Goal: Information Seeking & Learning: Find specific page/section

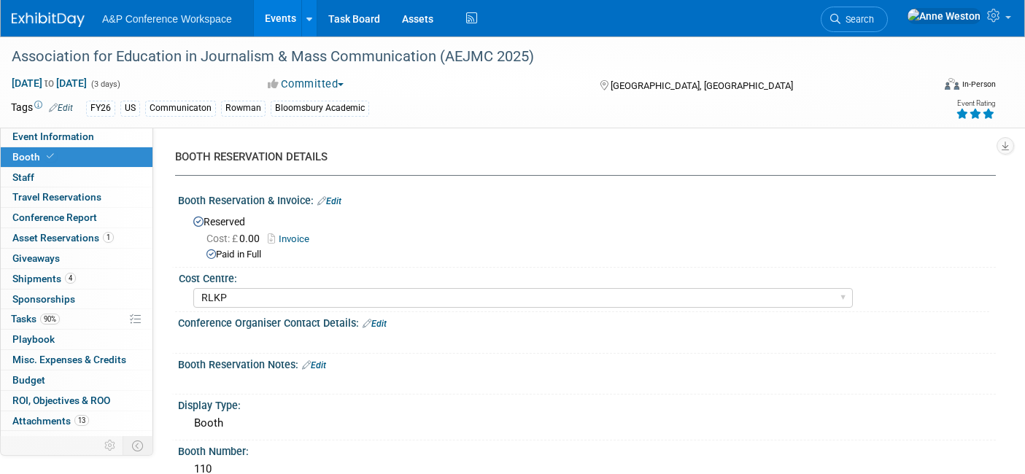
select select "RLKP"
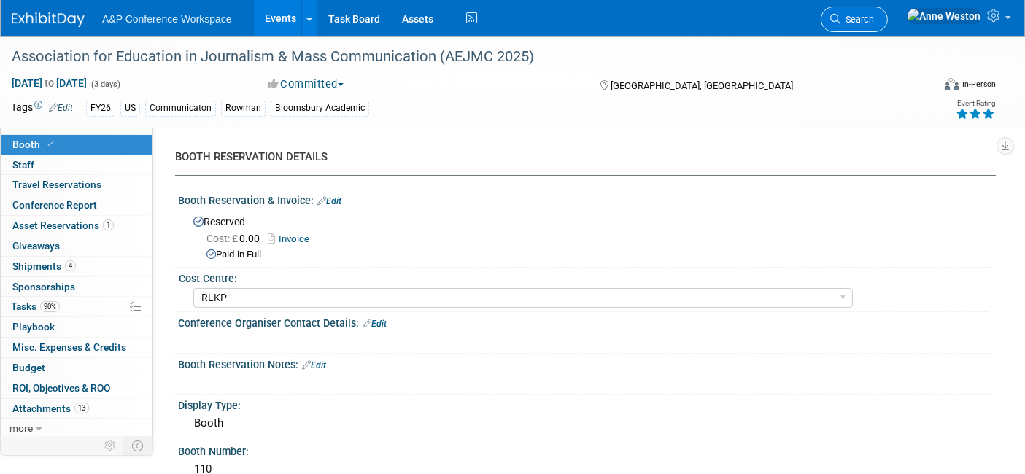
click at [874, 19] on span "Search" at bounding box center [857, 19] width 34 height 11
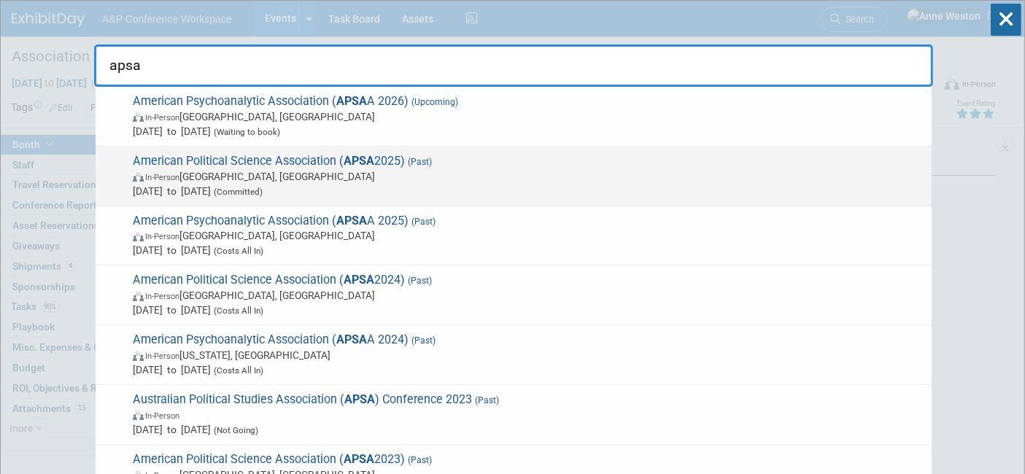
type input "apsa"
click at [183, 161] on span "American Political Science Association ( APSA 2025) (Past) In-Person Vancouver,…" at bounding box center [526, 176] width 796 height 45
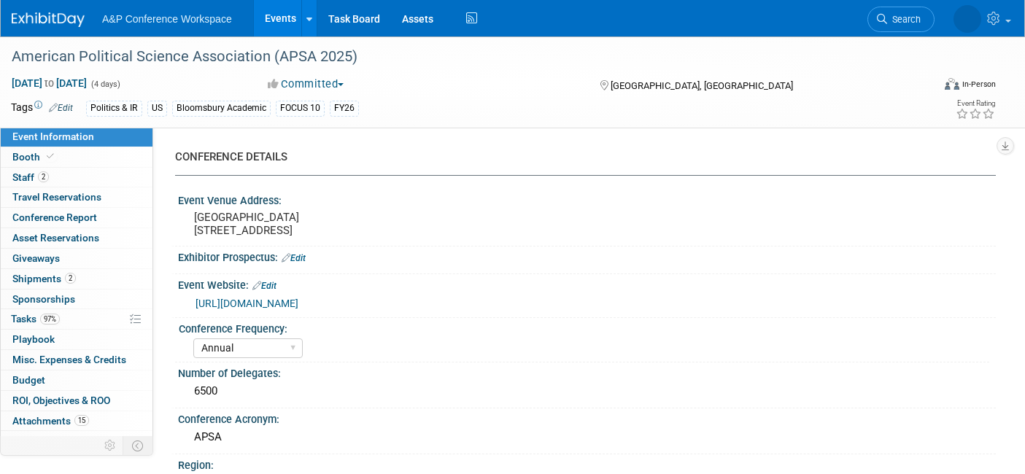
select select "Annual"
select select "Level 2"
select select "In-Person Booth"
select select "Politics & International Relations"
select select "Bloomsbury Academic"
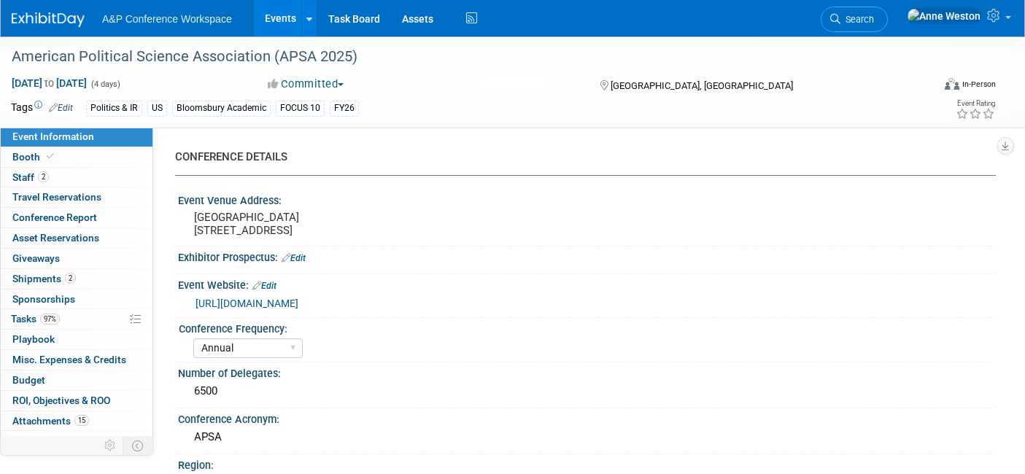
select select "[PERSON_NAME]"
select select "Networking/Commissioning"
click at [57, 157] on link "Booth" at bounding box center [77, 157] width 152 height 20
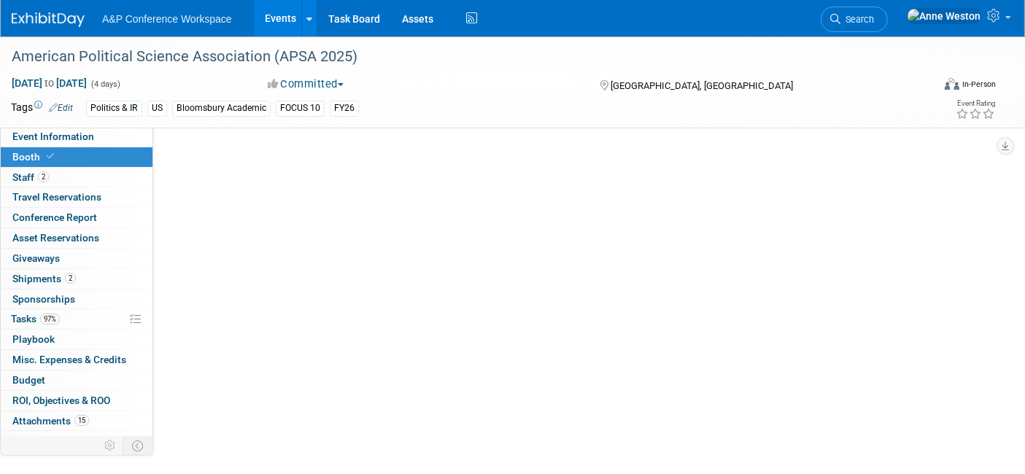
select select "CUAP"
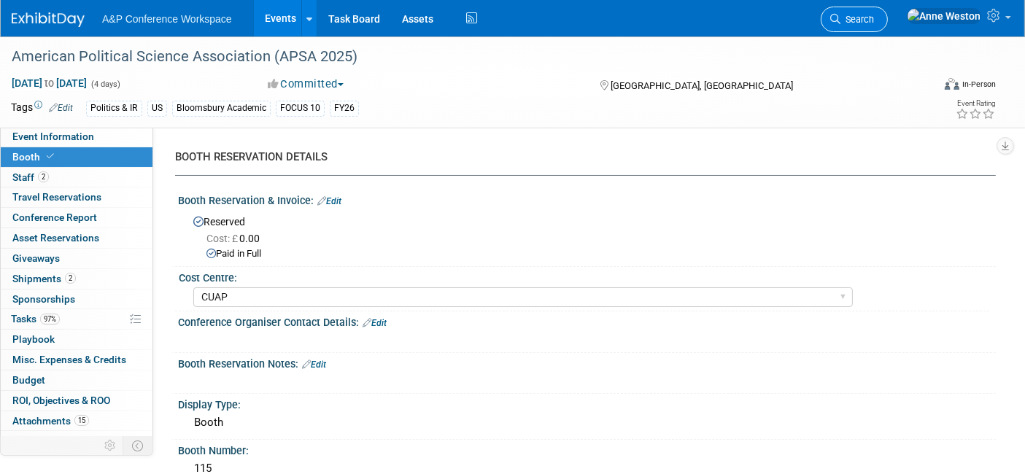
click at [888, 9] on link "Search" at bounding box center [854, 20] width 67 height 26
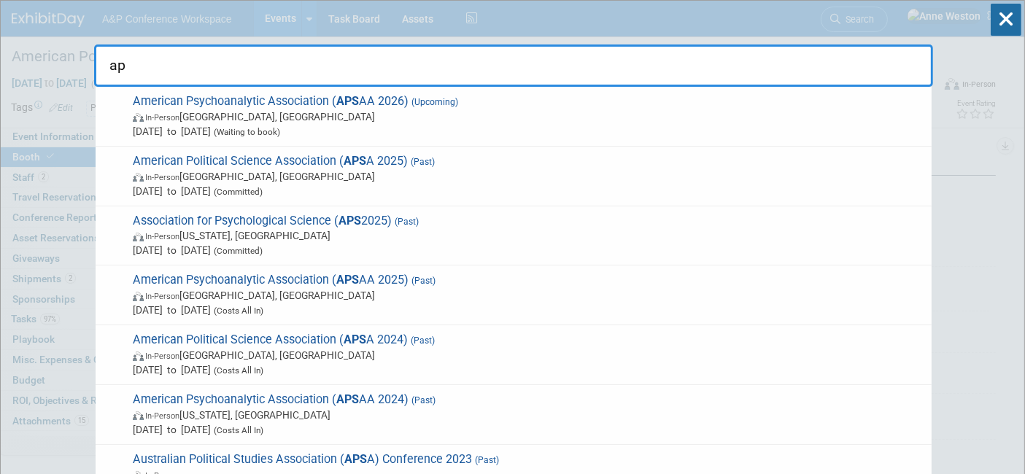
type input "a"
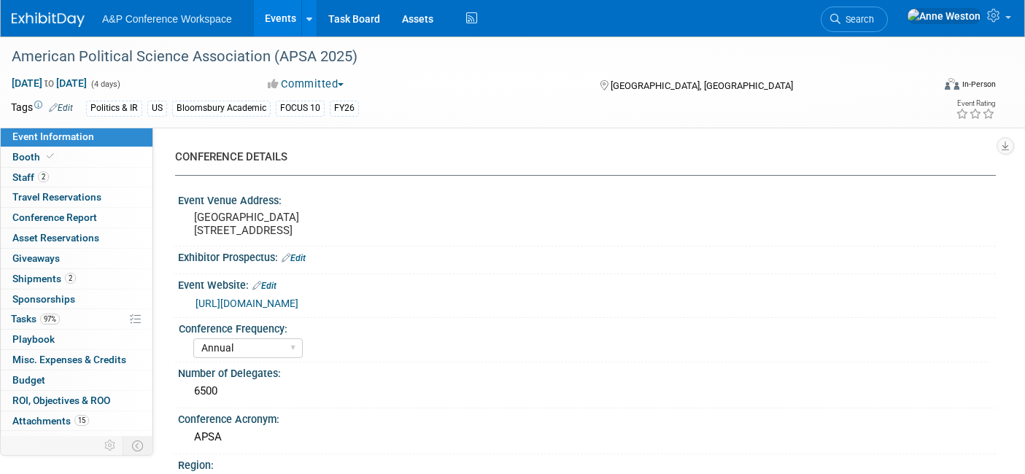
select select "Annual"
select select "Level 2"
select select "In-Person Booth"
select select "Politics & International Relations"
select select "Bloomsbury Academic"
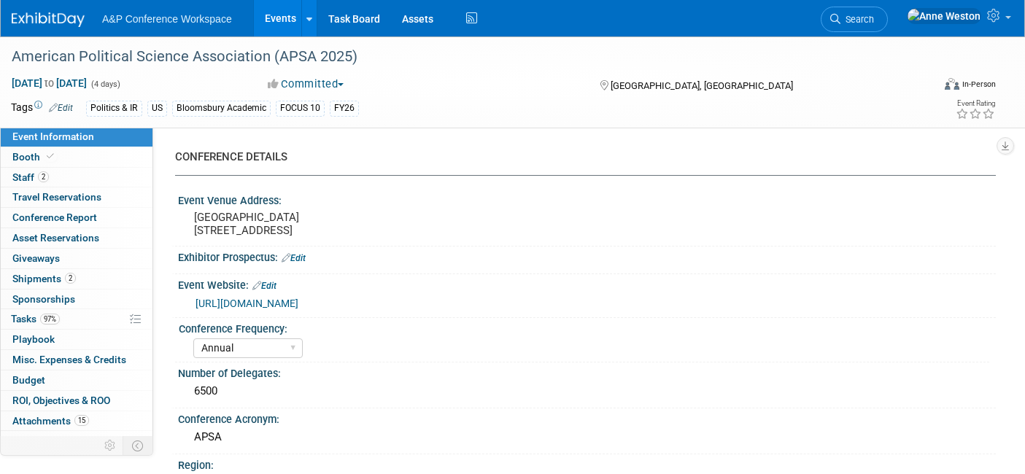
select select "[PERSON_NAME]"
select select "Networking/Commissioning"
click at [888, 26] on link "Search" at bounding box center [854, 20] width 67 height 26
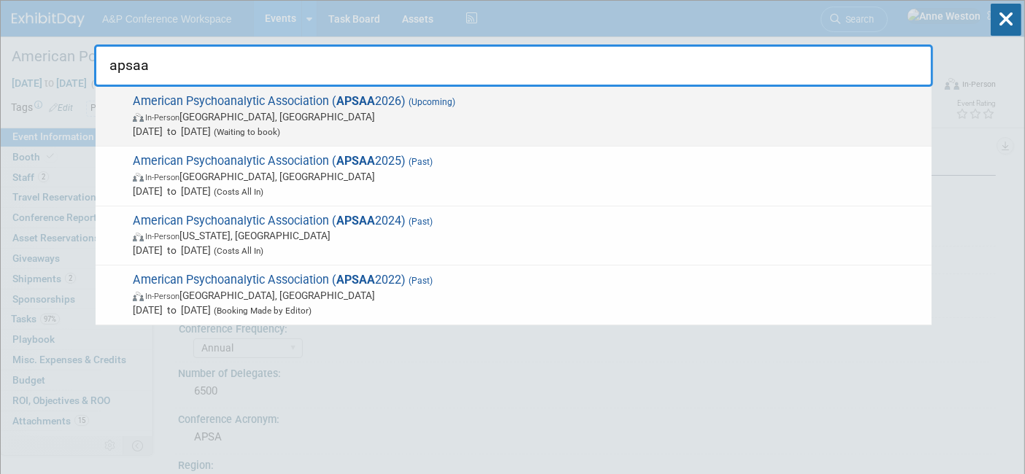
type input "apsaa"
click at [331, 104] on span "American Psychoanalytic Association ( APSAA 2026) (Upcoming) In-Person San Fran…" at bounding box center [526, 116] width 796 height 45
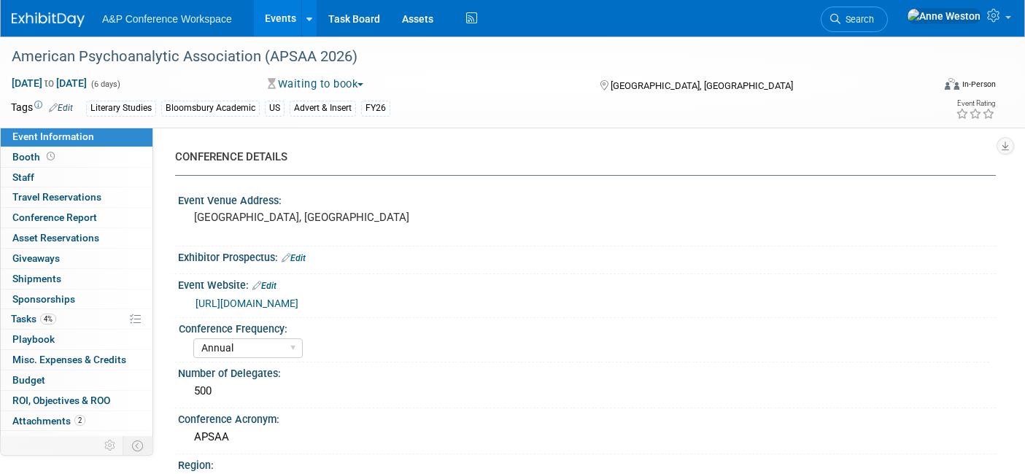
select select "Annual"
select select "Level 2"
select select "In-Person Booth"
select select "Literary Studies"
select select "Bloomsbury Academic"
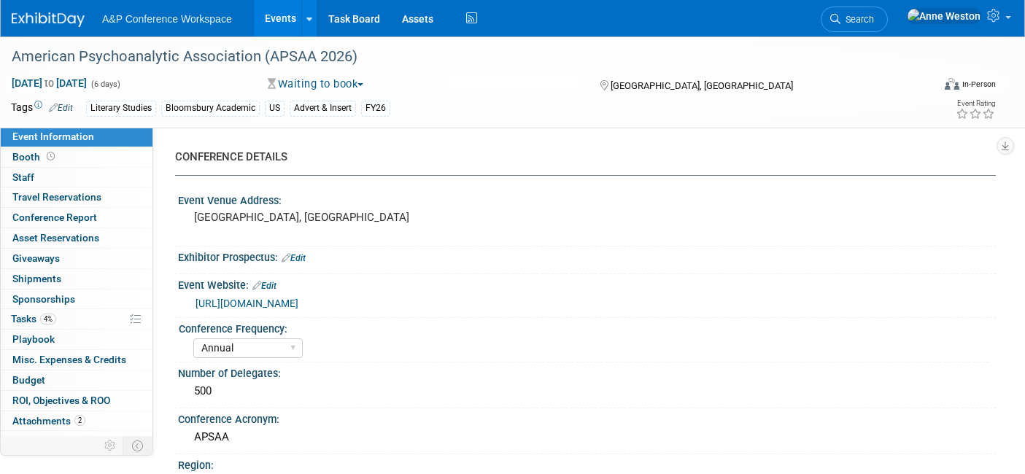
select select "[PERSON_NAME]"
select select "Networking/Commissioning"
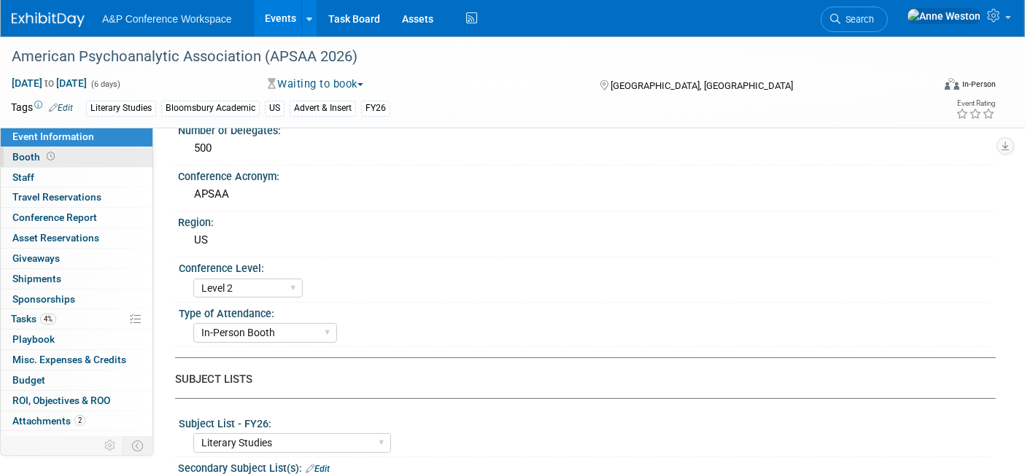
click at [47, 159] on icon at bounding box center [51, 156] width 8 height 8
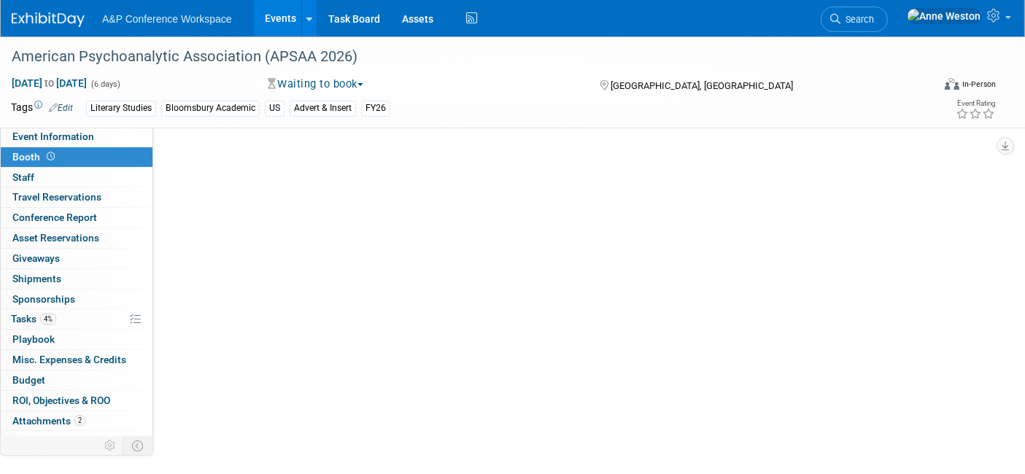
select select "CUAP"
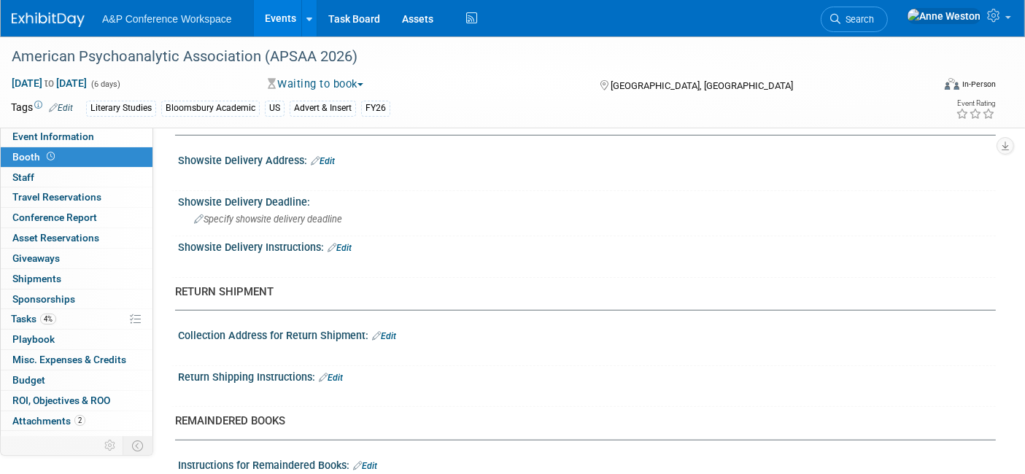
scroll to position [567, 0]
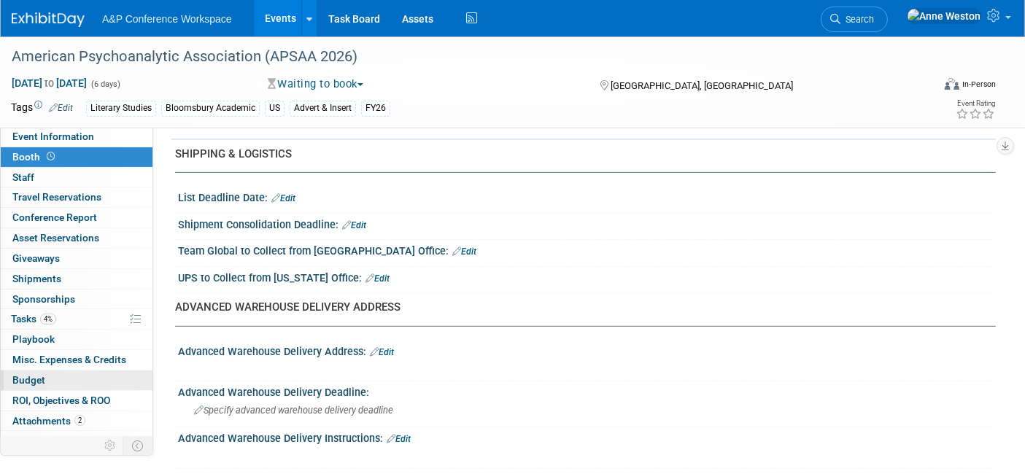
click at [73, 387] on link "Budget" at bounding box center [77, 381] width 152 height 20
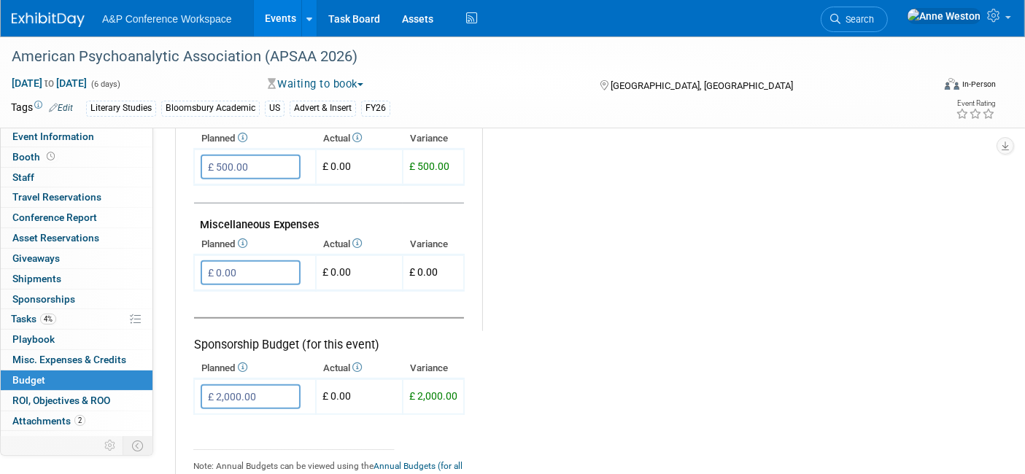
scroll to position [587, 0]
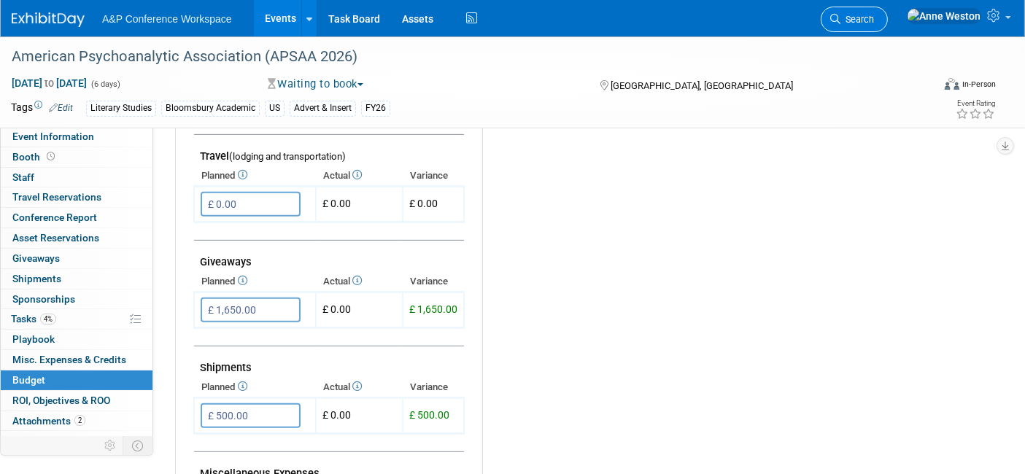
click at [874, 14] on span "Search" at bounding box center [857, 19] width 34 height 11
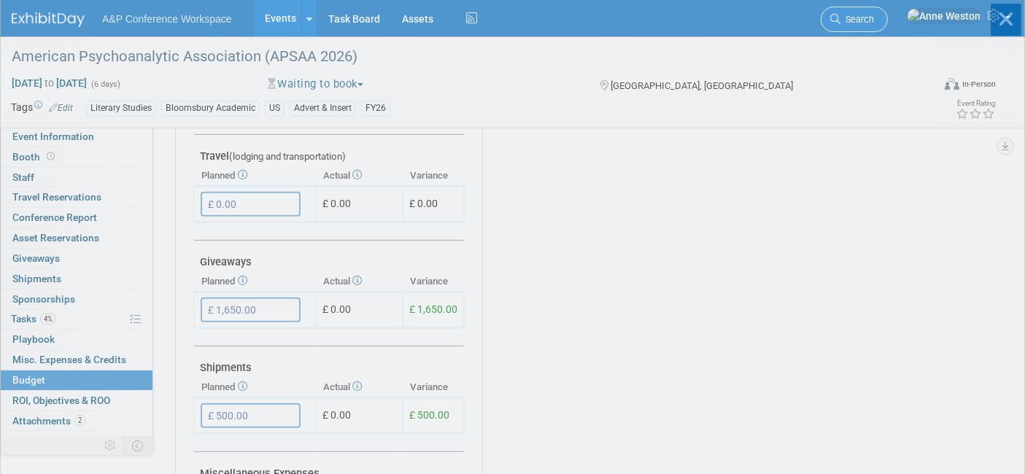
scroll to position [0, 0]
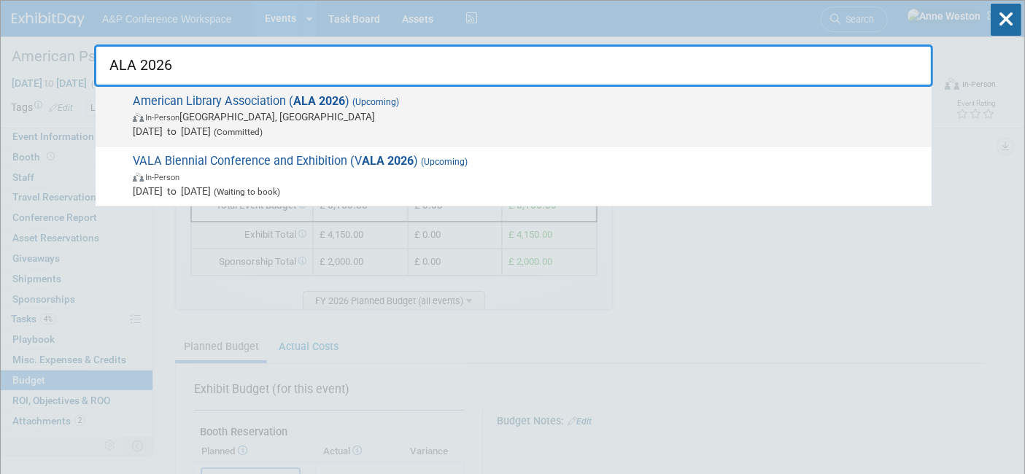
type input "ALA 2026"
click at [236, 136] on span "Jun 25, 2026 to Jun 29, 2026 (Committed)" at bounding box center [529, 131] width 792 height 15
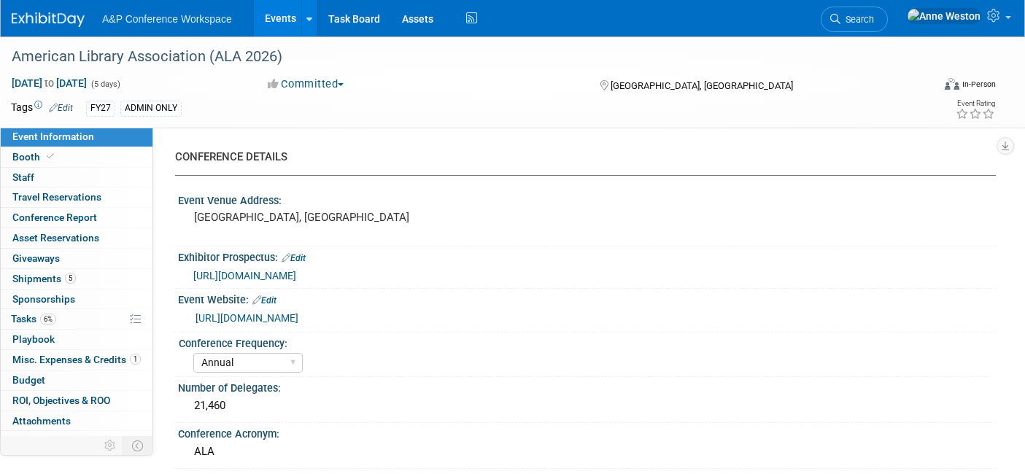
select select "Annual"
select select "Level 1"
select select "In-Person Booth"
select select "Libraries"
select select "Bloomsbury Academic"
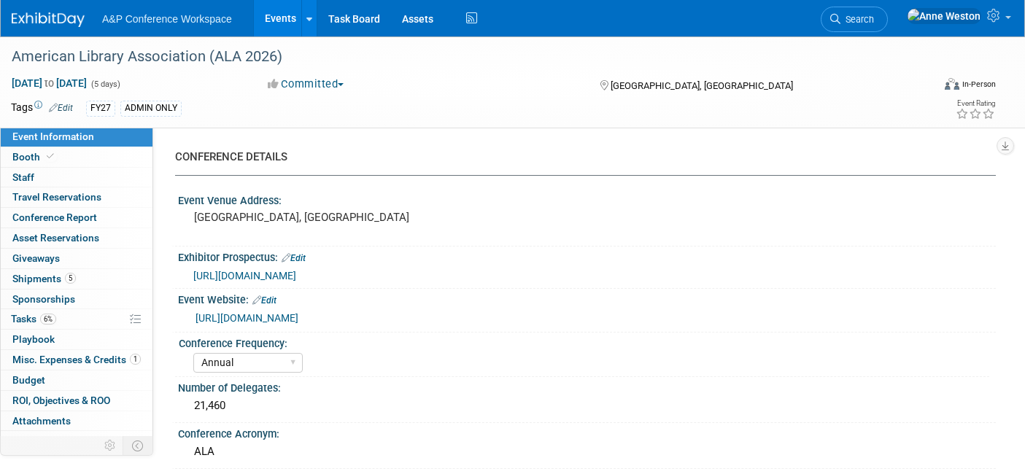
select select "[PERSON_NAME]"
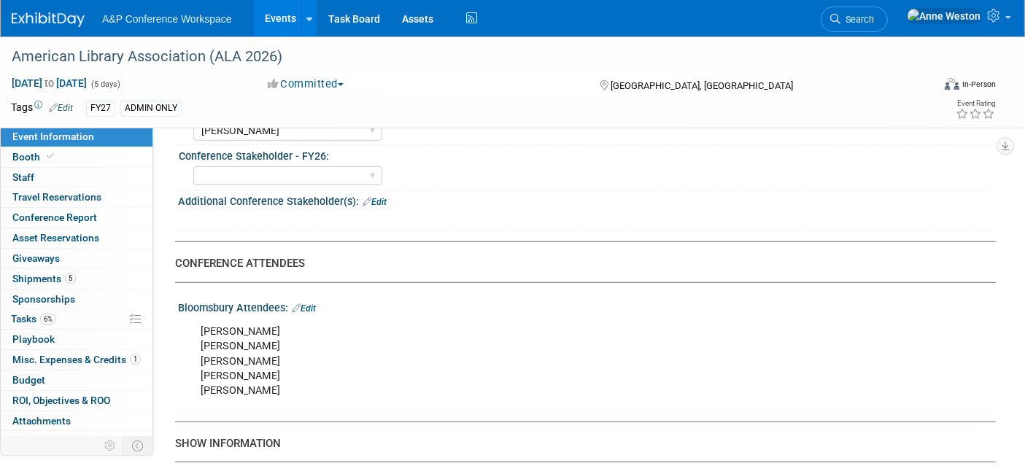
scroll to position [567, 0]
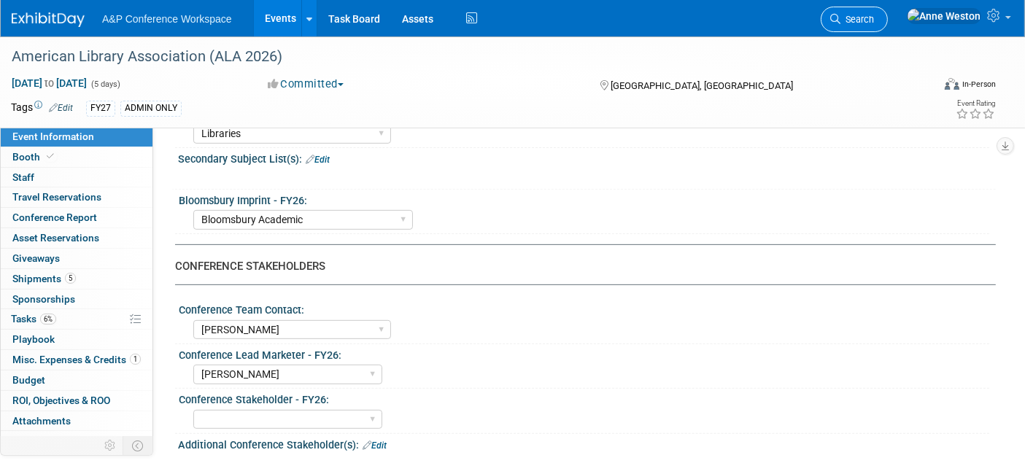
click at [874, 18] on span "Search" at bounding box center [857, 19] width 34 height 11
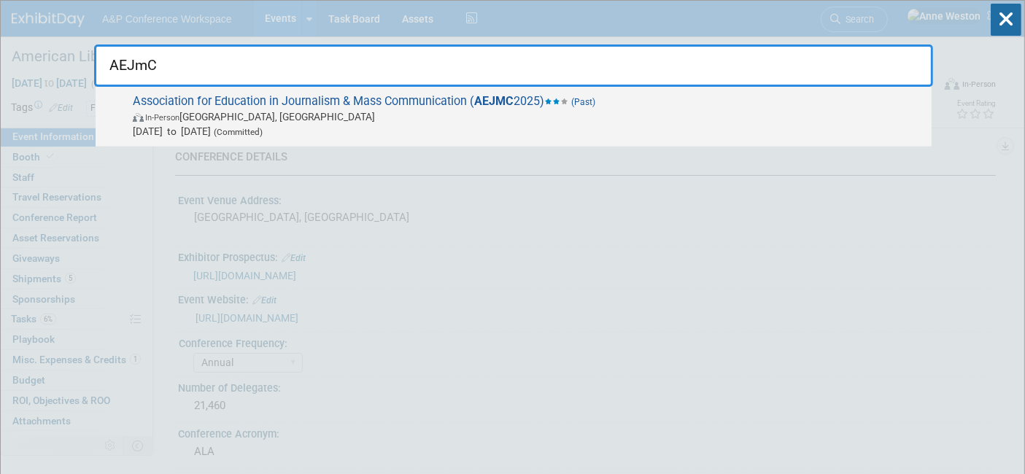
type input "AEJmC"
click at [256, 109] on span "In-Person San Francisco, CA" at bounding box center [529, 116] width 792 height 15
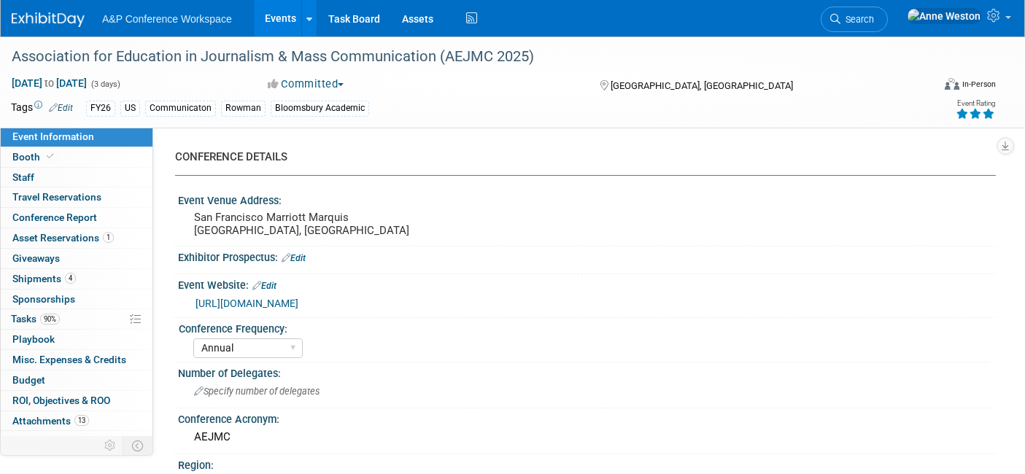
select select "Annual"
select select "Level 2"
select select "In-Person Booth"
select select "Communication"
select select "Bloomsbury Academic"
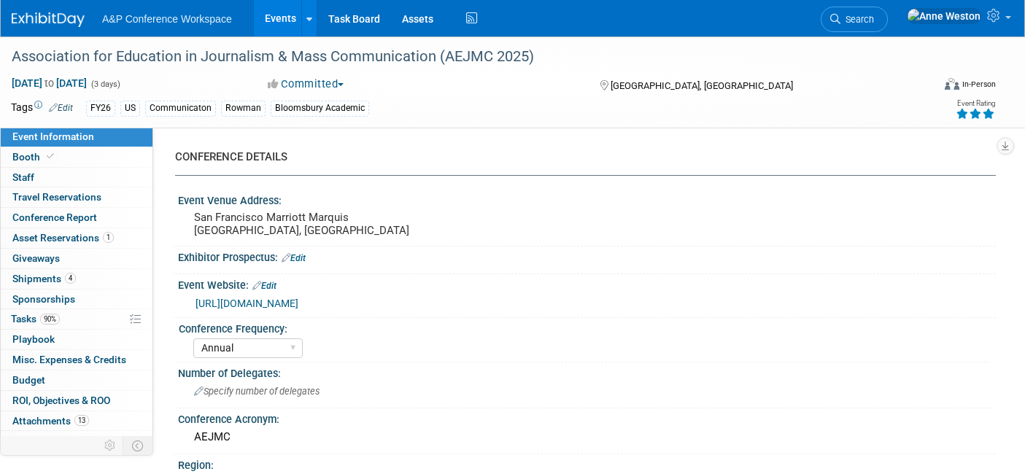
select select "[PERSON_NAME]"
select select "Networking/Commissioning"
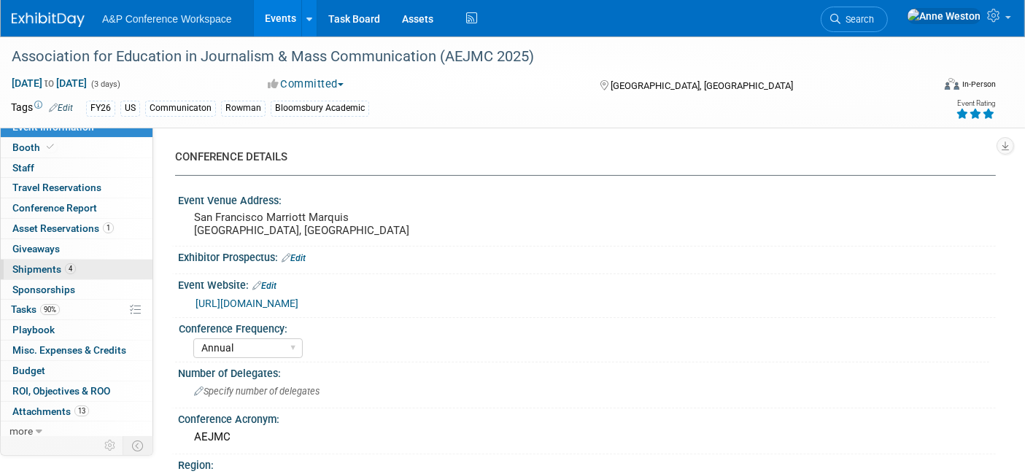
scroll to position [12, 0]
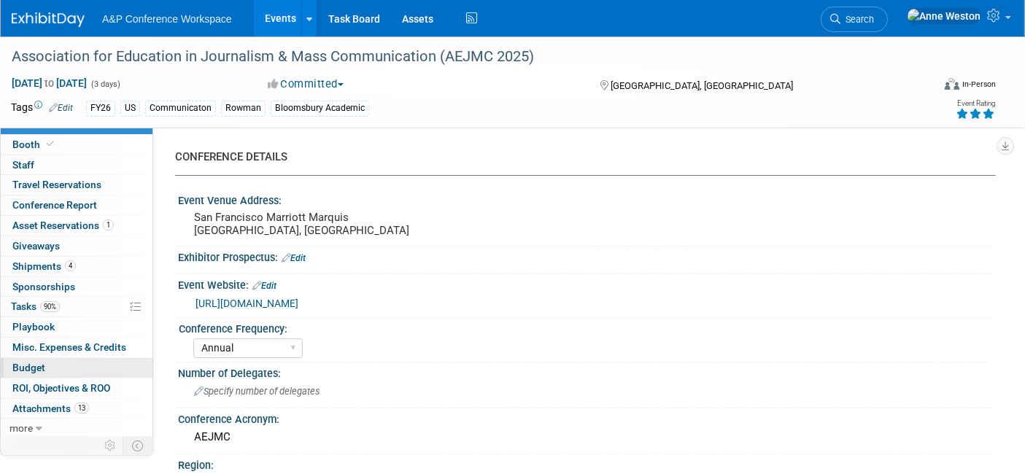
click at [50, 363] on link "Budget" at bounding box center [77, 368] width 152 height 20
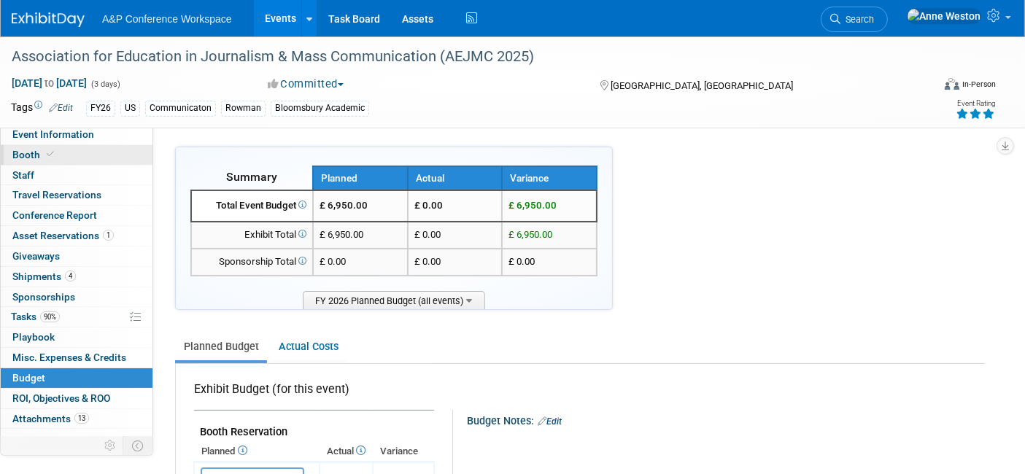
scroll to position [0, 0]
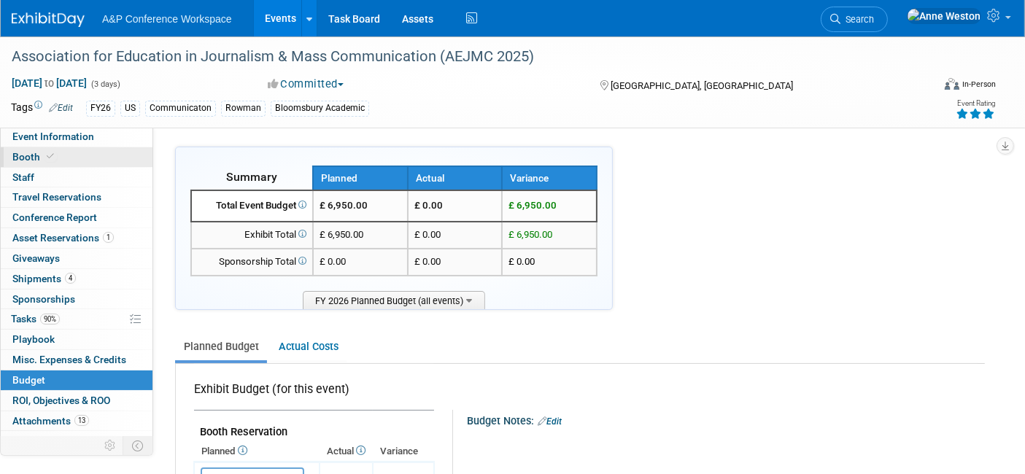
click at [70, 151] on link "Booth" at bounding box center [77, 157] width 152 height 20
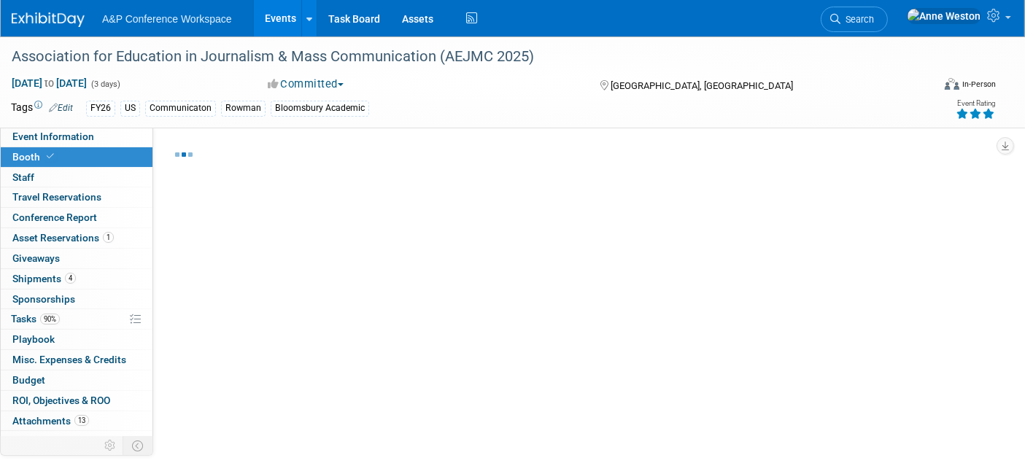
select select "RLKP"
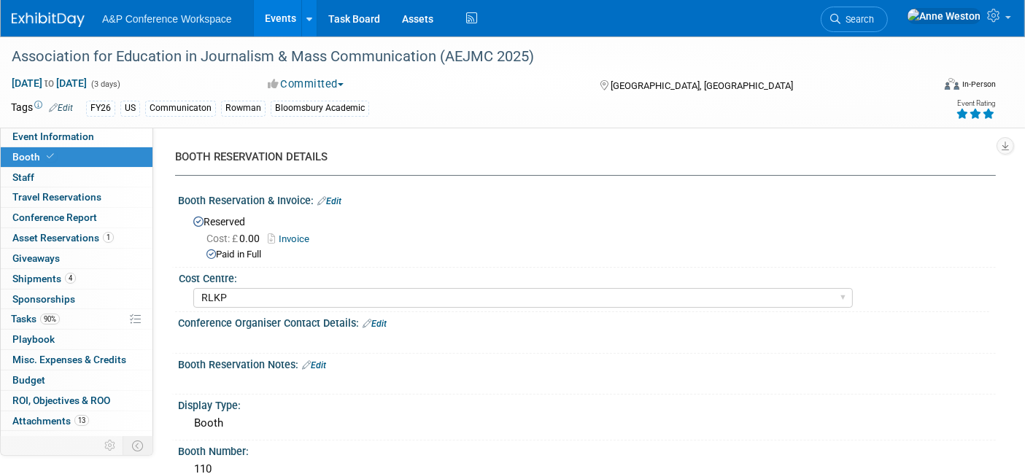
click at [312, 233] on link "Invoice" at bounding box center [292, 238] width 49 height 11
click at [331, 201] on link "Edit" at bounding box center [329, 201] width 24 height 10
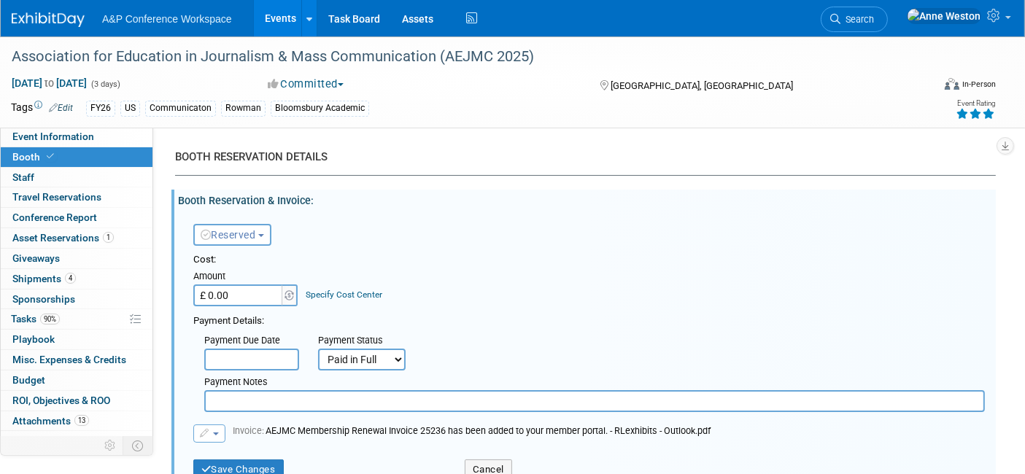
click at [236, 290] on input "£ 0.00" at bounding box center [238, 296] width 91 height 22
type input "£ 800.00"
click at [223, 468] on button "Save Changes" at bounding box center [238, 470] width 90 height 20
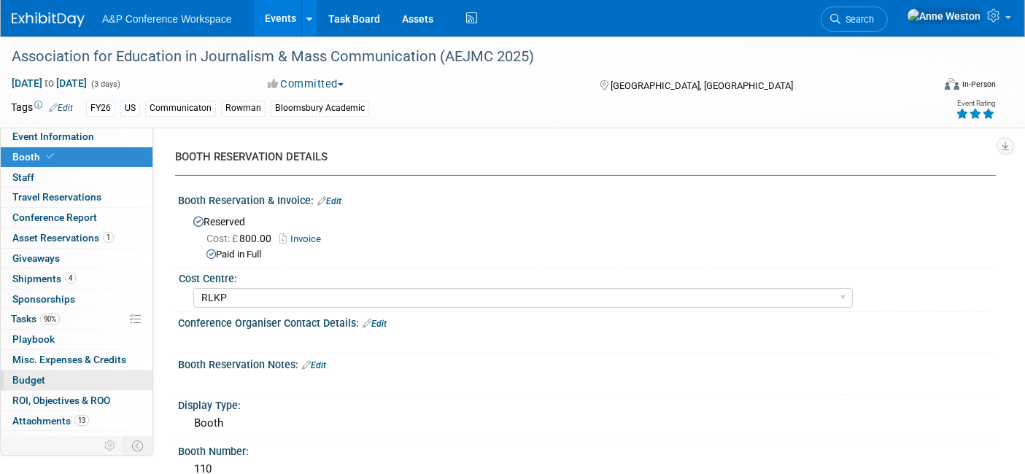
click at [39, 371] on link "Budget" at bounding box center [77, 381] width 152 height 20
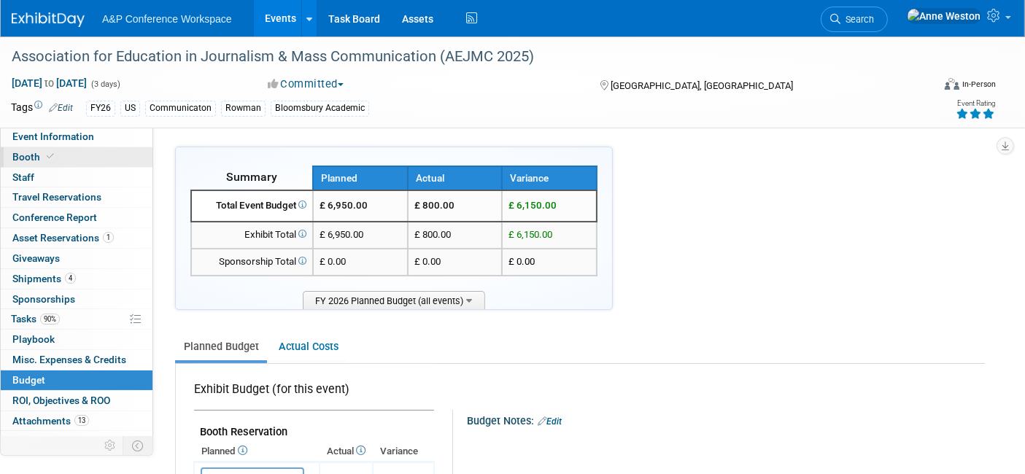
click at [81, 158] on link "Booth" at bounding box center [77, 157] width 152 height 20
select select "RLKP"
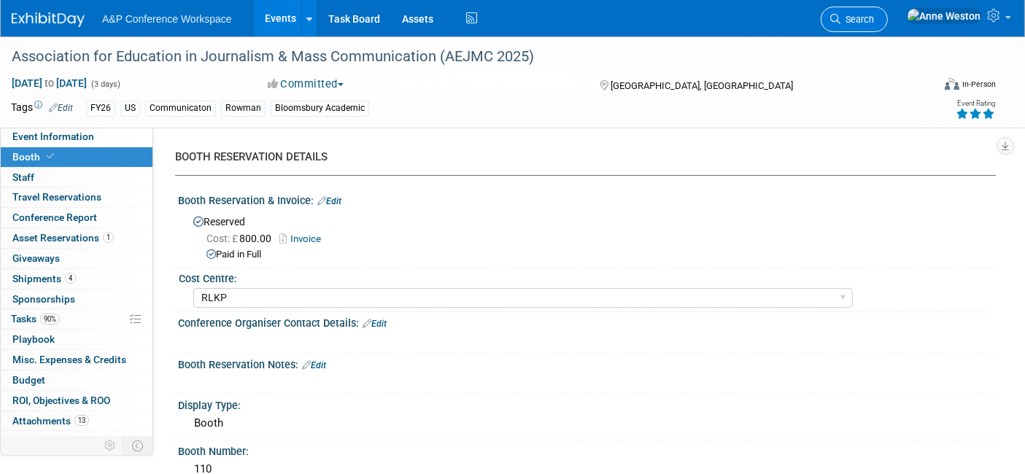
click at [883, 8] on link "Search" at bounding box center [854, 20] width 67 height 26
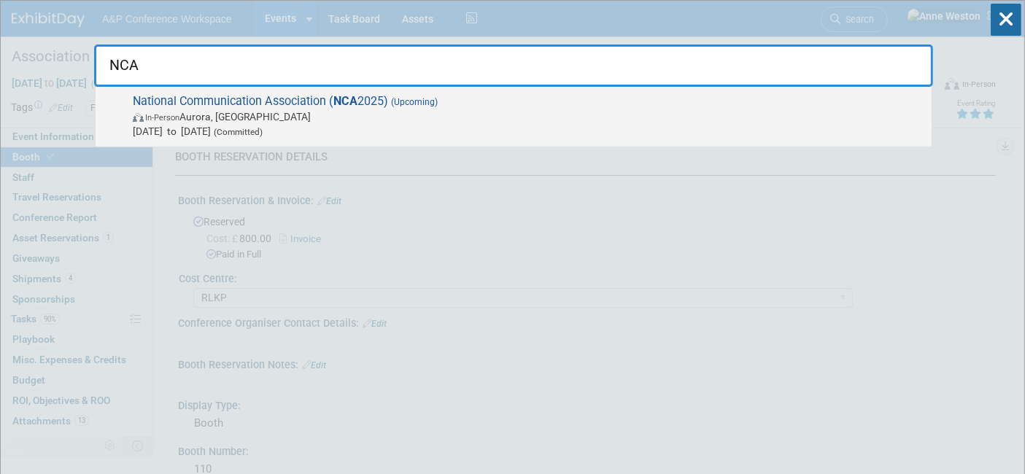
type input "NCA"
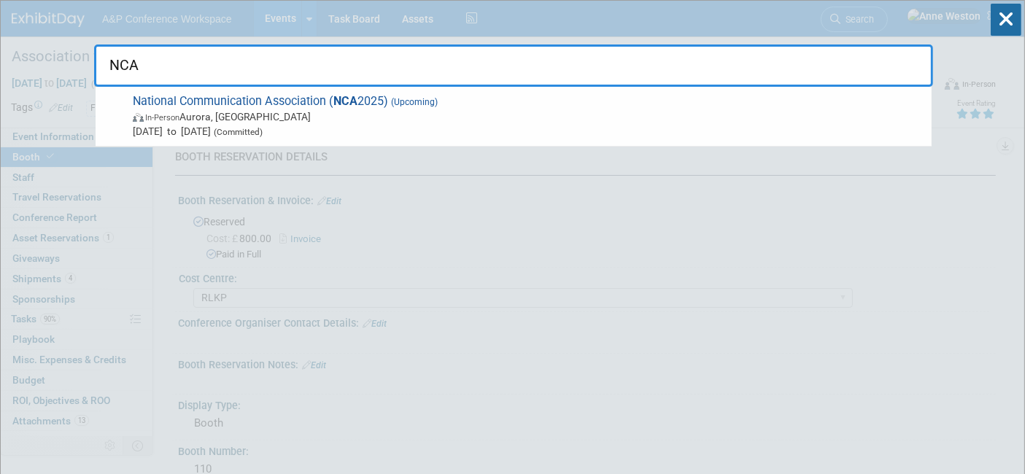
click at [258, 120] on span "In-Person Aurora, CO" at bounding box center [529, 116] width 792 height 15
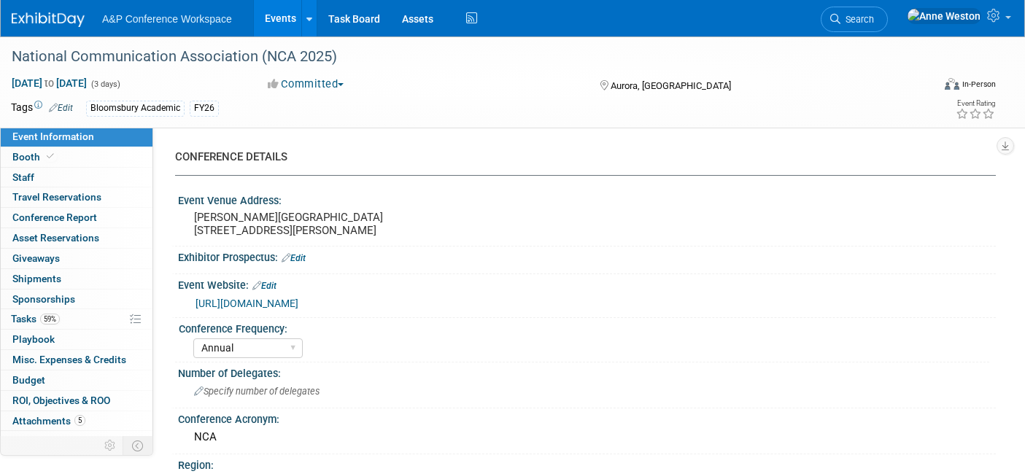
select select "Annual"
select select "Level 2"
select select "In-Person Booth"
select select "Communication"
select select "Bloomsbury Academic"
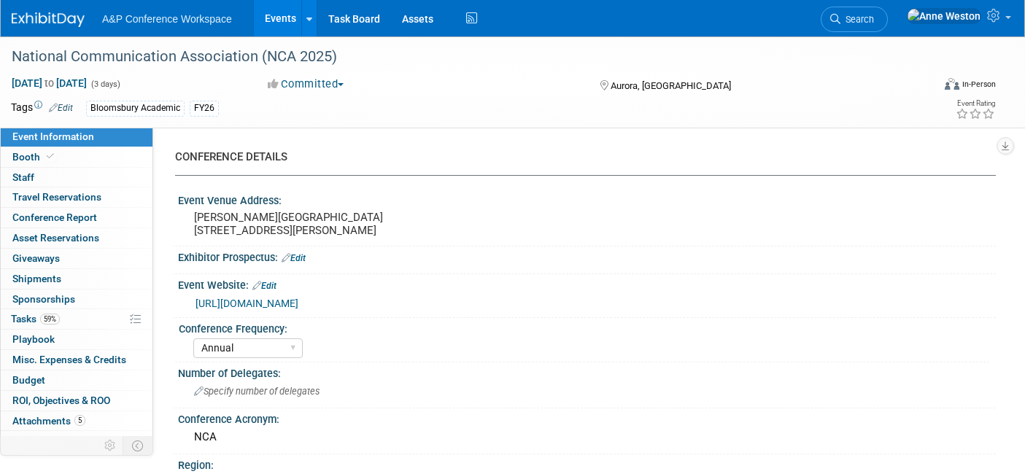
select select "[PERSON_NAME]"
select select "Networking/Commissioning"
click at [55, 374] on link "Budget" at bounding box center [77, 381] width 152 height 20
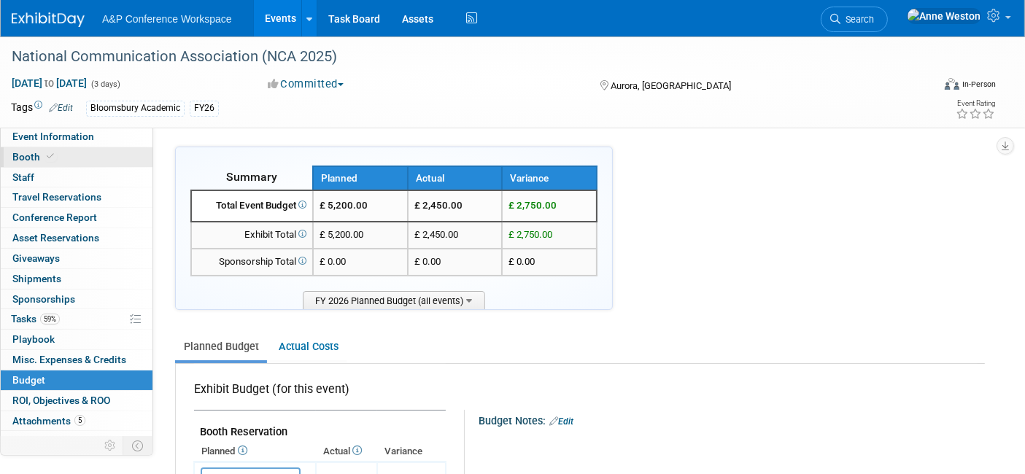
click at [76, 158] on link "Booth" at bounding box center [77, 157] width 152 height 20
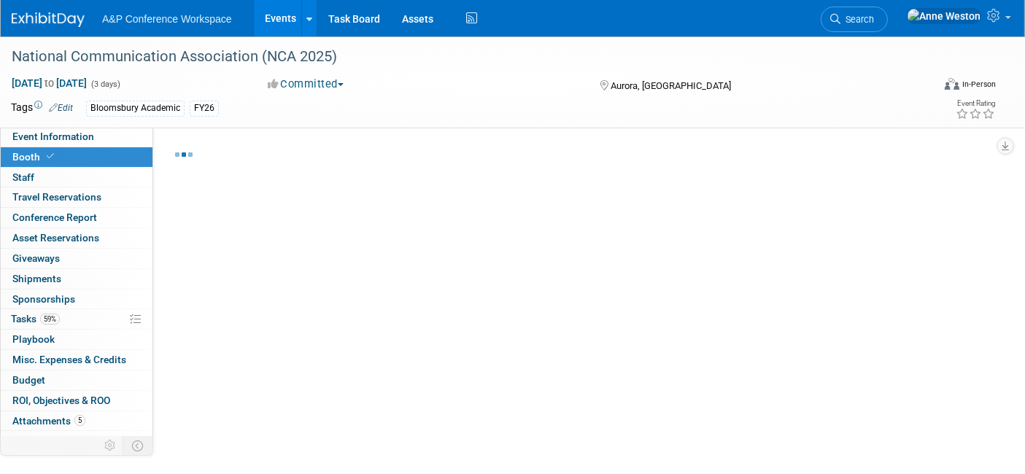
select select "RLKP"
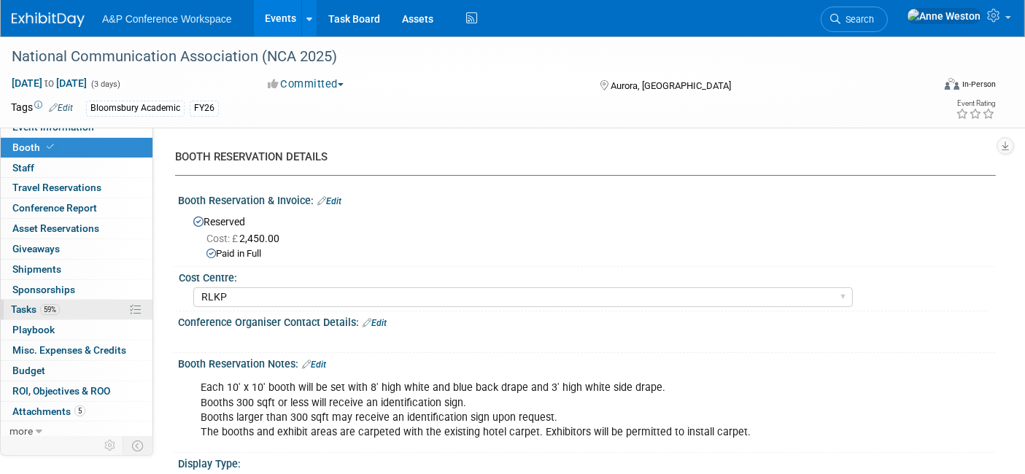
scroll to position [12, 0]
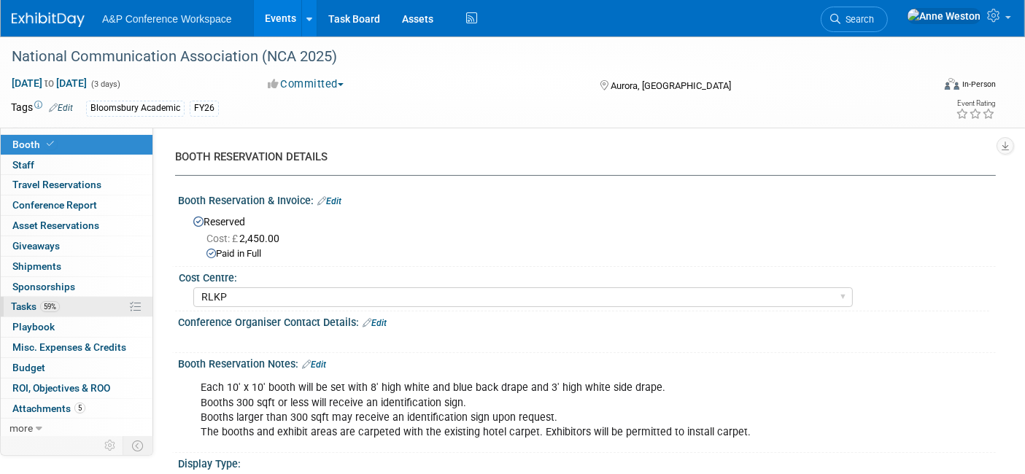
click at [47, 306] on span "59%" at bounding box center [50, 306] width 20 height 11
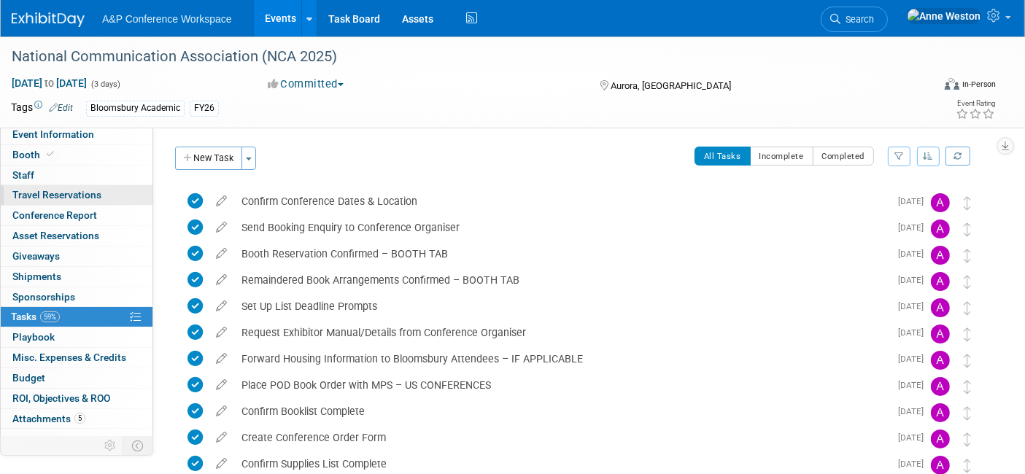
scroll to position [0, 0]
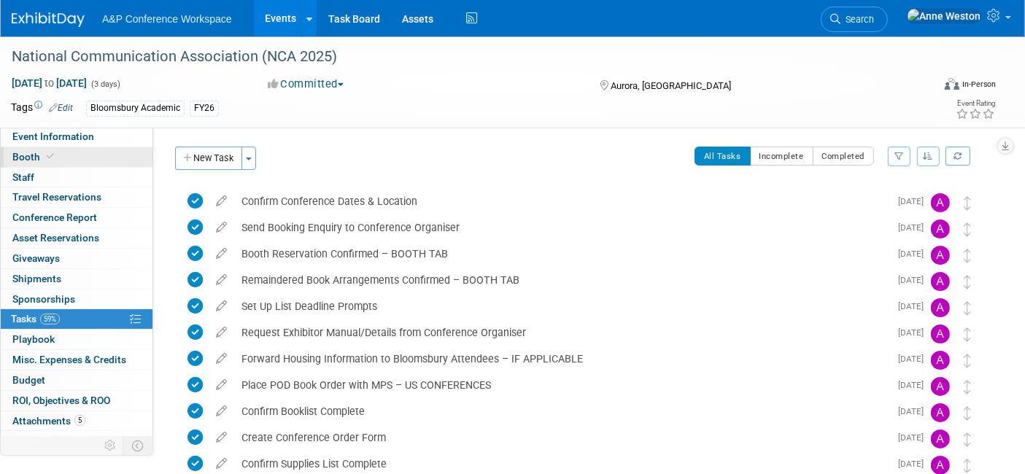
click at [53, 163] on link "Booth" at bounding box center [77, 157] width 152 height 20
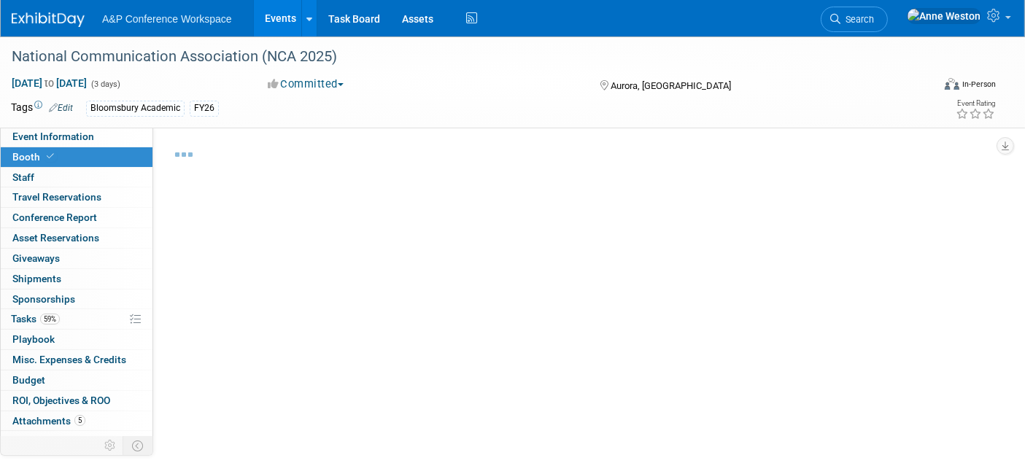
select select "RLKP"
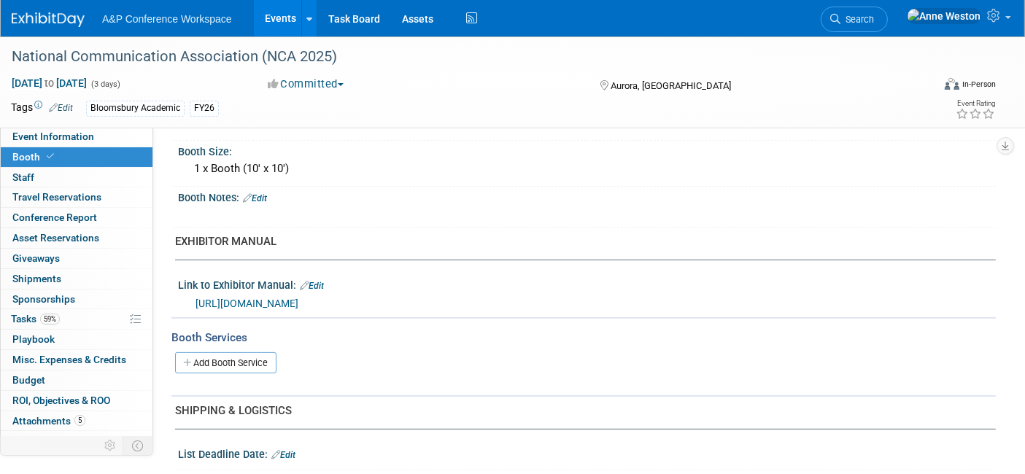
scroll to position [405, 0]
click at [36, 379] on span "Budget" at bounding box center [28, 380] width 33 height 12
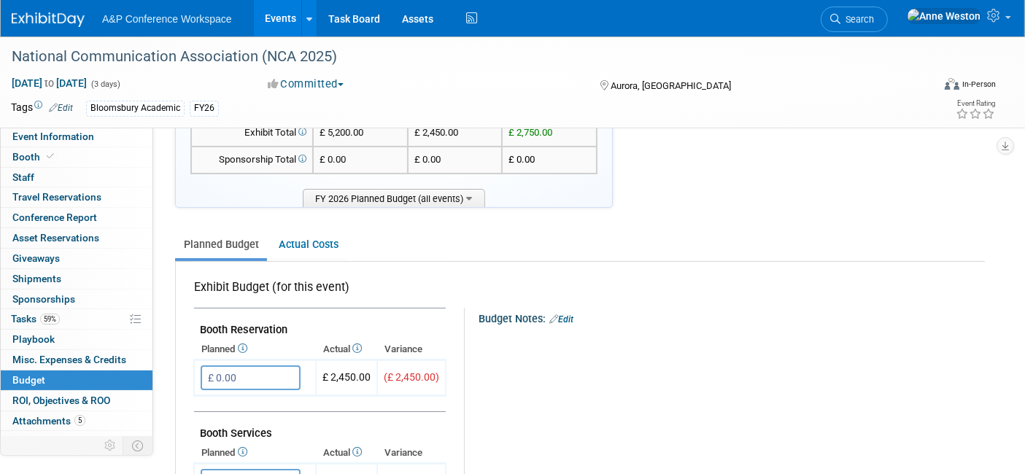
scroll to position [0, 0]
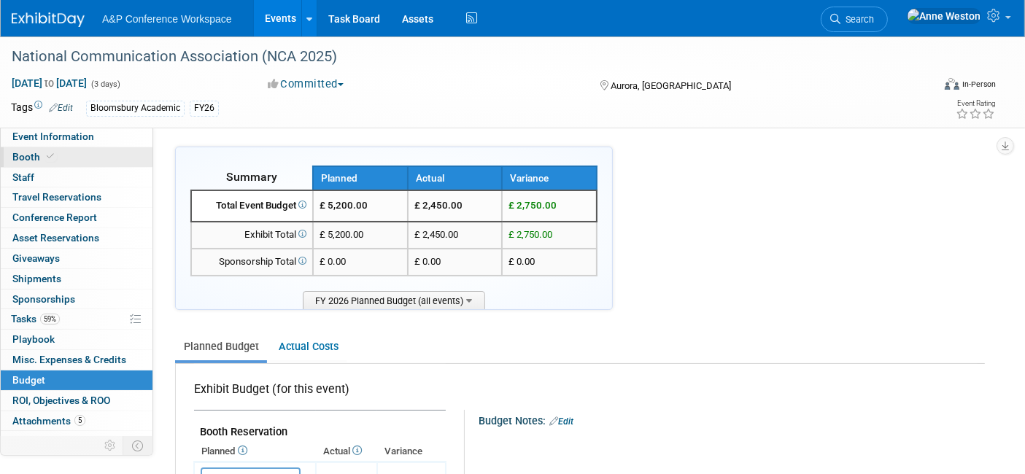
click at [77, 150] on link "Booth" at bounding box center [77, 157] width 152 height 20
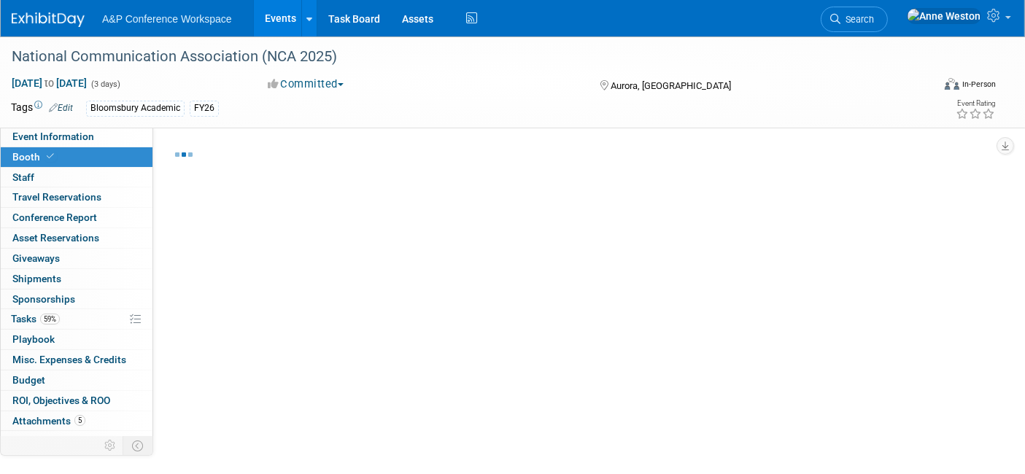
select select "RLKP"
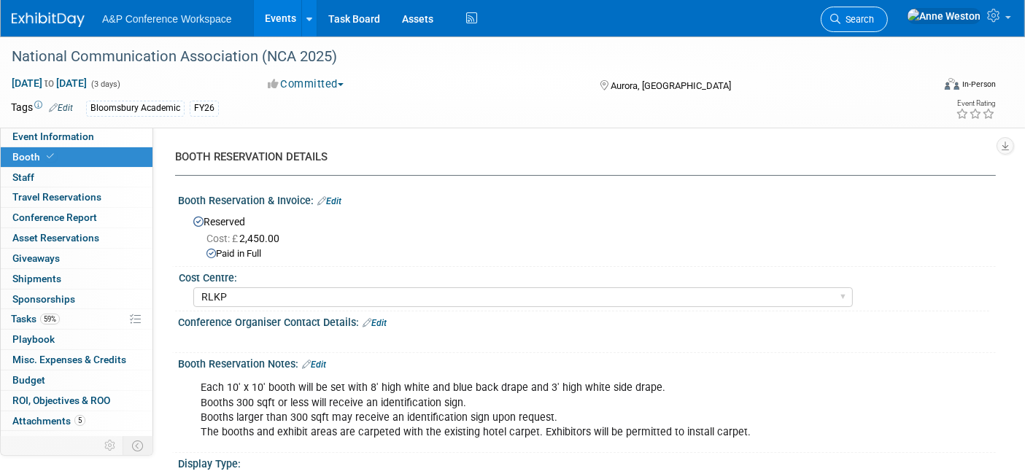
click at [874, 22] on span "Search" at bounding box center [857, 19] width 34 height 11
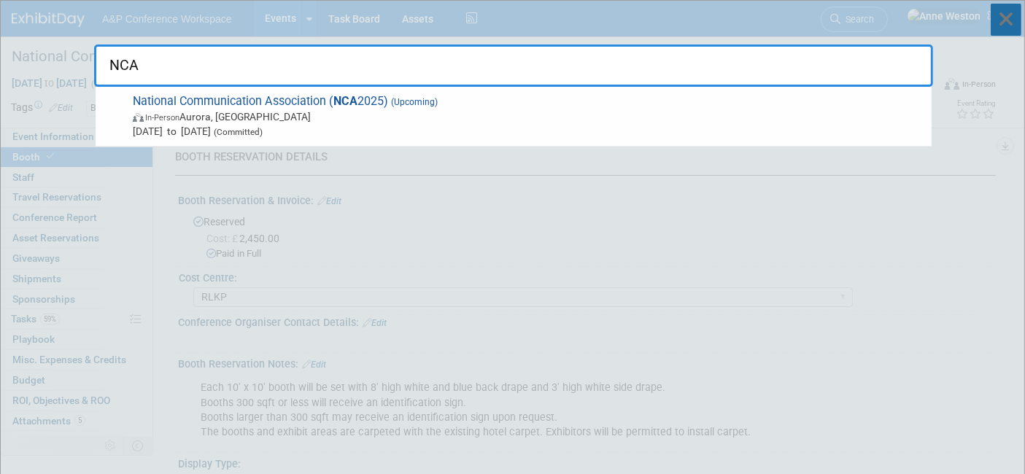
click at [1008, 25] on icon at bounding box center [1006, 20] width 31 height 32
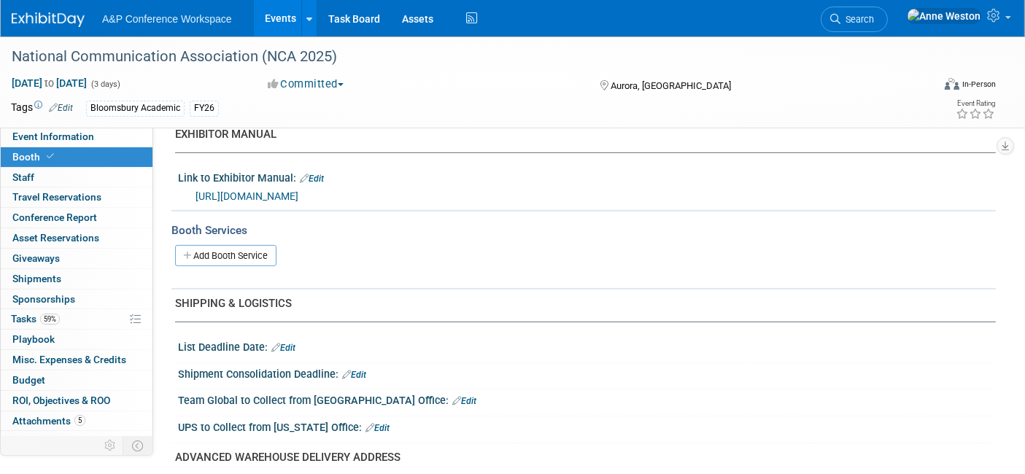
scroll to position [486, 0]
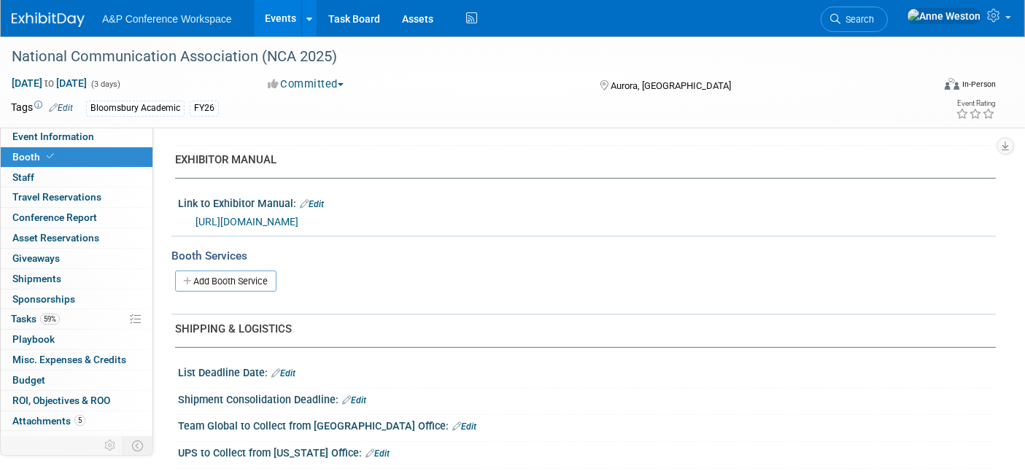
click at [298, 216] on link "https://www.freemanco.com/store/show/landing?referer=s&nav=02&showID=540216" at bounding box center [247, 222] width 103 height 12
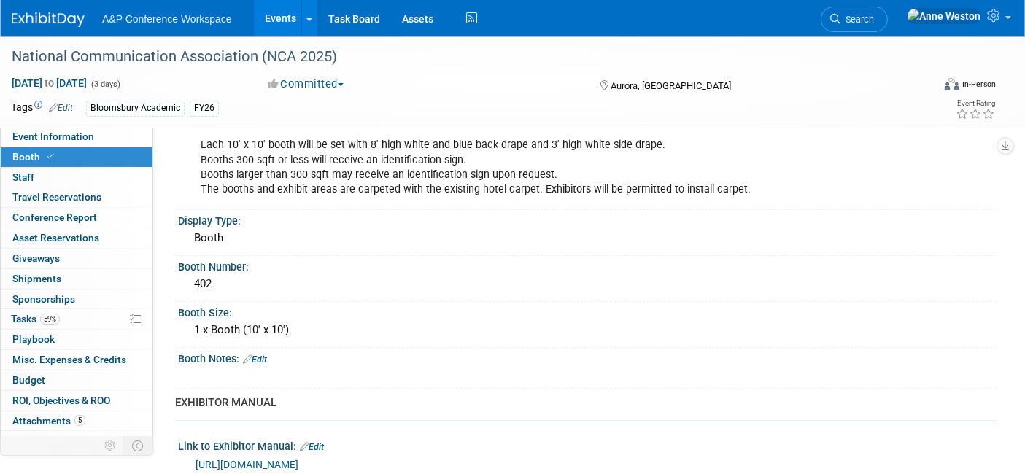
scroll to position [0, 0]
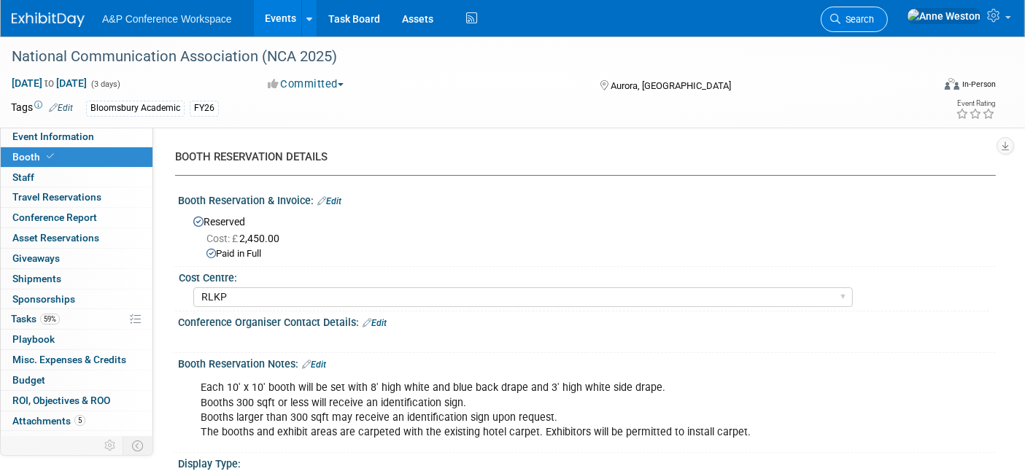
click at [888, 10] on link "Search" at bounding box center [854, 20] width 67 height 26
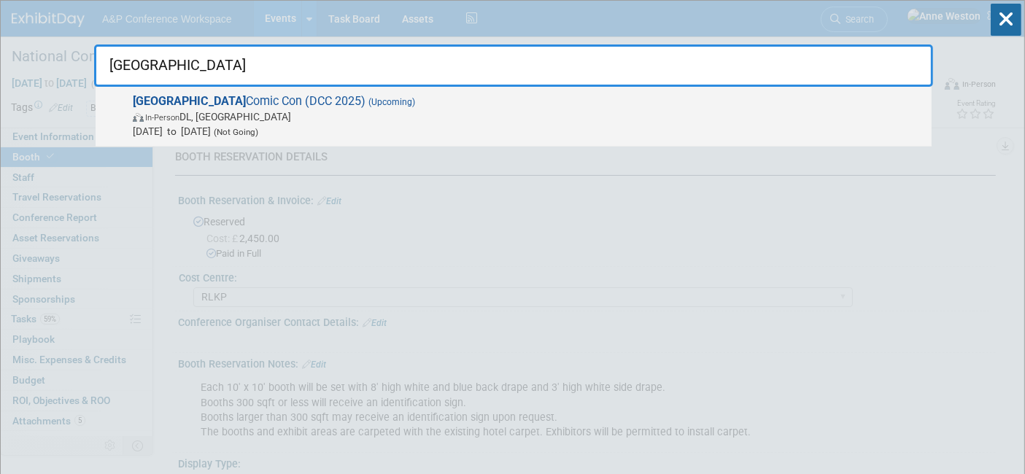
type input "delhi"
click at [210, 98] on span "Delhi Comic Con (DCC 2025) (Upcoming) In-Person DL, India Jan 9, 2026 to Jan 11…" at bounding box center [526, 116] width 796 height 45
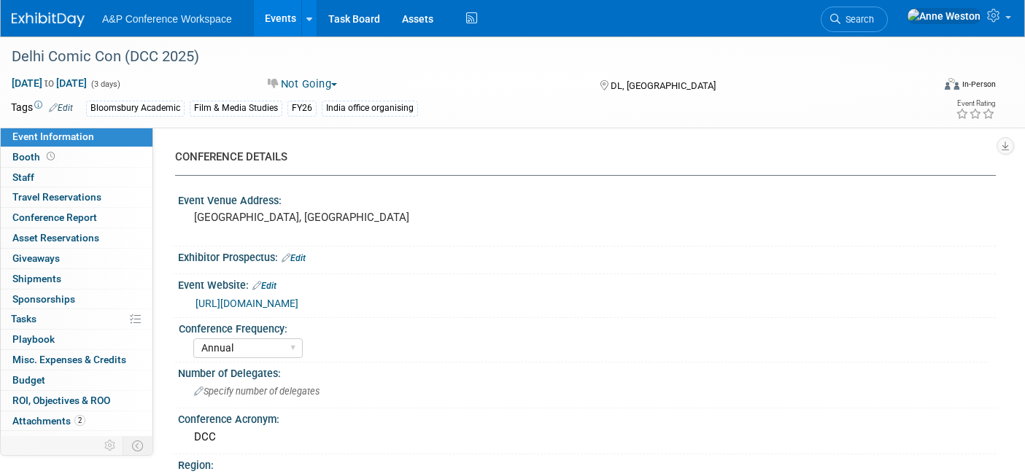
select select "Annual"
select select "Level 2"
select select "In-Person Booth"
select select "Film & Media Studies"
select select "Bloomsbury Academic"
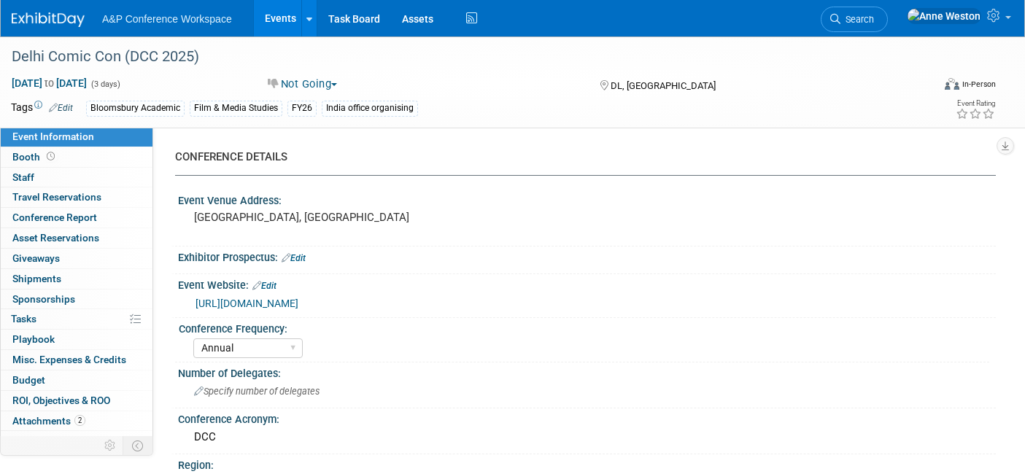
select select "[PERSON_NAME]"
select select "Brand/Subject Presence​"
click at [285, 302] on link "[URL][DOMAIN_NAME]" at bounding box center [247, 304] width 103 height 12
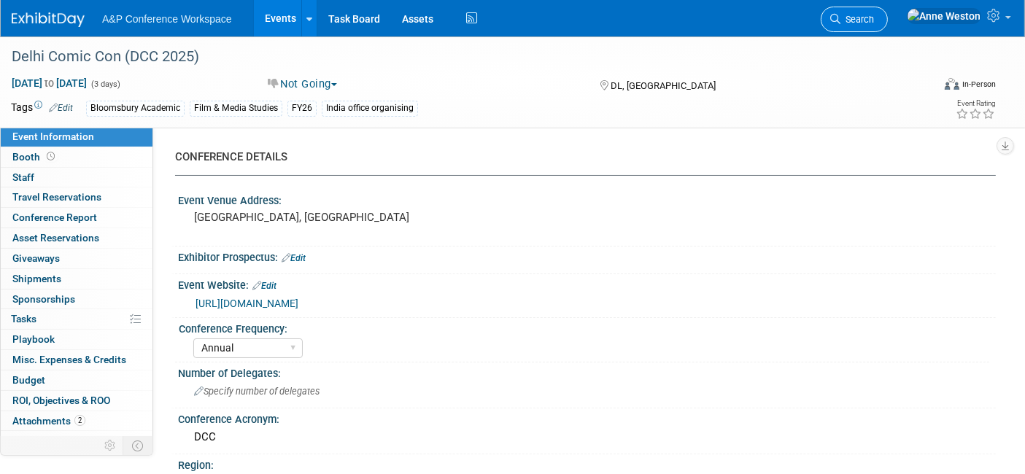
click at [874, 15] on span "Search" at bounding box center [857, 19] width 34 height 11
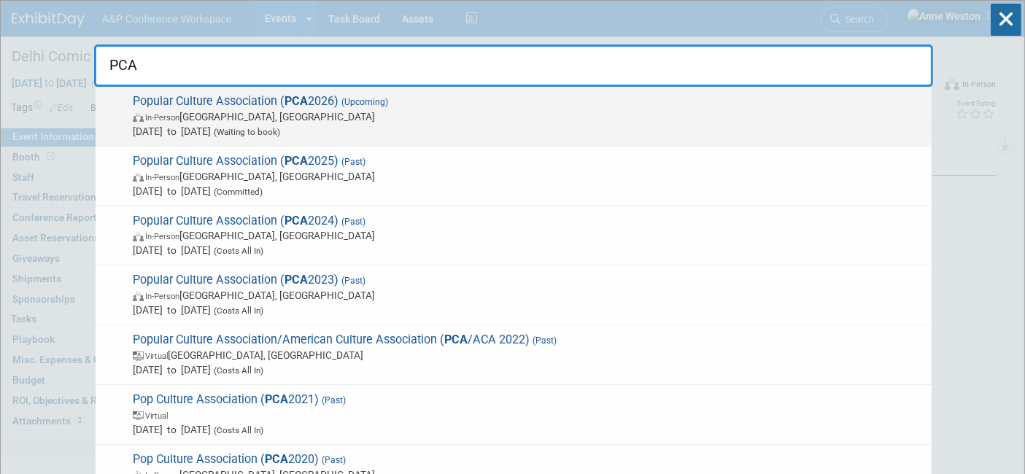
type input "PCA"
click at [180, 110] on span "In-Person Atlanta, GA" at bounding box center [529, 116] width 792 height 15
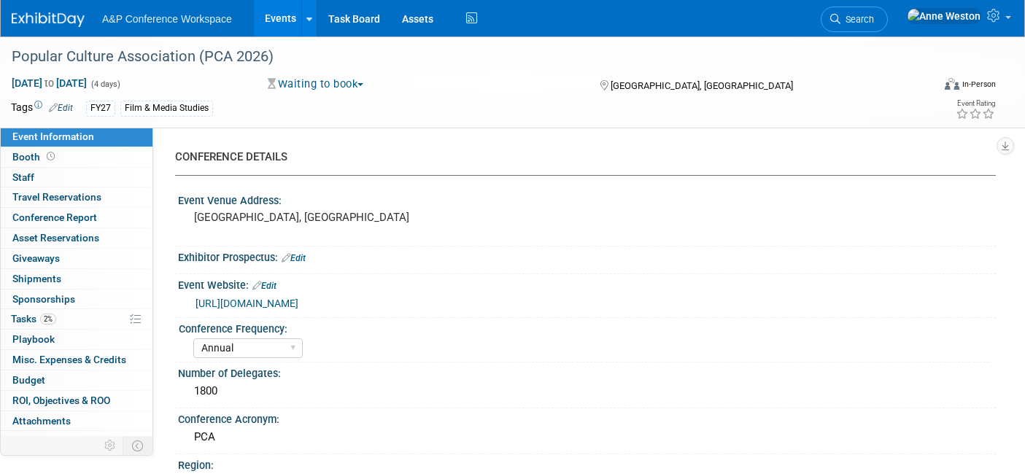
select select "Annual"
select select "Level 2"
select select "In-Person Booth"
select select "Film & Media Studies"
select select "Bloomsbury Academic"
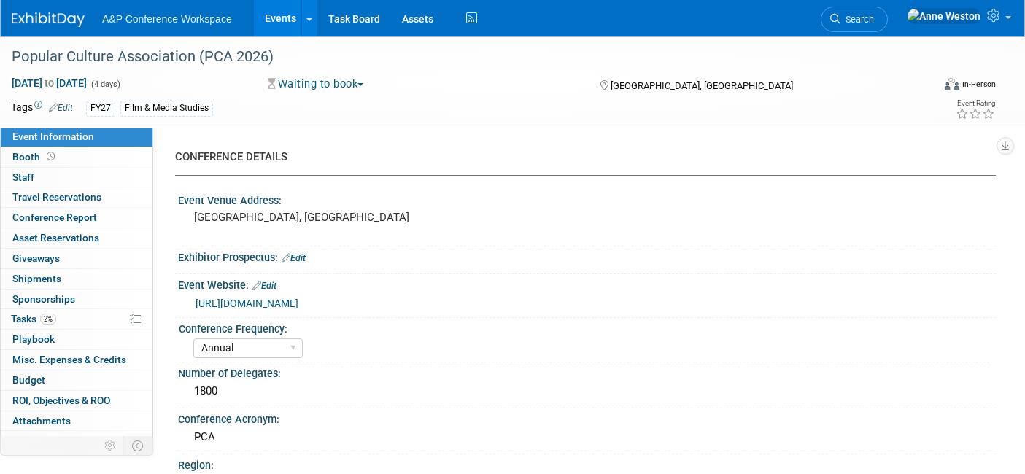
select select "[PERSON_NAME]"
select select "Brand/Subject Presence​"
click at [71, 159] on link "Booth" at bounding box center [77, 157] width 152 height 20
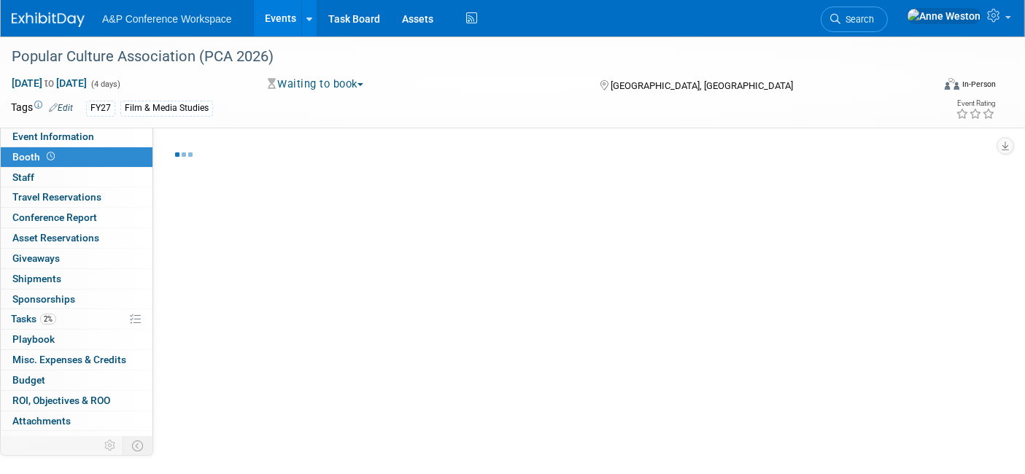
select select "CUAP"
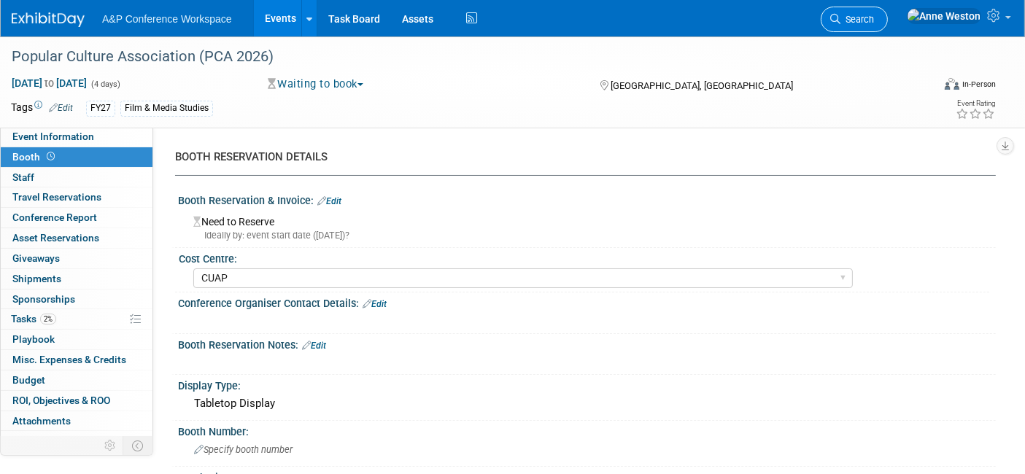
click at [874, 18] on span "Search" at bounding box center [857, 19] width 34 height 11
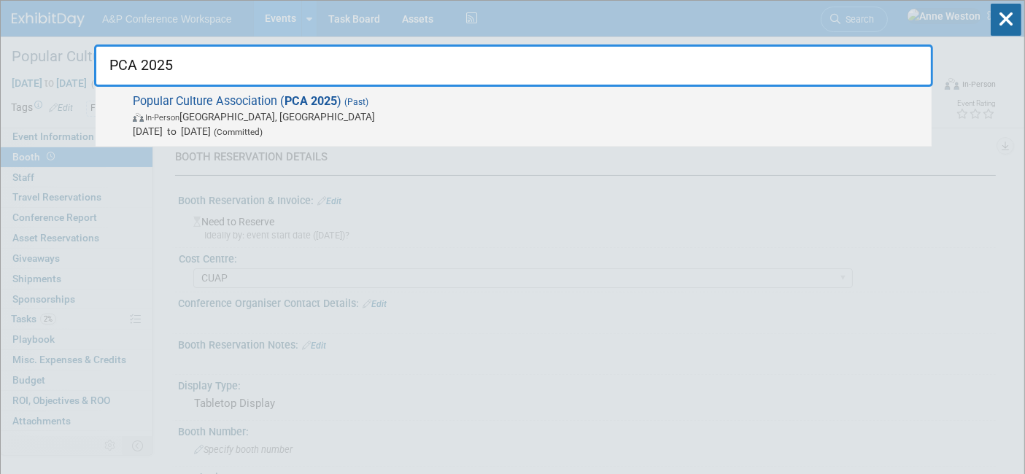
type input "PCA 2025"
click at [226, 102] on span "Popular Culture Association ( PCA 2025 ) (Past) In-Person New Orleans, LA Apr 1…" at bounding box center [526, 116] width 796 height 45
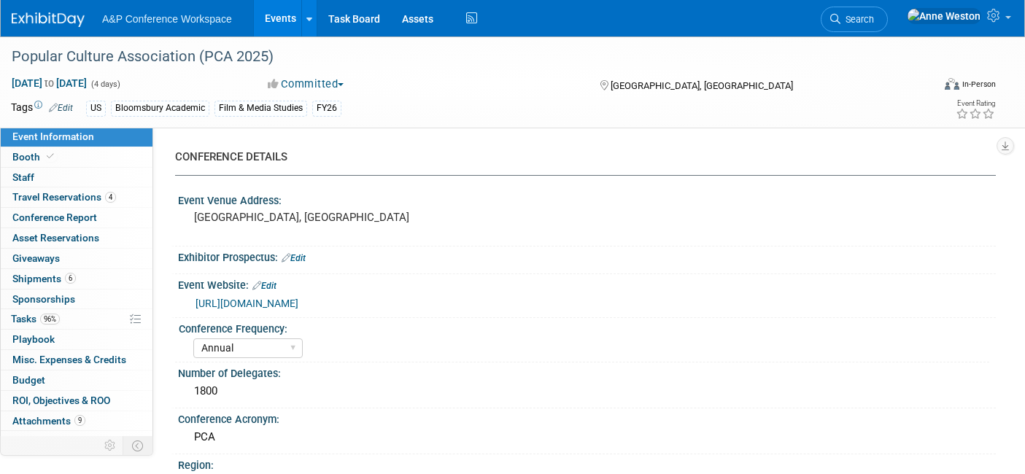
select select "Annual"
select select "Level 2"
select select "In-Person Booth"
select select "Film & Media Studies"
select select "Bloomsbury/Rowman & [PERSON_NAME]"
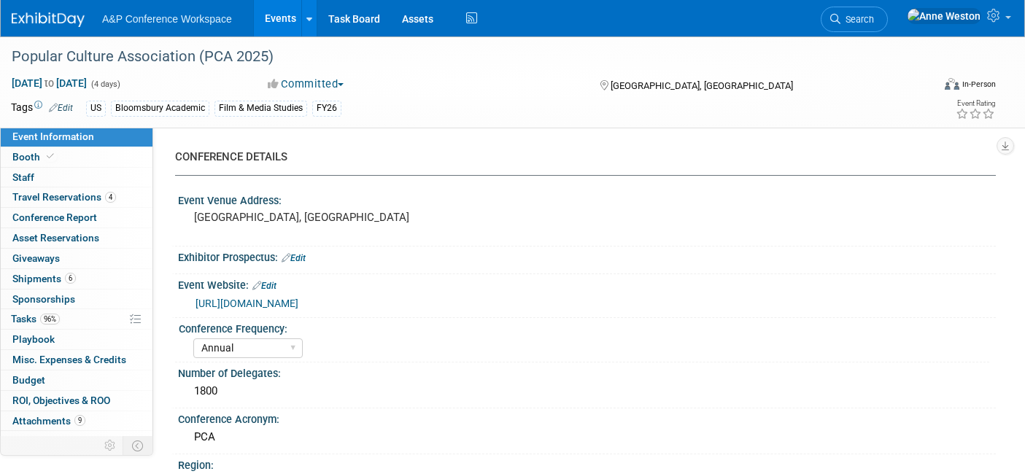
select select "[PERSON_NAME]"
select select "Networking/Commissioning"
click at [51, 151] on span "Booth" at bounding box center [34, 157] width 45 height 12
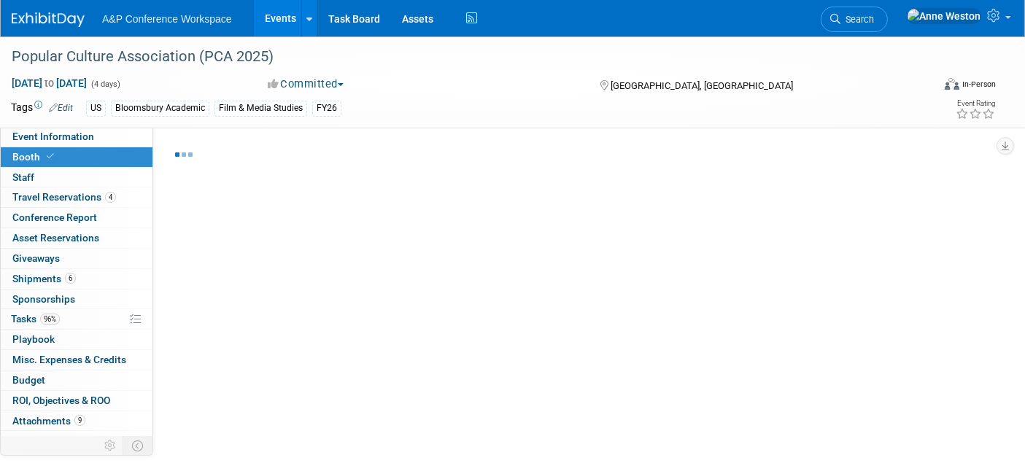
select select "CUAP"
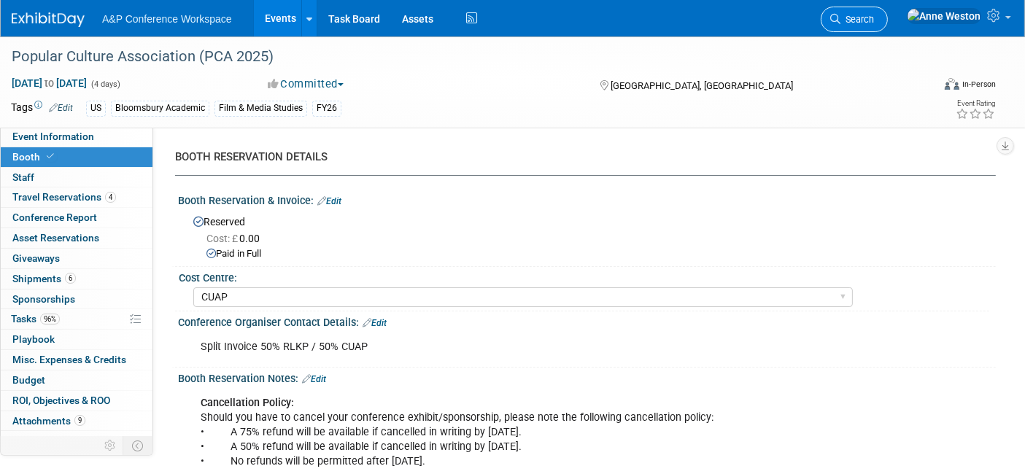
click at [840, 19] on icon at bounding box center [835, 19] width 10 height 10
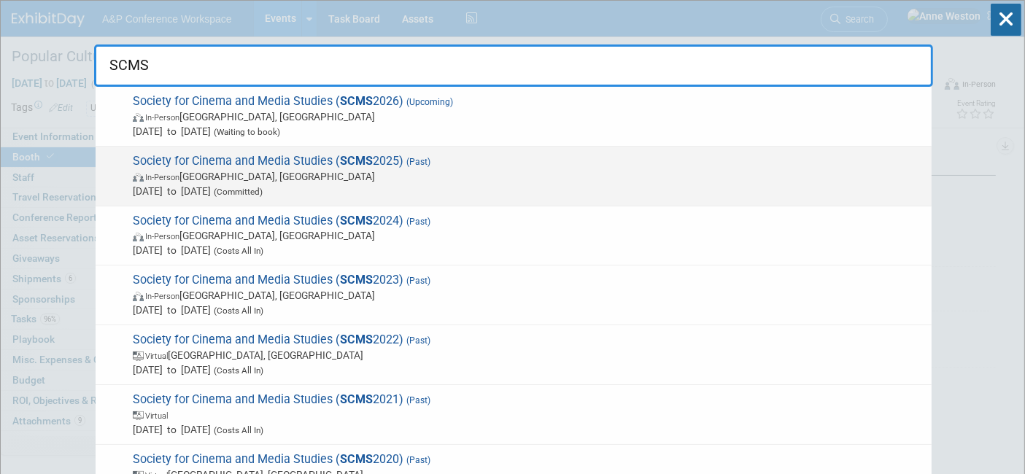
type input "SCMS"
click at [225, 161] on span "Society for Cinema and Media Studies ( SCMS 2025) (Past) In-Person Chicago, IL …" at bounding box center [526, 176] width 796 height 45
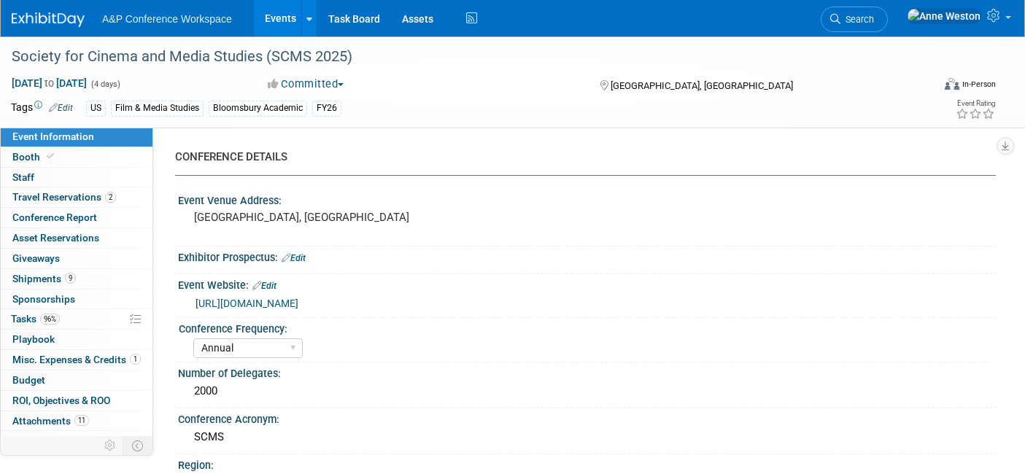
select select "Annual"
select select "Level 1"
select select "In-Person Booth"
select select "Film & Media Studies"
select select "Bloomsbury Academic"
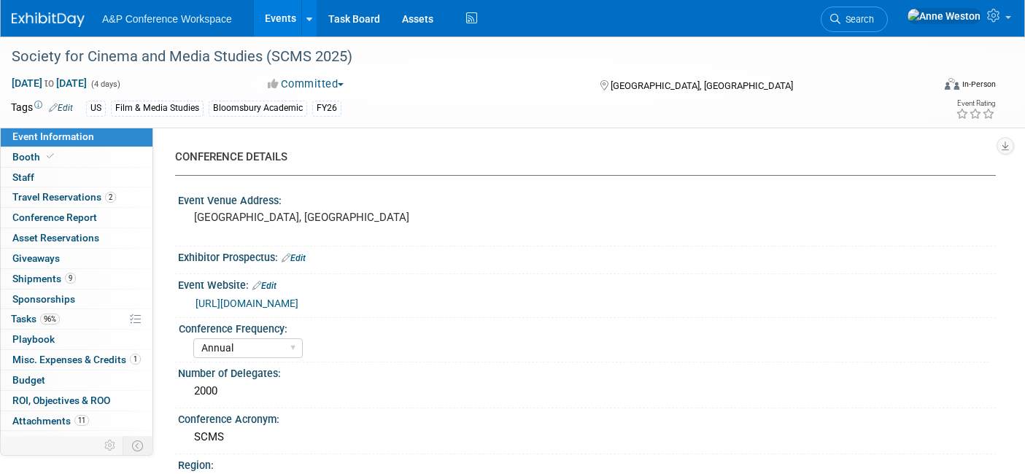
select select "[PERSON_NAME]"
select select "Brand/Subject Presence​"
click at [63, 153] on link "Booth" at bounding box center [77, 157] width 152 height 20
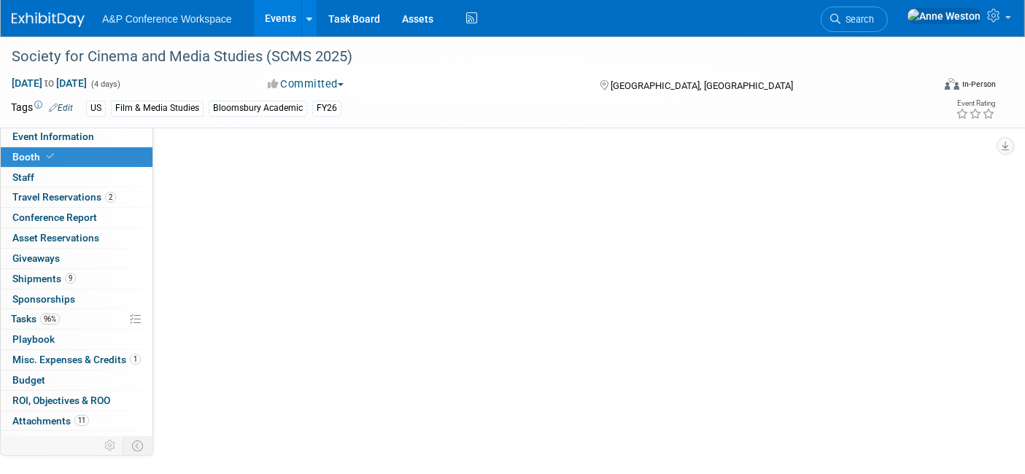
select select "CUAP"
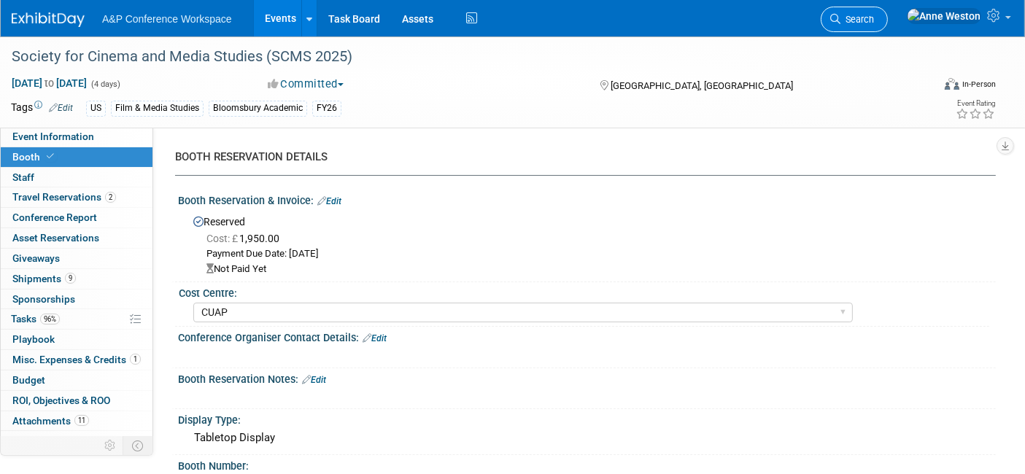
click at [874, 18] on span "Search" at bounding box center [857, 19] width 34 height 11
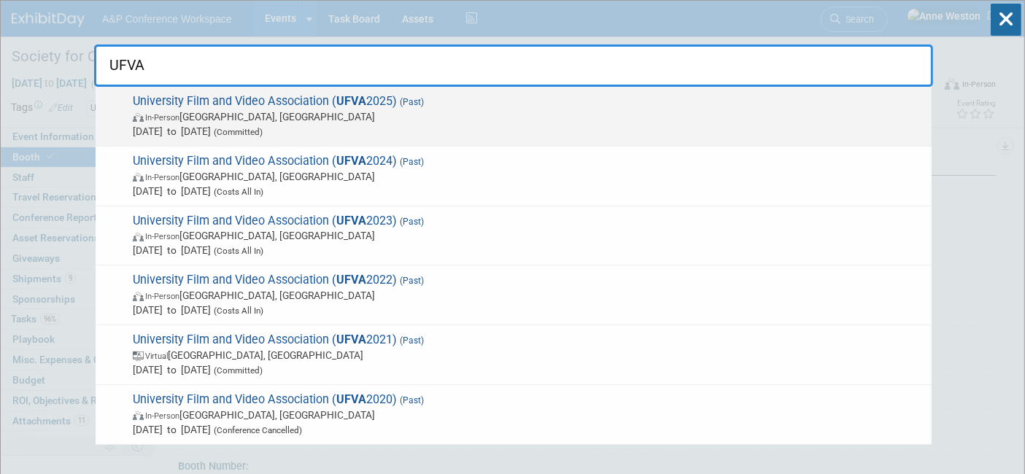
type input "UFVA"
click at [187, 103] on span "University Film and Video Association ( UFVA 2025) (Past) In-Person Prairie Vie…" at bounding box center [526, 116] width 796 height 45
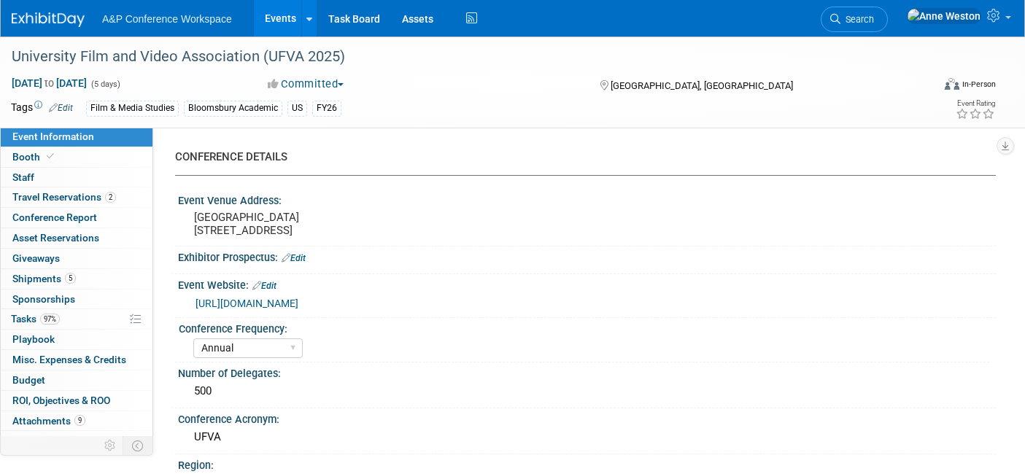
select select "Annual"
select select "Level 2"
select select "In-Person Booth"
select select "Film & Media Studies"
select select "Bloomsbury Academic"
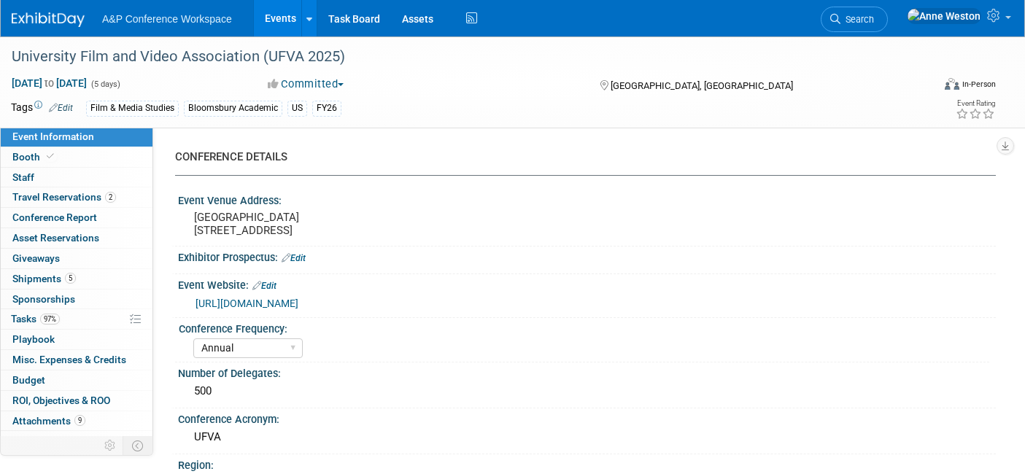
select select "[PERSON_NAME]"
select select "Brand/Subject Presence​"
click at [25, 158] on span "Booth" at bounding box center [34, 157] width 45 height 12
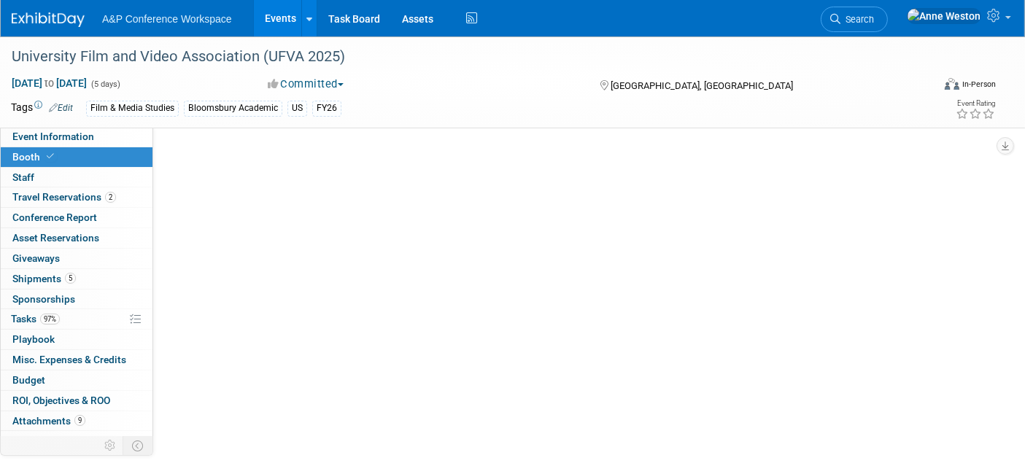
select select "CUAP"
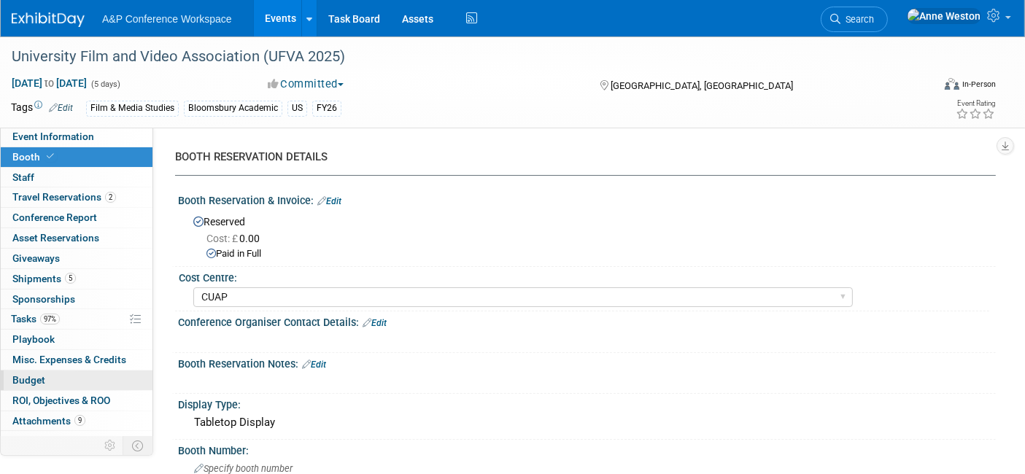
click at [31, 371] on link "Budget" at bounding box center [77, 381] width 152 height 20
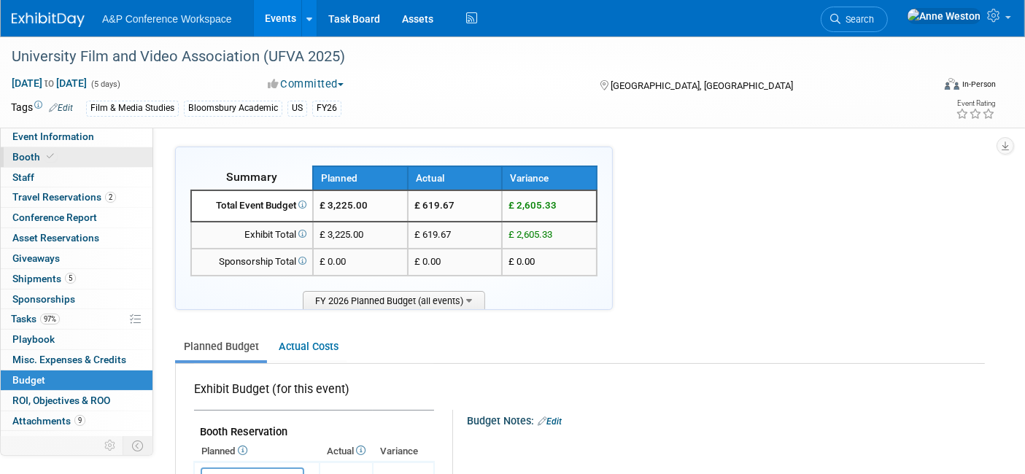
click at [58, 156] on link "Booth" at bounding box center [77, 157] width 152 height 20
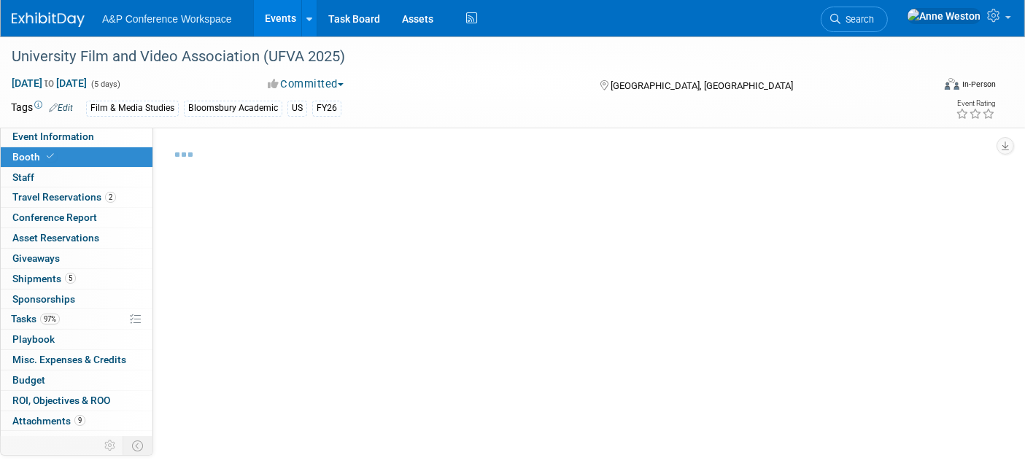
select select "CUAP"
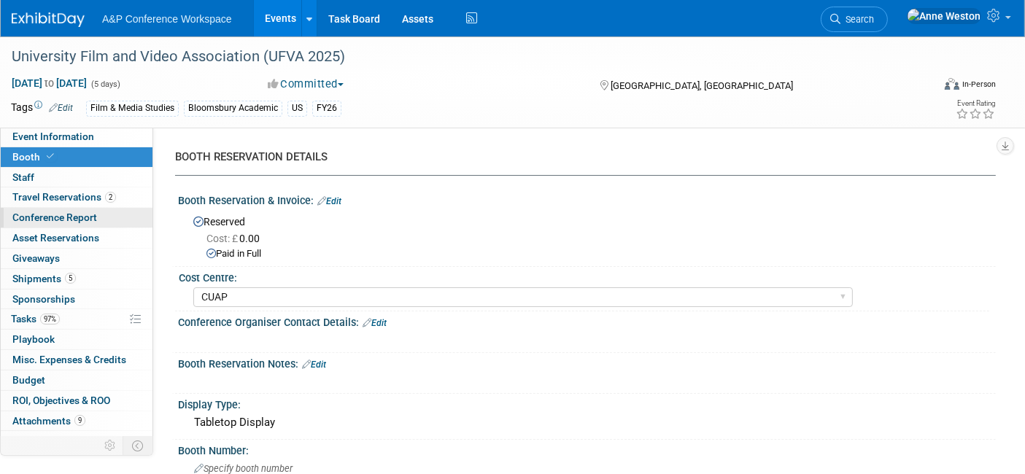
click at [115, 221] on link "Conference Report" at bounding box center [77, 218] width 152 height 20
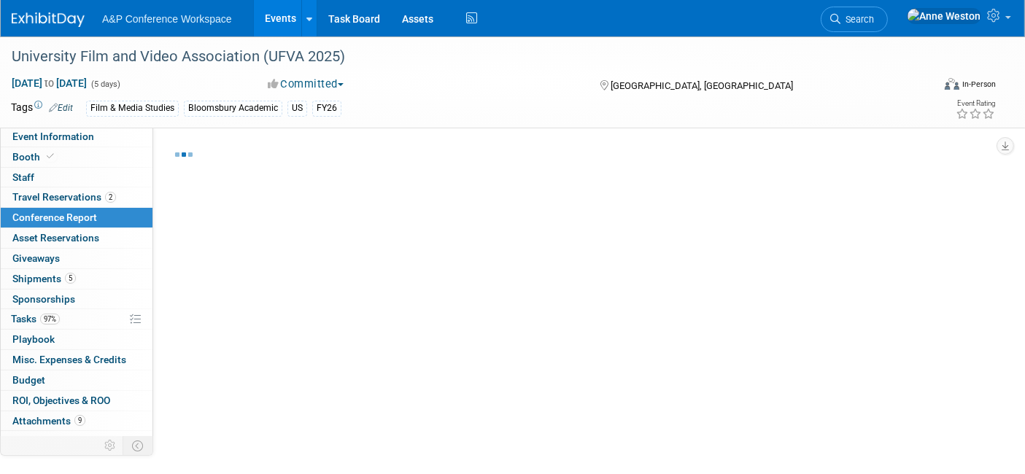
select select "YES"
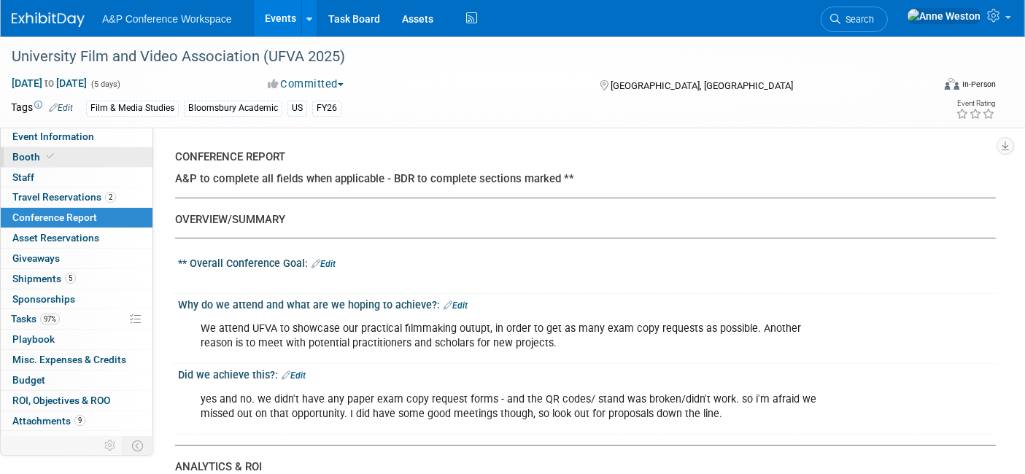
click at [70, 151] on link "Booth" at bounding box center [77, 157] width 152 height 20
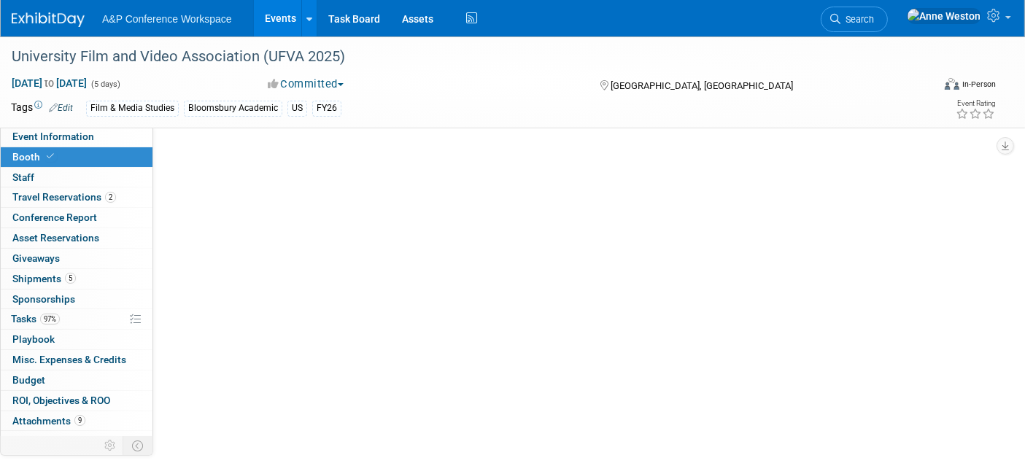
select select "CUAP"
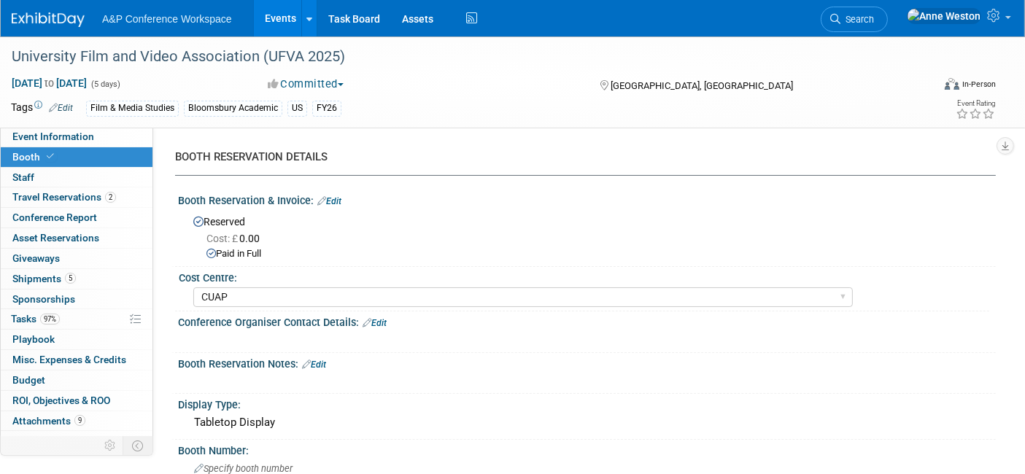
click at [334, 198] on link "Edit" at bounding box center [329, 201] width 24 height 10
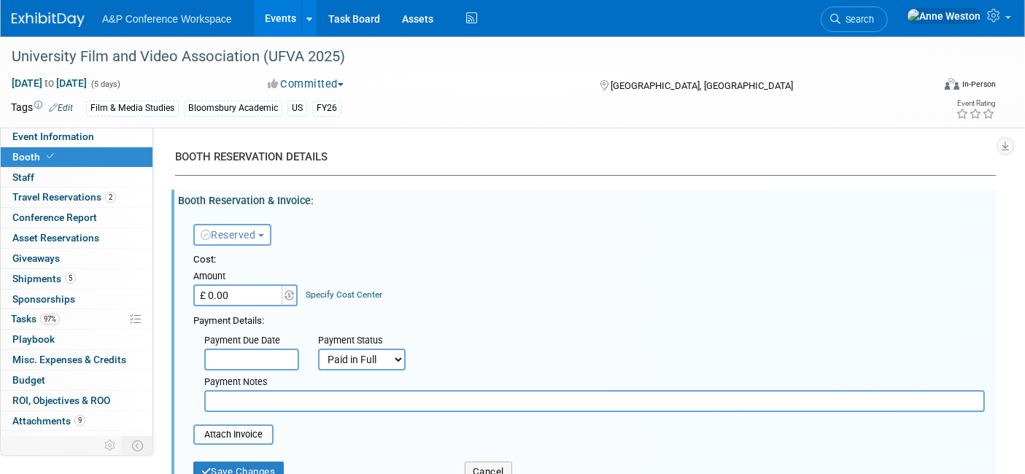
click at [323, 293] on link "Specify Cost Center" at bounding box center [344, 295] width 77 height 10
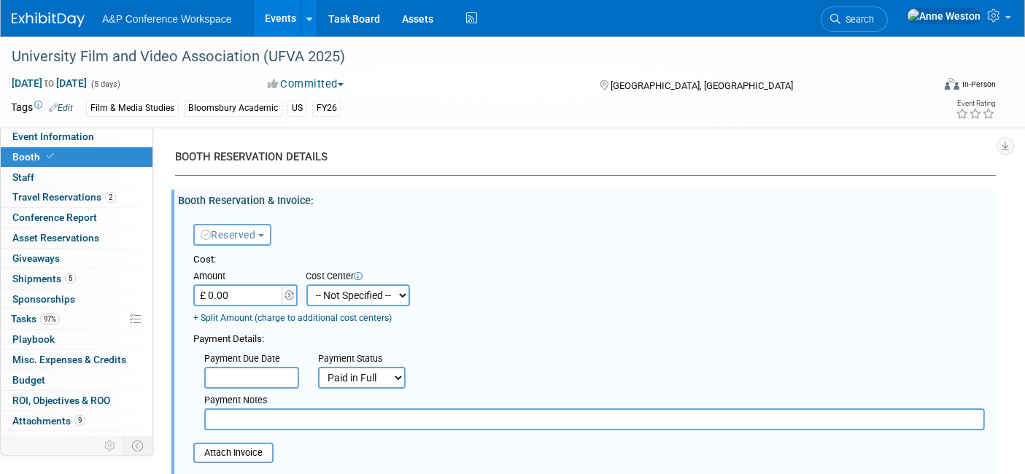
click at [259, 315] on link "+ Split Amount (charge to additional cost centers)" at bounding box center [292, 318] width 198 height 10
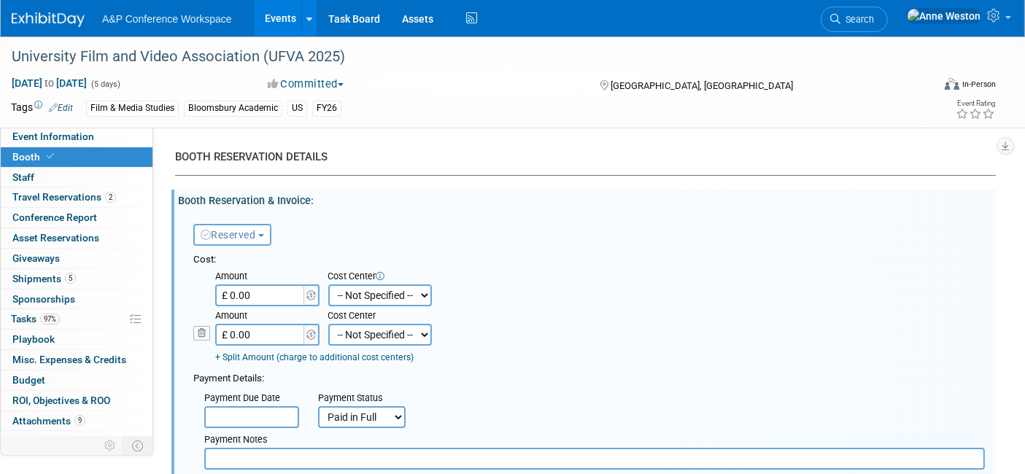
click at [265, 301] on input "£ 0.00" at bounding box center [260, 296] width 91 height 22
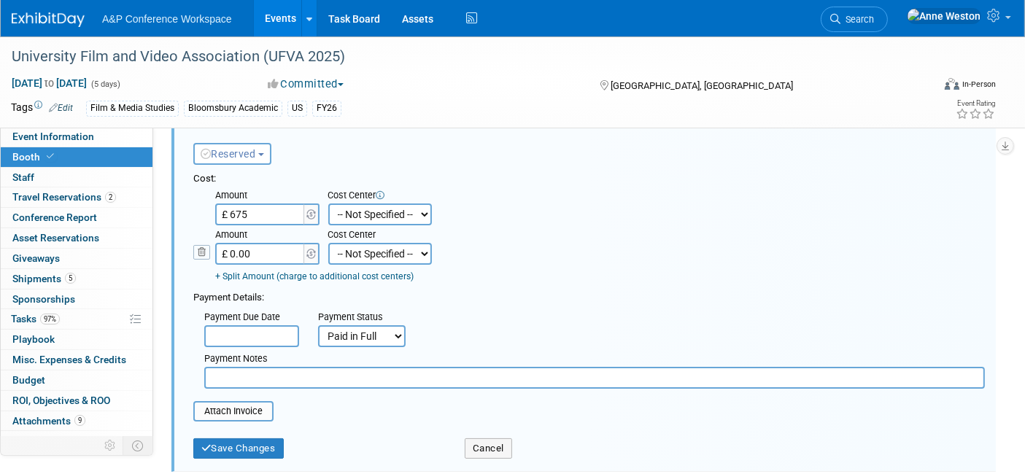
type input "£ 675.00"
click at [274, 256] on input "£ 0.00" at bounding box center [260, 254] width 91 height 22
type input "£ 325.00"
click at [239, 445] on button "Save Changes" at bounding box center [238, 448] width 90 height 20
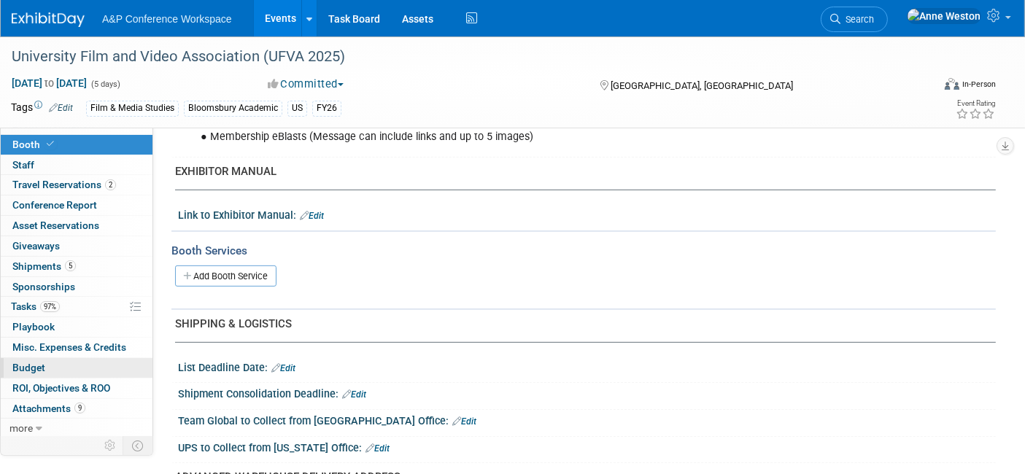
scroll to position [648, 0]
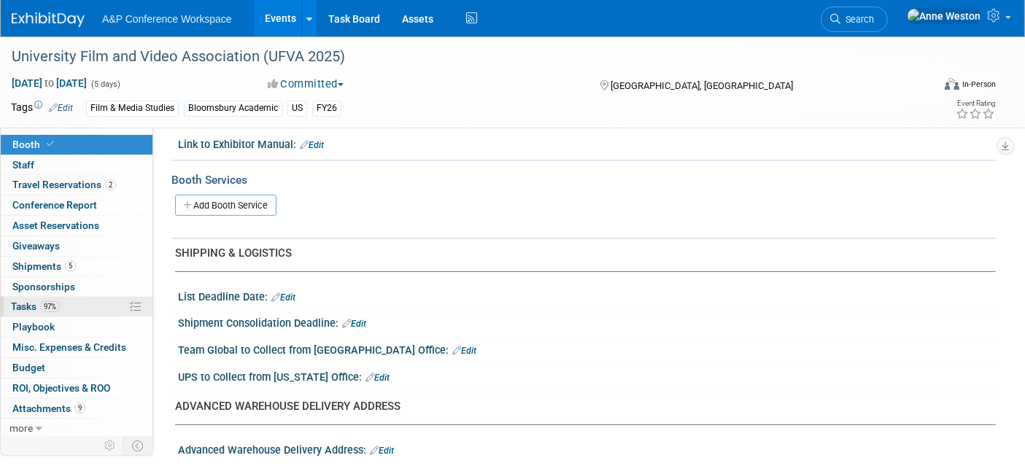
click at [66, 302] on link "97% Tasks 97%" at bounding box center [77, 307] width 152 height 20
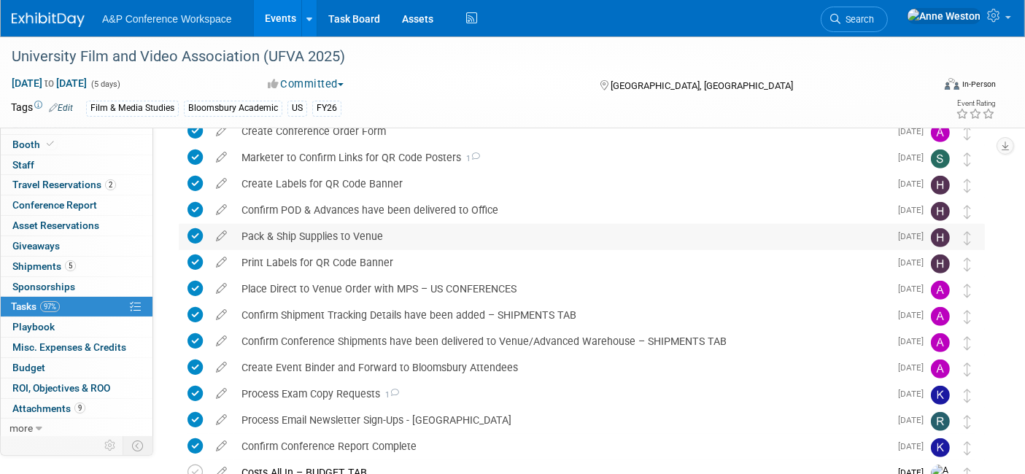
scroll to position [669, 0]
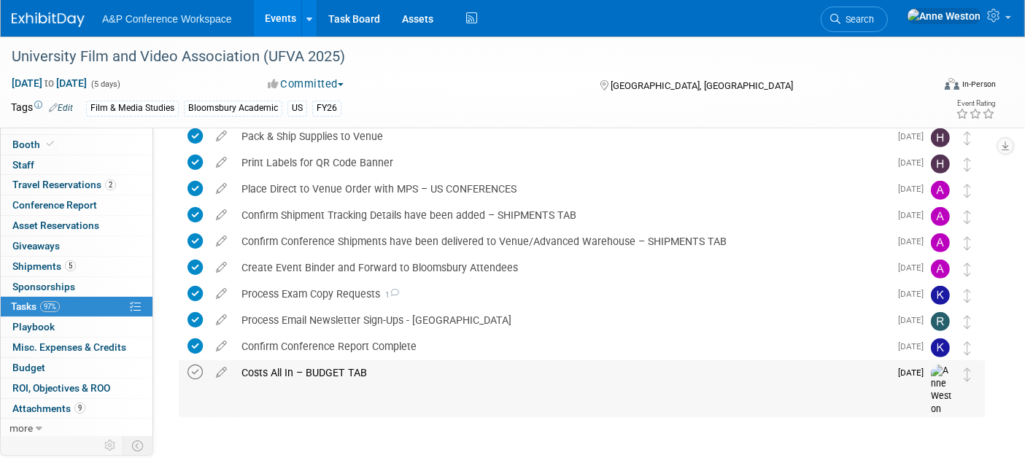
click at [197, 376] on icon at bounding box center [194, 372] width 15 height 15
click at [308, 86] on button "Committed" at bounding box center [306, 84] width 87 height 15
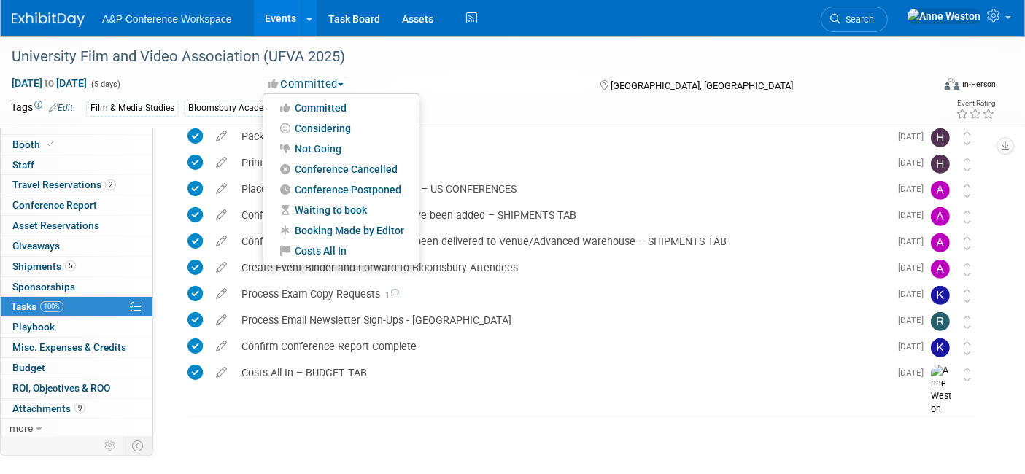
click at [344, 83] on span "button" at bounding box center [341, 84] width 6 height 3
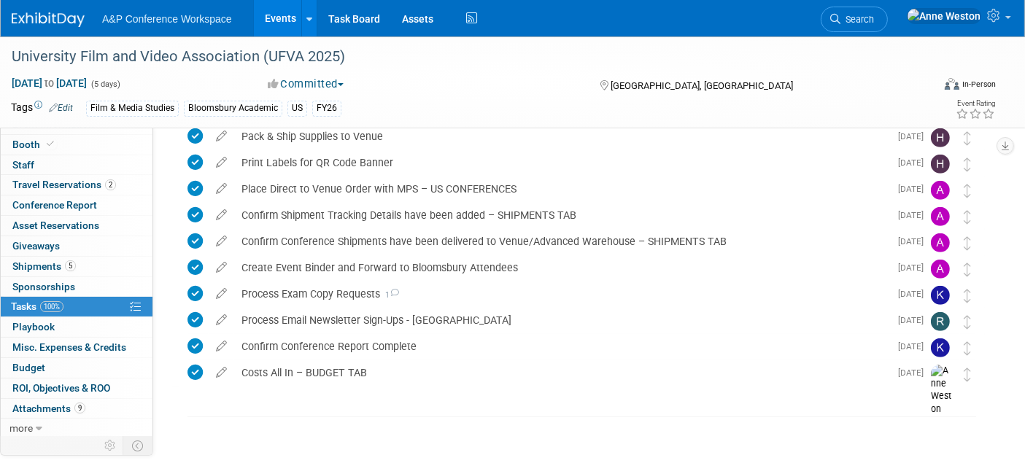
click at [344, 83] on span "button" at bounding box center [341, 84] width 6 height 3
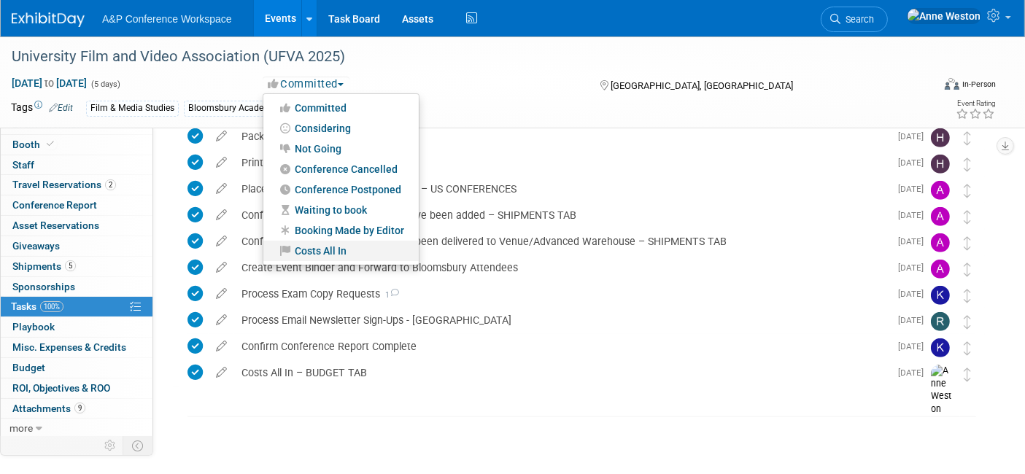
click at [334, 247] on link "Costs All In" at bounding box center [340, 251] width 155 height 20
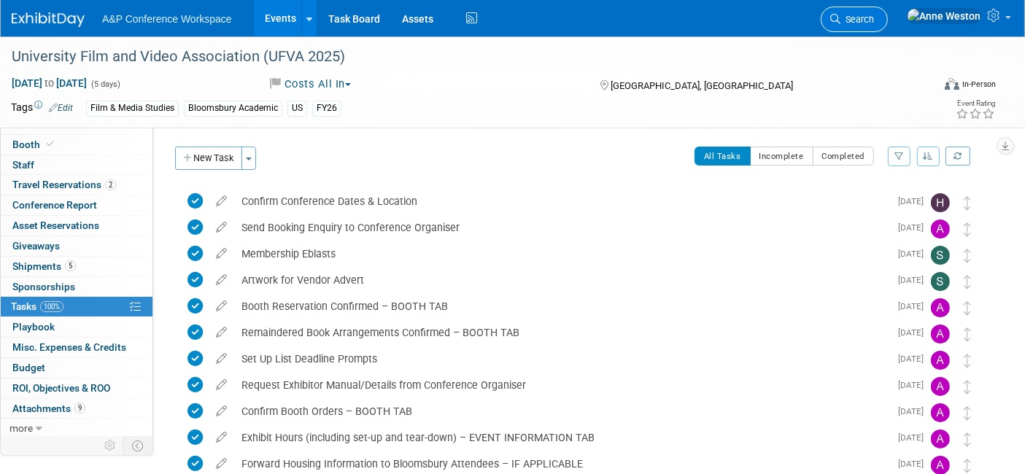
click at [876, 18] on link "Search" at bounding box center [854, 20] width 67 height 26
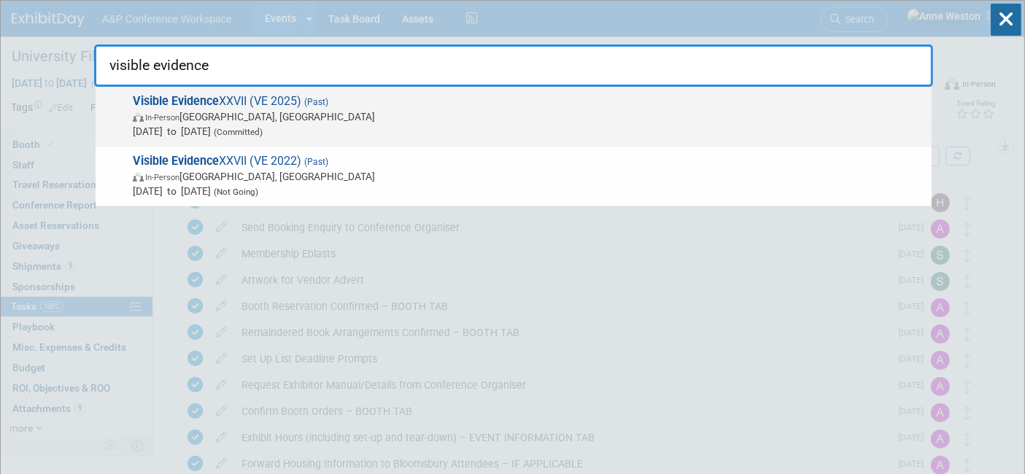
type input "visible evidence"
click at [206, 107] on strong "Visible Evidence" at bounding box center [176, 101] width 86 height 14
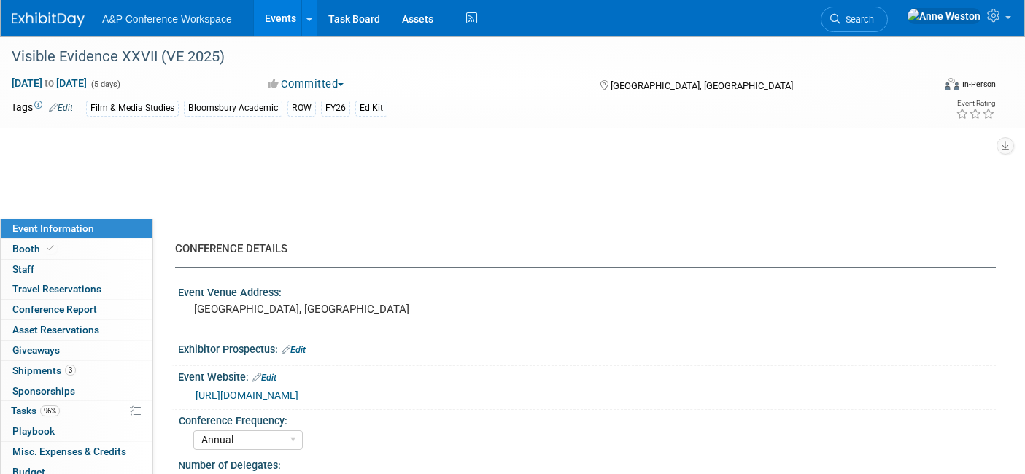
select select "Annual"
select select "Level 3"
select select "Ed Kit"
select select "Film & Media Studies"
select select "Bloomsbury Academic"
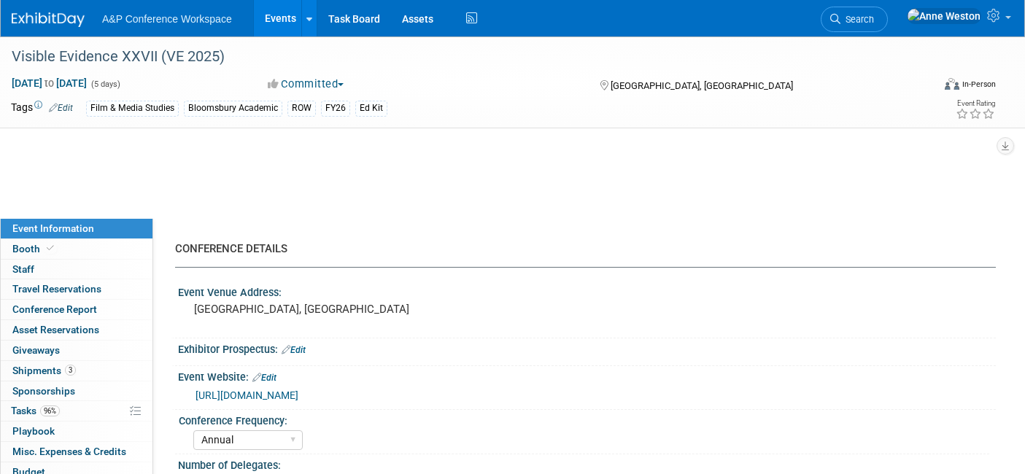
select select "[PERSON_NAME]"
select select "Brand/Subject Presence​"
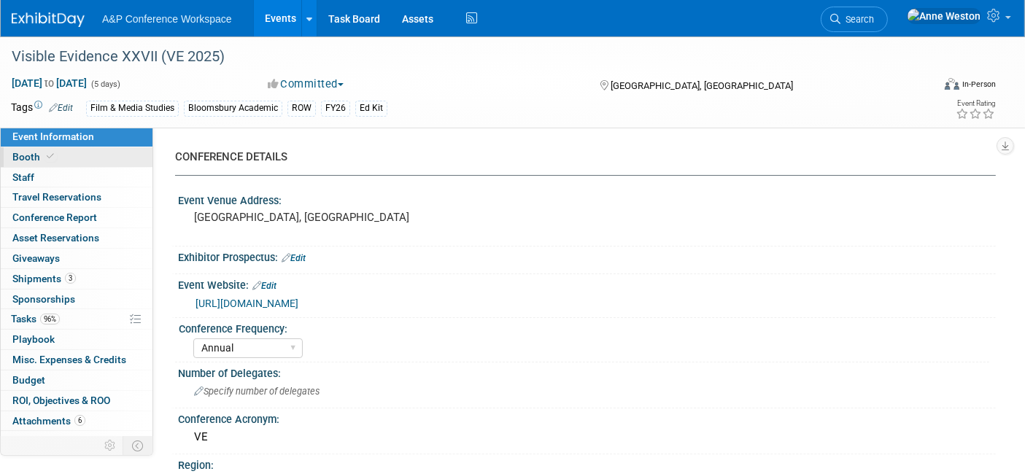
click at [73, 158] on link "Booth" at bounding box center [77, 157] width 152 height 20
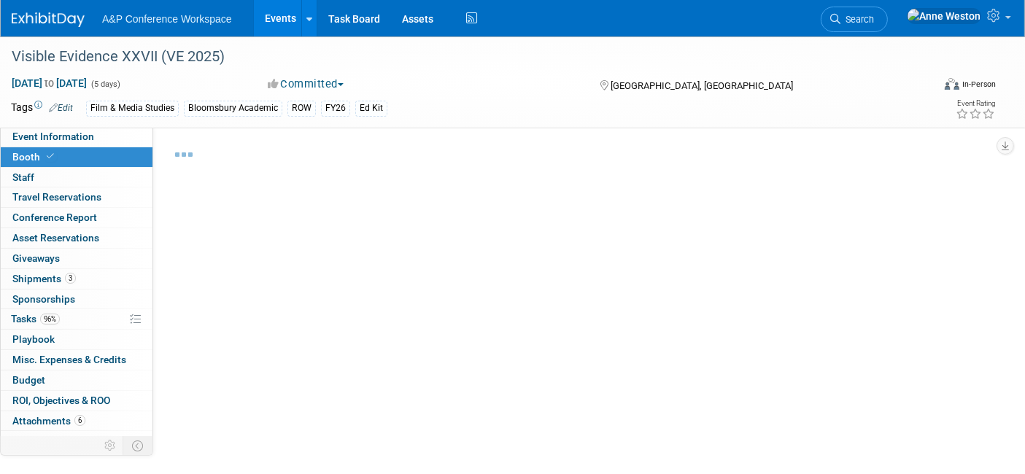
select select "CUAP"
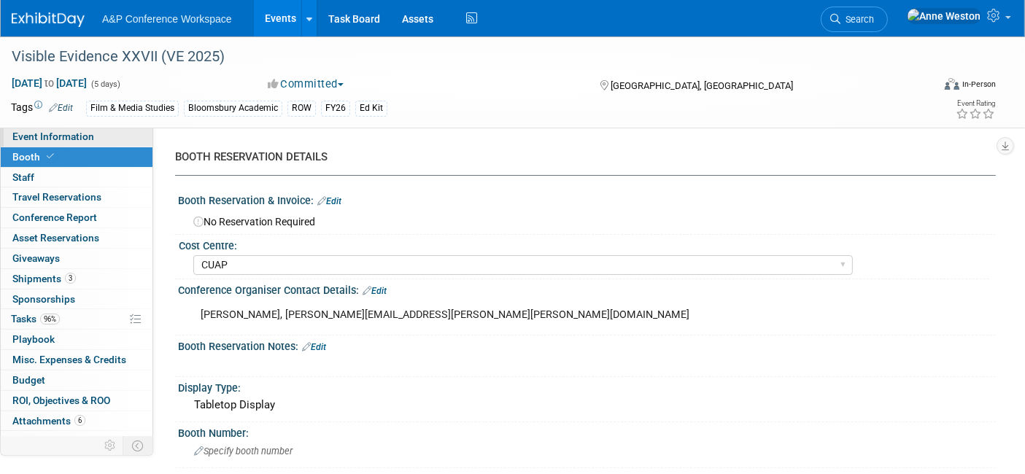
click at [86, 140] on span "Event Information" at bounding box center [53, 137] width 82 height 12
select select "Annual"
select select "Level 3"
select select "Ed Kit"
select select "Film & Media Studies"
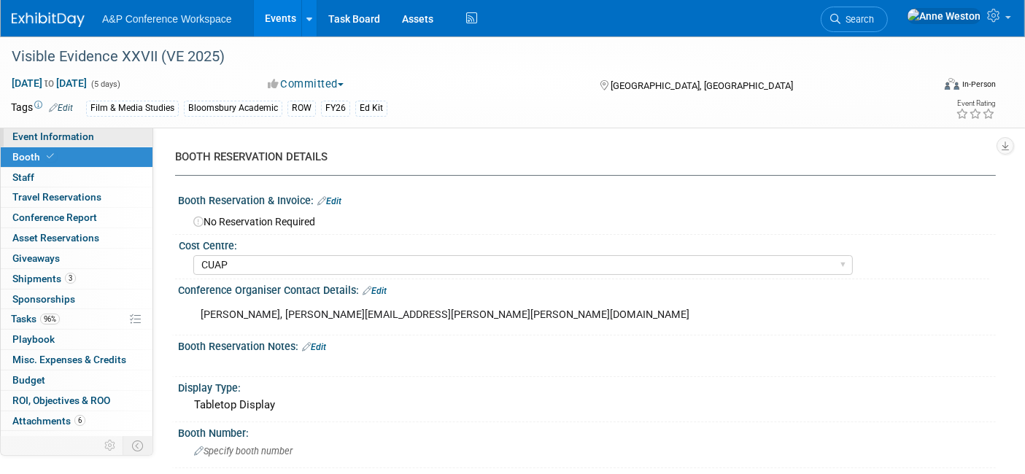
select select "Bloomsbury Academic"
select select "[PERSON_NAME]"
select select "Brand/Subject Presence​"
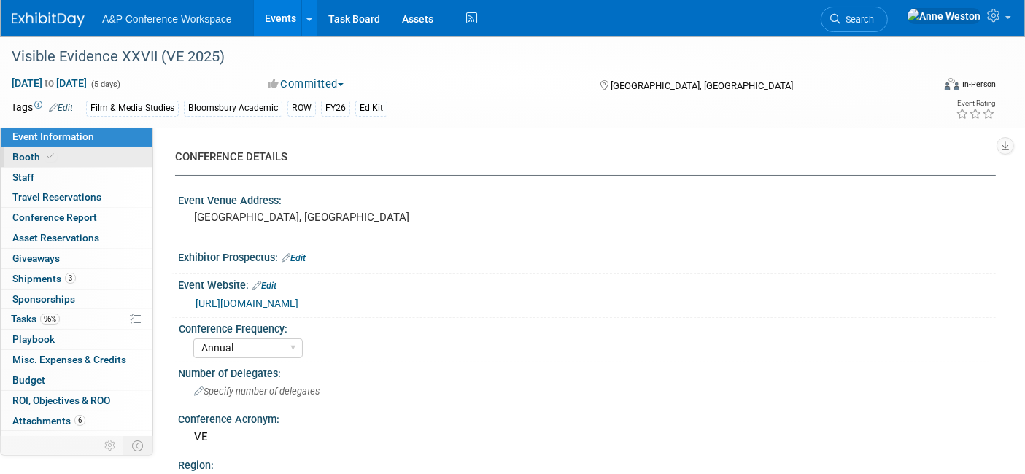
click at [60, 158] on link "Booth" at bounding box center [77, 157] width 152 height 20
select select "CUAP"
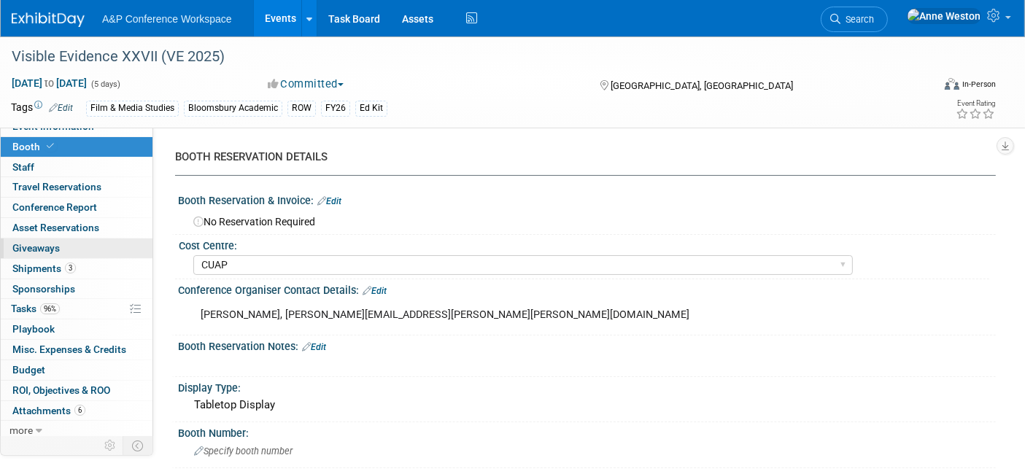
scroll to position [12, 0]
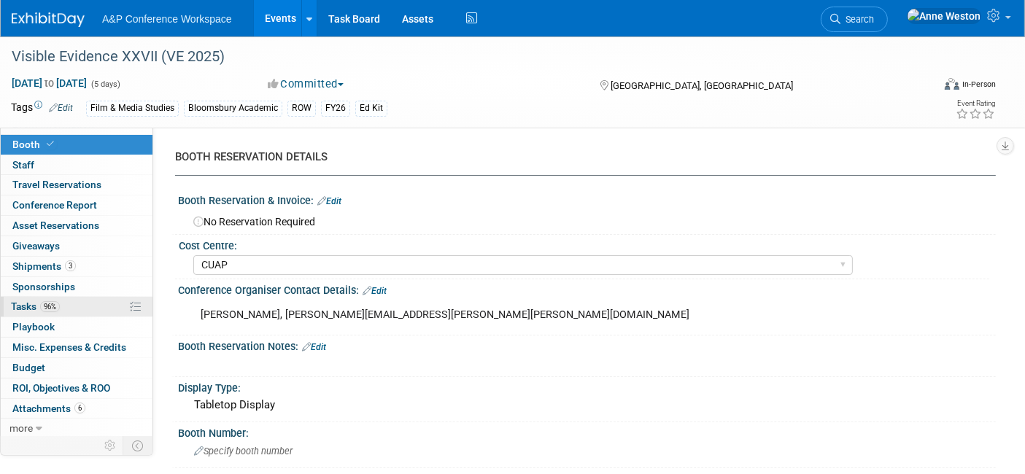
click at [63, 311] on link "96% Tasks 96%" at bounding box center [77, 307] width 152 height 20
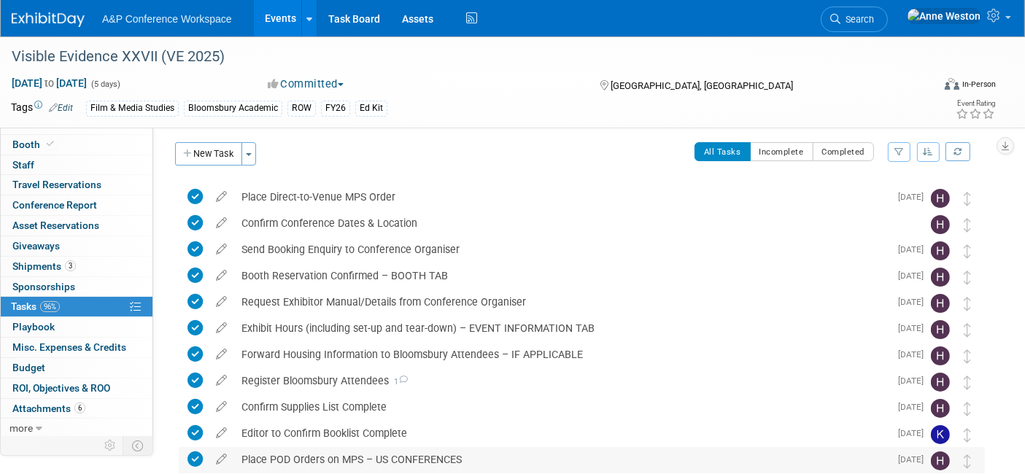
scroll to position [0, 0]
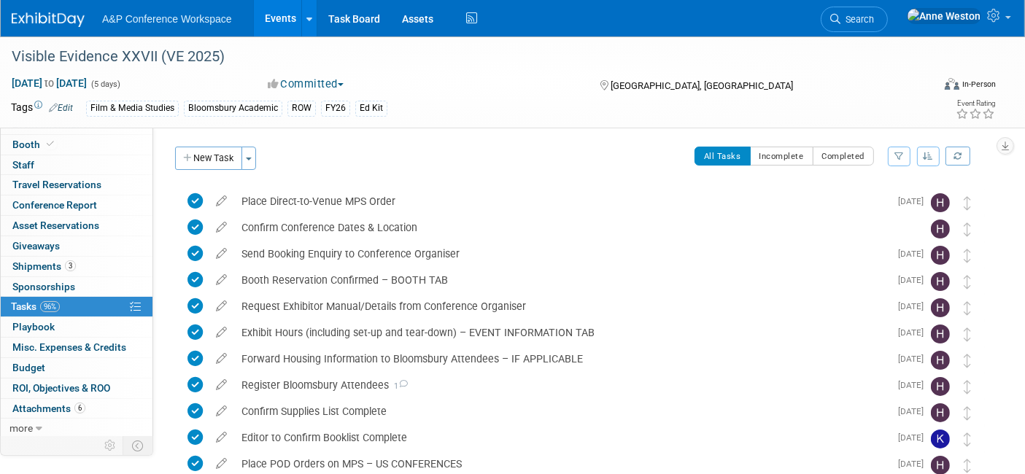
click at [923, 151] on button "button" at bounding box center [928, 157] width 23 height 20
click at [734, 247] on div "Send Booking Enquiry to Conference Organiser" at bounding box center [561, 253] width 655 height 25
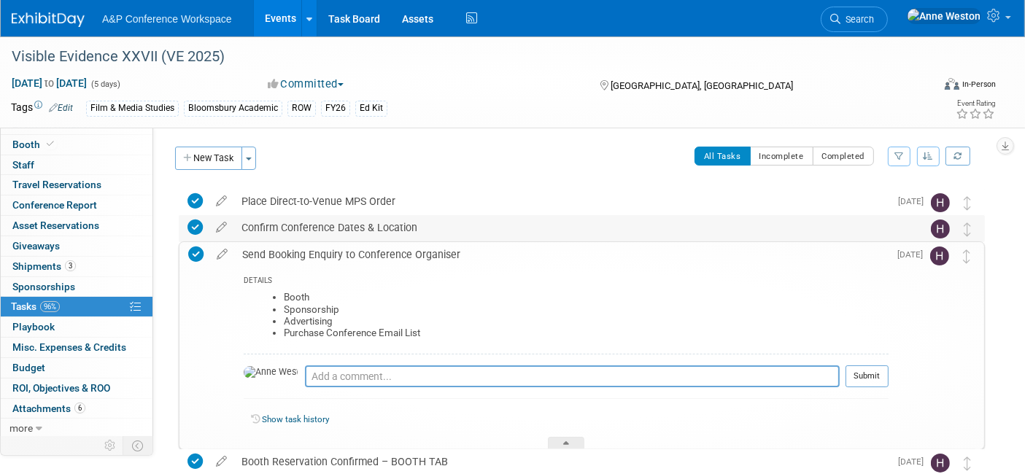
click at [687, 231] on div "Confirm Conference Dates & Location" at bounding box center [568, 227] width 668 height 25
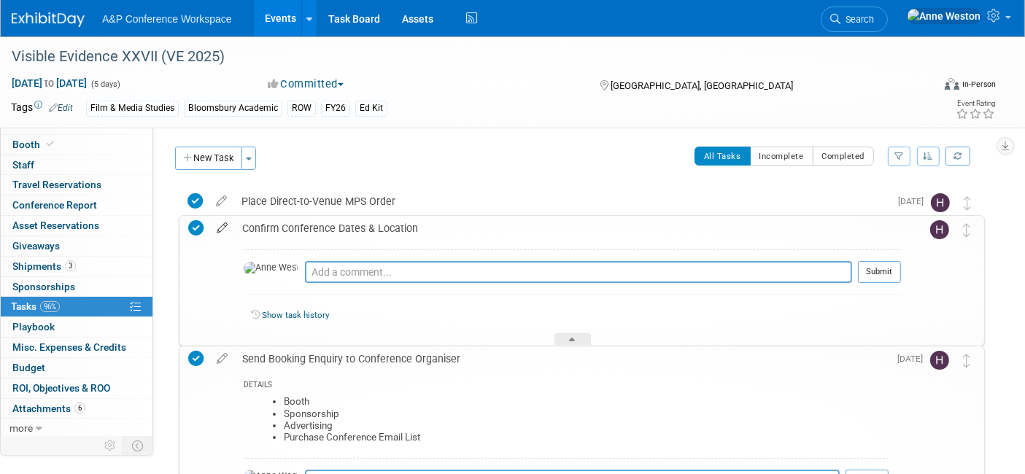
click at [216, 226] on icon at bounding box center [222, 225] width 26 height 18
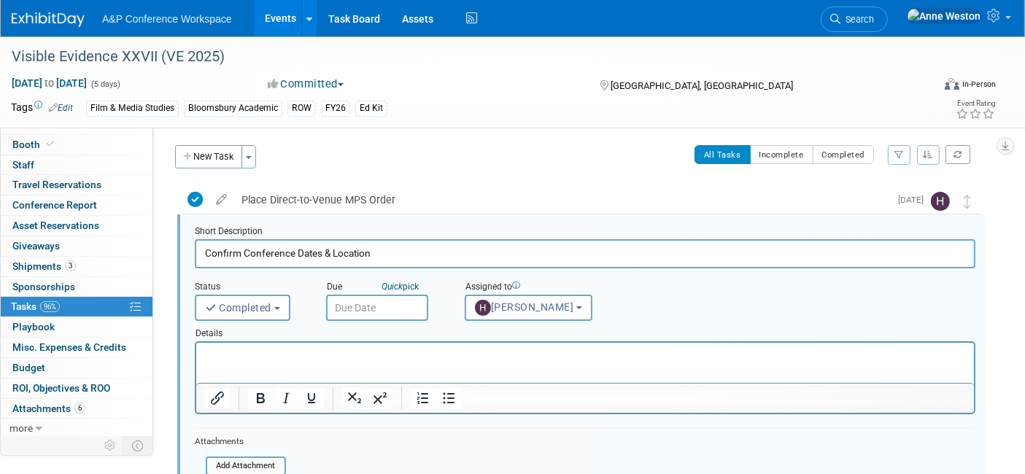
click at [356, 298] on input "text" at bounding box center [377, 308] width 102 height 26
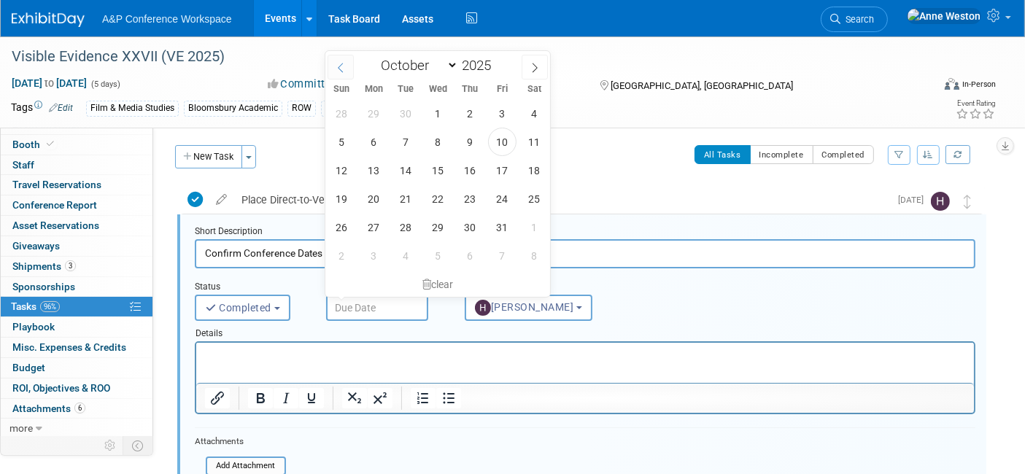
click at [346, 69] on span at bounding box center [341, 67] width 26 height 25
click at [337, 66] on icon at bounding box center [341, 68] width 10 height 10
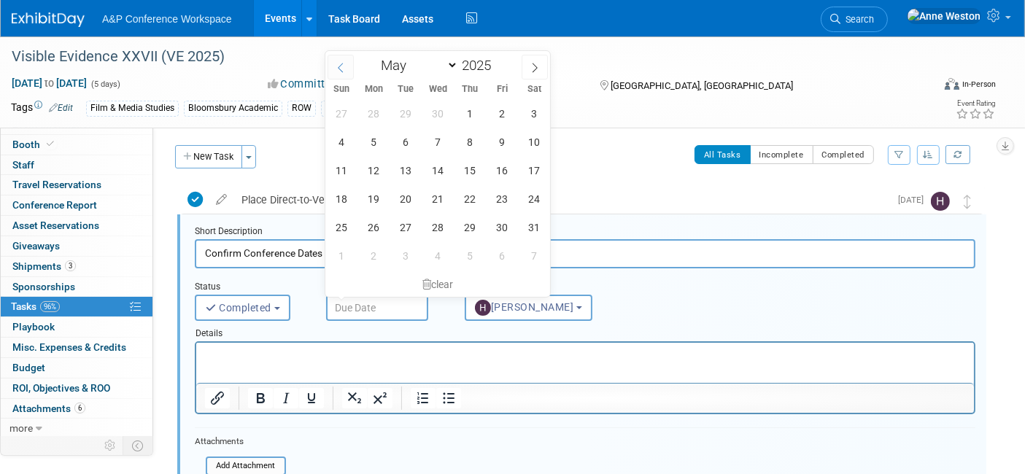
click at [344, 66] on icon at bounding box center [341, 68] width 10 height 10
click at [531, 65] on icon at bounding box center [535, 68] width 10 height 10
select select "2"
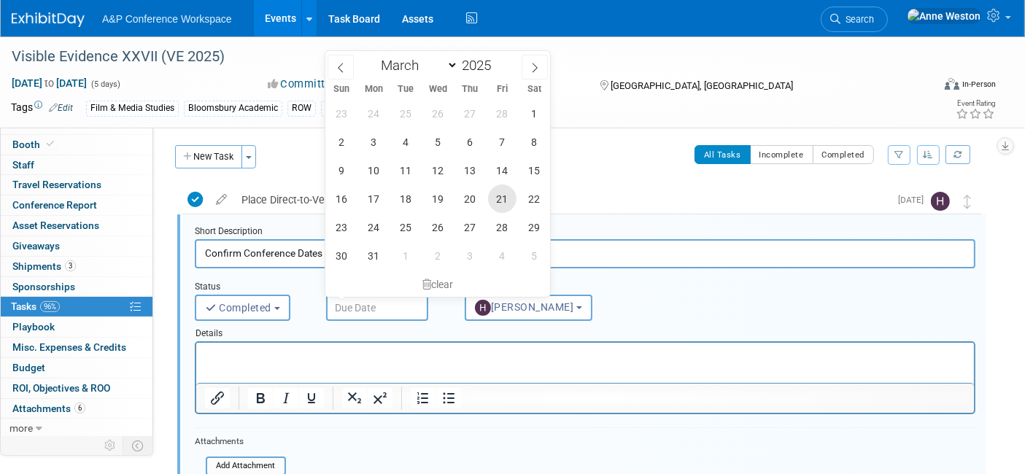
click at [496, 196] on span "21" at bounding box center [502, 199] width 28 height 28
type input "Mar 21, 2025"
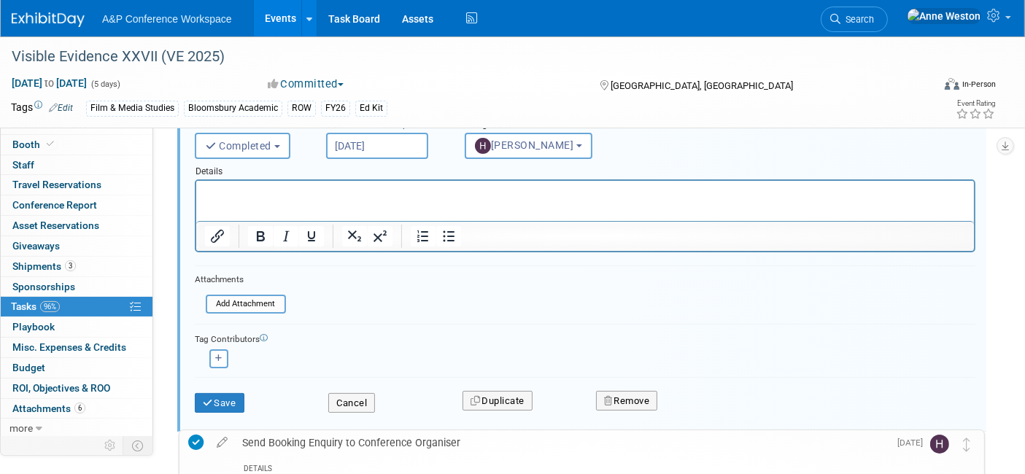
scroll to position [164, 0]
click at [222, 402] on button "Save" at bounding box center [220, 403] width 50 height 20
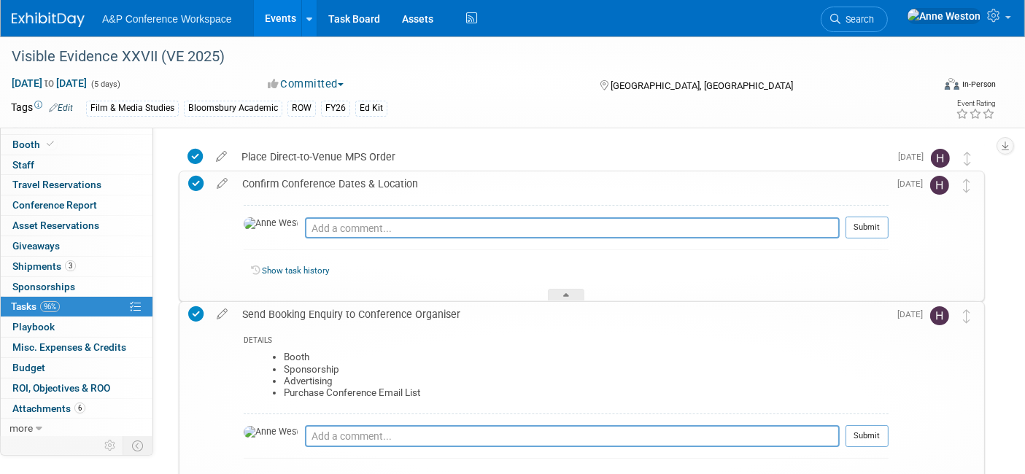
scroll to position [0, 0]
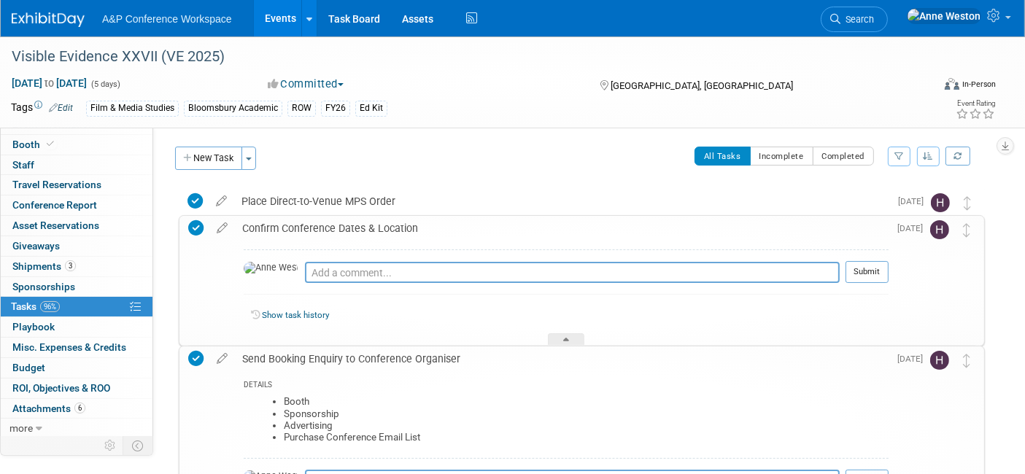
click at [404, 356] on div "Send Booking Enquiry to Conference Organiser" at bounding box center [562, 359] width 654 height 25
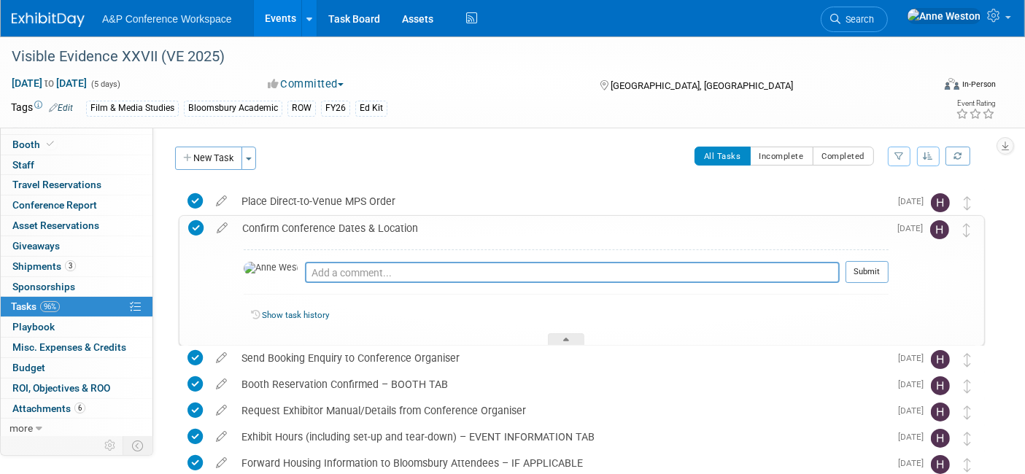
click at [382, 225] on div "Confirm Conference Dates & Location" at bounding box center [562, 228] width 654 height 25
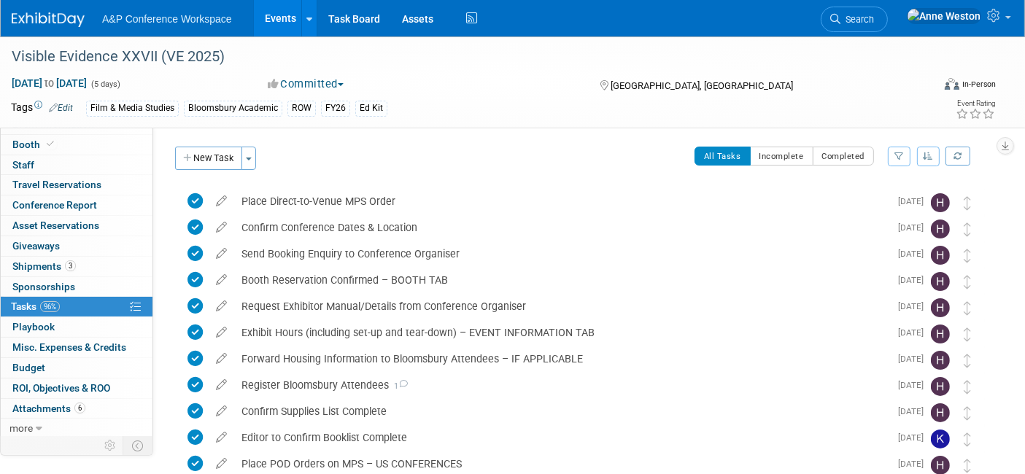
click at [927, 147] on button "button" at bounding box center [928, 157] width 23 height 20
click at [883, 222] on link "By Due Date" at bounding box center [887, 223] width 104 height 20
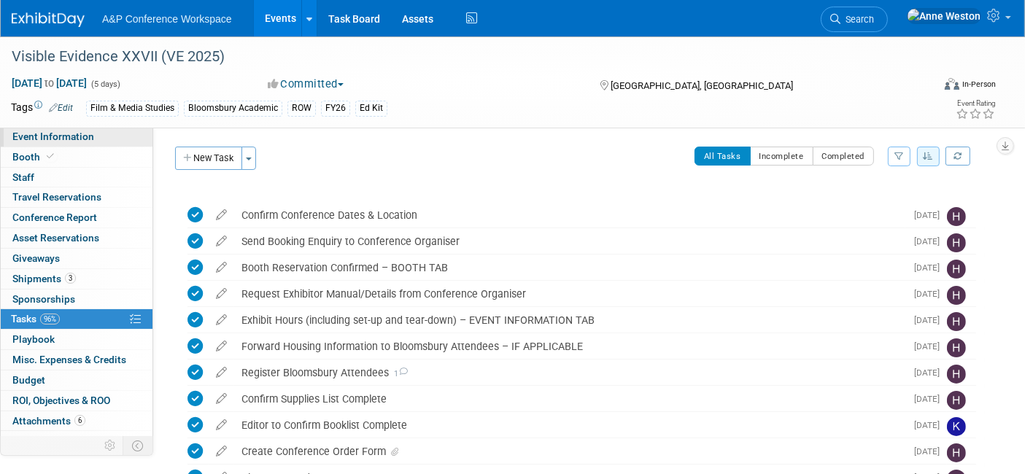
click at [62, 142] on span "Event Information" at bounding box center [53, 137] width 82 height 12
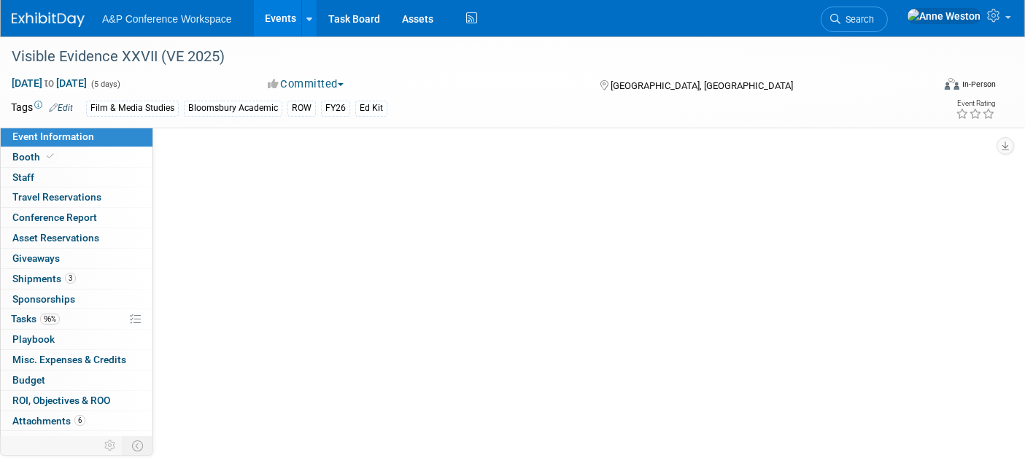
select select "Annual"
select select "Level 3"
select select "Ed Kit"
select select "Film & Media Studies"
select select "Bloomsbury Academic"
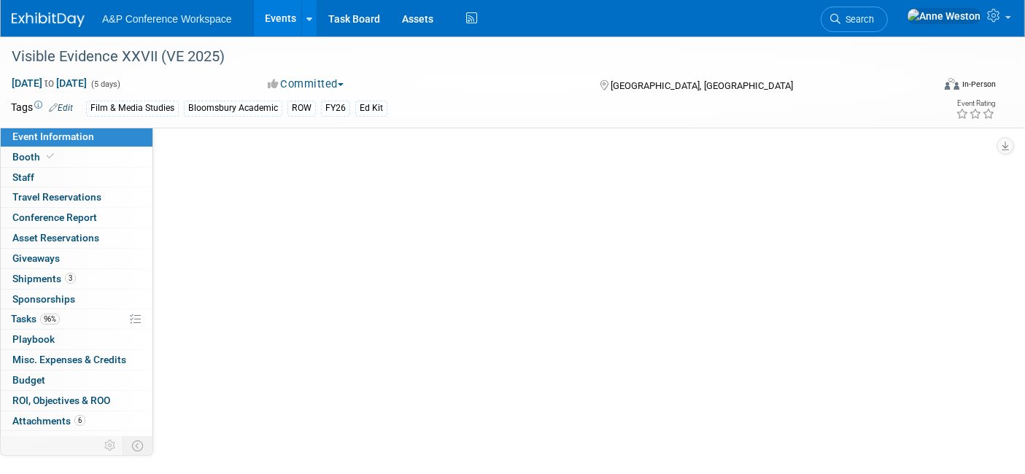
select select "[PERSON_NAME]"
select select "Brand/Subject Presence​"
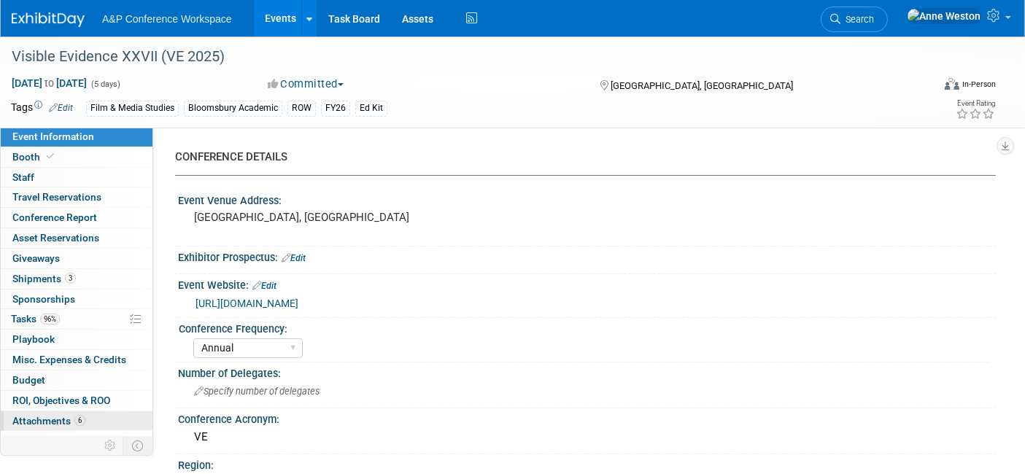
click at [71, 419] on span "Attachments 6" at bounding box center [48, 421] width 73 height 12
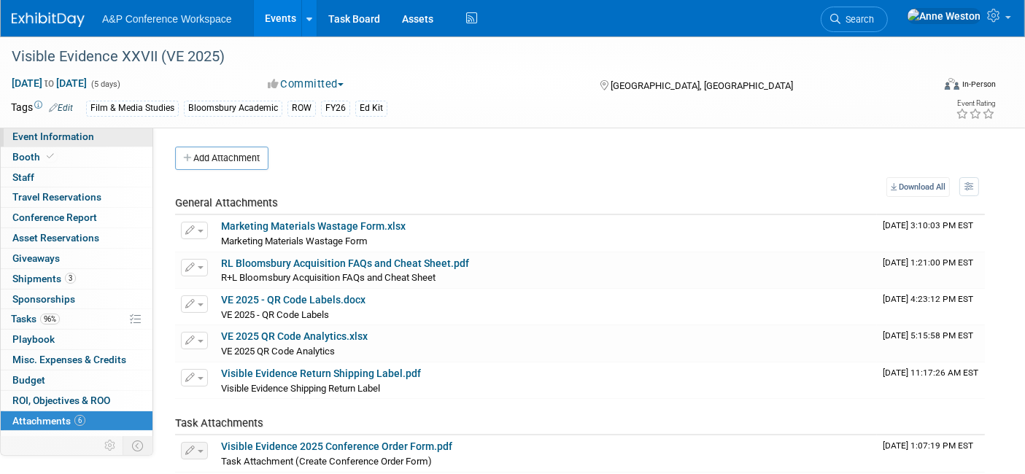
click at [59, 136] on span "Event Information" at bounding box center [53, 137] width 82 height 12
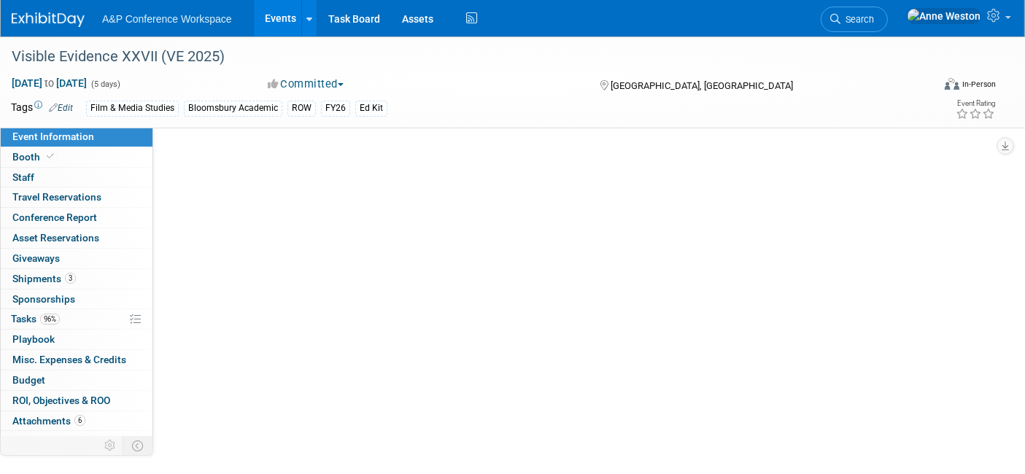
select select "Annual"
select select "Level 3"
select select "Ed Kit"
select select "Film & Media Studies"
select select "Bloomsbury Academic"
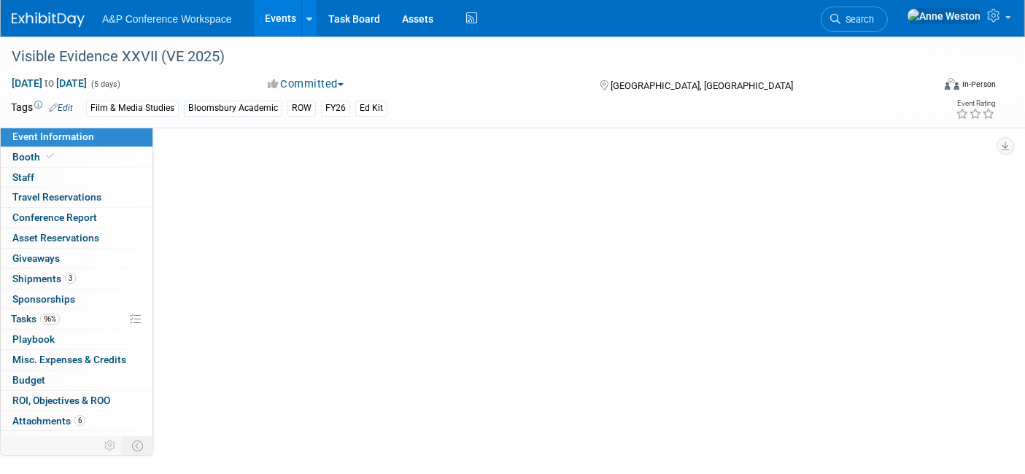
select select "[PERSON_NAME]"
select select "Brand/Subject Presence​"
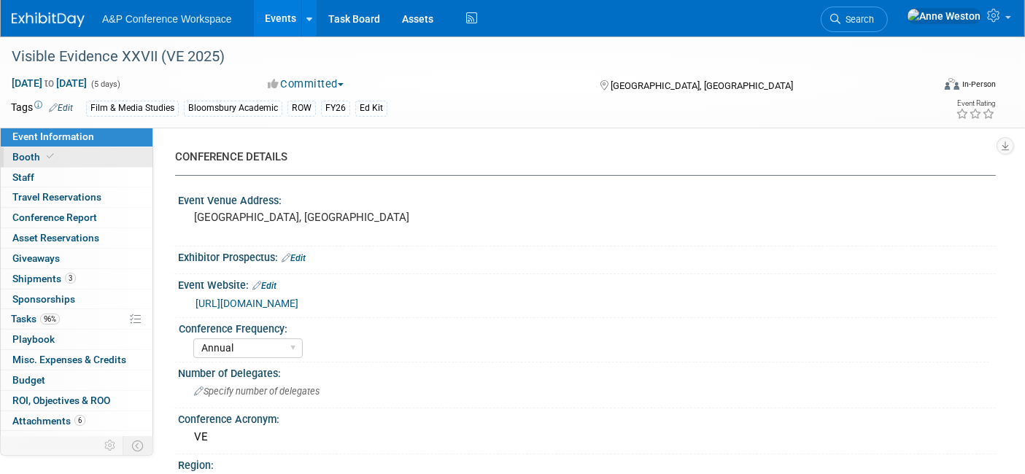
click at [89, 161] on link "Booth" at bounding box center [77, 157] width 152 height 20
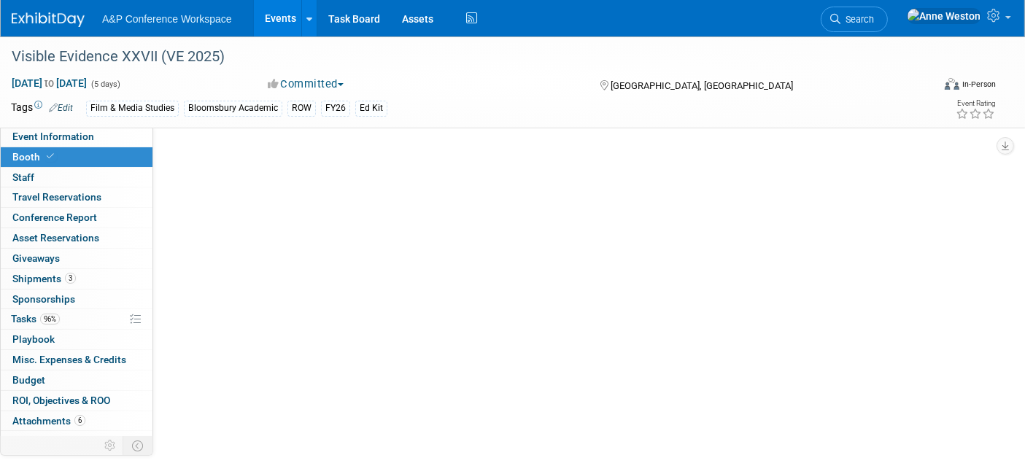
select select "CUAP"
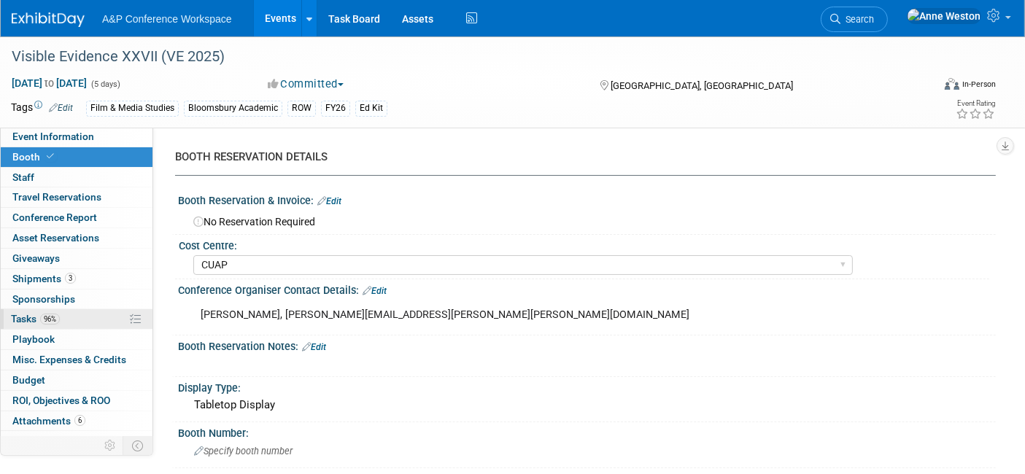
click at [31, 313] on span "Tasks 96%" at bounding box center [35, 319] width 49 height 12
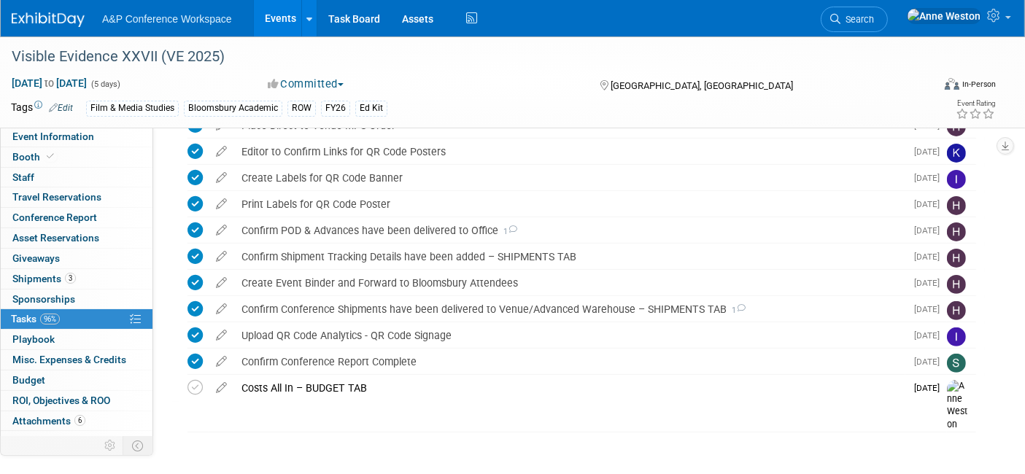
scroll to position [421, 0]
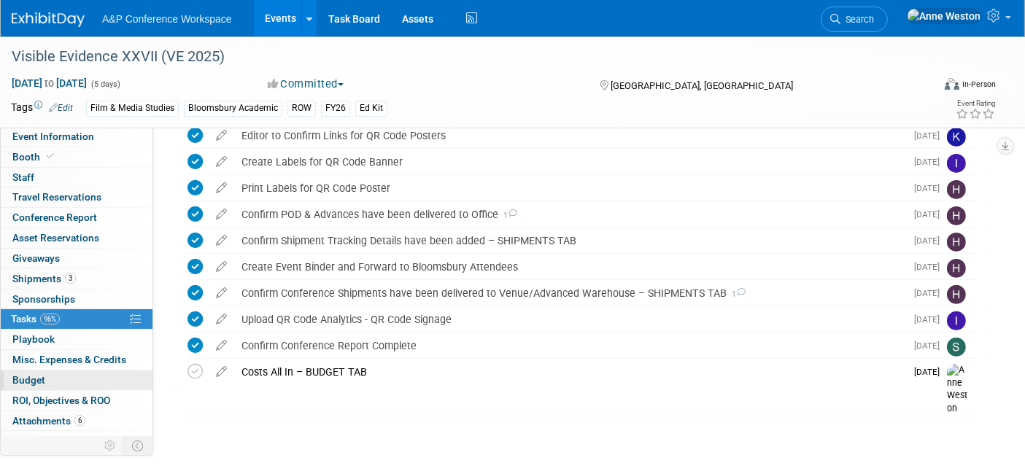
click at [45, 382] on link "Budget" at bounding box center [77, 381] width 152 height 20
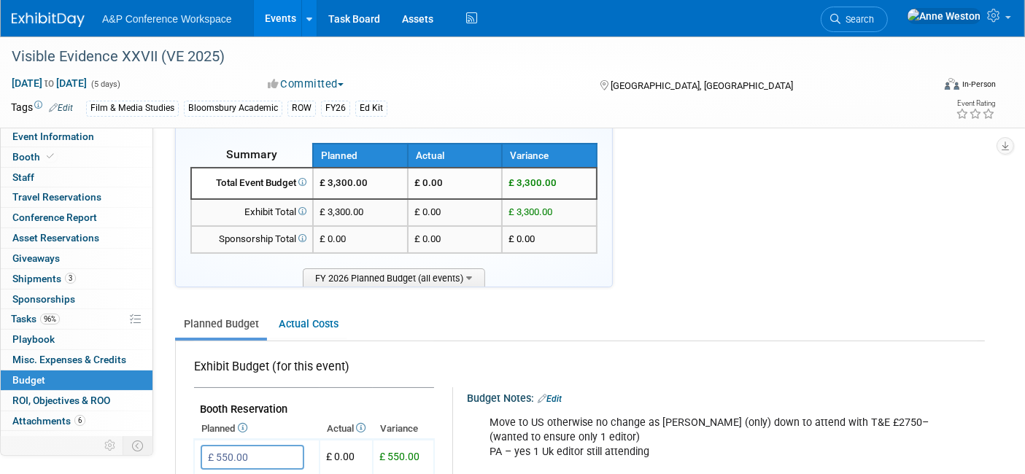
scroll to position [0, 0]
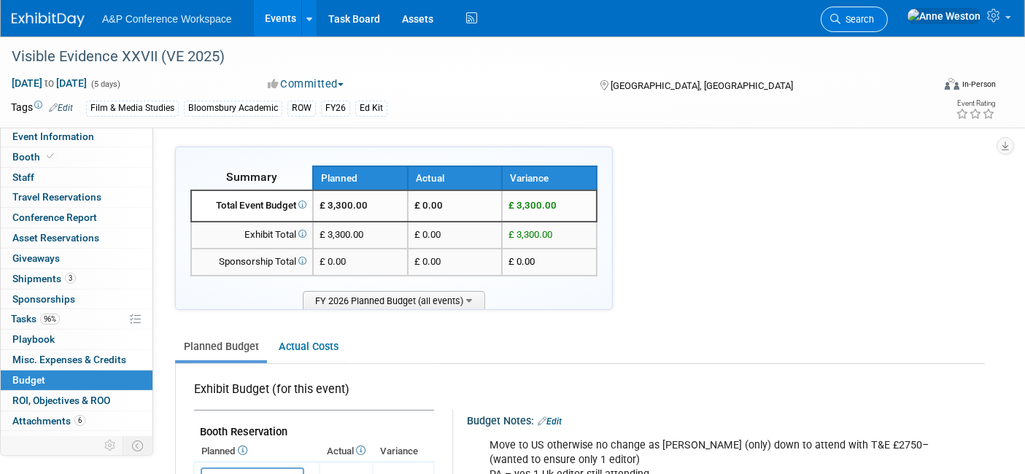
click at [874, 15] on span "Search" at bounding box center [857, 19] width 34 height 11
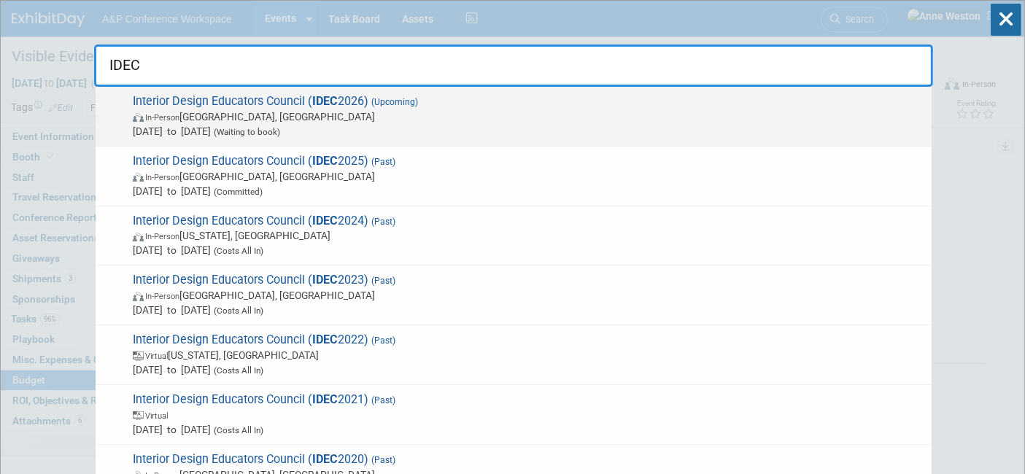
type input "IDEC"
click at [200, 120] on span "In-Person Chicago, IL" at bounding box center [529, 116] width 792 height 15
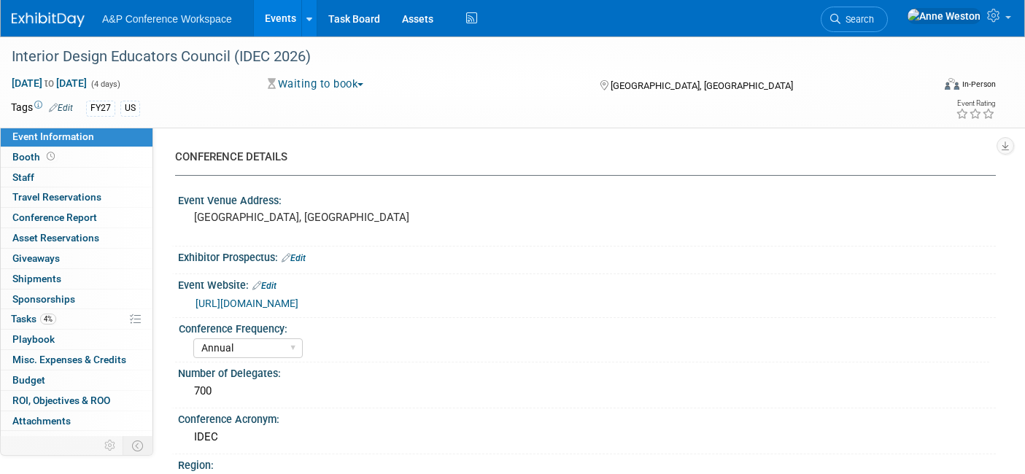
select select "Annual"
select select "Level 2"
select select "In-Person Booth"
select select "Interior Design & Interior Architecture"
select select "[PERSON_NAME] Books"
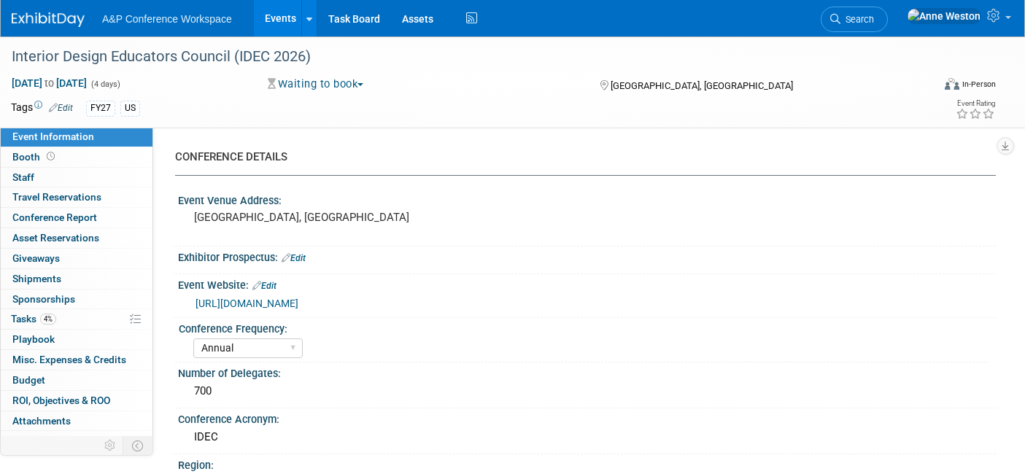
select select "[PERSON_NAME]"
select select "Brand/Subject Presence​"
click at [32, 158] on span "Booth" at bounding box center [34, 157] width 45 height 12
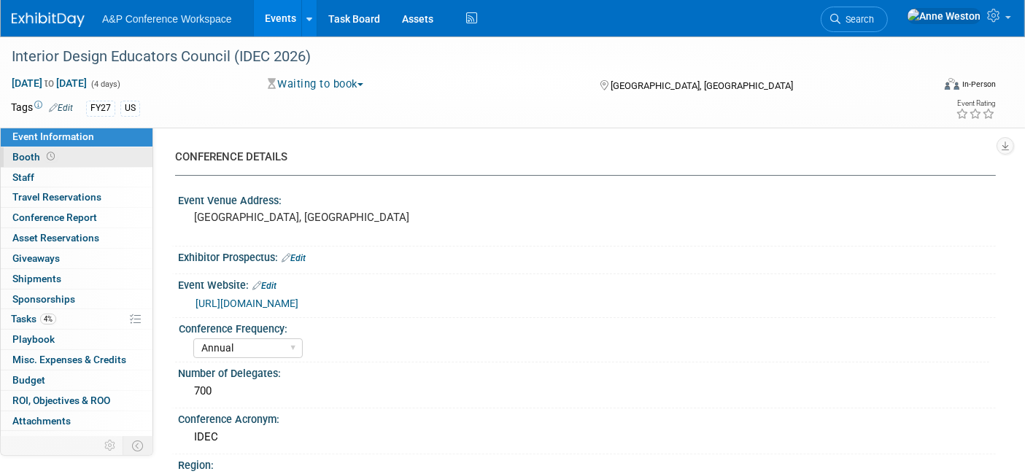
select select "FBAP"
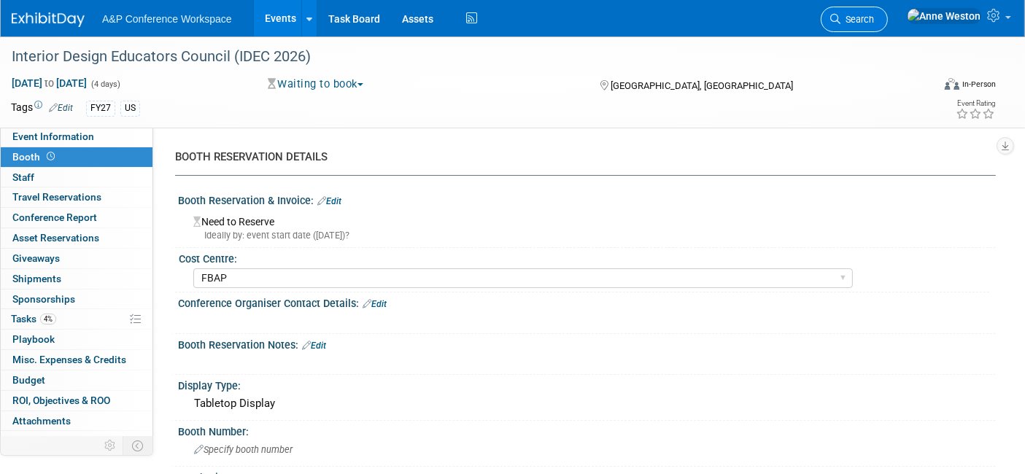
click at [874, 15] on span "Search" at bounding box center [857, 19] width 34 height 11
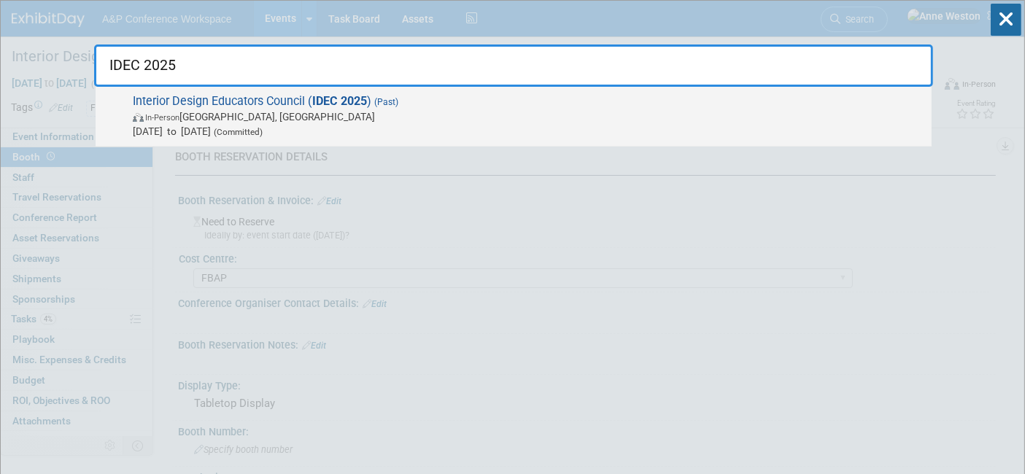
type input "IDEC 2025"
click at [155, 113] on span "In-Person" at bounding box center [162, 117] width 34 height 9
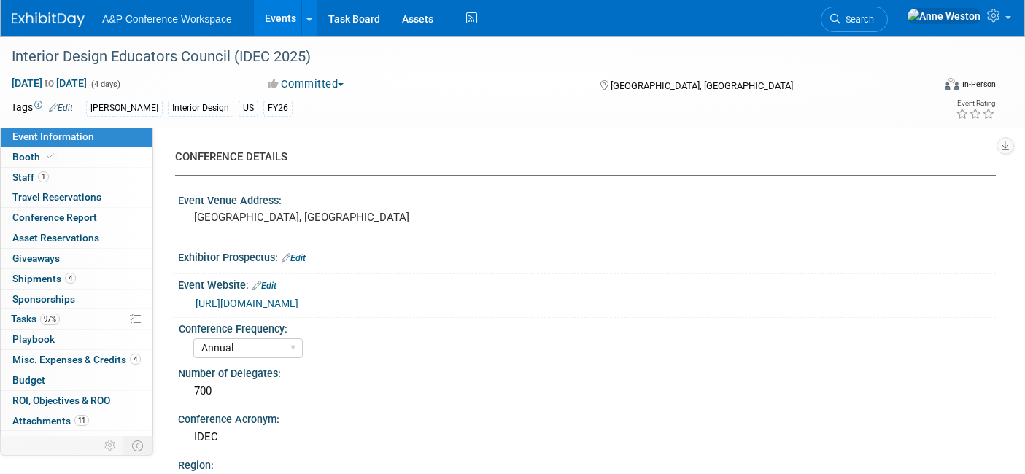
select select "Annual"
select select "Level 2"
select select "In-Person Booth"
select select "Interior Design & Interior Architecture"
select select "[PERSON_NAME] Books"
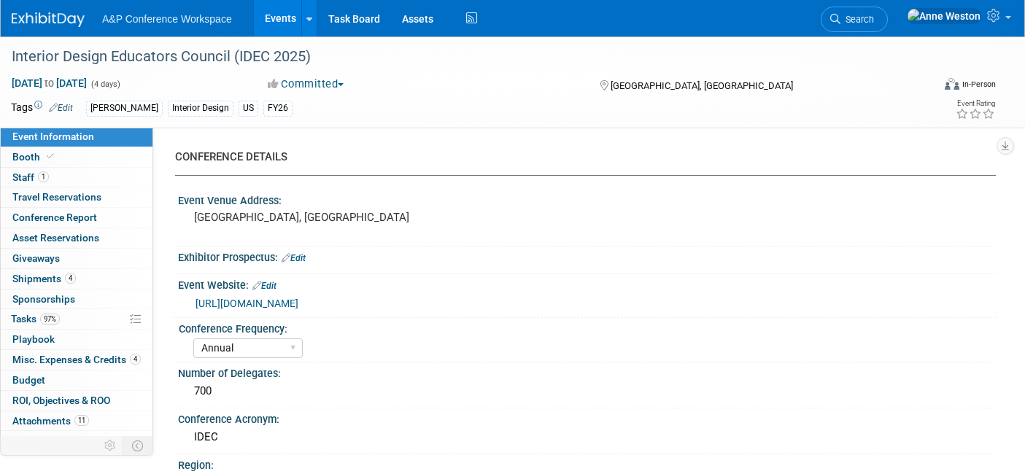
select select "[PERSON_NAME]"
select select "Inspection/Exam Copy Leads​"
click at [25, 157] on span "Booth" at bounding box center [34, 157] width 45 height 12
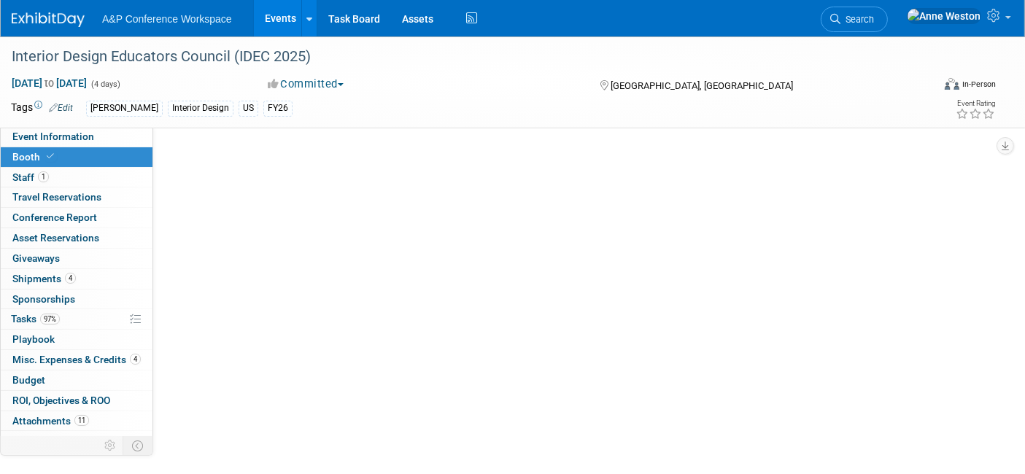
select select "FBAP"
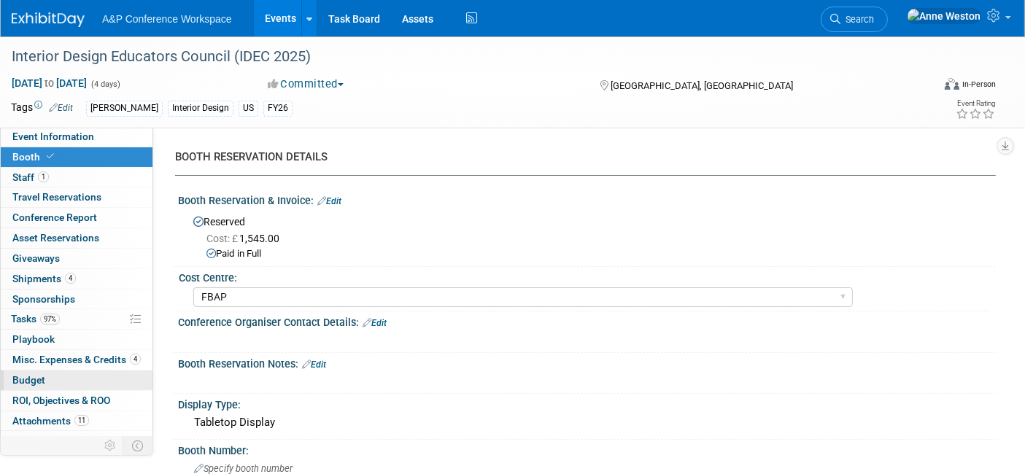
click at [41, 378] on span "Budget" at bounding box center [28, 380] width 33 height 12
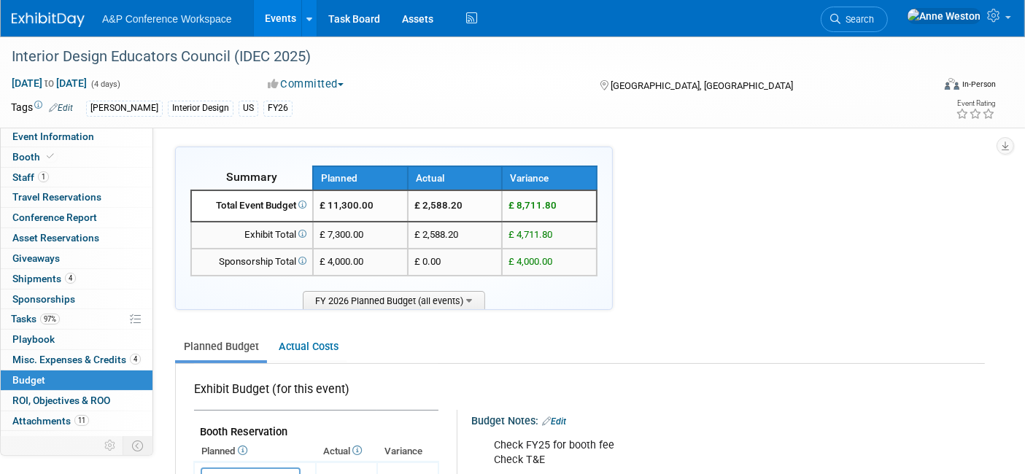
click at [874, 16] on span "Search" at bounding box center [857, 19] width 34 height 11
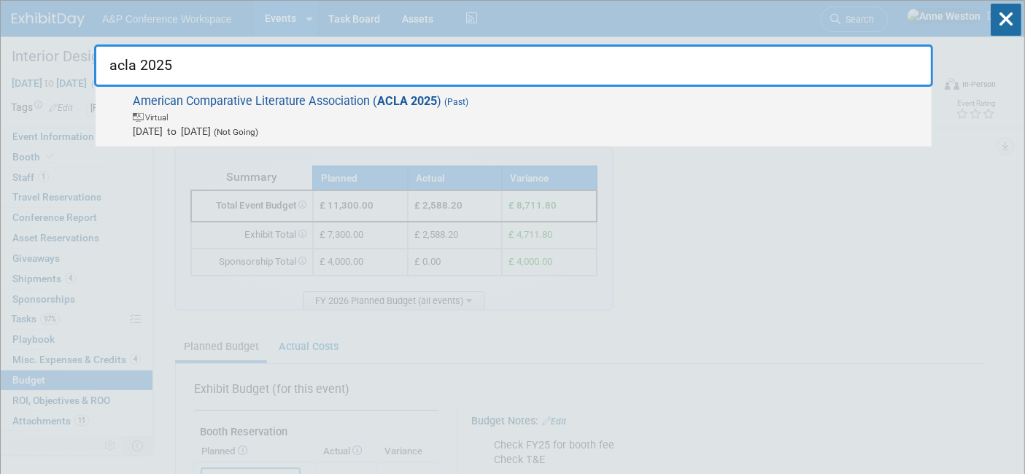
type input "acla 2025"
click at [187, 99] on span "American Comparative Literature Association ( ACLA 2025 ) (Past) Virtual [DATE]…" at bounding box center [526, 116] width 796 height 45
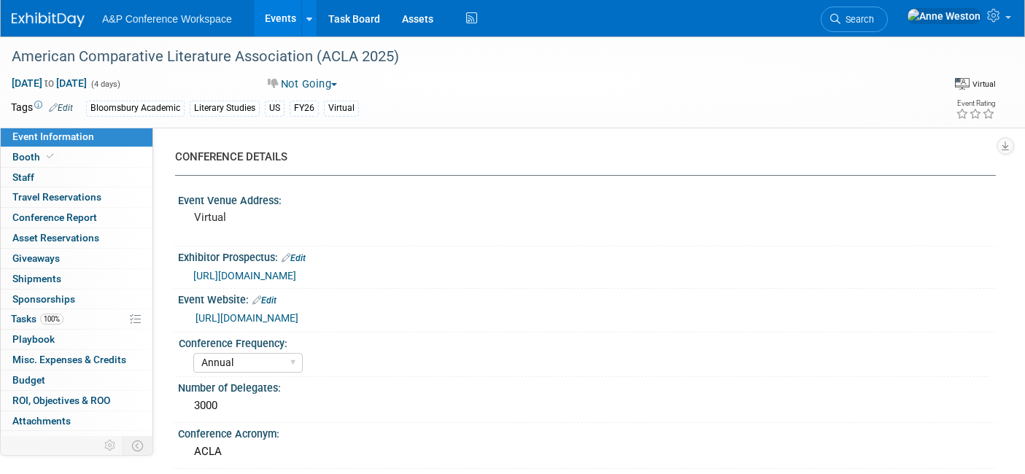
select select "Annual"
select select "Level 2"
select select "Virtual Booth"
select select "Literary Studies"
select select "Bloomsbury Academic"
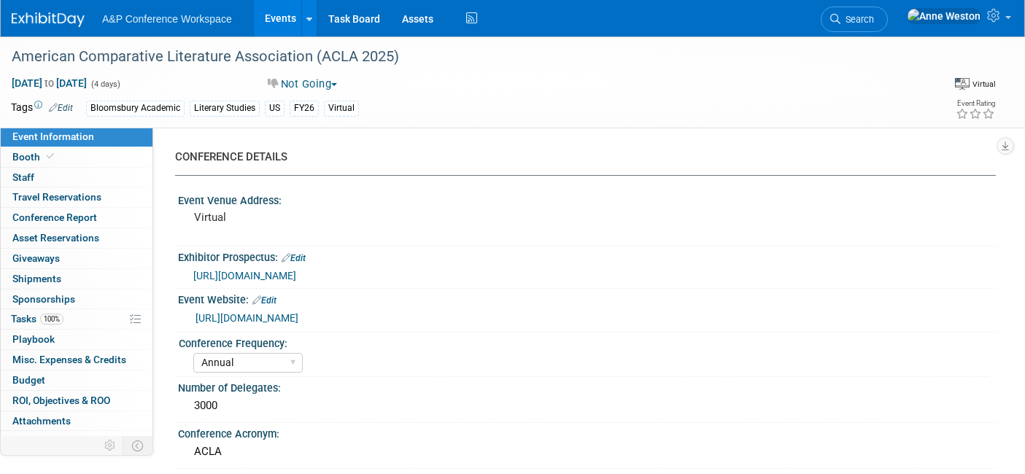
select select "[PERSON_NAME]"
select select "Brand/Subject Presence​"
click at [55, 314] on span "100%" at bounding box center [51, 319] width 23 height 11
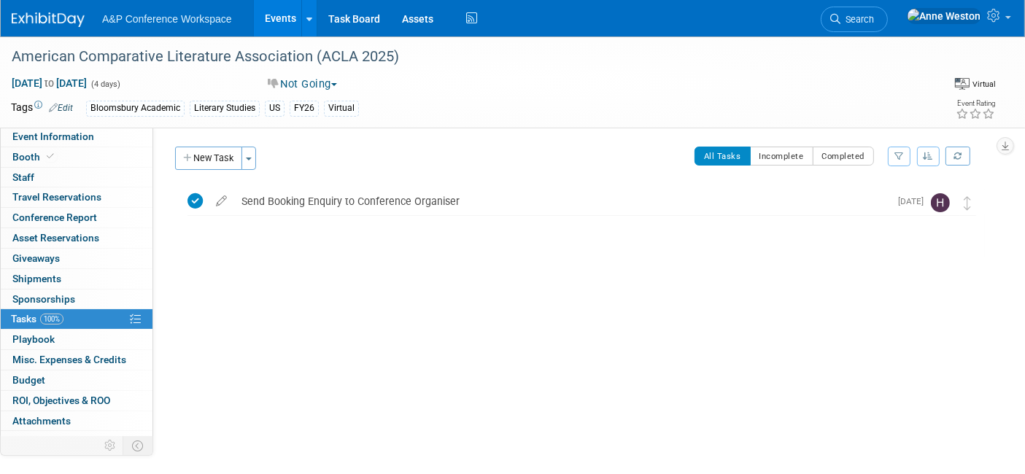
click at [874, 19] on span "Search" at bounding box center [857, 19] width 34 height 11
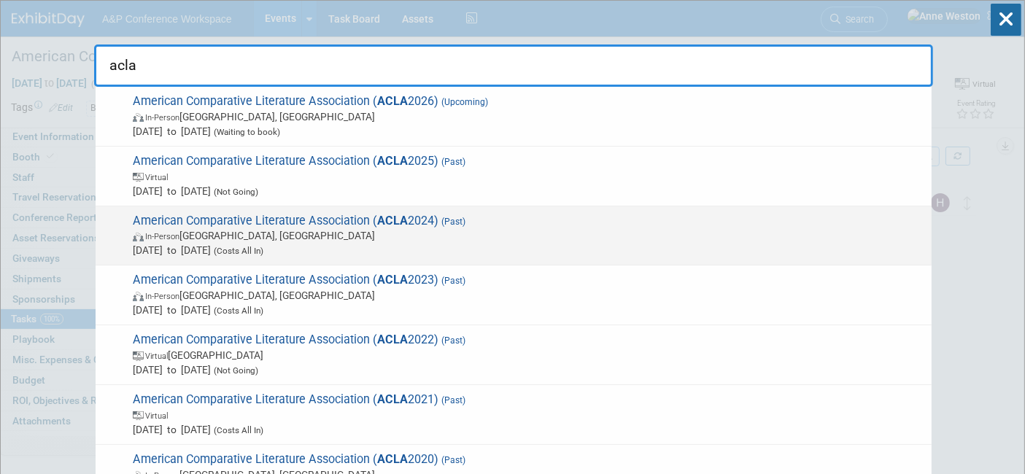
type input "acla"
click at [223, 228] on span "In-Person Montreal, Canada" at bounding box center [529, 235] width 792 height 15
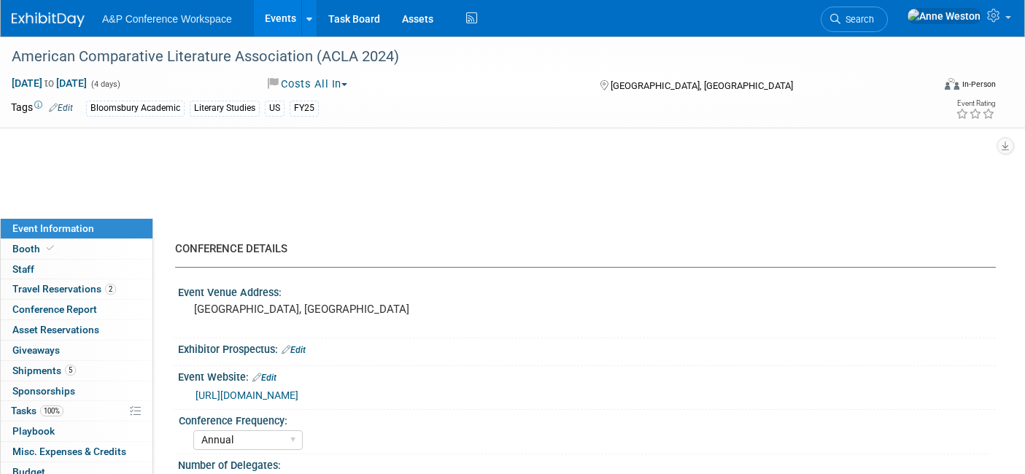
select select "Annual"
select select "Level 1"
select select "In-Person Booth"
select select "[PERSON_NAME]"
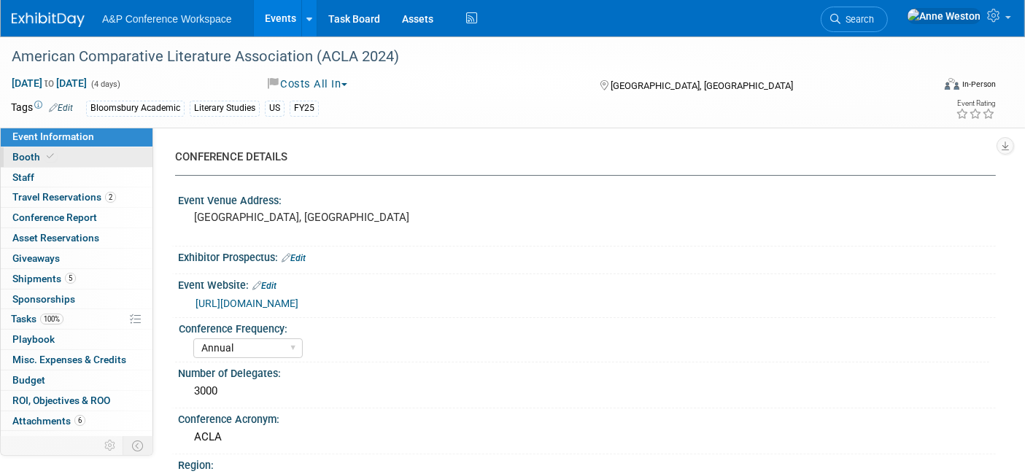
click at [66, 153] on link "Booth" at bounding box center [77, 157] width 152 height 20
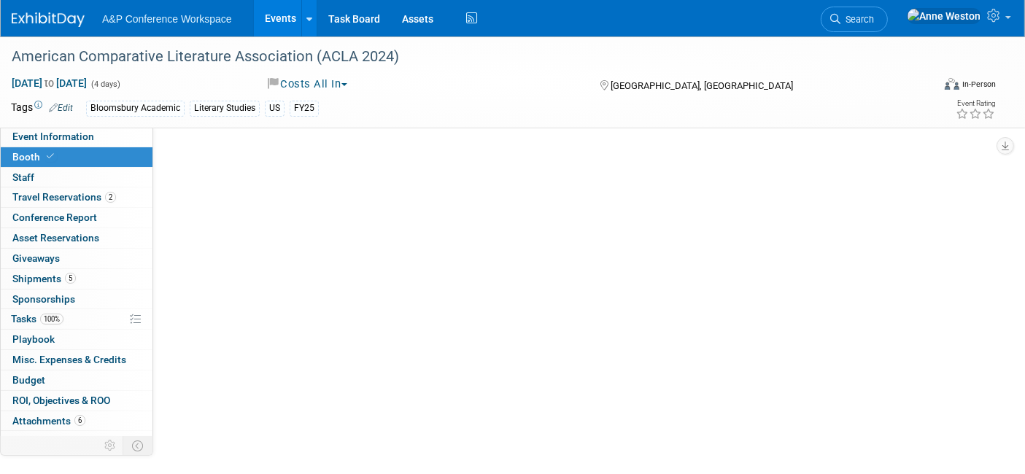
select select "CUAP"
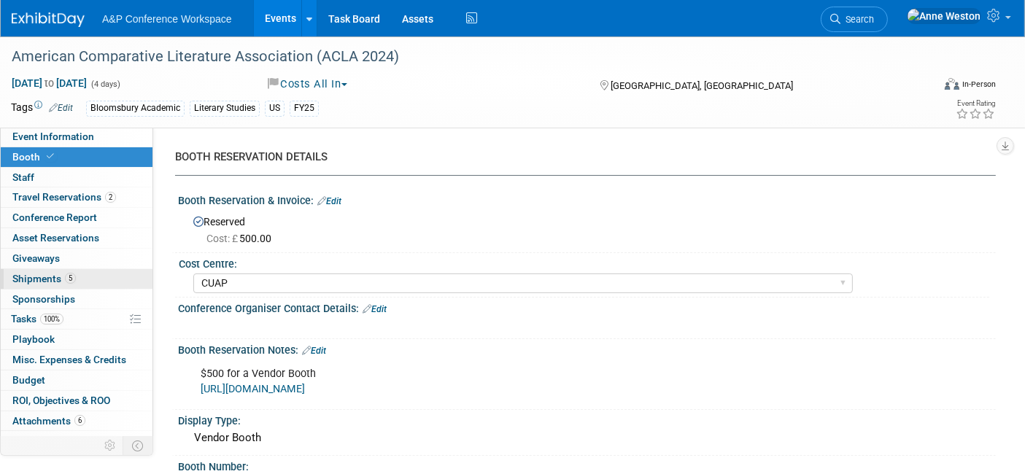
click at [47, 280] on span "Shipments 5" at bounding box center [43, 279] width 63 height 12
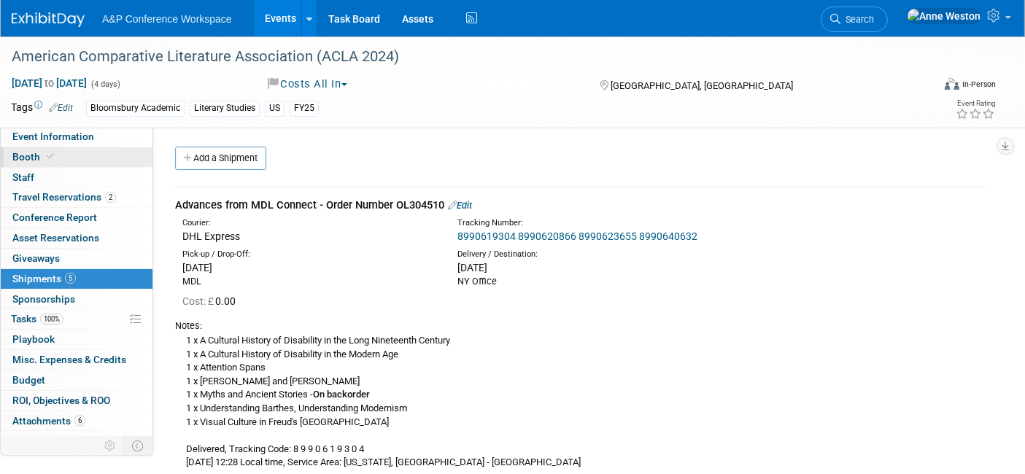
click at [52, 156] on span at bounding box center [50, 156] width 13 height 11
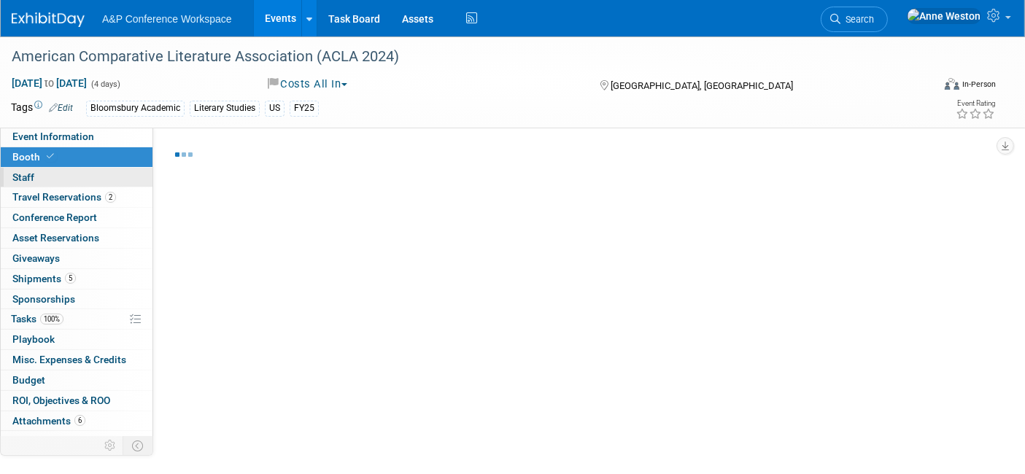
select select "CUAP"
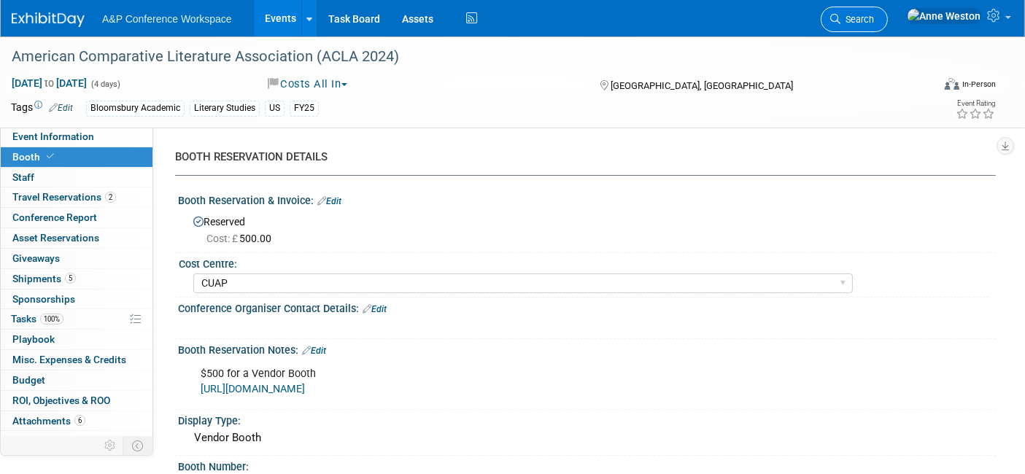
click at [874, 18] on span "Search" at bounding box center [857, 19] width 34 height 11
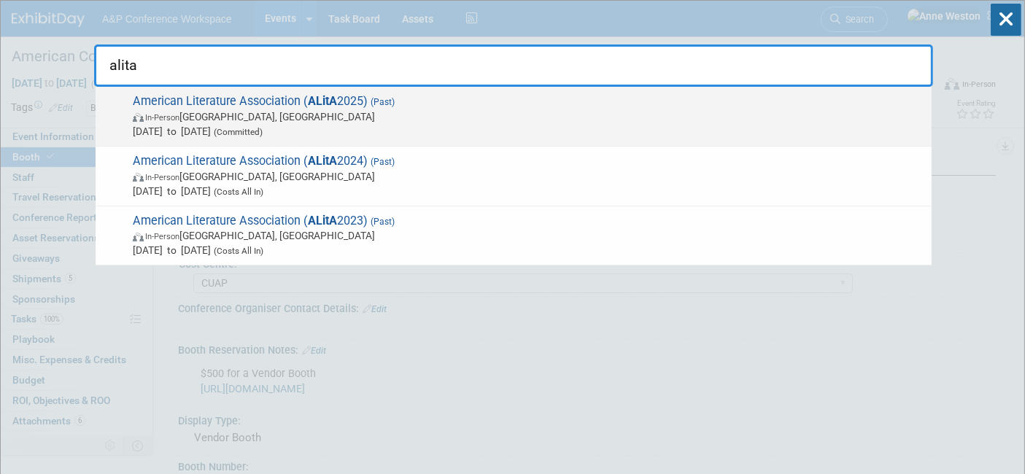
type input "alita"
click at [206, 109] on span "In-Person Boston, MA" at bounding box center [529, 116] width 792 height 15
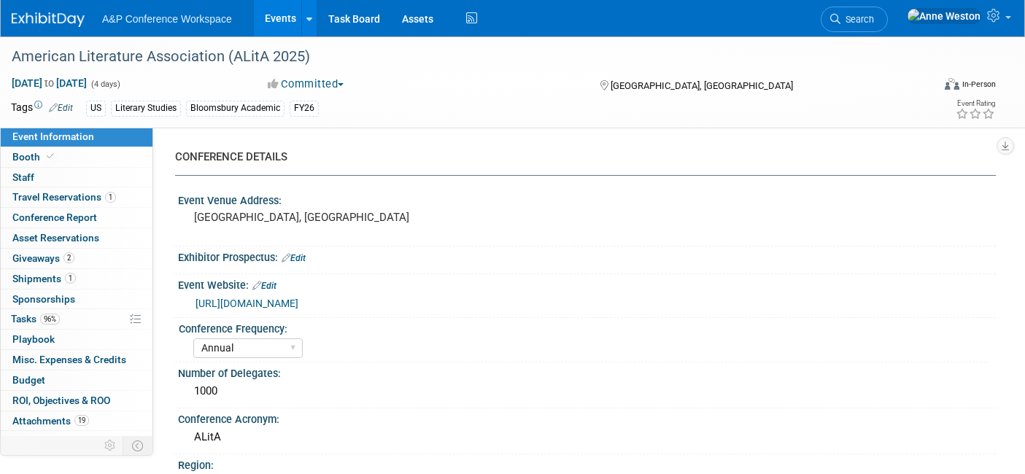
select select "Annual"
select select "Level 2"
select select "In-Person Booth"
select select "Literary Studies"
select select "Bloomsbury Academic"
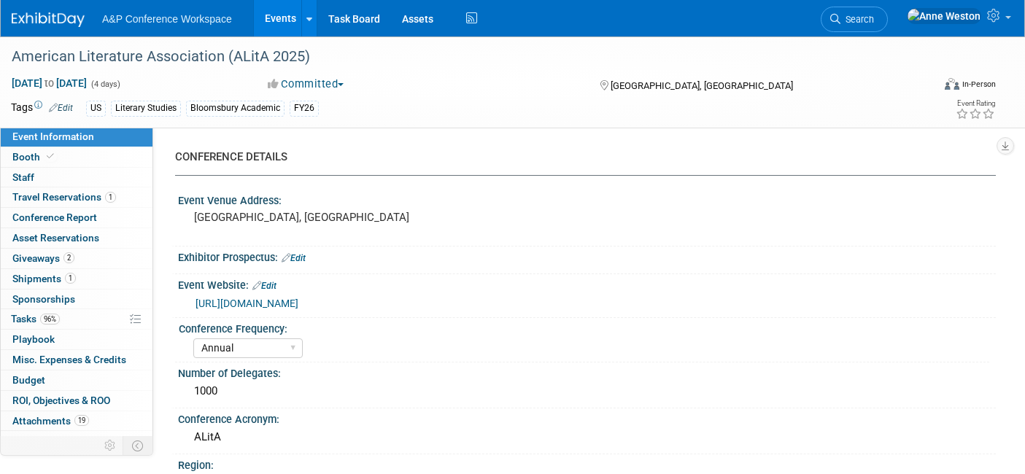
select select "[PERSON_NAME]"
select select "Brand/Subject Presence​"
click at [69, 158] on link "Booth" at bounding box center [77, 157] width 152 height 20
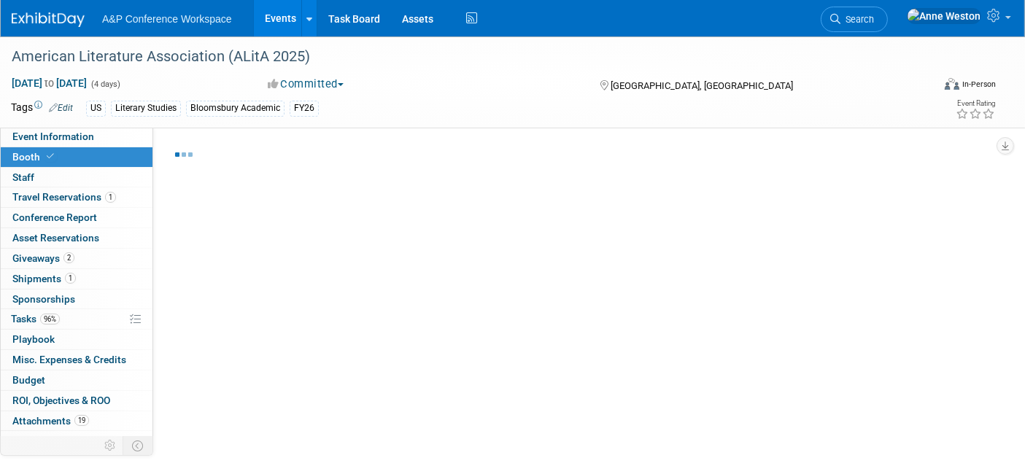
select select "CUAP"
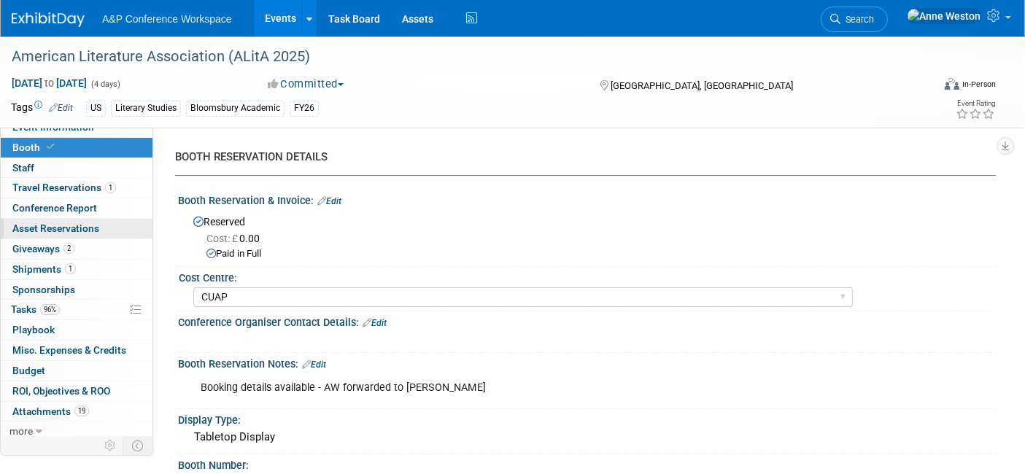
scroll to position [12, 0]
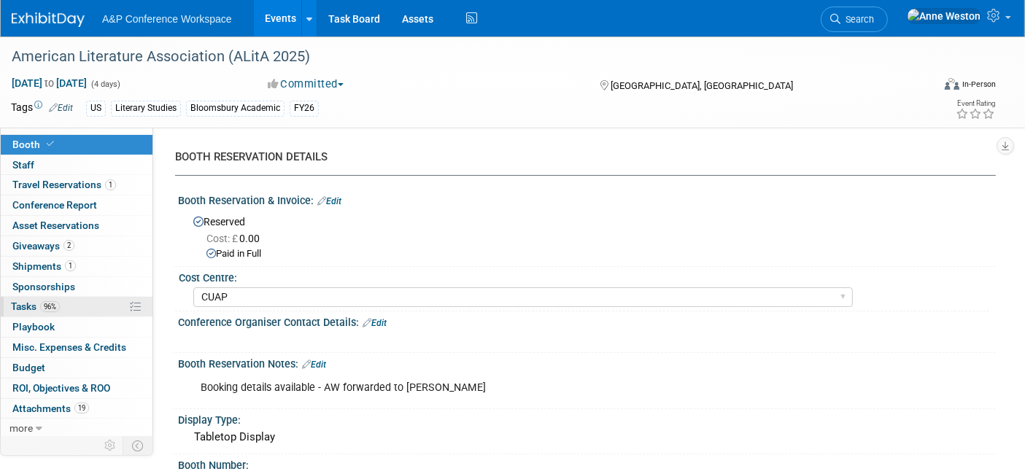
click at [53, 304] on span "96%" at bounding box center [50, 306] width 20 height 11
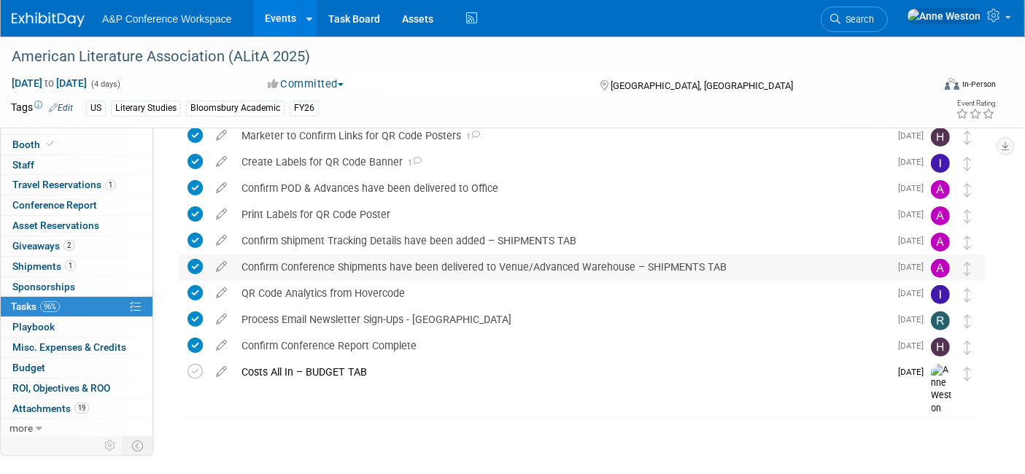
scroll to position [0, 0]
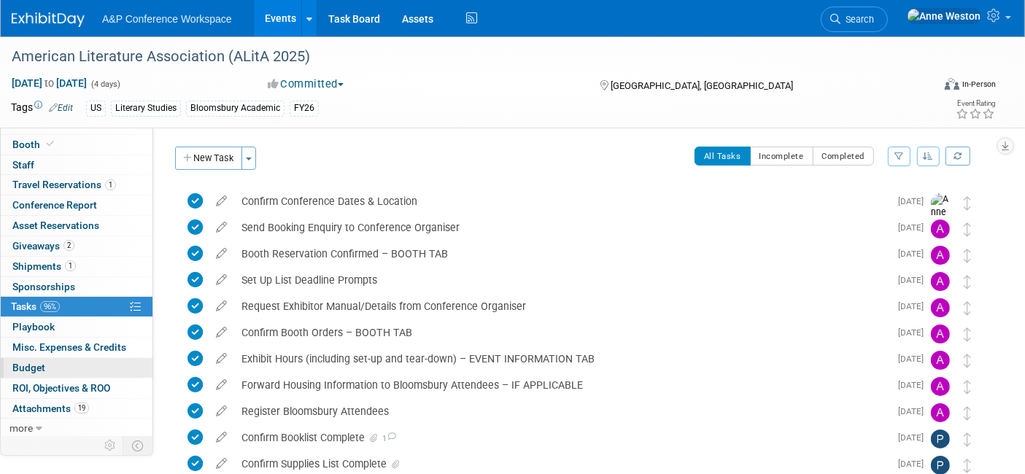
click at [15, 369] on span "Budget" at bounding box center [28, 368] width 33 height 12
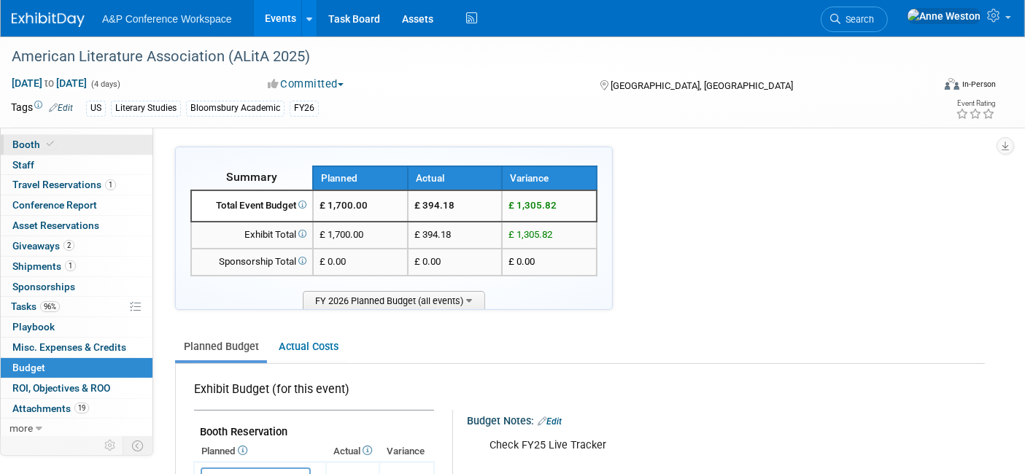
click at [28, 143] on span "Booth" at bounding box center [34, 145] width 45 height 12
select select "CUAP"
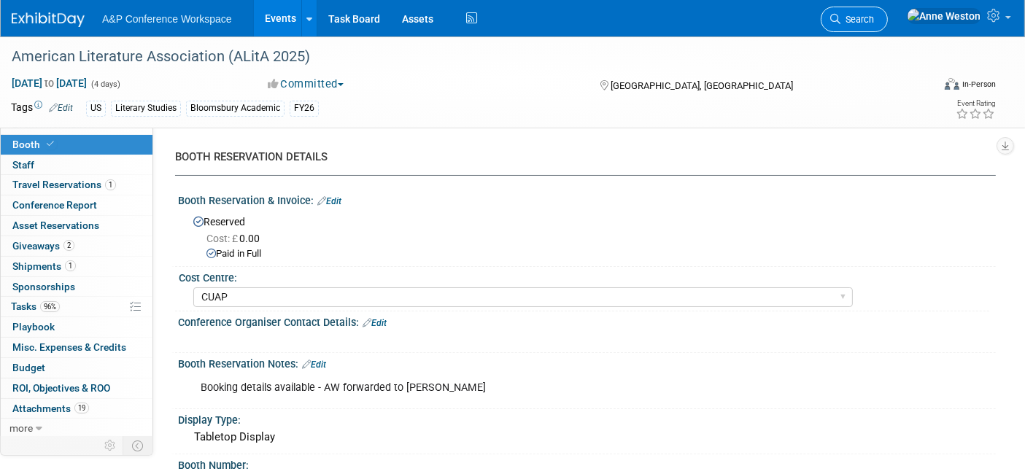
click at [874, 15] on span "Search" at bounding box center [857, 19] width 34 height 11
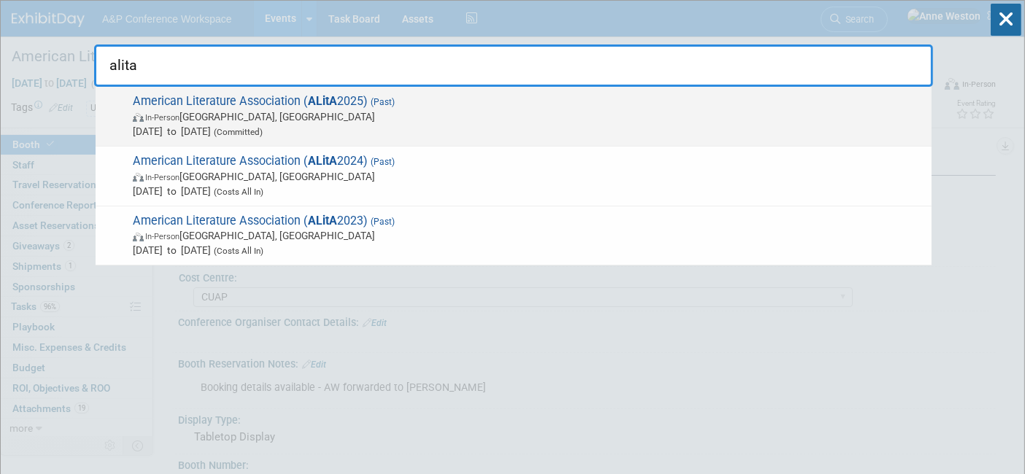
type input "alita"
click at [226, 98] on span "American Literature Association ( ALitA 2025) (Past) In-Person Boston, MA May 2…" at bounding box center [526, 116] width 796 height 45
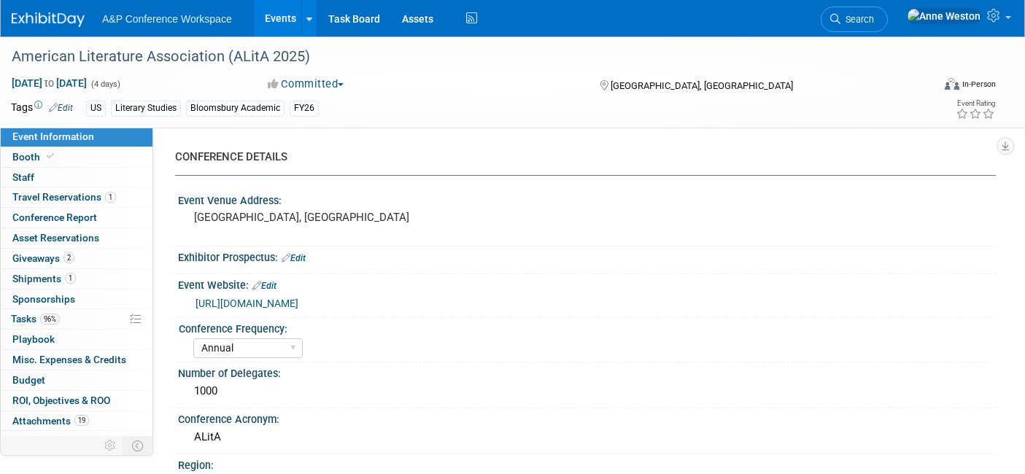
select select "Annual"
select select "Level 2"
select select "In-Person Booth"
select select "Literary Studies"
select select "Bloomsbury Academic"
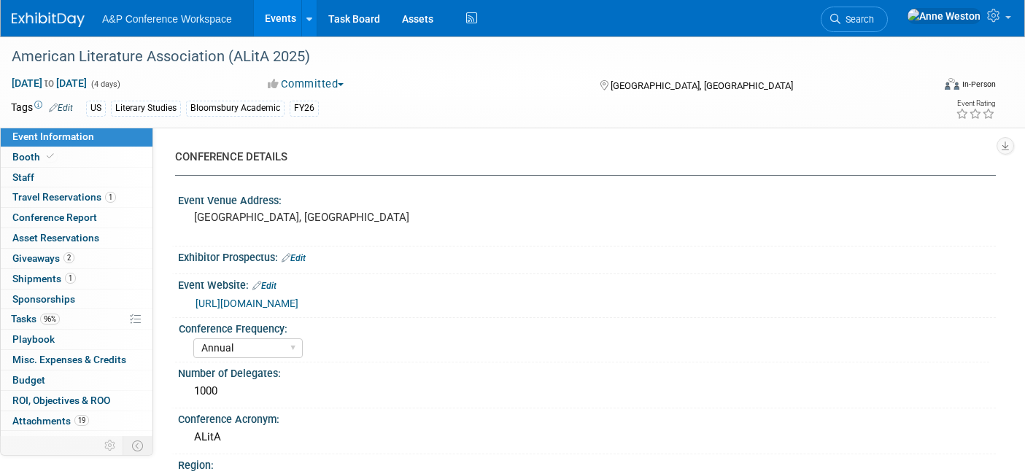
select select "[PERSON_NAME]"
select select "Brand/Subject Presence​"
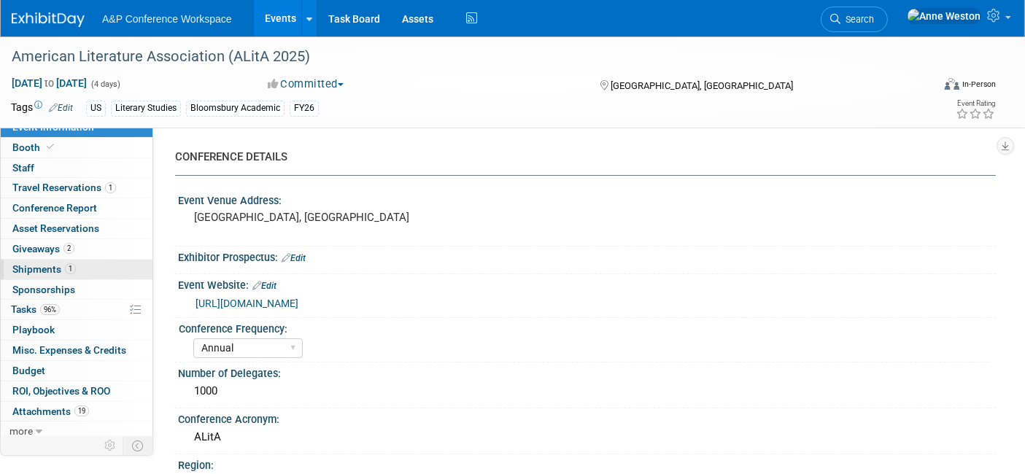
scroll to position [12, 0]
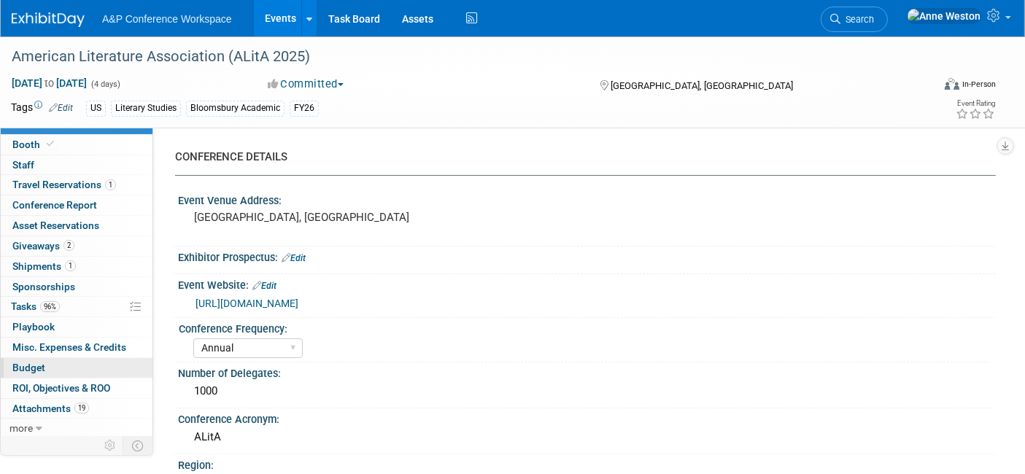
click at [39, 365] on span "Budget" at bounding box center [28, 368] width 33 height 12
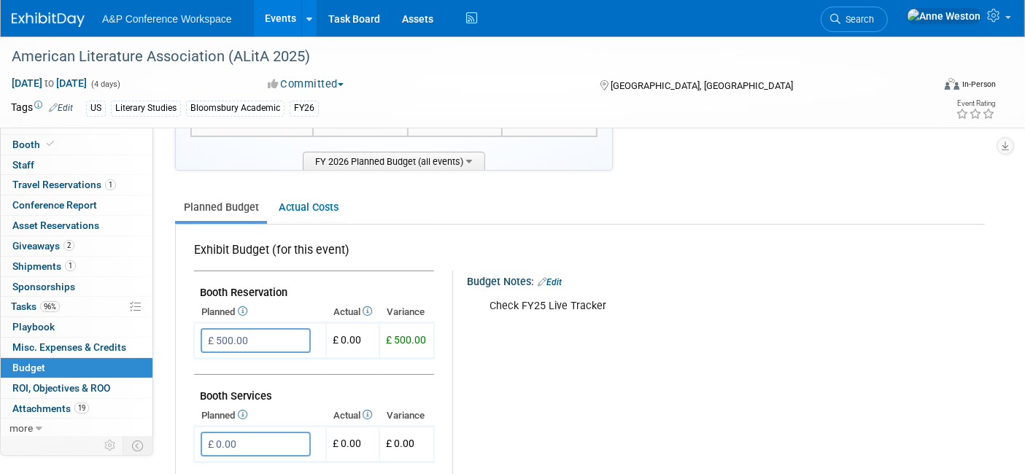
scroll to position [243, 0]
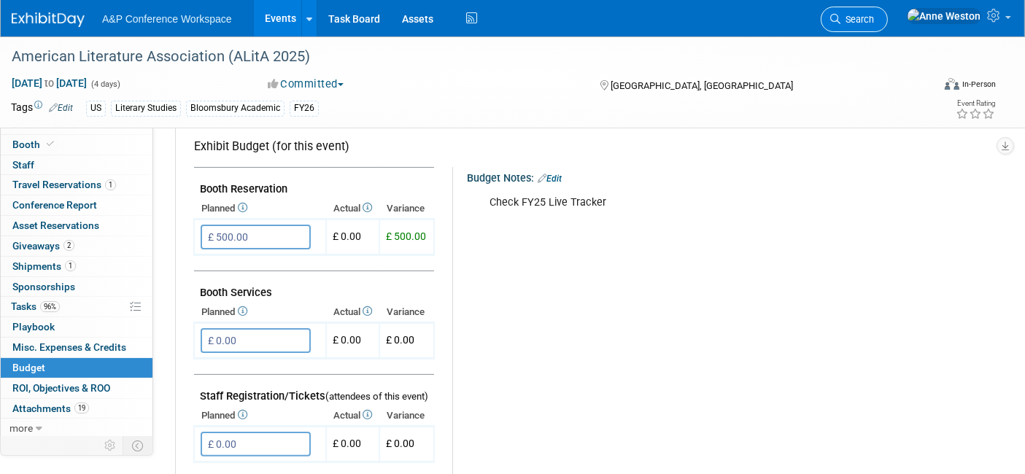
click at [888, 13] on link "Search" at bounding box center [854, 20] width 67 height 26
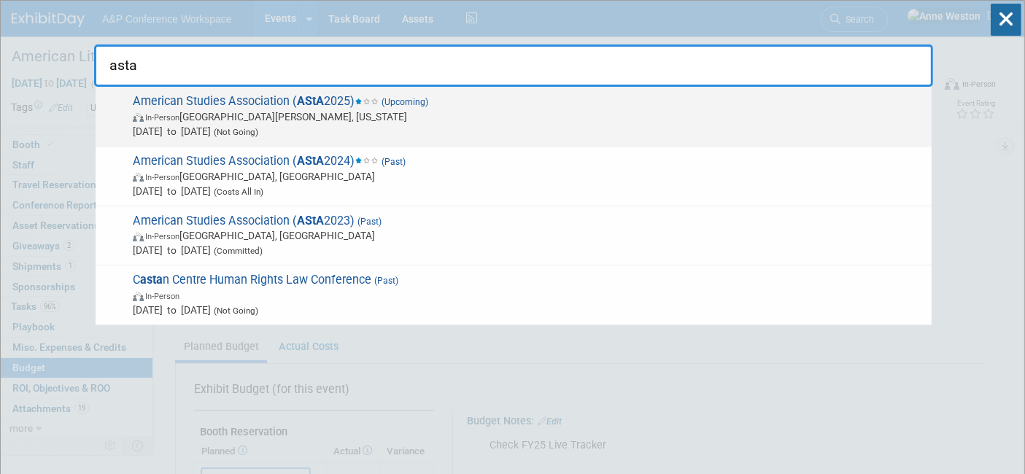
type input "asta"
click at [179, 107] on span "American Studies Association ( AStA 2025) (Upcoming) In-Person San Juan, Puerto…" at bounding box center [526, 116] width 796 height 45
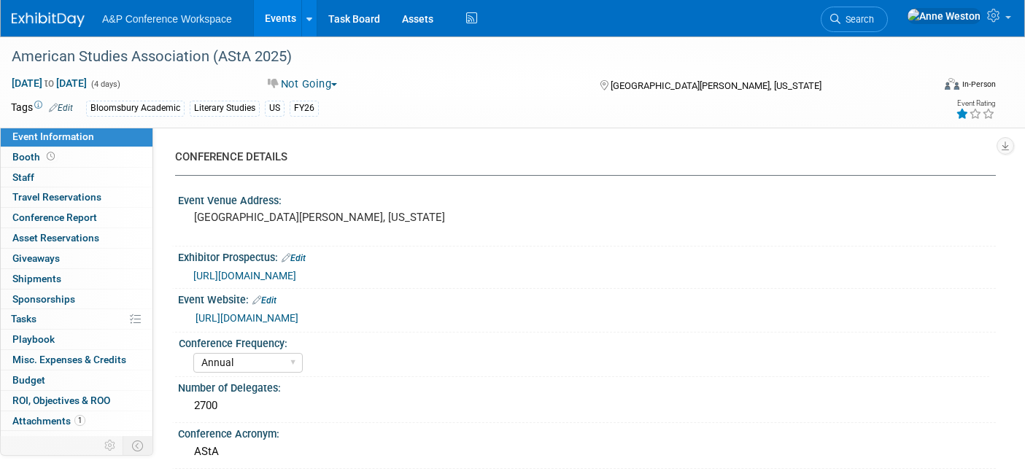
select select "Annual"
select select "Level 1"
select select "In-Person Booth"
select select "Literary Studies"
select select "Bloomsbury Academic"
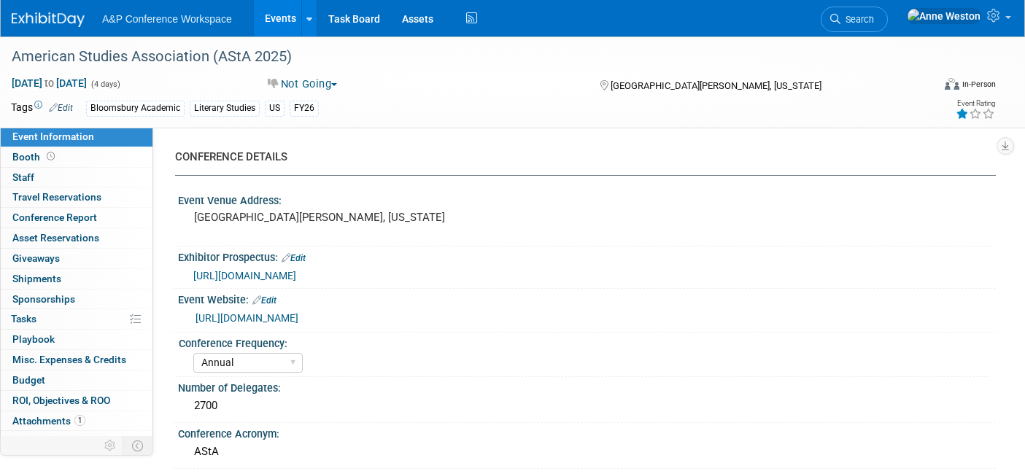
select select "[PERSON_NAME]"
click at [73, 161] on link "Booth" at bounding box center [77, 157] width 152 height 20
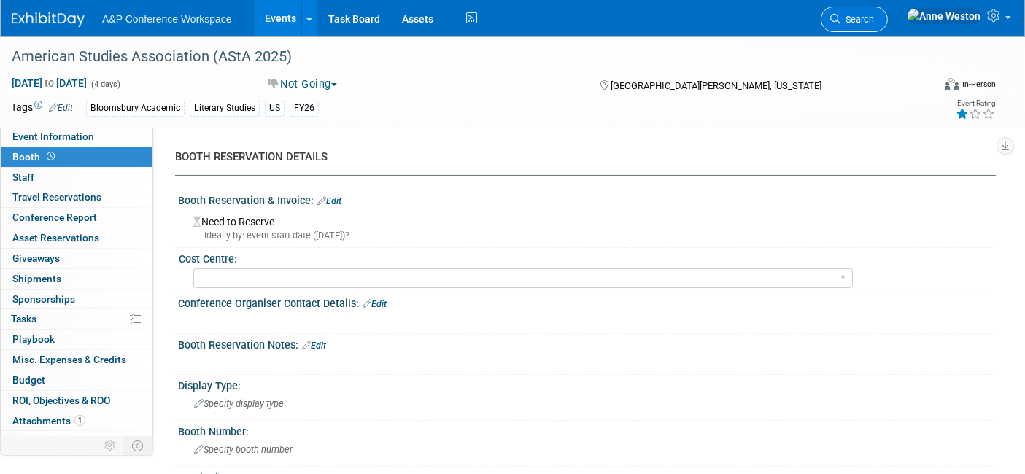
click at [888, 11] on link "Search" at bounding box center [854, 20] width 67 height 26
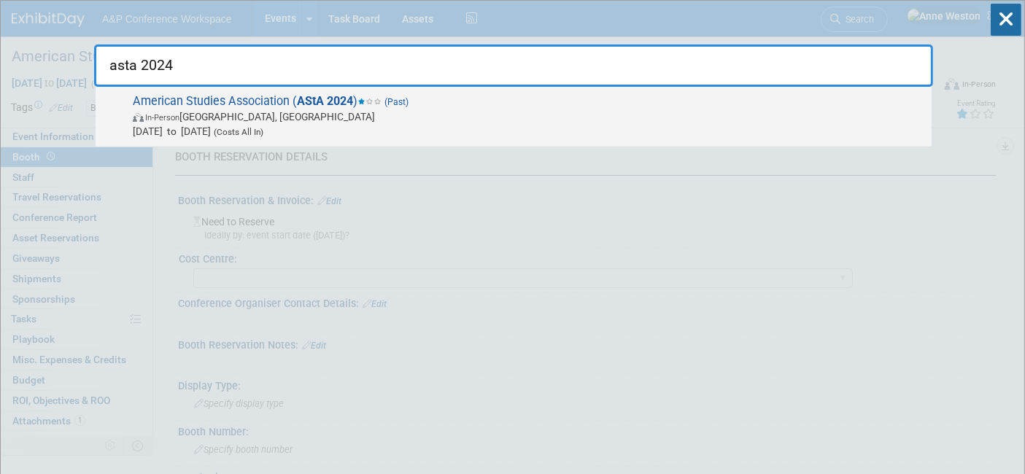
type input "asta 2024"
click at [253, 96] on span "American Studies Association ( AStA 2024 ) (Past) In-Person [GEOGRAPHIC_DATA], …" at bounding box center [526, 116] width 796 height 45
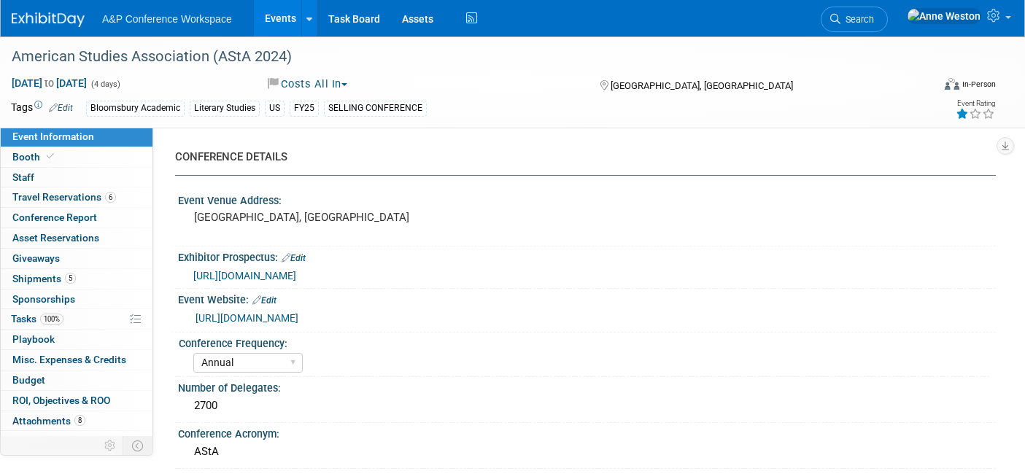
select select "Annual"
select select "Level 1"
select select "In-Person Booth"
select select "[PERSON_NAME]"
click at [33, 163] on link "Booth" at bounding box center [77, 157] width 152 height 20
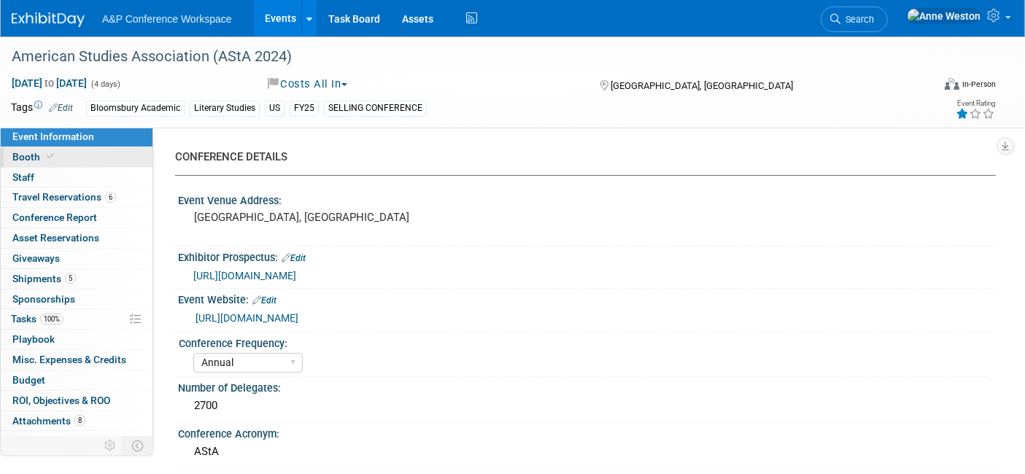
select select "CUAP"
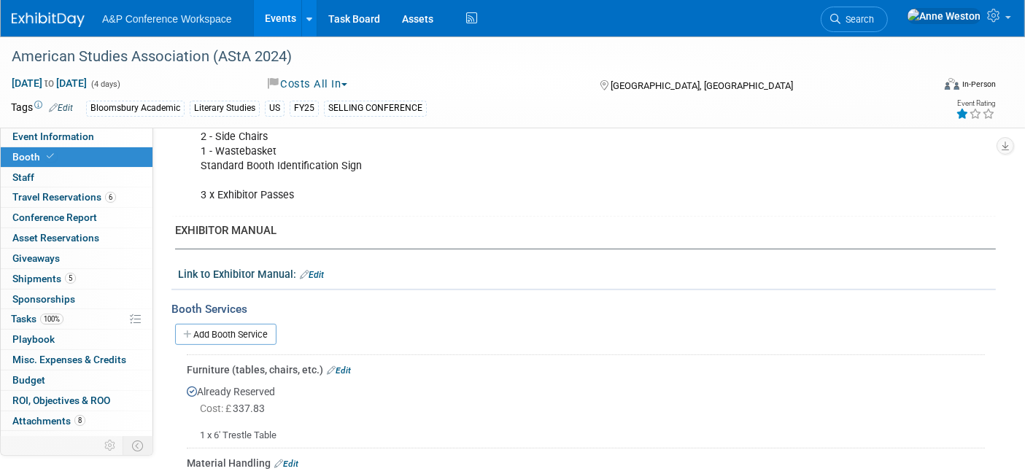
scroll to position [243, 0]
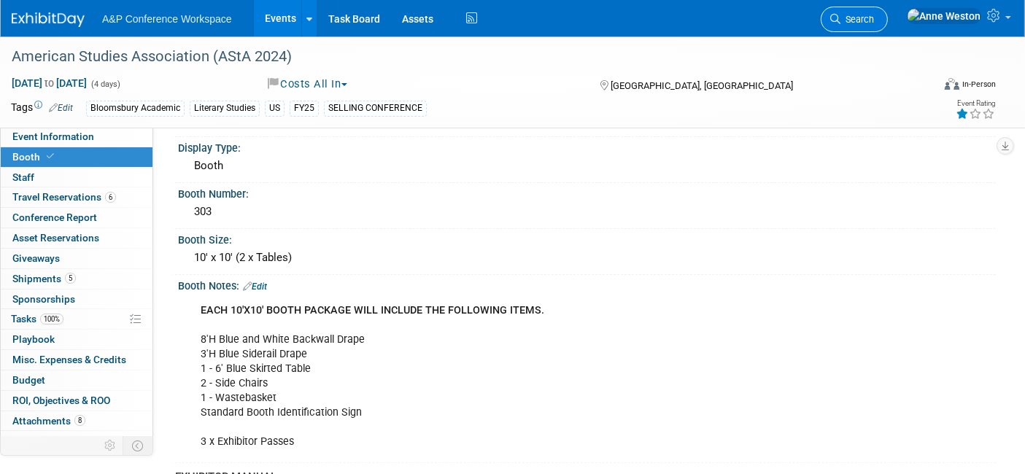
click at [874, 15] on span "Search" at bounding box center [857, 19] width 34 height 11
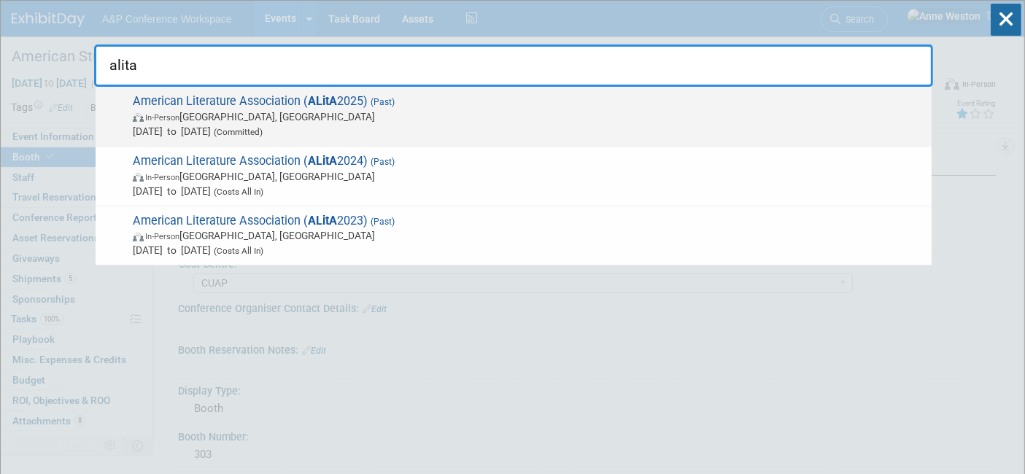
type input "alita"
click at [207, 120] on span "In-Person Boston, MA" at bounding box center [529, 116] width 792 height 15
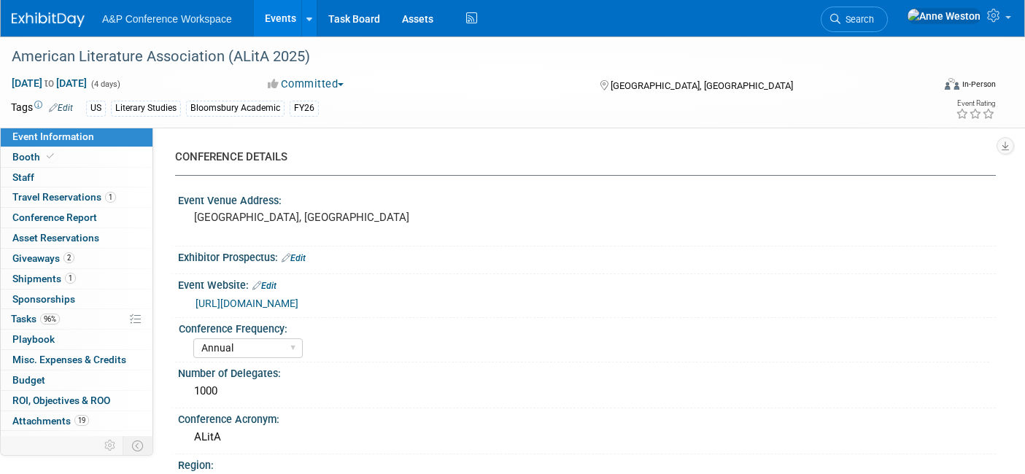
select select "Annual"
select select "Level 2"
select select "In-Person Booth"
select select "Literary Studies"
select select "Bloomsbury Academic"
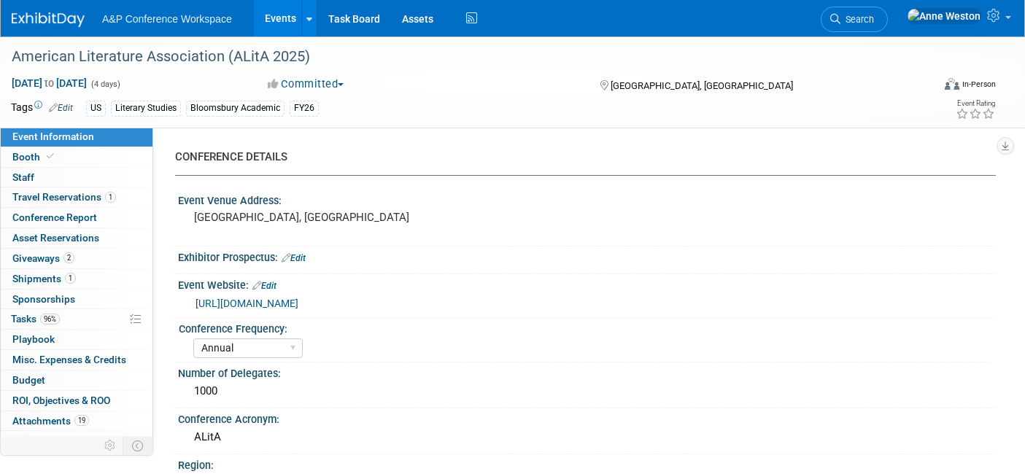
select select "[PERSON_NAME]"
select select "Brand/Subject Presence​"
click at [65, 164] on link "Booth" at bounding box center [77, 157] width 152 height 20
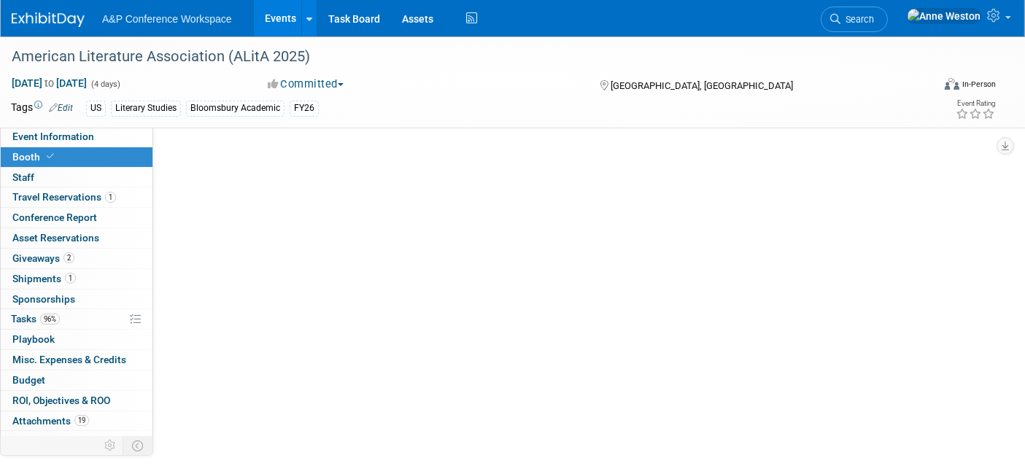
select select "CUAP"
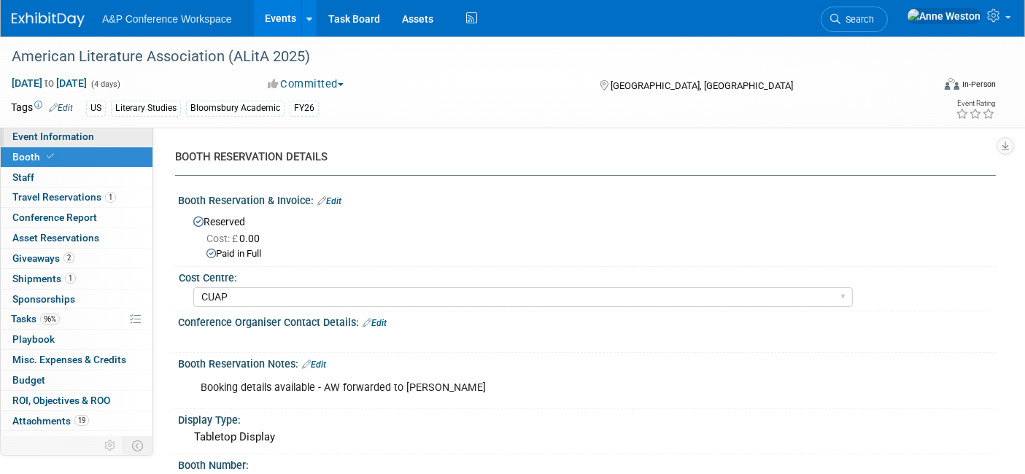
click at [64, 139] on span "Event Information" at bounding box center [53, 137] width 82 height 12
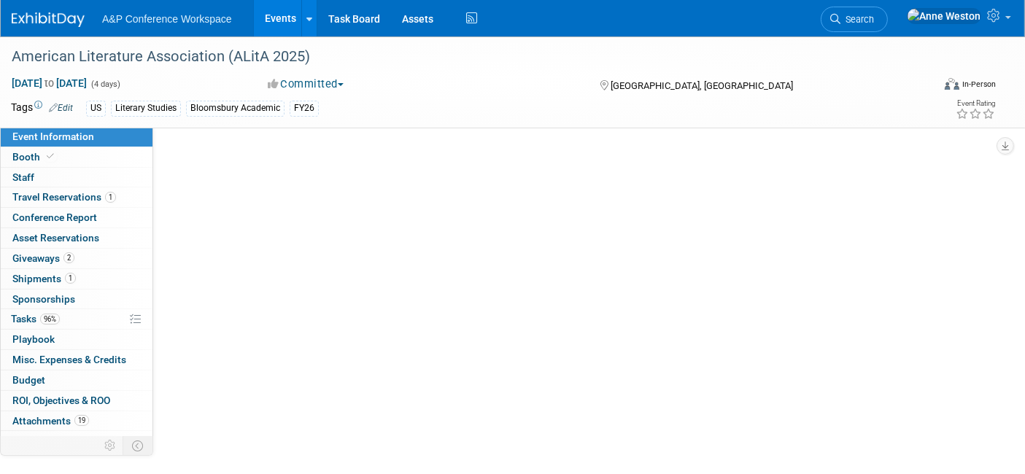
select select "Annual"
select select "Level 2"
select select "In-Person Booth"
select select "Literary Studies"
select select "Bloomsbury Academic"
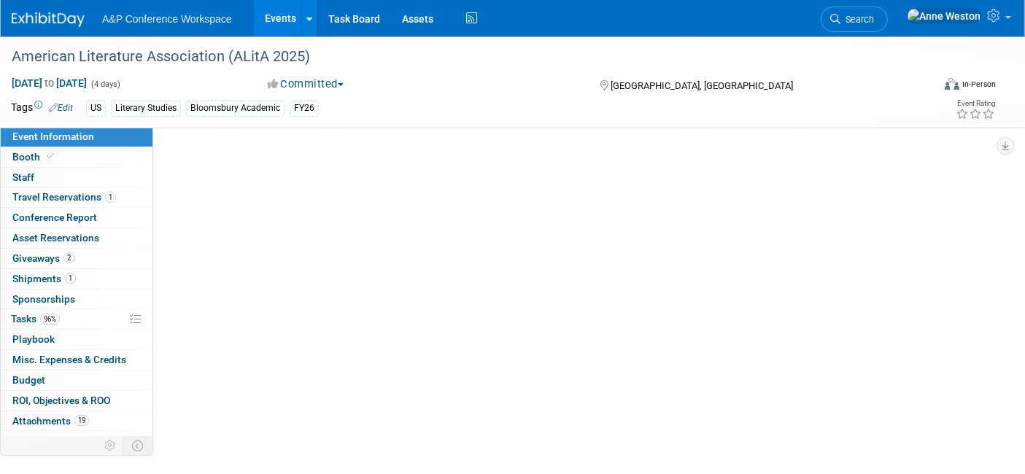
select select "[PERSON_NAME]"
select select "Brand/Subject Presence​"
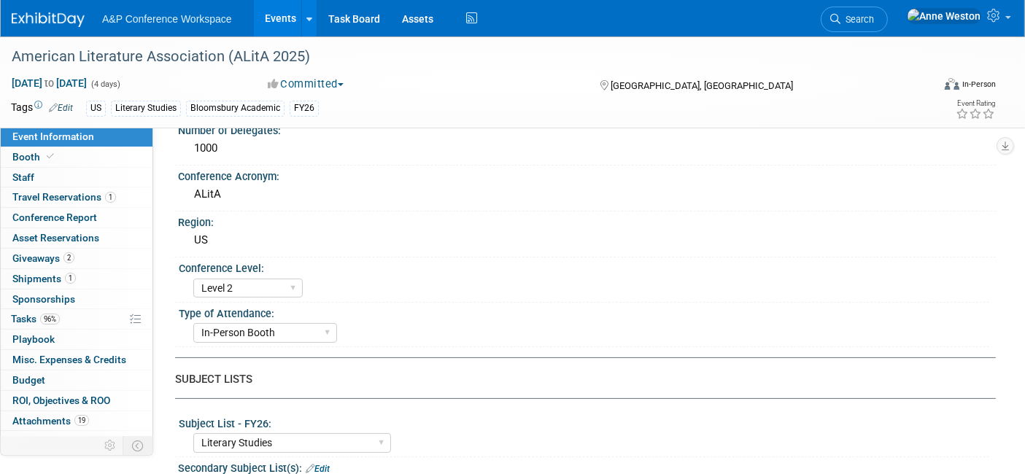
scroll to position [162, 0]
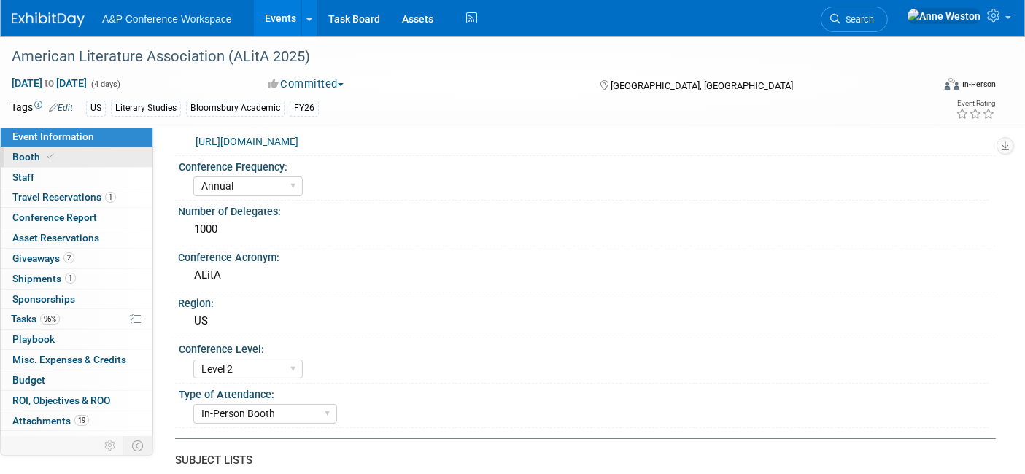
click at [104, 160] on link "Booth" at bounding box center [77, 157] width 152 height 20
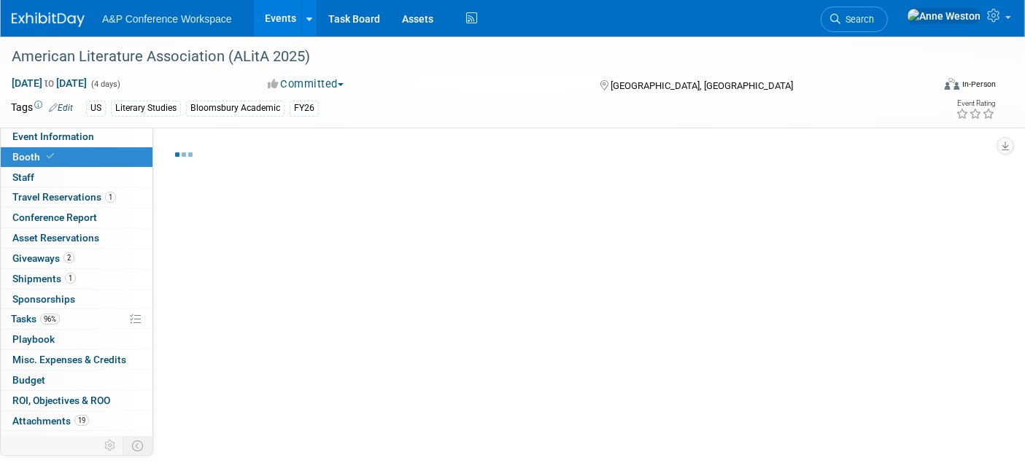
select select "CUAP"
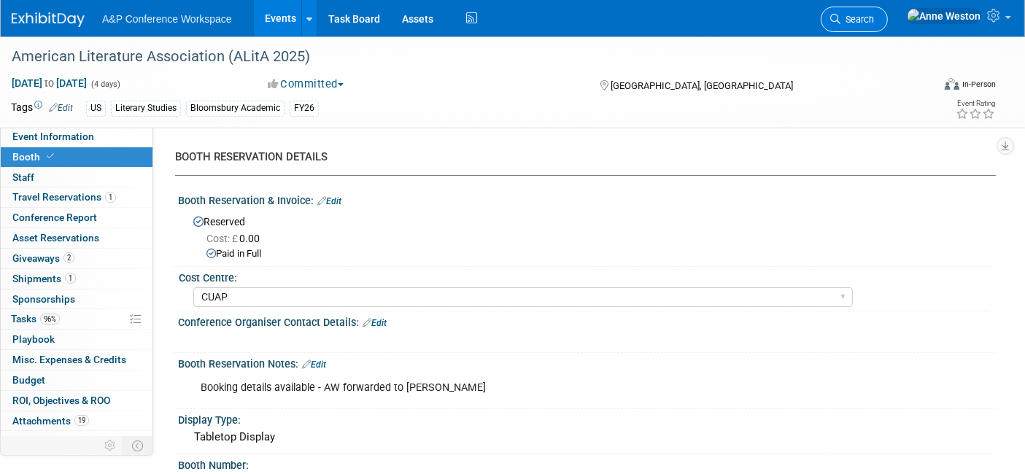
click at [874, 18] on span "Search" at bounding box center [857, 19] width 34 height 11
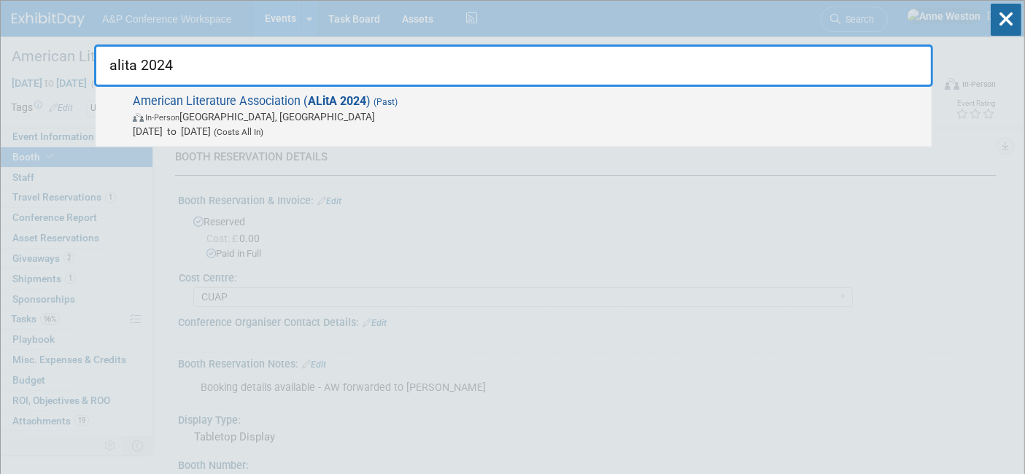
type input "alita 2024"
click at [190, 103] on span "American Literature Association ( ALitA 2024 ) (Past) In-Person Chicago, IL May…" at bounding box center [526, 116] width 796 height 45
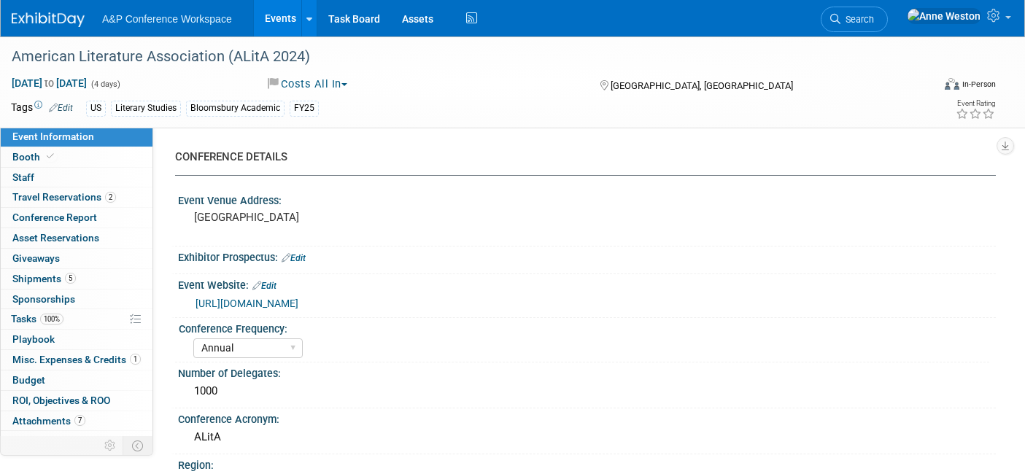
select select "Annual"
select select "Level 2"
select select "In-Person Booth"
select select "[PERSON_NAME]"
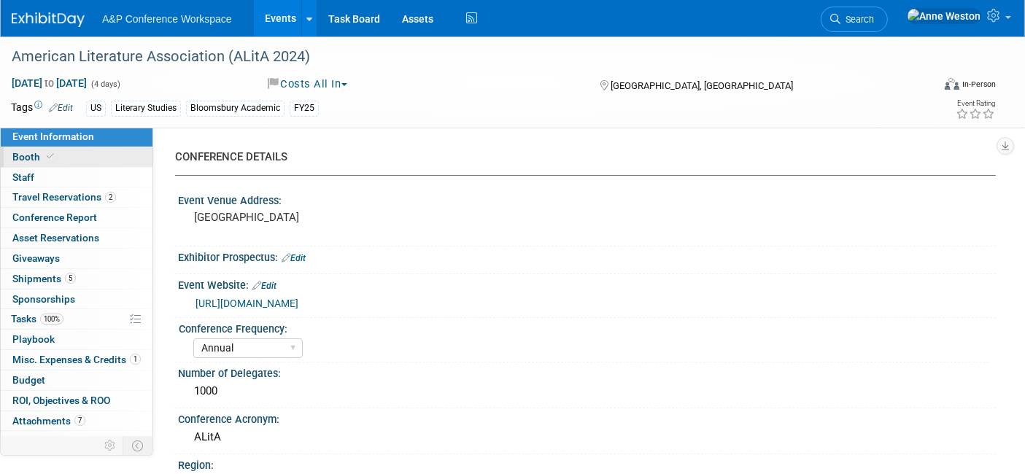
click at [36, 154] on span "Booth" at bounding box center [34, 157] width 45 height 12
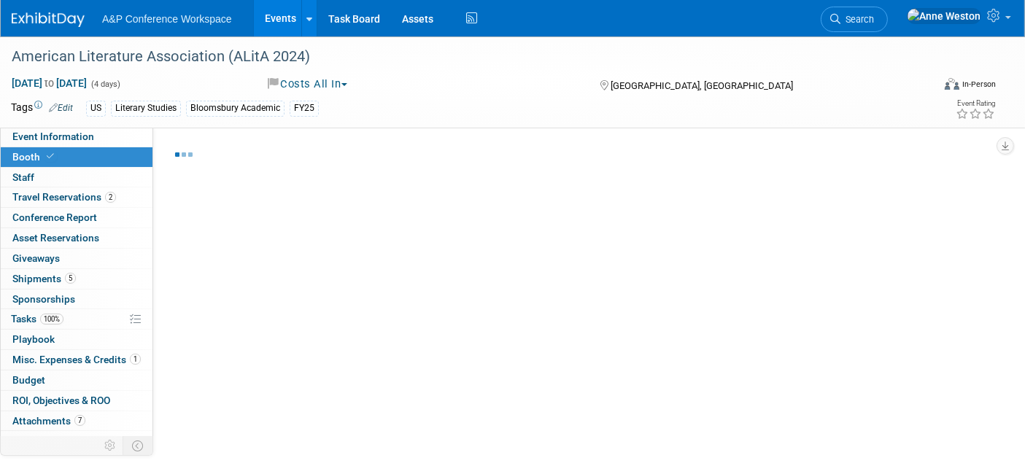
select select "CUAP"
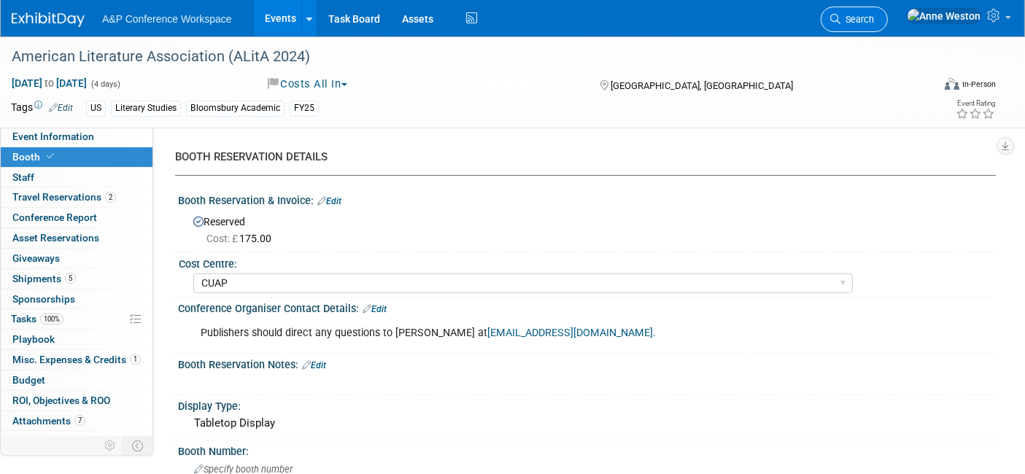
click at [840, 20] on icon at bounding box center [835, 19] width 10 height 10
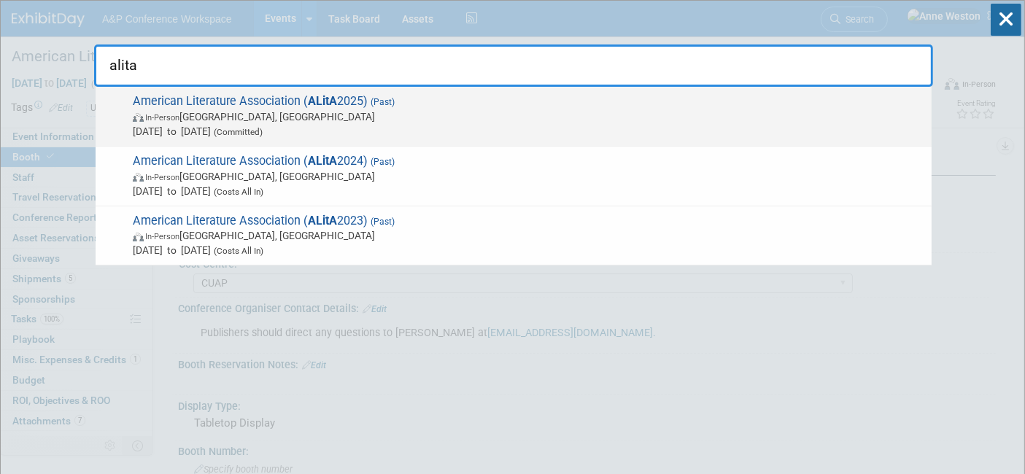
type input "alita"
click at [252, 109] on span "In-Person Boston, MA" at bounding box center [529, 116] width 792 height 15
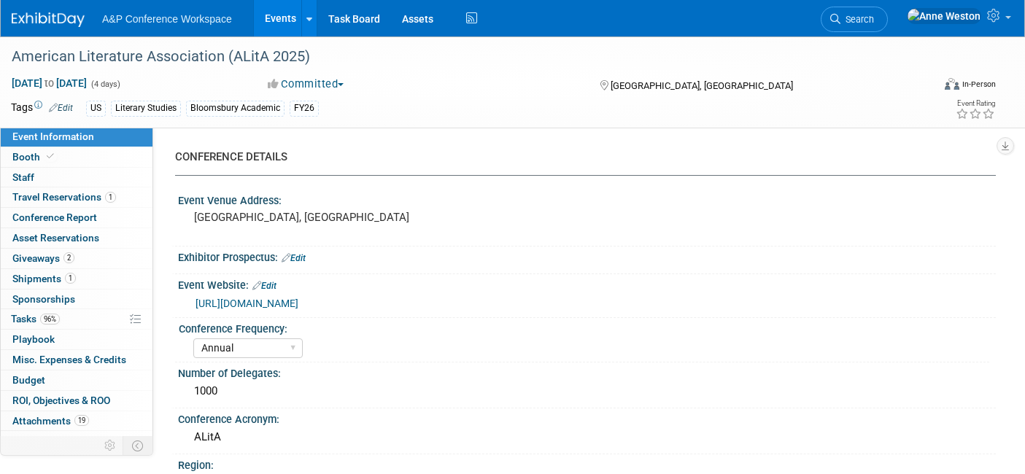
select select "Annual"
select select "Level 2"
select select "In-Person Booth"
select select "Literary Studies"
select select "Bloomsbury Academic"
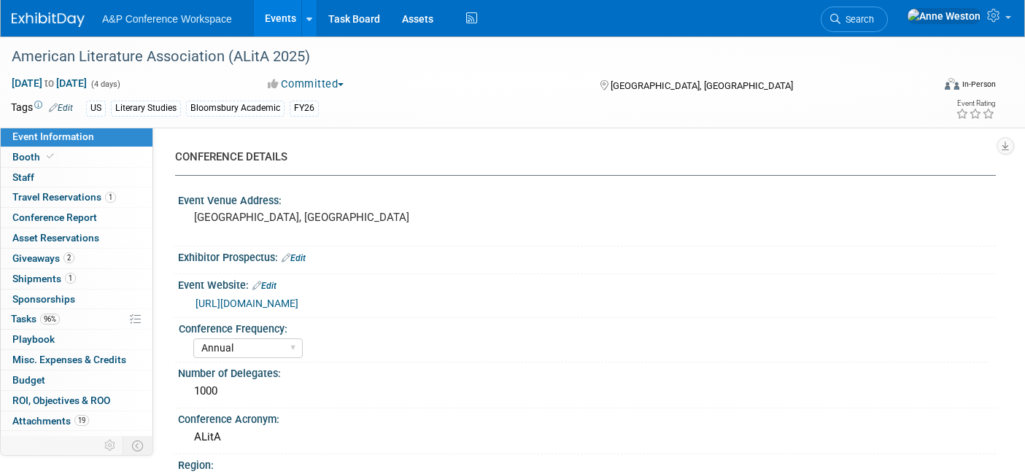
select select "[PERSON_NAME]"
select select "Brand/Subject Presence​"
click at [76, 165] on link "Booth" at bounding box center [77, 157] width 152 height 20
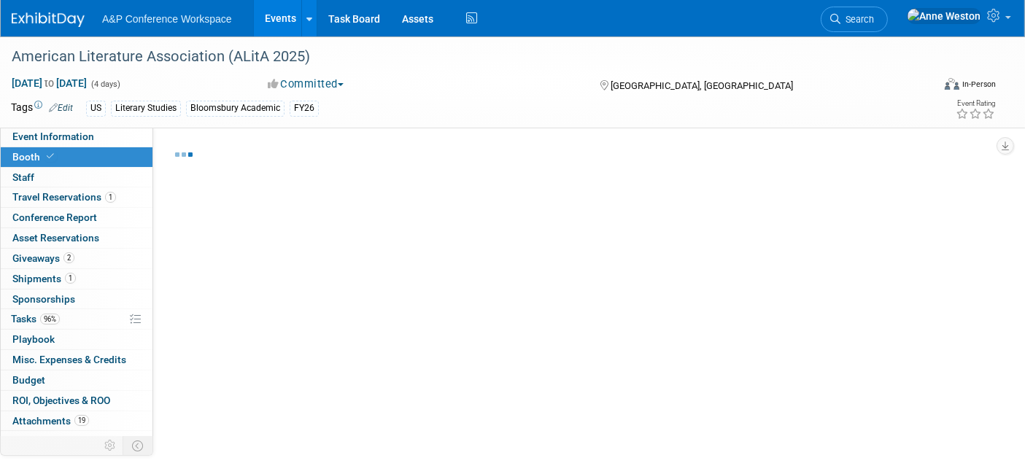
select select "CUAP"
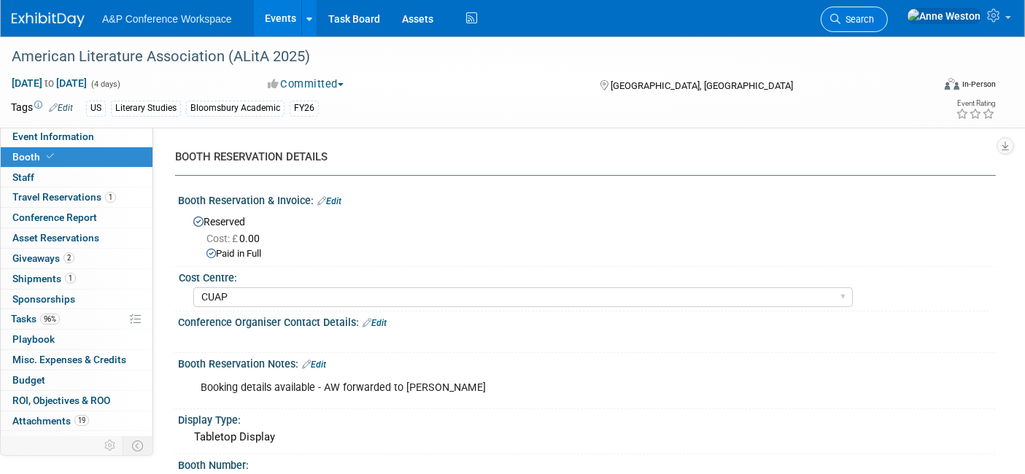
click at [874, 16] on span "Search" at bounding box center [857, 19] width 34 height 11
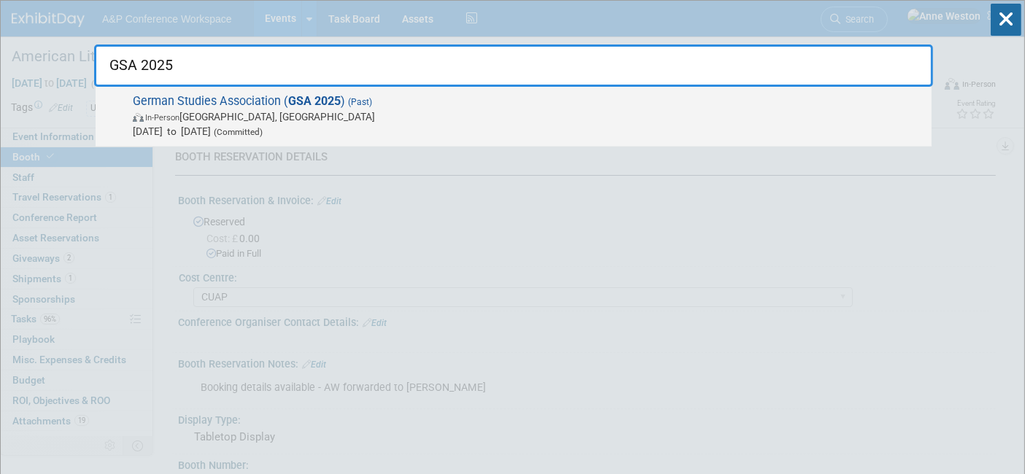
type input "GSA 2025"
click at [283, 104] on span "German Studies Association ( GSA 2025 ) (Past) In-Person Arlington, VA Sep 25, …" at bounding box center [526, 116] width 796 height 45
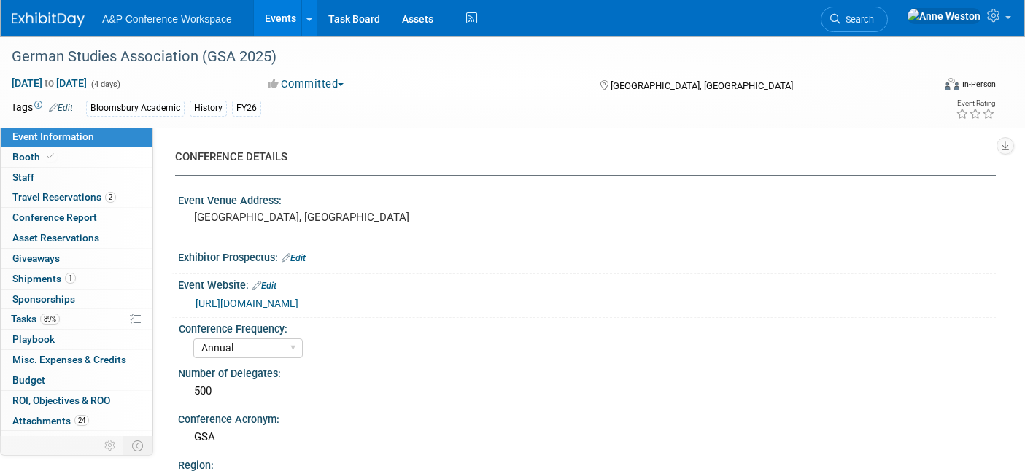
select select "Annual"
select select "Level 2"
select select "In-Person Booth"
select select "History"
select select "Bloomsbury Academic"
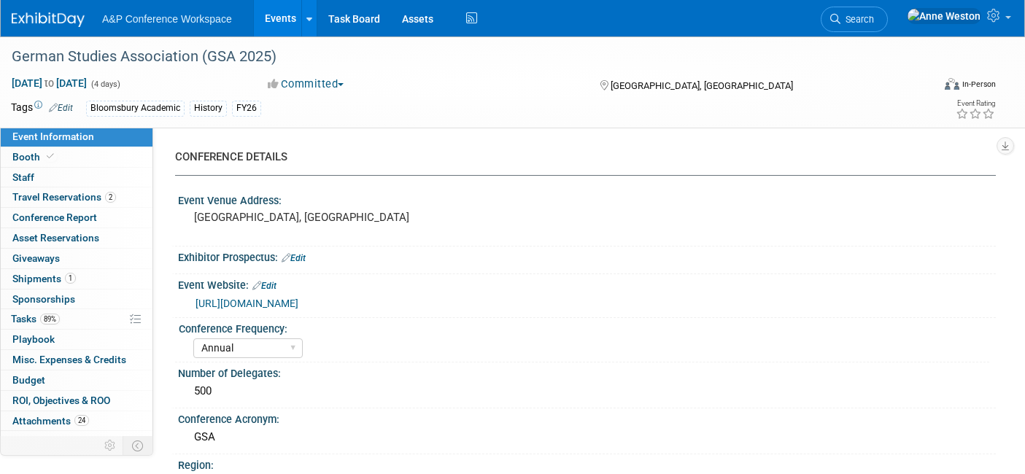
select select "[PERSON_NAME]"
select select "Brand/Subject Presence​"
click at [41, 146] on link "Event Information" at bounding box center [77, 137] width 152 height 20
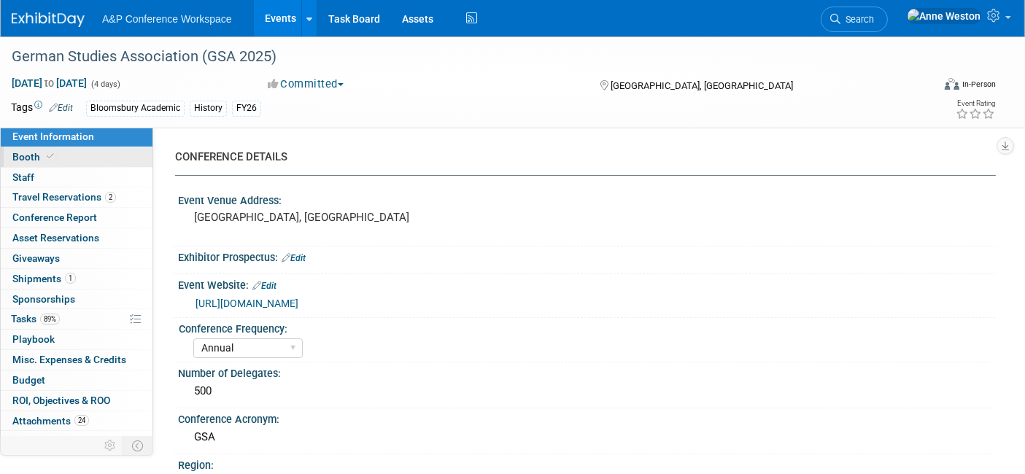
select select "Annual"
select select "Level 2"
select select "In-Person Booth"
select select "History"
select select "Bloomsbury Academic"
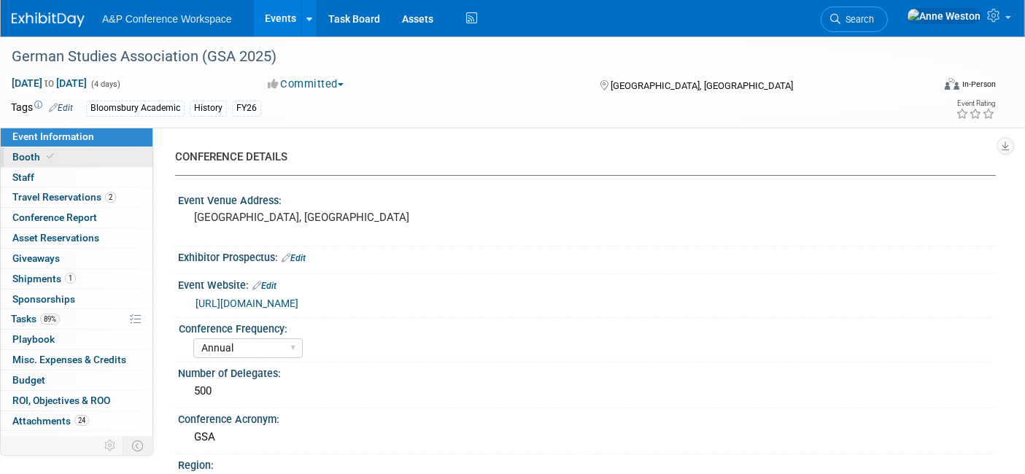
select select "[PERSON_NAME]"
select select "Brand/Subject Presence​"
click at [108, 161] on link "Booth" at bounding box center [77, 157] width 152 height 20
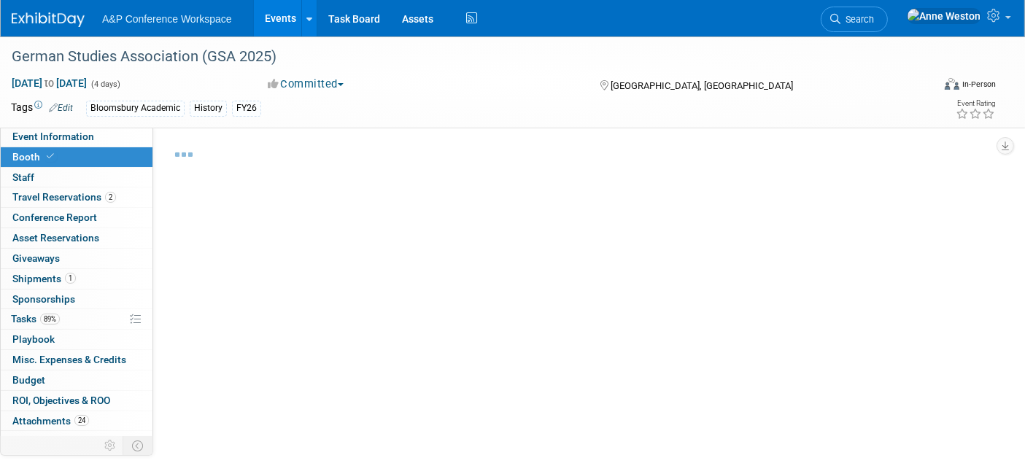
select select "CUAP"
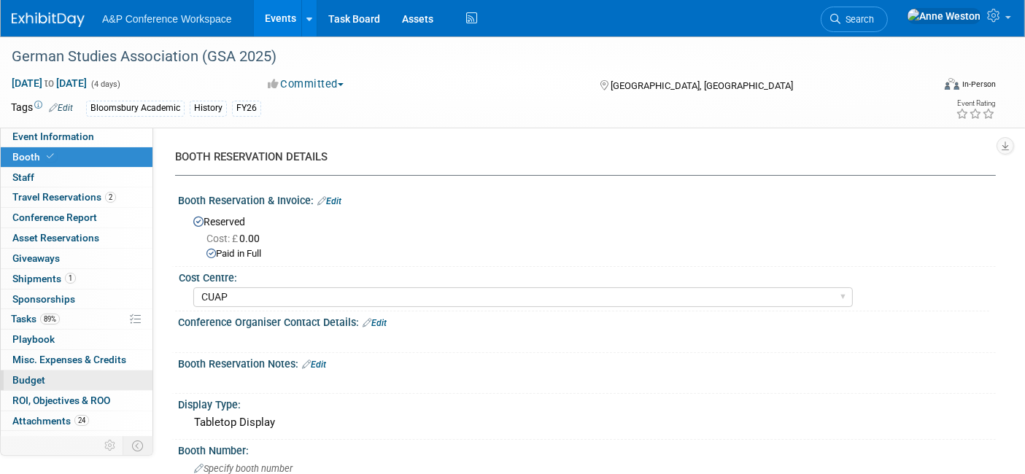
click at [39, 381] on span "Budget" at bounding box center [28, 380] width 33 height 12
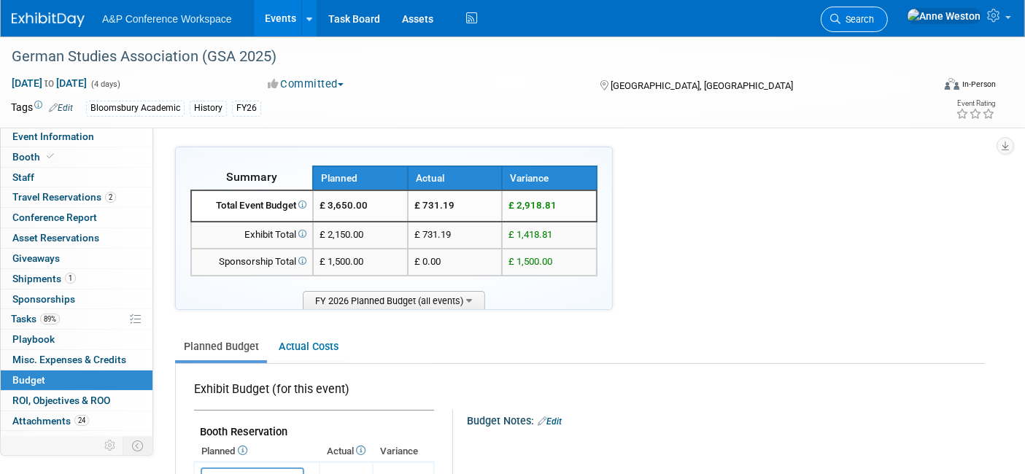
click at [874, 18] on span "Search" at bounding box center [857, 19] width 34 height 11
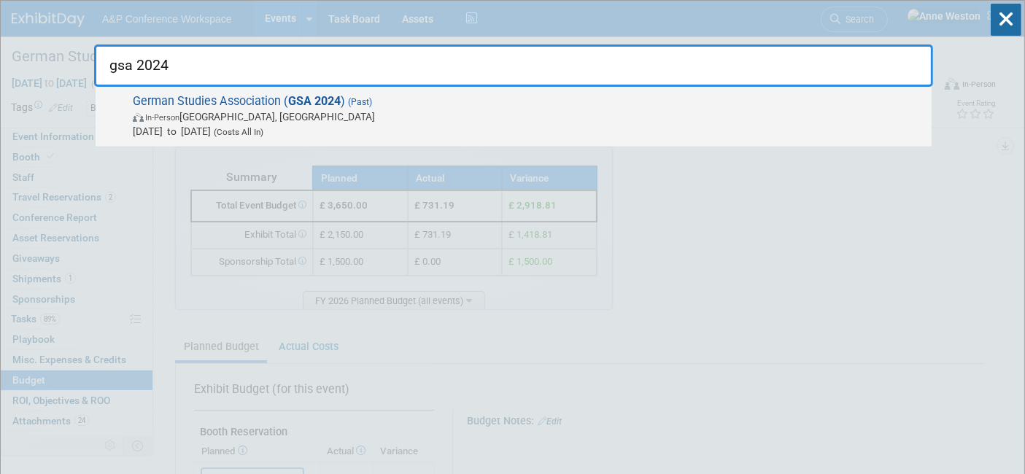
type input "gsa 2024"
click at [210, 119] on span "In-Person Atlanta, GA" at bounding box center [529, 116] width 792 height 15
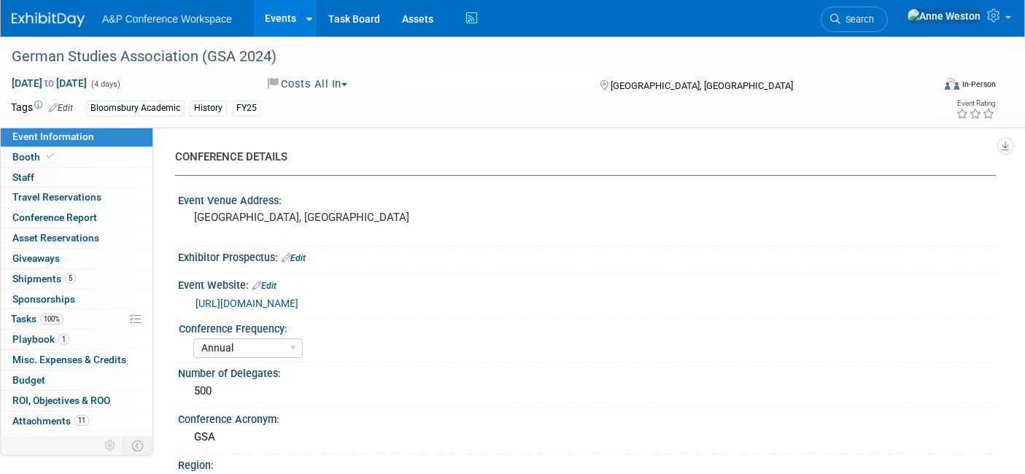
select select "Annual"
select select "Level 1"
select select "In-Person Booth"
select select "[PERSON_NAME]"
click at [61, 151] on link "Booth" at bounding box center [77, 157] width 152 height 20
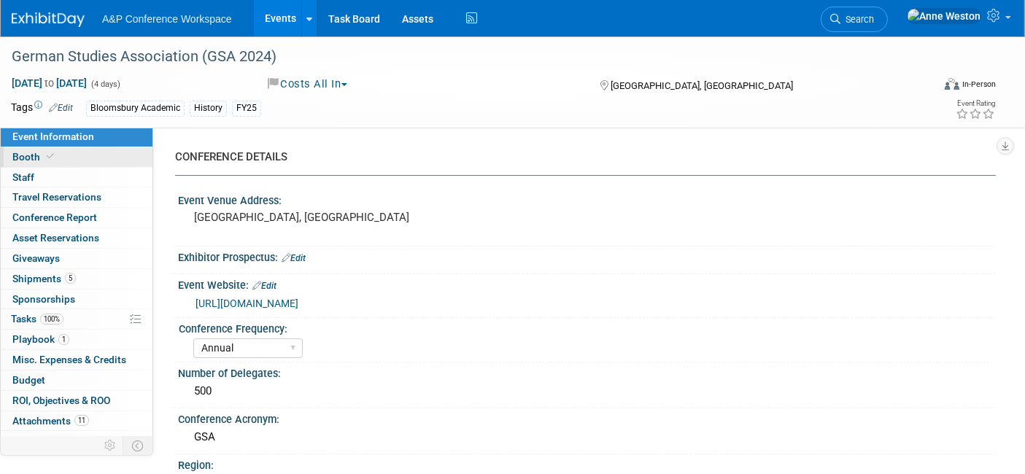
select select "CUAP"
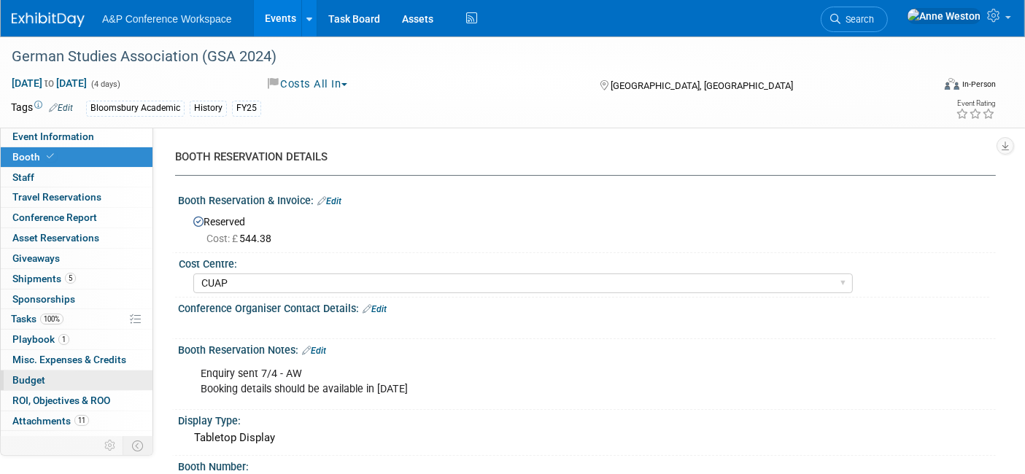
click at [60, 382] on link "Budget" at bounding box center [77, 381] width 152 height 20
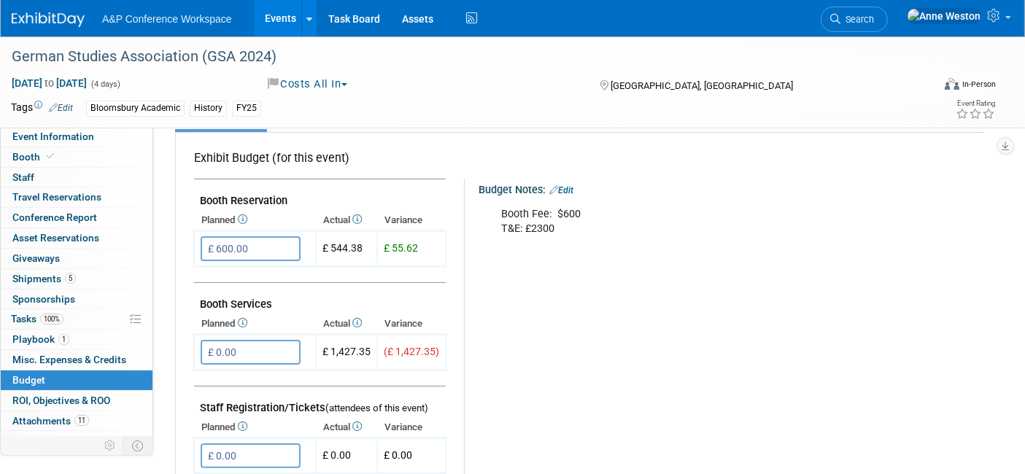
scroll to position [243, 0]
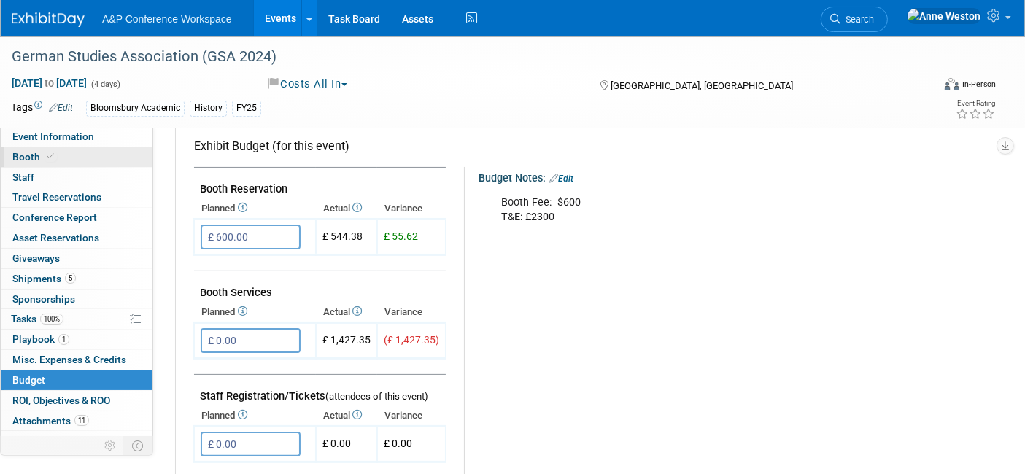
click at [47, 156] on icon at bounding box center [50, 156] width 7 height 8
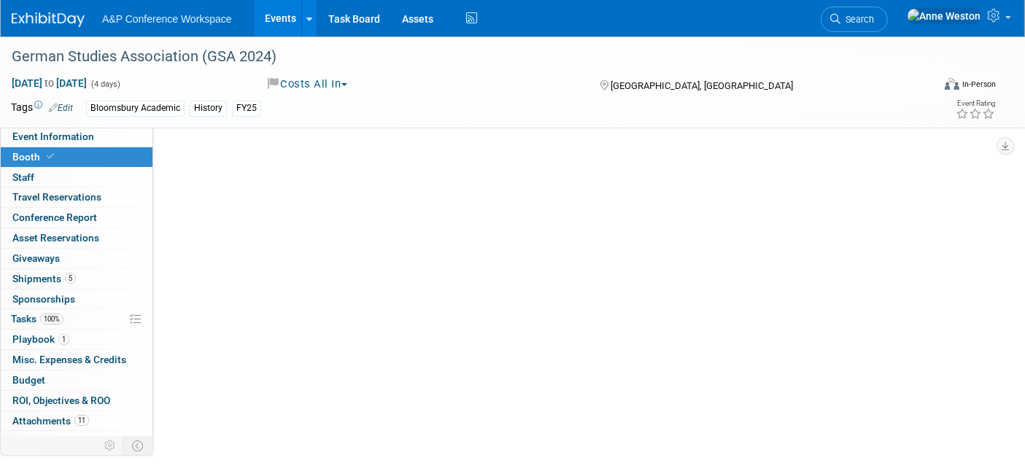
scroll to position [0, 0]
select select "CUAP"
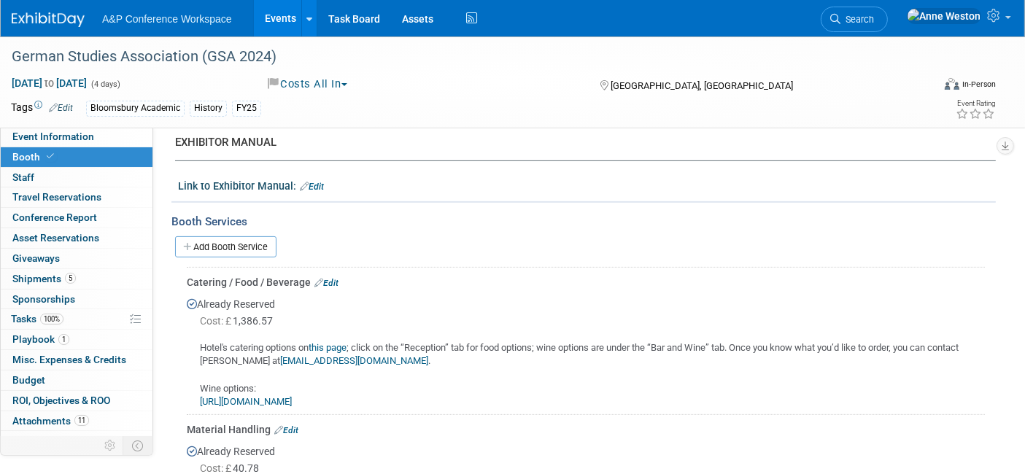
scroll to position [486, 0]
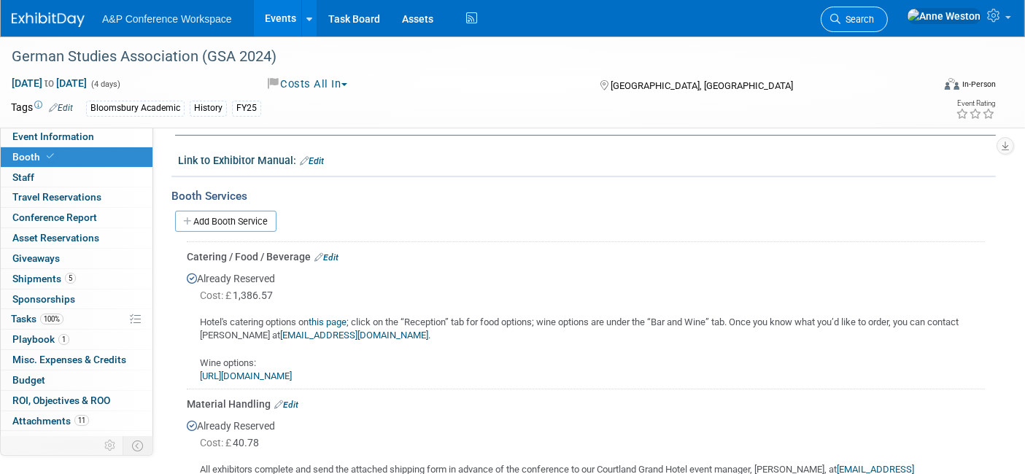
click at [874, 20] on span "Search" at bounding box center [857, 19] width 34 height 11
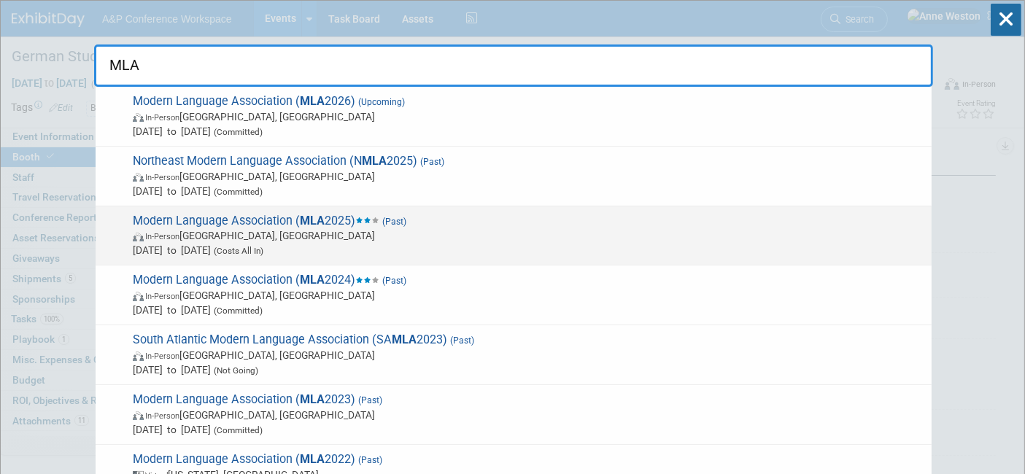
type input "MLA"
click at [257, 239] on span "In-Person [GEOGRAPHIC_DATA], [GEOGRAPHIC_DATA]" at bounding box center [529, 235] width 792 height 15
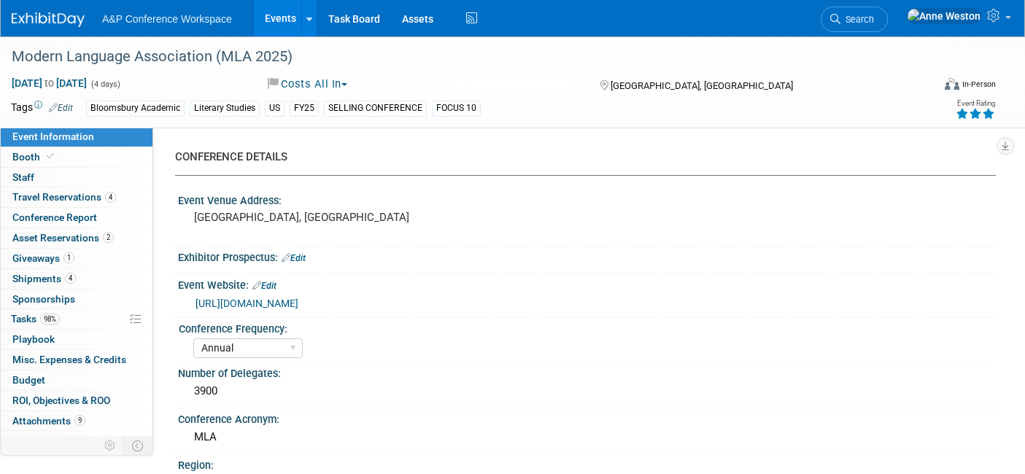
select select "Annual"
select select "Level 1"
select select "In-Person Booth"
select select "[PERSON_NAME]"
click at [114, 163] on link "Booth" at bounding box center [77, 157] width 152 height 20
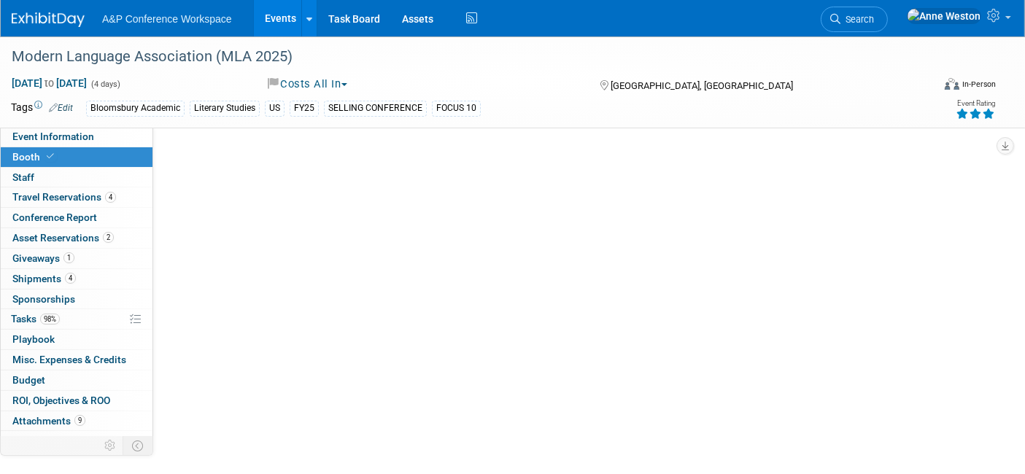
select select "CUAP"
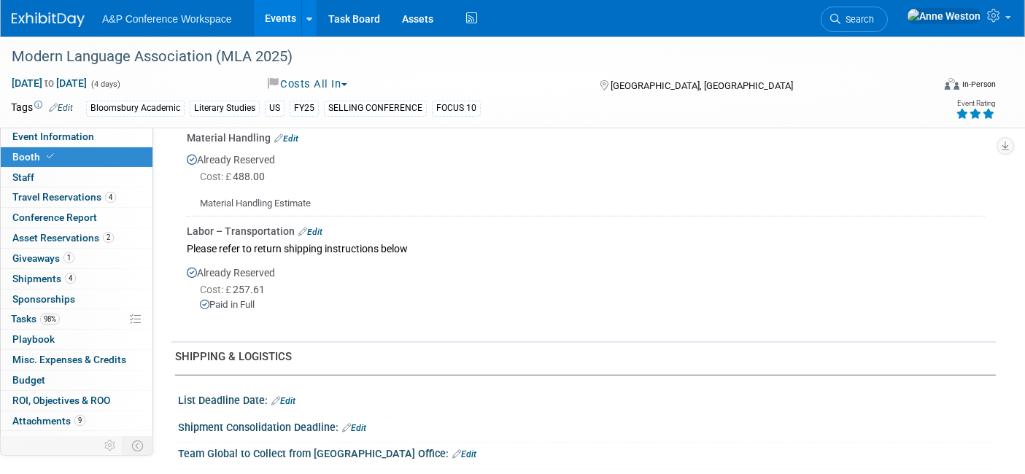
scroll to position [892, 0]
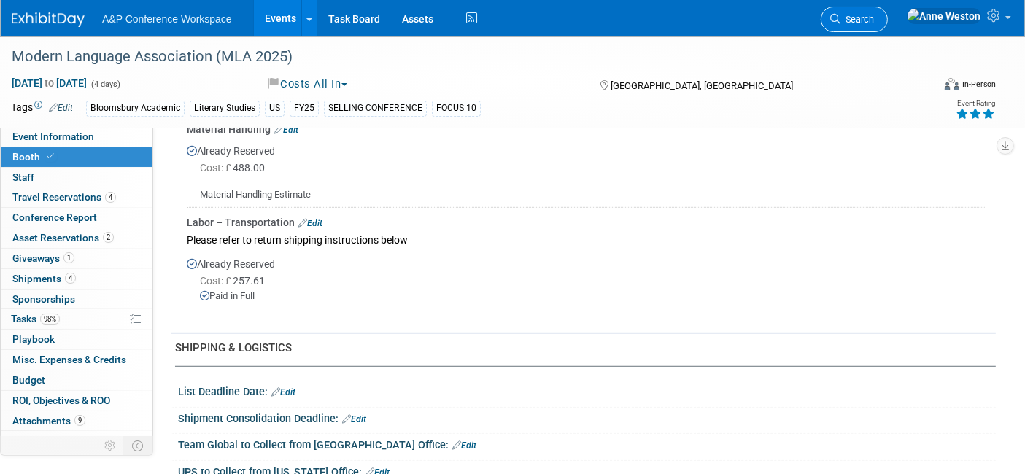
click at [874, 14] on span "Search" at bounding box center [857, 19] width 34 height 11
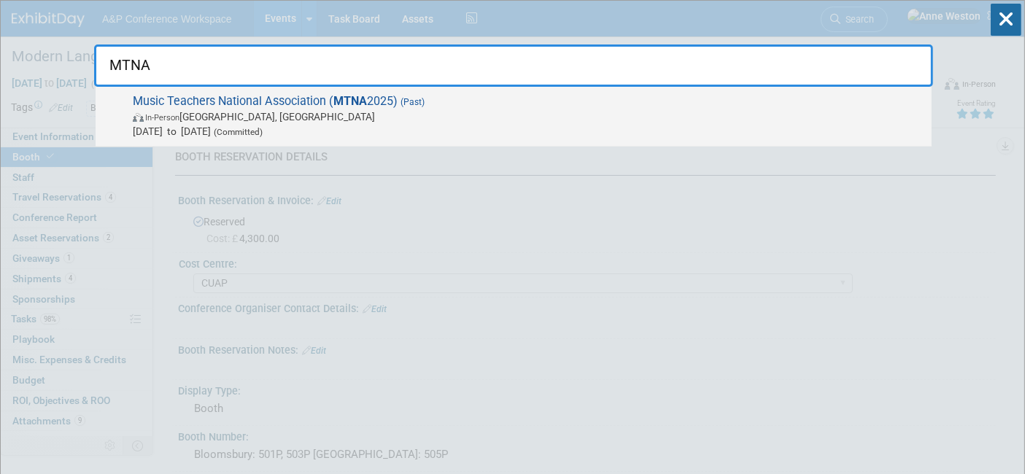
type input "MTNA"
click at [186, 98] on span "Music Teachers National Association ( MTNA 2025) (Past) In-Person [GEOGRAPHIC_D…" at bounding box center [526, 116] width 796 height 45
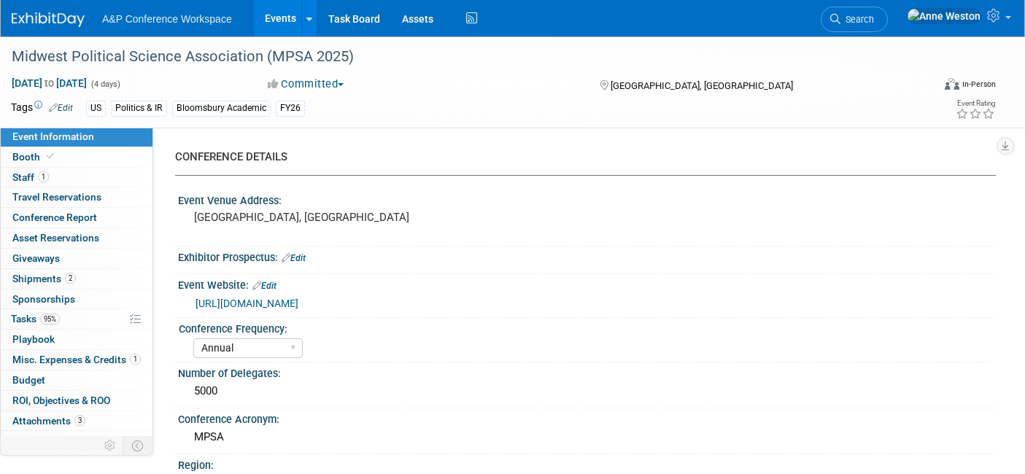
select select "Annual"
select select "Level 2"
select select "In-Person Booth"
select select "Politics & International Relations"
select select "Rowman"
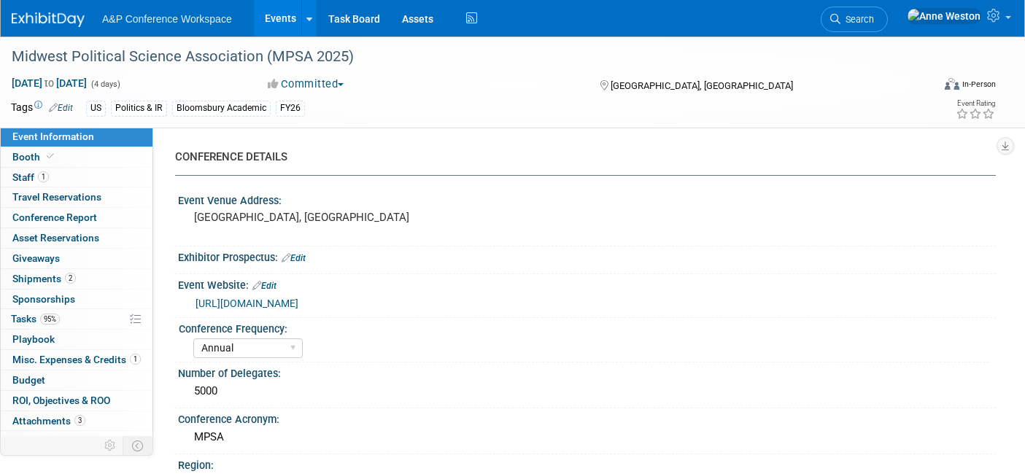
select select "[PERSON_NAME]"
select select "Networking/Commissioning"
click at [874, 14] on span "Search" at bounding box center [857, 19] width 34 height 11
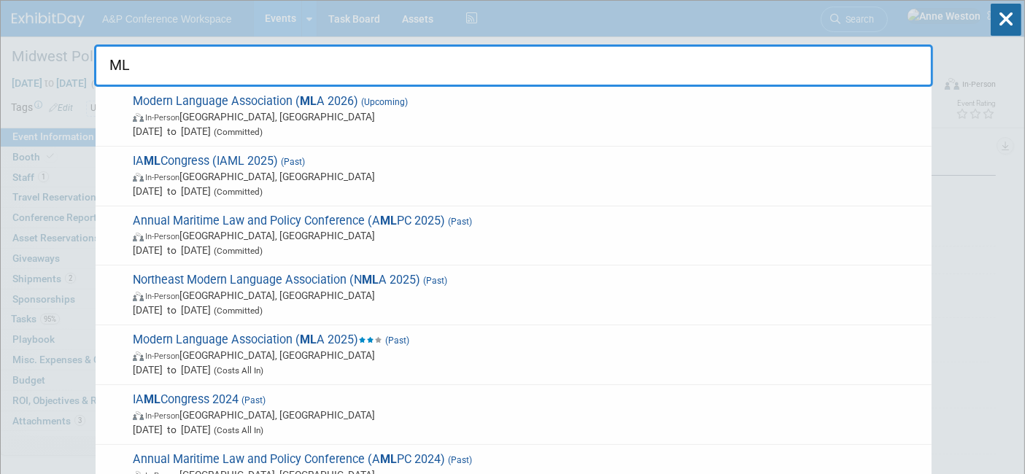
type input "M"
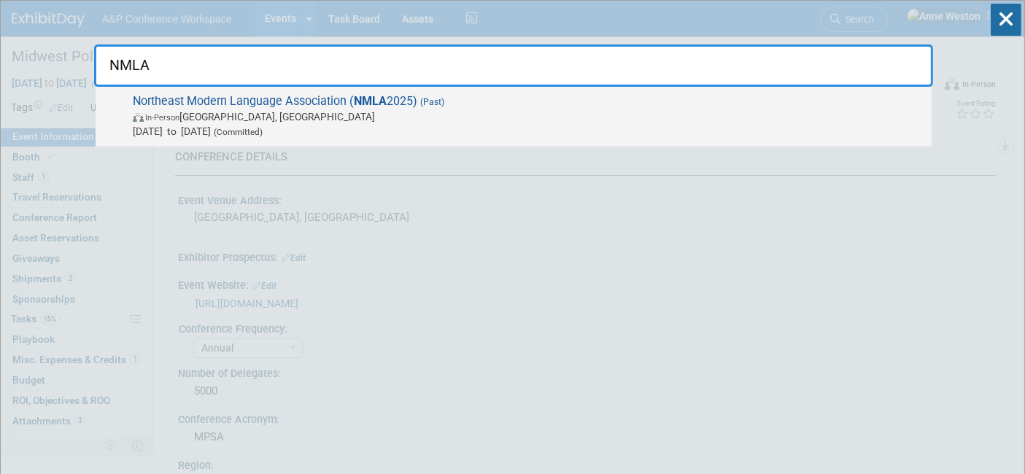
type input "NMLA"
click at [210, 113] on span "In-Person Philadelphia, PA" at bounding box center [529, 116] width 792 height 15
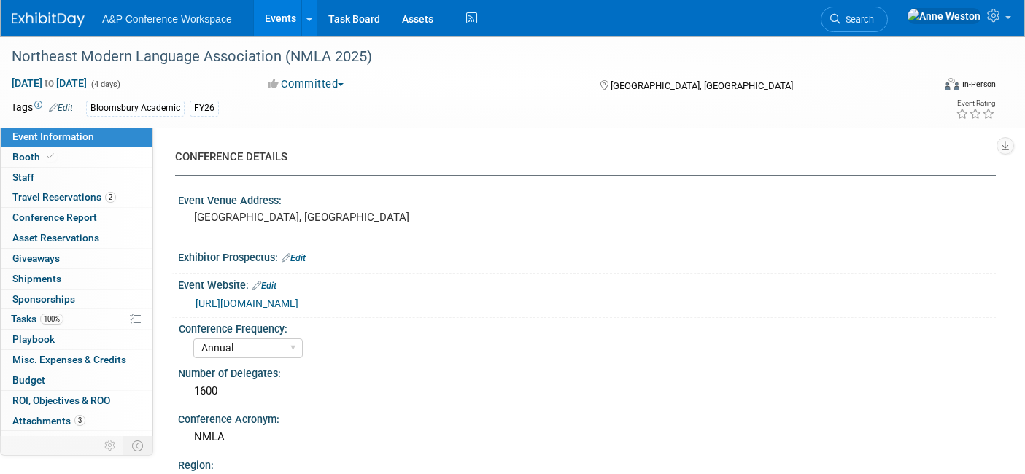
select select "Annual"
select select "Level 2"
select select "In-Person Booth"
select select "Cultural Studies"
select select "Rowman"
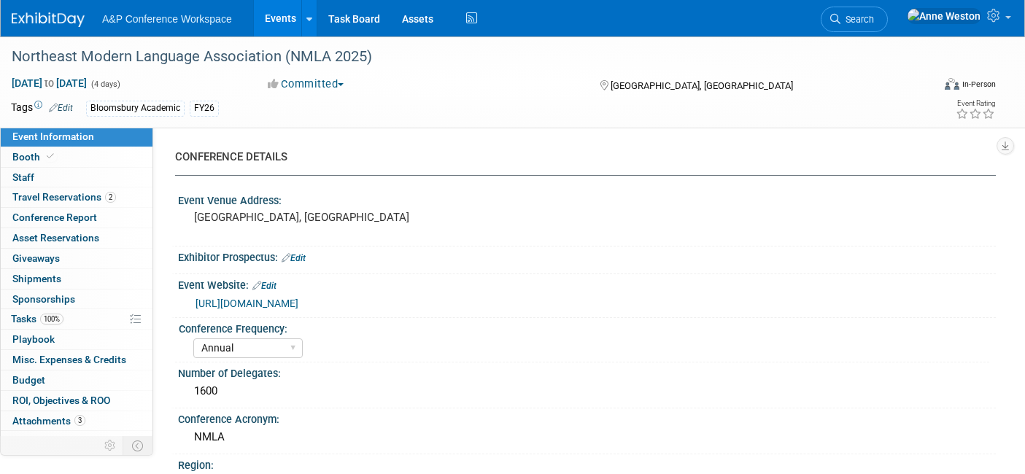
select select "[PERSON_NAME]"
select select "Networking/Commissioning"
click at [29, 159] on span "Booth" at bounding box center [34, 157] width 45 height 12
select select "RLKP"
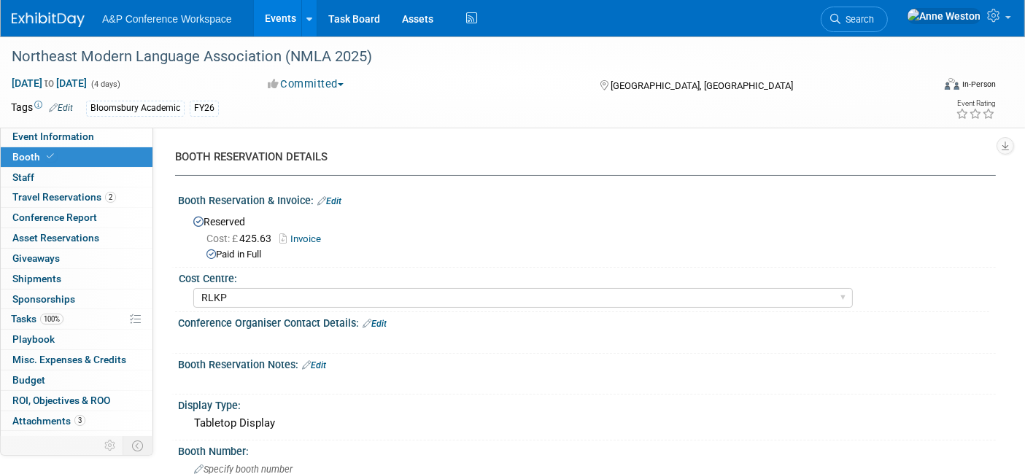
click at [304, 238] on link "Invoice" at bounding box center [303, 238] width 49 height 11
click at [840, 15] on icon at bounding box center [835, 19] width 10 height 10
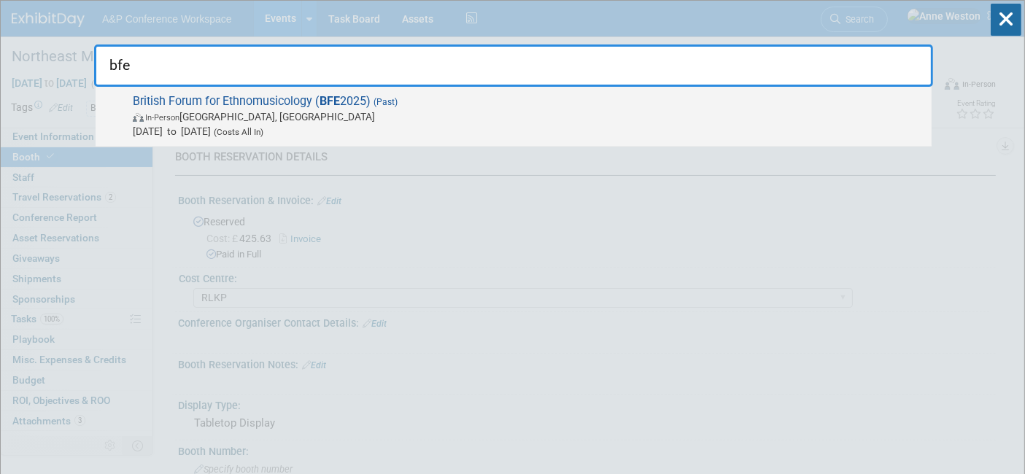
type input "bfe"
click at [258, 118] on span "In-Person [GEOGRAPHIC_DATA], [GEOGRAPHIC_DATA]" at bounding box center [529, 116] width 792 height 15
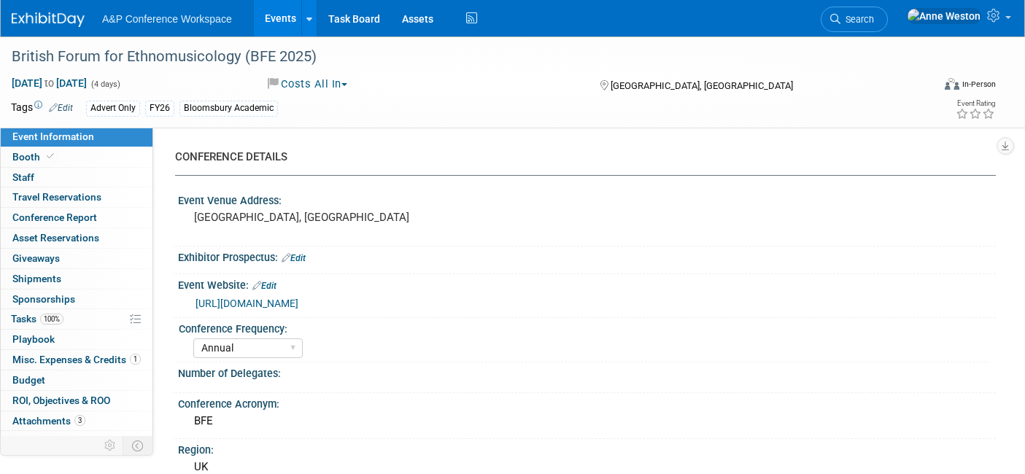
select select "Annual"
select select "Level 3"
select select "Program Advert"
select select "Music & Sound Studies"
select select "Bloomsbury Academic"
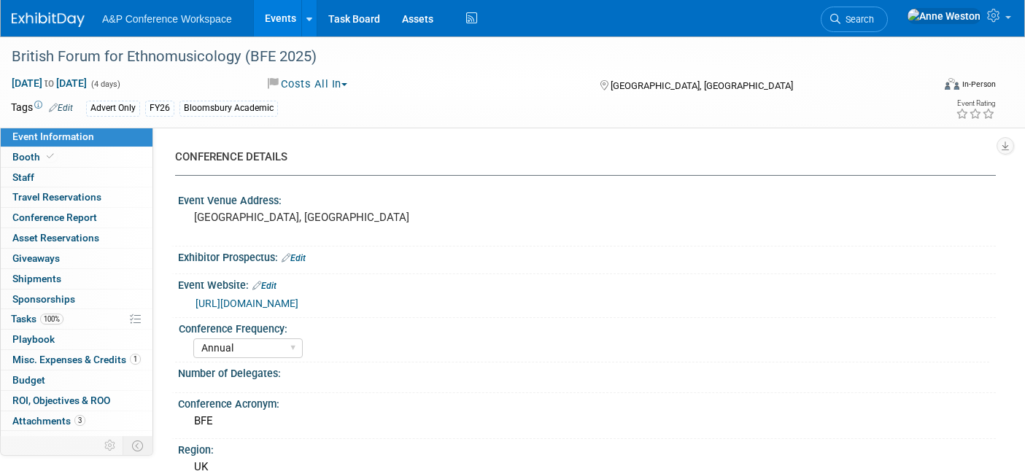
select select "[PERSON_NAME]"
select select "Networking/Commissioning"
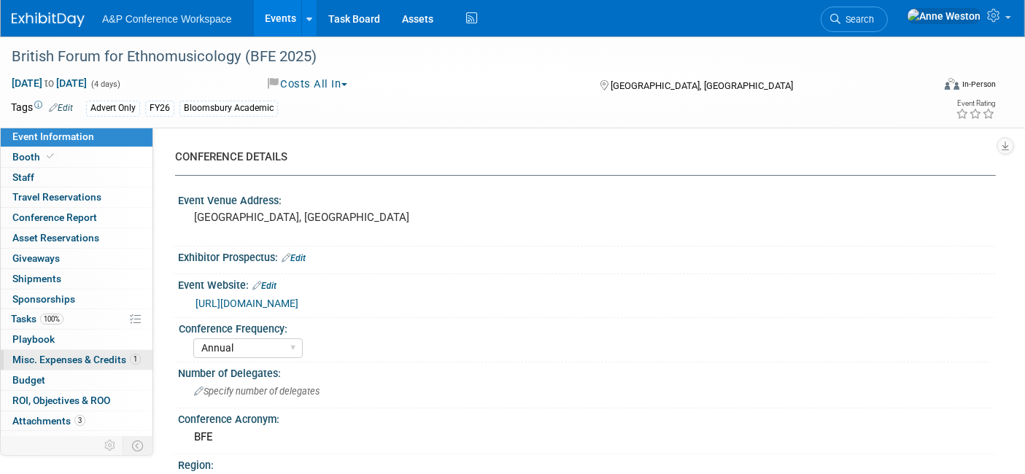
click at [77, 354] on span "Misc. Expenses & Credits 1" at bounding box center [76, 360] width 128 height 12
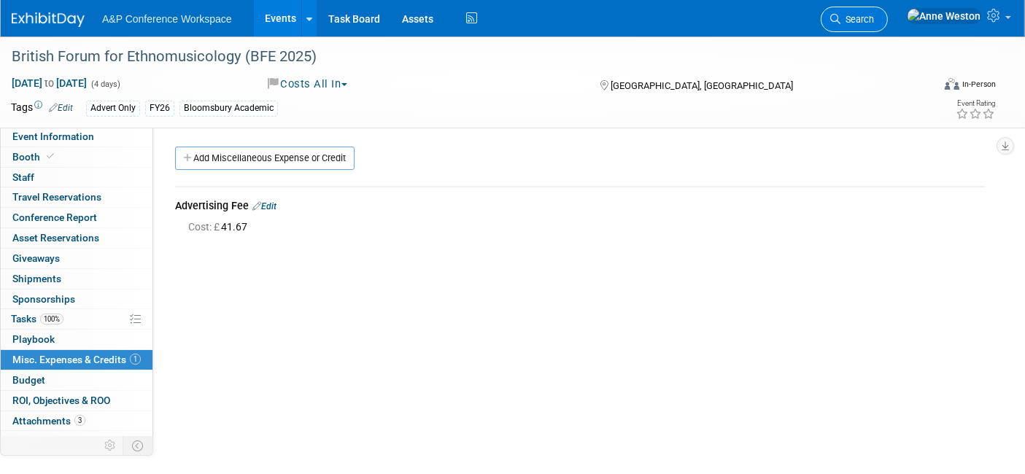
click at [874, 15] on span "Search" at bounding box center [857, 19] width 34 height 11
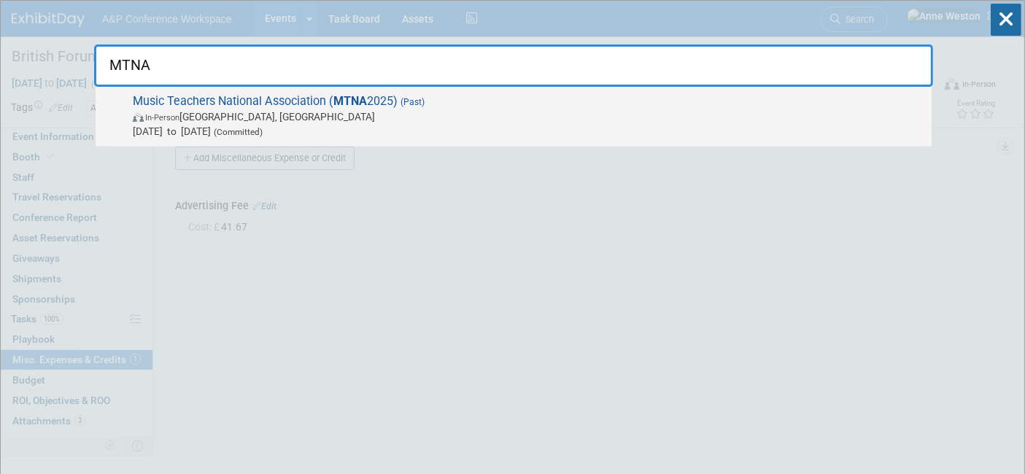
type input "MTNA"
click at [175, 120] on span "In-Person" at bounding box center [162, 117] width 34 height 9
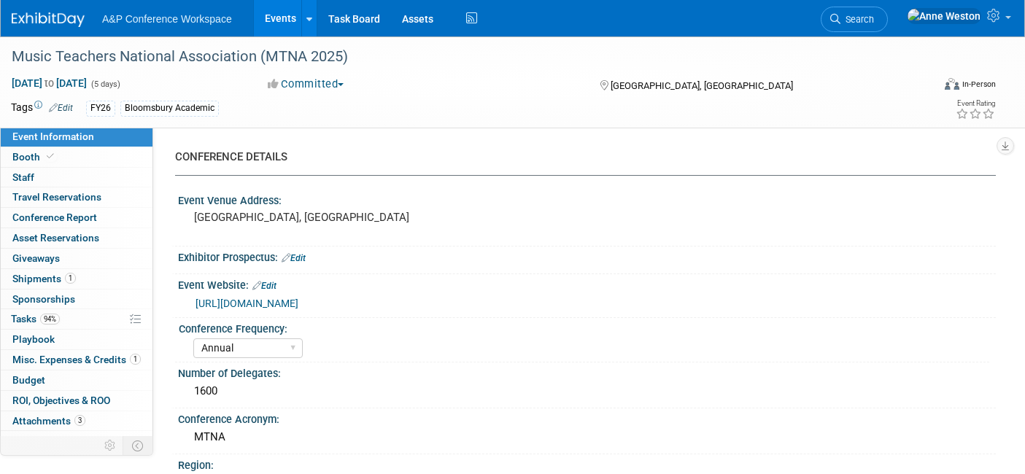
select select "Annual"
select select "Level 2"
select select "In-Person Booth"
select select "Music & Sound Studies"
select select "Rowman"
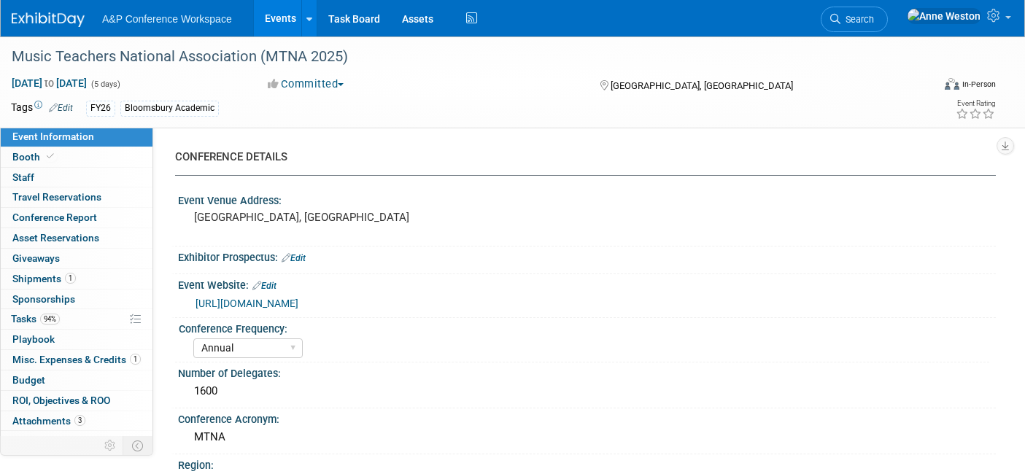
select select "[PERSON_NAME]"
select select "Networking/Commissioning"
click at [90, 152] on link "Booth" at bounding box center [77, 157] width 152 height 20
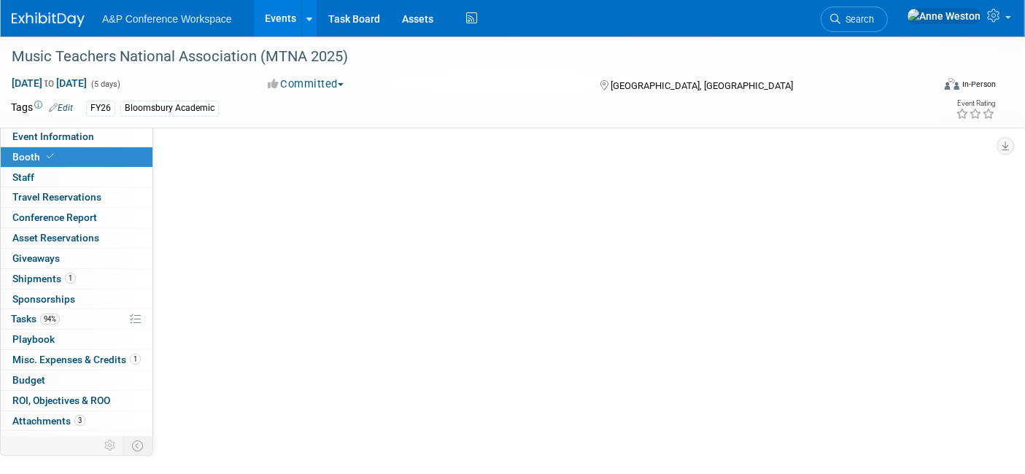
select select "RLKP"
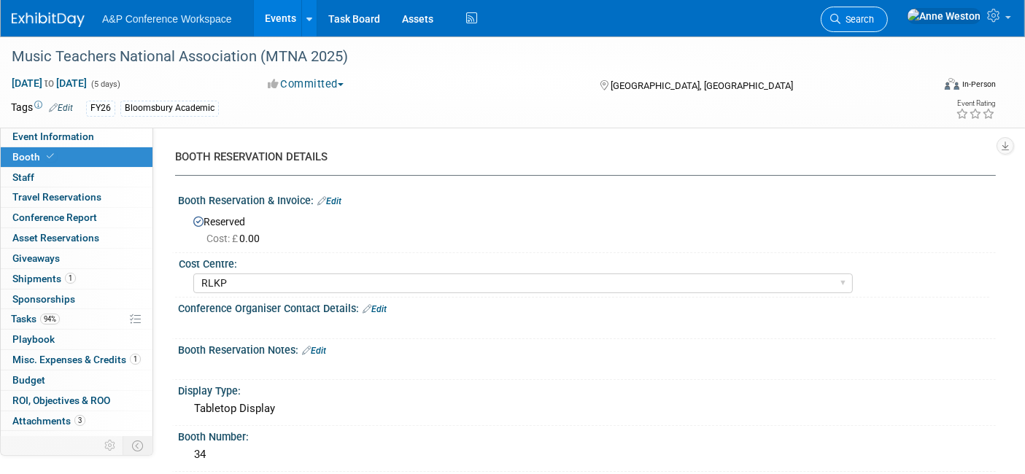
click at [874, 18] on span "Search" at bounding box center [857, 19] width 34 height 11
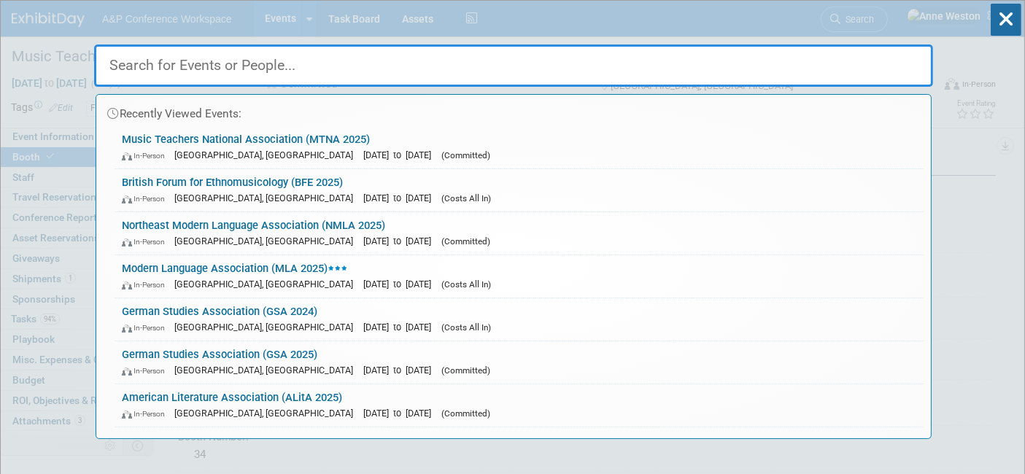
click at [900, 18] on div "Recently Viewed Events: Music Teachers National Association (MTNA 2025) In-Pers…" at bounding box center [513, 220] width 839 height 438
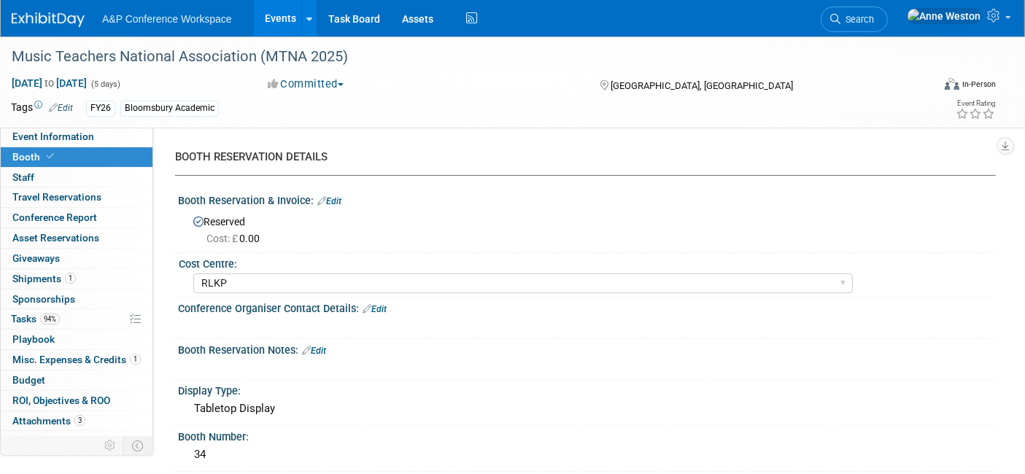
click at [874, 18] on span "Search" at bounding box center [857, 19] width 34 height 11
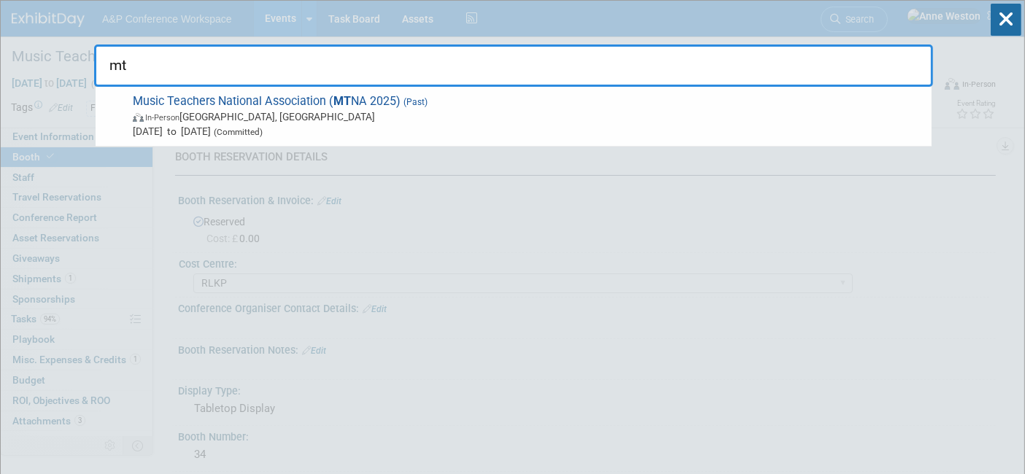
type input "m"
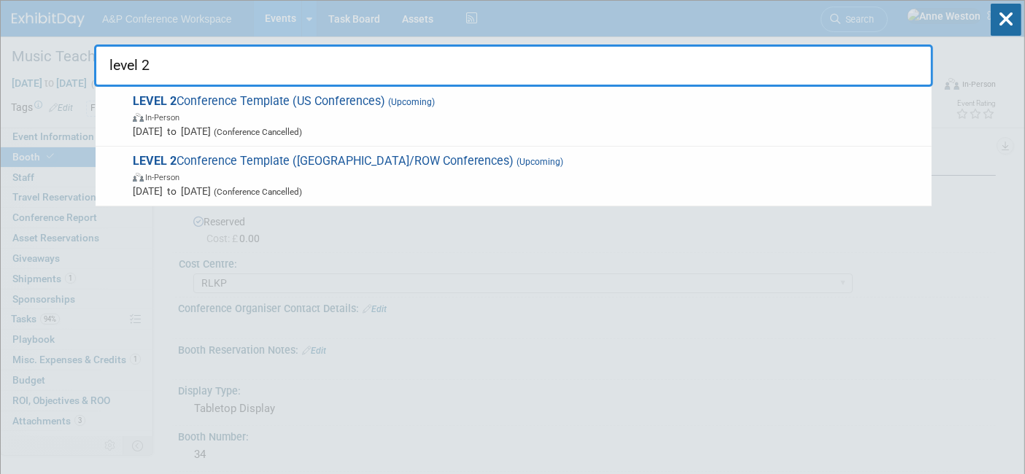
type input "level 2"
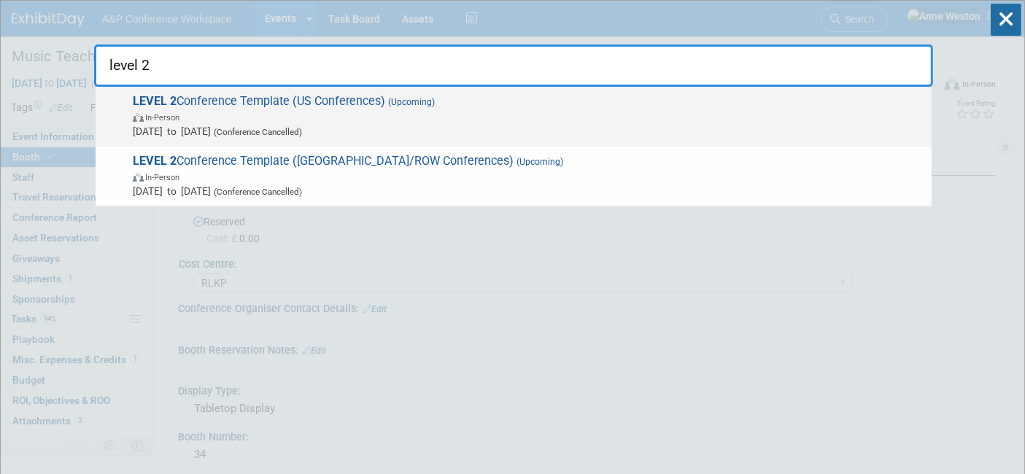
click at [239, 115] on span "In-Person" at bounding box center [529, 116] width 792 height 15
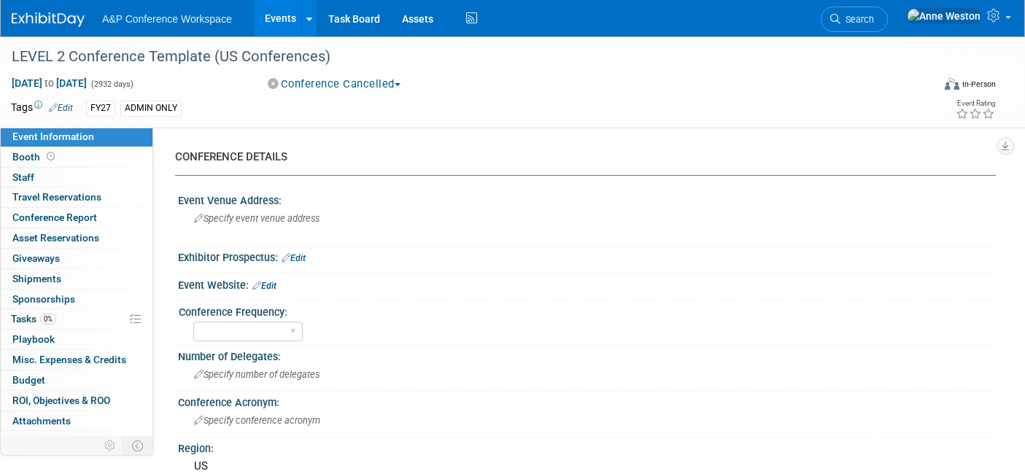
select select "Level 2"
select select "In-Person Booth"
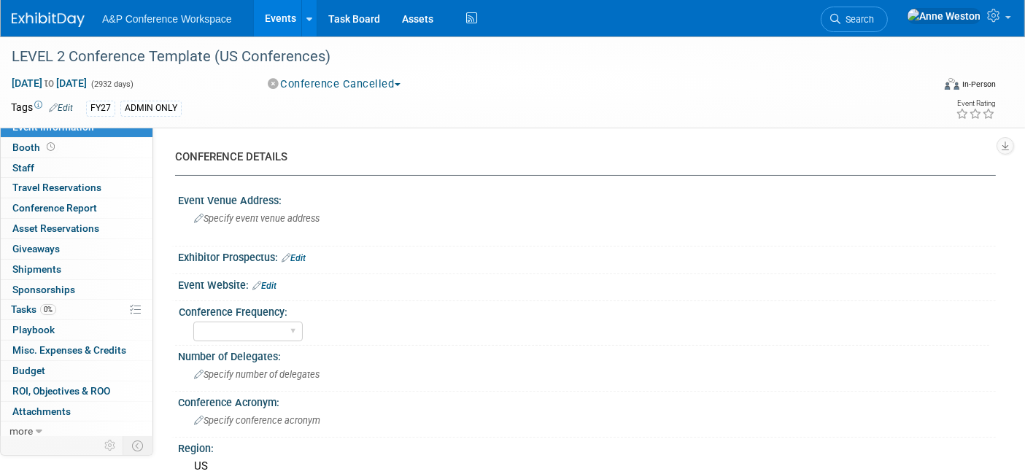
scroll to position [12, 0]
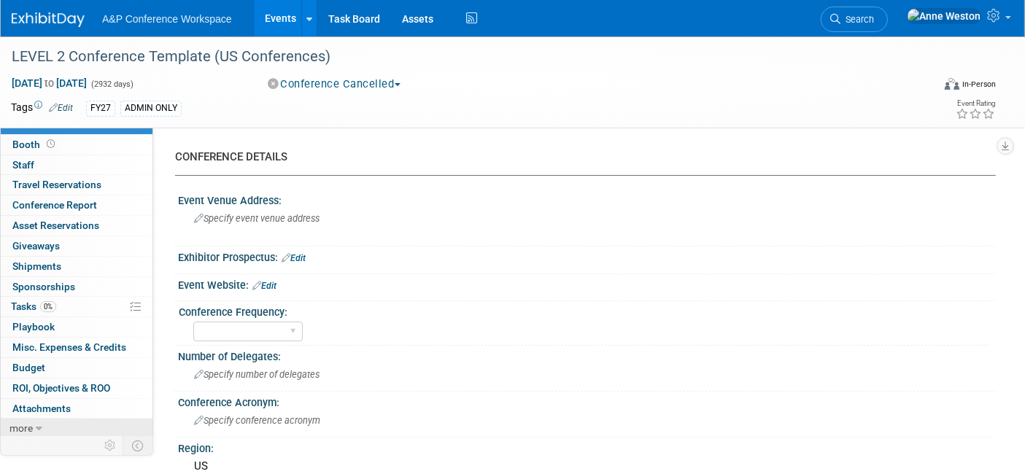
click at [26, 423] on span "more" at bounding box center [20, 428] width 23 height 12
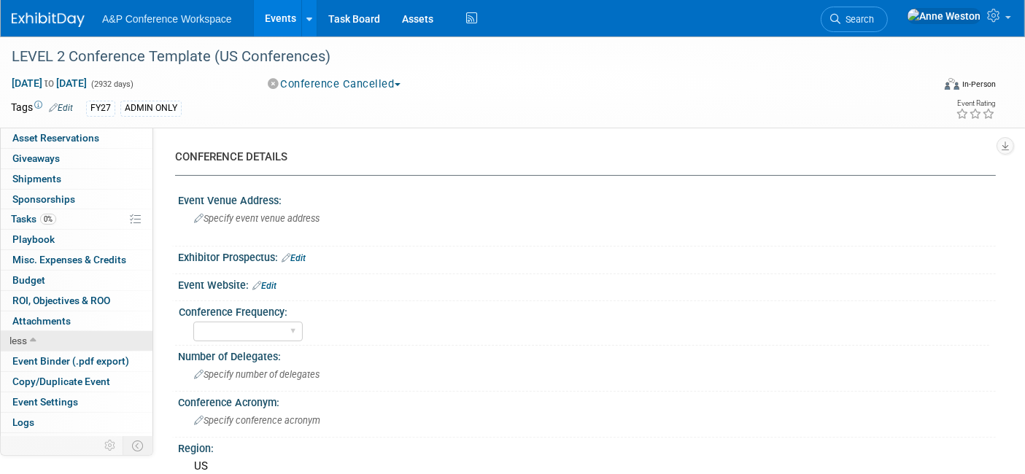
scroll to position [112, 0]
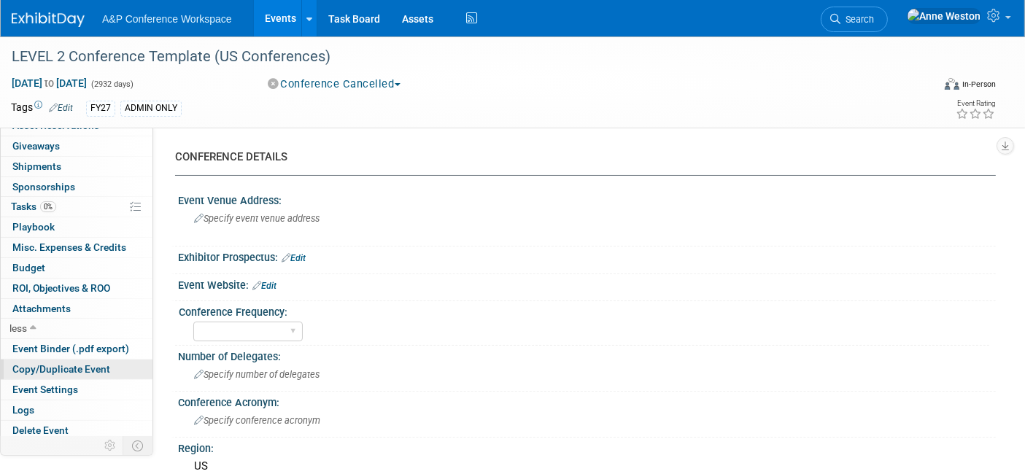
click at [67, 366] on span "Copy/Duplicate Event" at bounding box center [61, 369] width 98 height 12
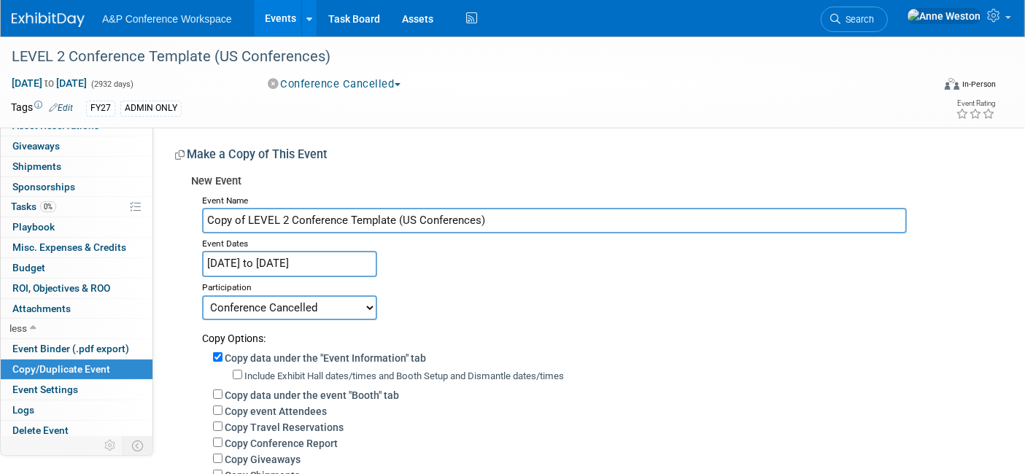
click at [498, 219] on input "Copy of LEVEL 2 Conference Template (US Conferences)" at bounding box center [554, 221] width 705 height 26
drag, startPoint x: 496, startPoint y: 219, endPoint x: 181, endPoint y: 224, distance: 315.2
click at [181, 224] on div "New Event Event Name Copy of LEVEL 2 Conference Template (US Conferences) Event…" at bounding box center [580, 422] width 810 height 509
paste input "Music Teachers National Association (MTNA 2026)"
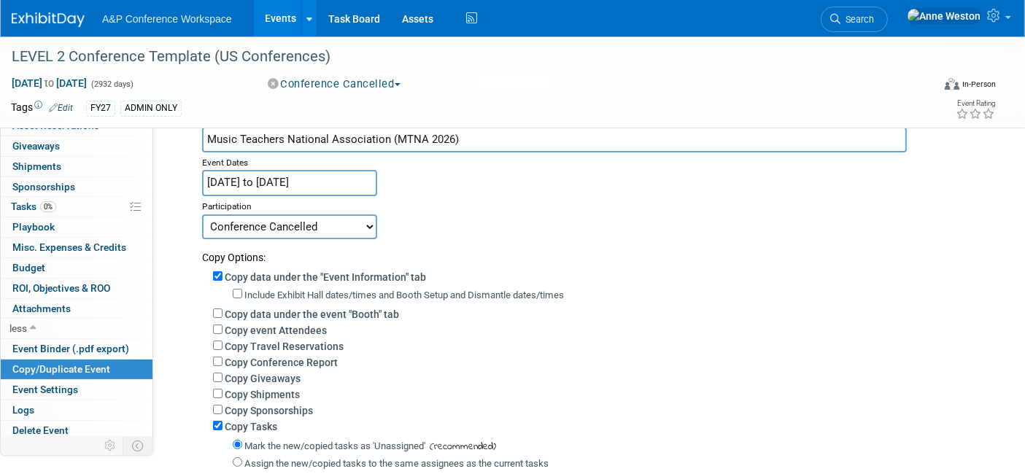
scroll to position [162, 0]
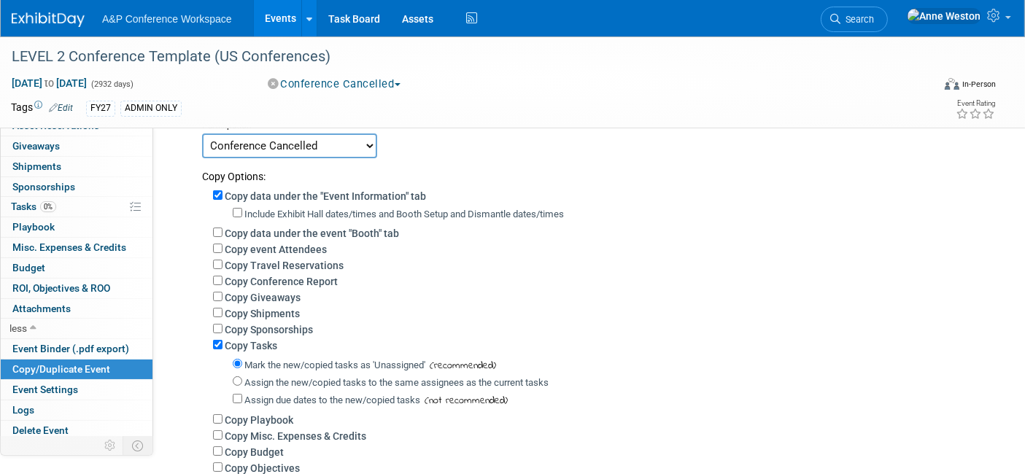
type input "Music Teachers National Association (MTNA 2026)"
click at [217, 228] on input "Copy data under the event "Booth" tab" at bounding box center [217, 232] width 9 height 9
checkbox input "true"
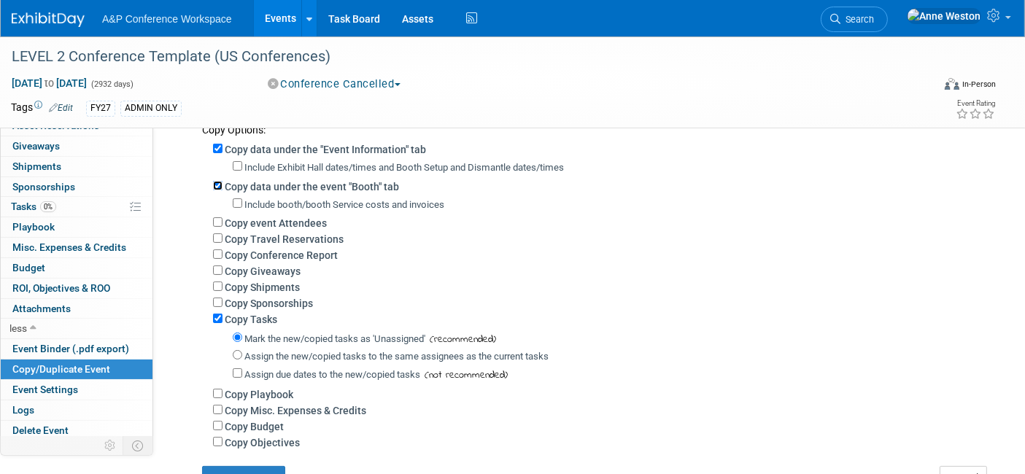
scroll to position [243, 0]
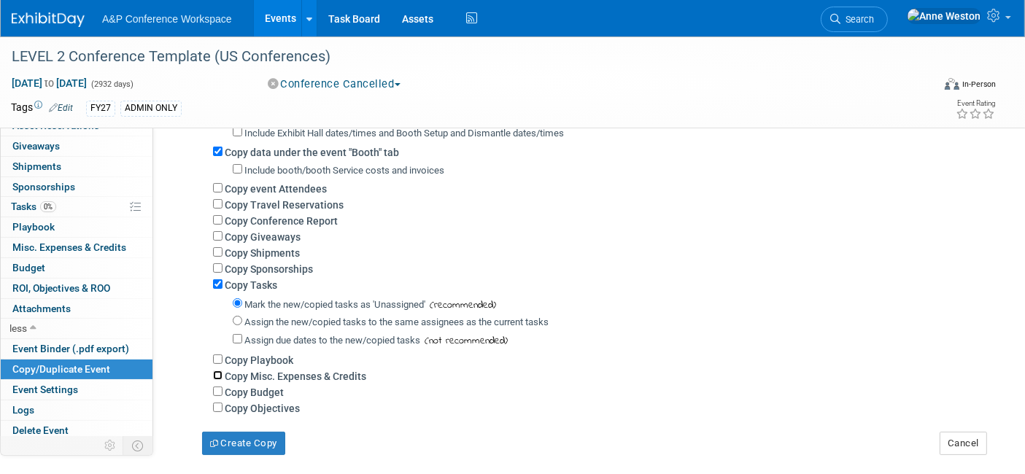
click at [214, 371] on input "Copy Misc. Expenses & Credits" at bounding box center [217, 375] width 9 height 9
checkbox input "true"
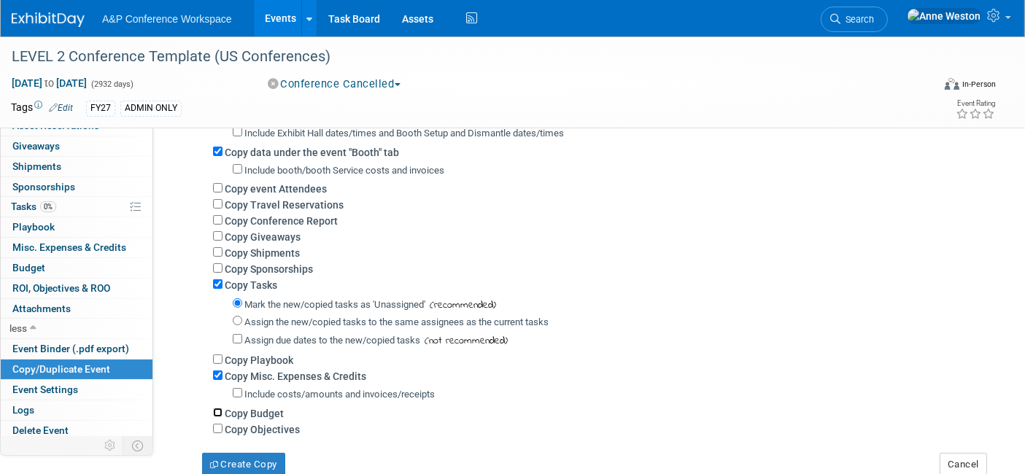
click at [219, 411] on input "Copy Budget" at bounding box center [217, 412] width 9 height 9
checkbox input "true"
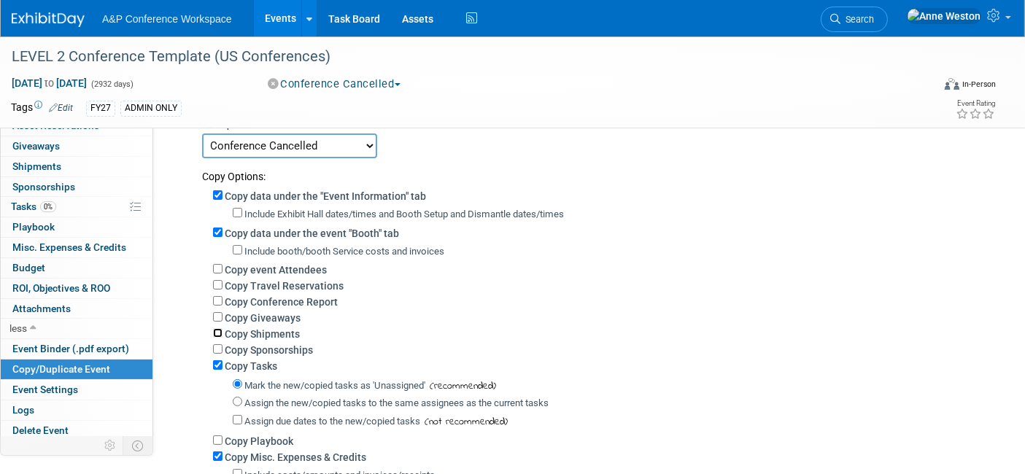
click at [219, 329] on input "Copy Shipments" at bounding box center [217, 332] width 9 height 9
checkbox input "true"
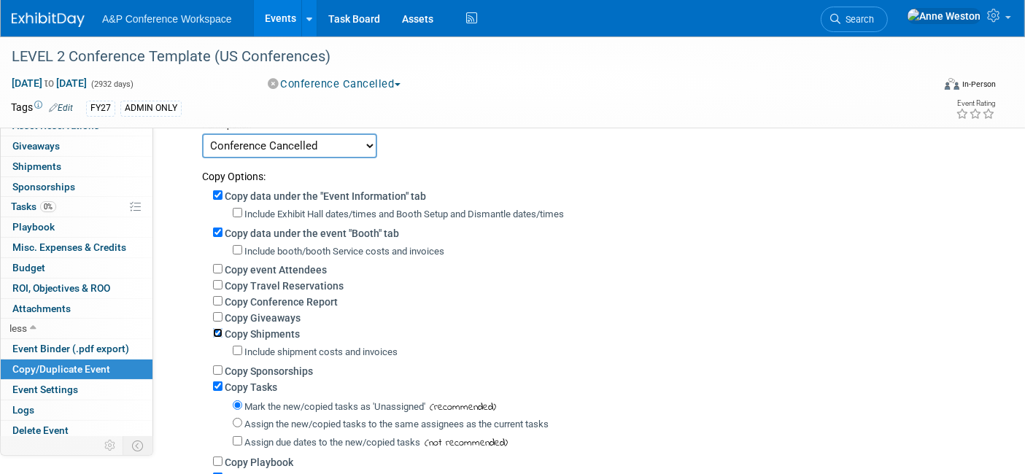
scroll to position [419, 0]
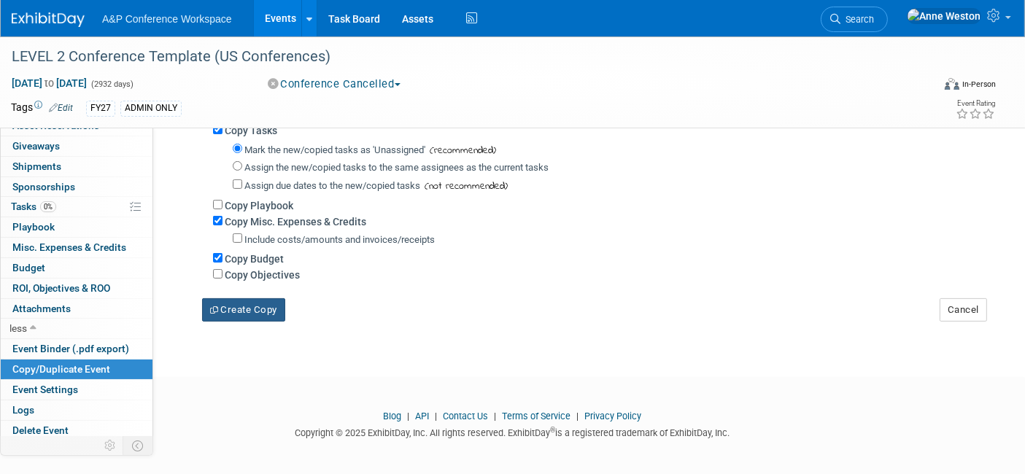
click at [233, 307] on button "Create Copy" at bounding box center [243, 309] width 83 height 23
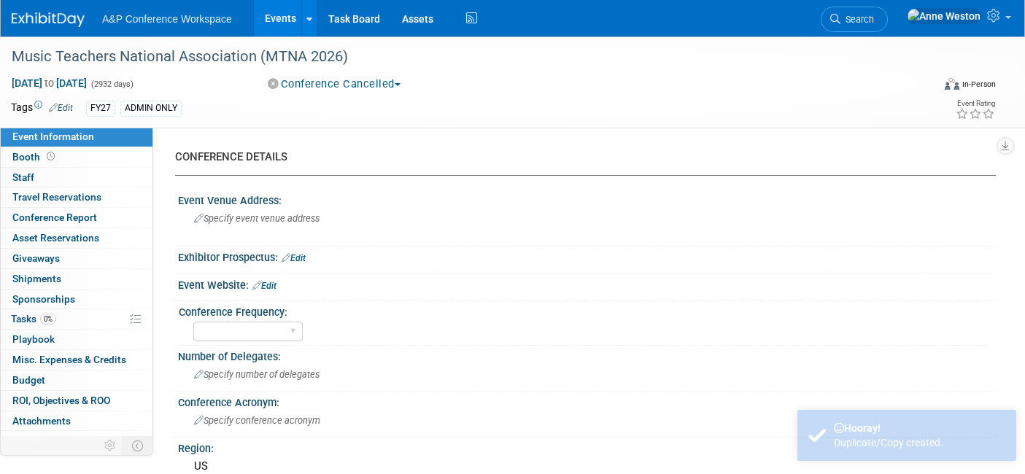
select select "Level 2"
select select "In-Person Booth"
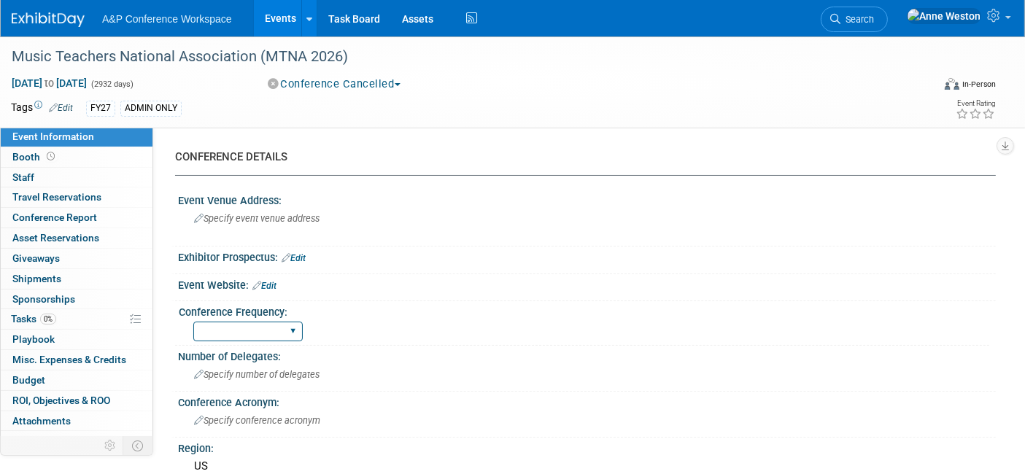
click at [268, 332] on select "Annual Biennial Bi-Annual Triennial Quadrennial" at bounding box center [247, 332] width 109 height 20
select select "Annual"
click at [193, 322] on select "Annual Biennial Bi-Annual Triennial Quadrennial" at bounding box center [247, 332] width 109 height 20
click at [234, 376] on span "Specify number of delegates" at bounding box center [256, 374] width 125 height 11
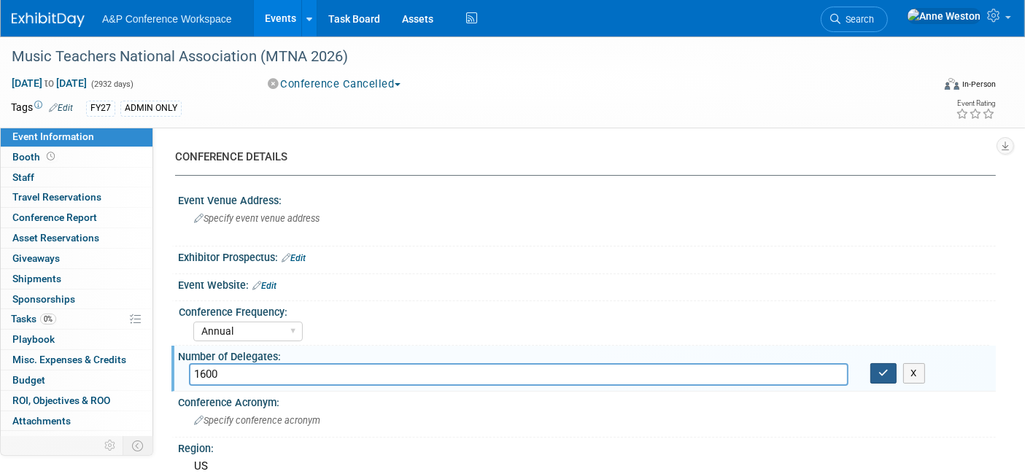
type input "1600"
click at [875, 374] on button "button" at bounding box center [883, 373] width 26 height 20
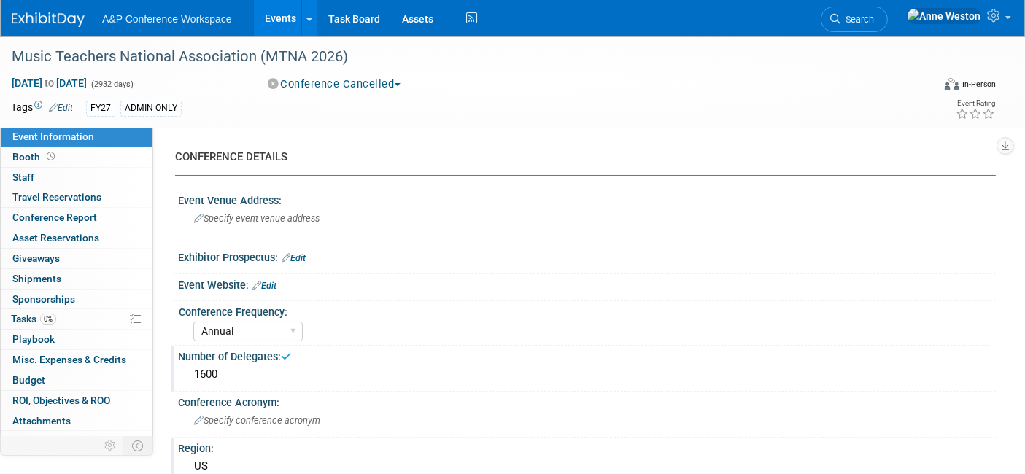
scroll to position [81, 0]
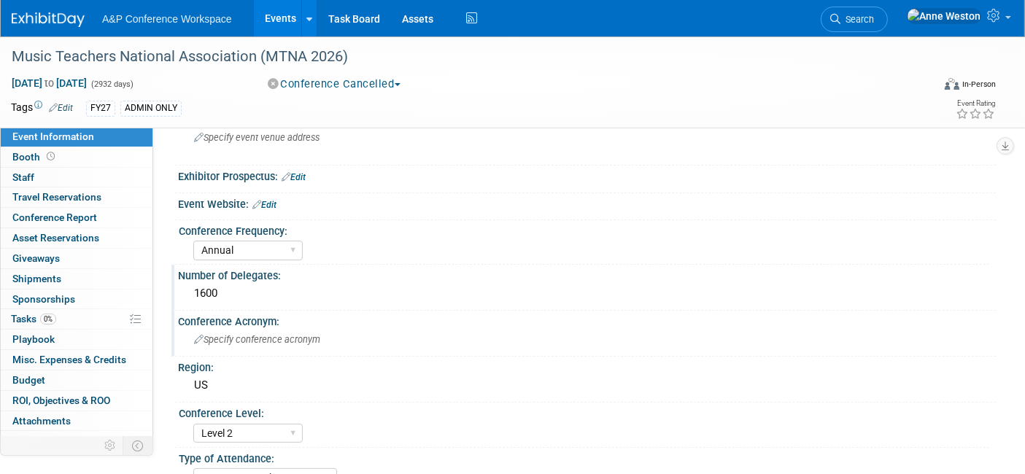
click at [266, 343] on div "Specify conference acronym" at bounding box center [587, 339] width 796 height 23
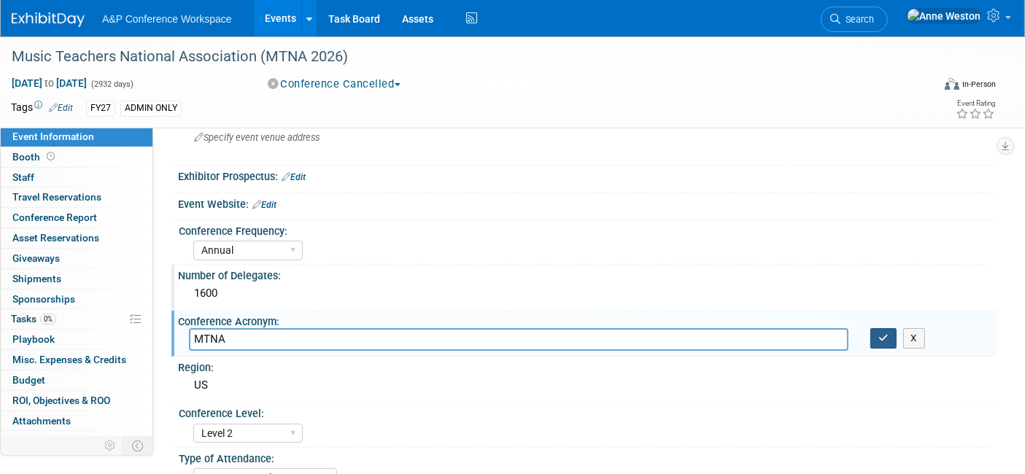
type input "MTNA"
click at [883, 333] on icon "button" at bounding box center [883, 337] width 10 height 9
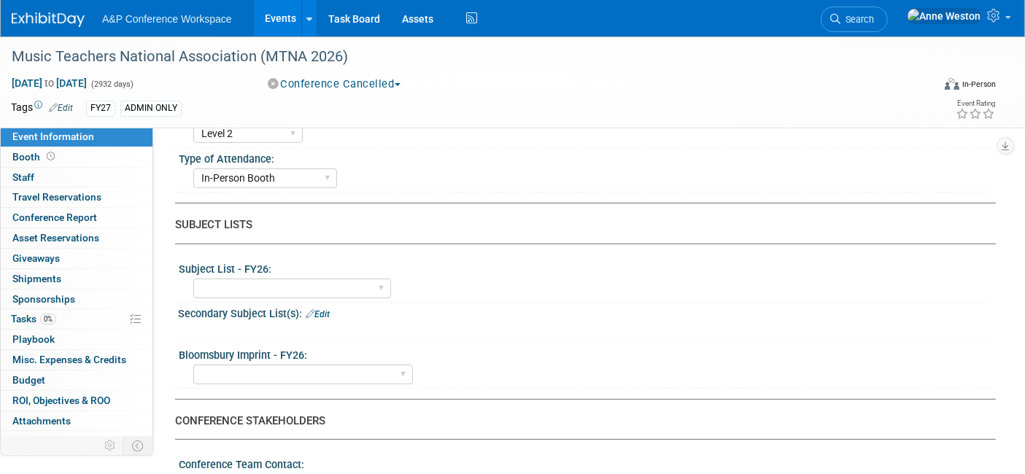
scroll to position [405, 0]
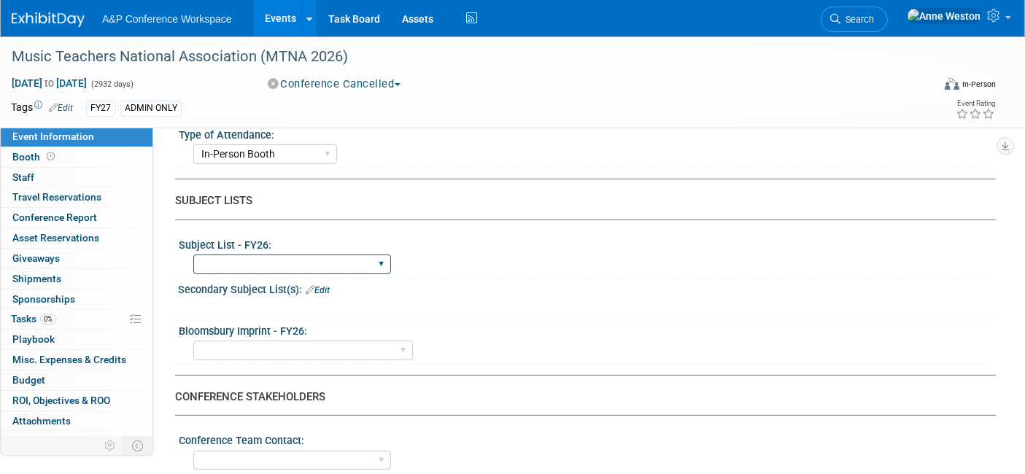
click at [321, 263] on select "ABC-CLIO Reference African Studies Anthropology Archaeology Architecture Archiv…" at bounding box center [292, 265] width 198 height 20
select select "Music & Sound Studies"
click at [193, 255] on select "ABC-CLIO Reference African Studies Anthropology Archaeology Architecture Archiv…" at bounding box center [292, 265] width 198 height 20
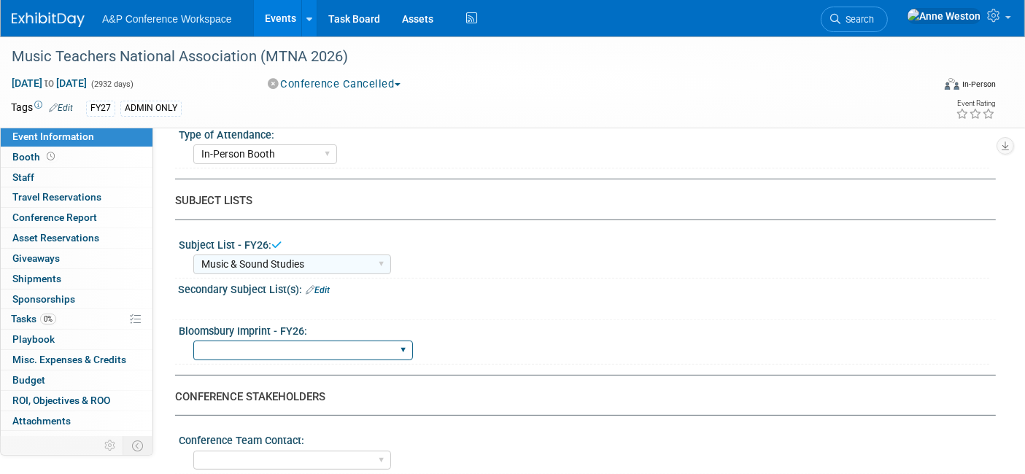
click at [292, 351] on select "Backbeat Bloomsbury Bloomsbury Academic Bloomsbury Digital Resources Bloomsbury…" at bounding box center [303, 351] width 220 height 20
select select "Bloomsbury Academic"
click at [193, 341] on select "Backbeat Bloomsbury Bloomsbury Academic Bloomsbury Digital Resources Bloomsbury…" at bounding box center [303, 351] width 220 height 20
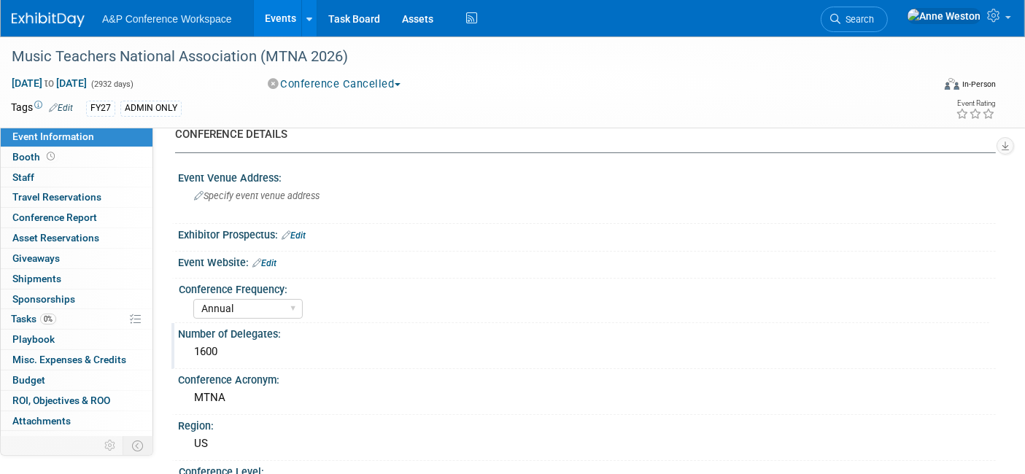
scroll to position [0, 0]
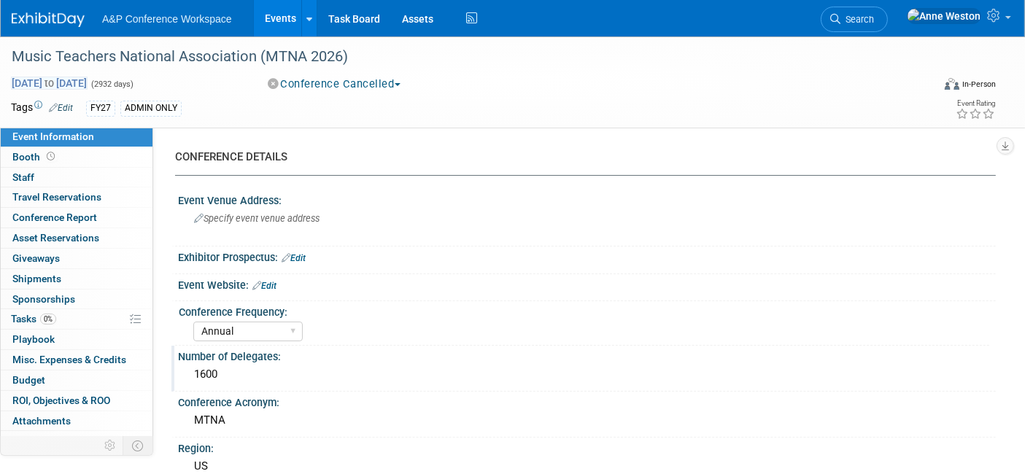
click at [88, 78] on span "Oct 21, 2024 to Oct 30, 2032" at bounding box center [49, 83] width 77 height 13
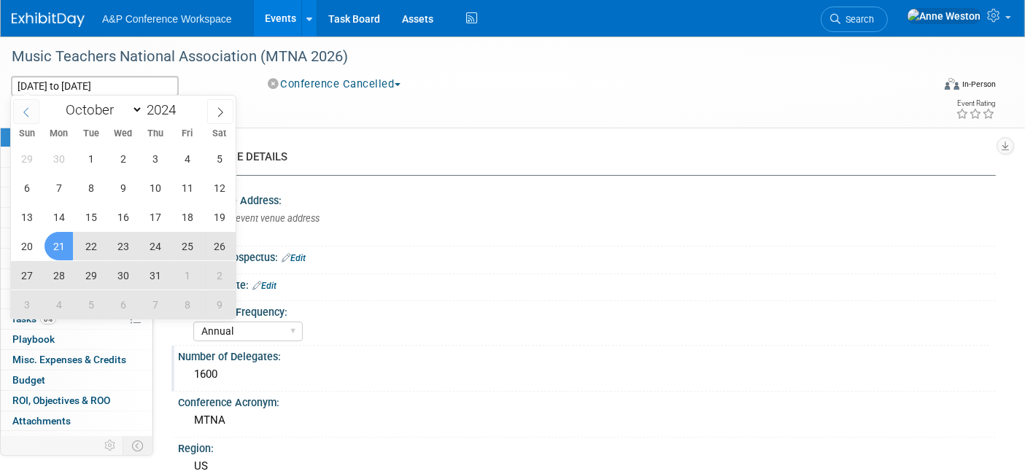
click at [31, 103] on span at bounding box center [26, 111] width 26 height 25
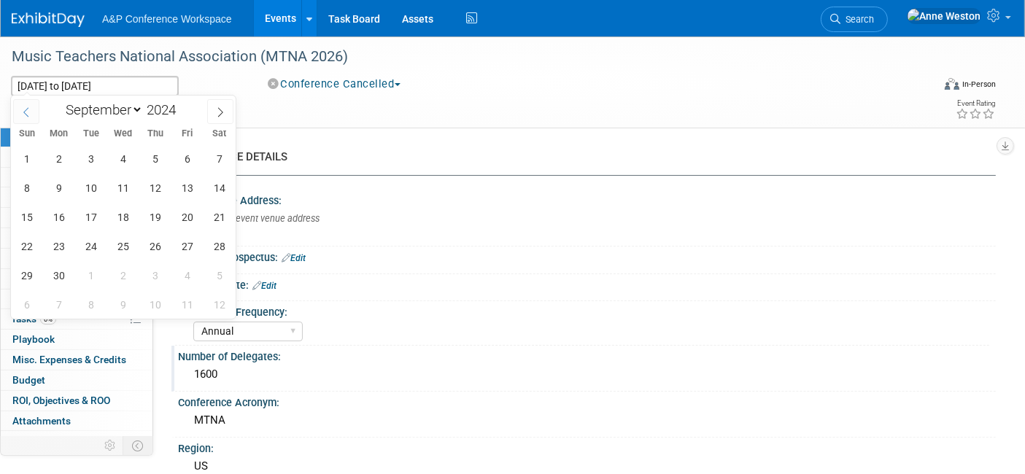
click at [20, 104] on span at bounding box center [26, 111] width 26 height 25
click at [29, 107] on icon at bounding box center [26, 112] width 10 height 10
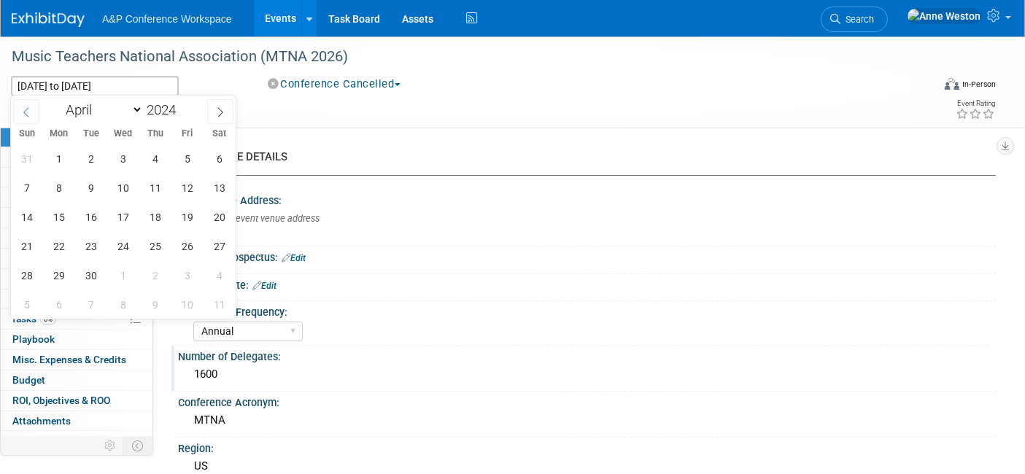
click at [29, 107] on icon at bounding box center [26, 112] width 10 height 10
select select "2"
click at [150, 250] on span "21" at bounding box center [155, 246] width 28 height 28
type input "Mar 21, 2024"
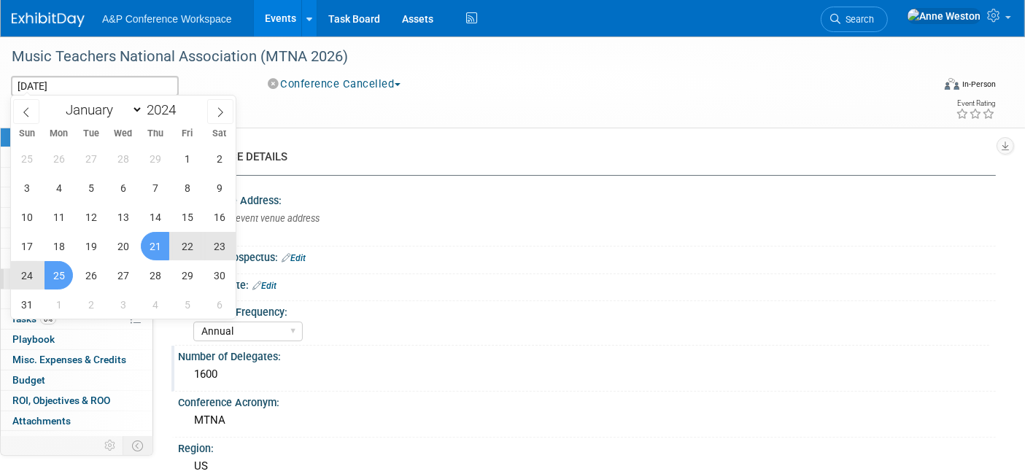
click at [58, 278] on span "25" at bounding box center [59, 275] width 28 height 28
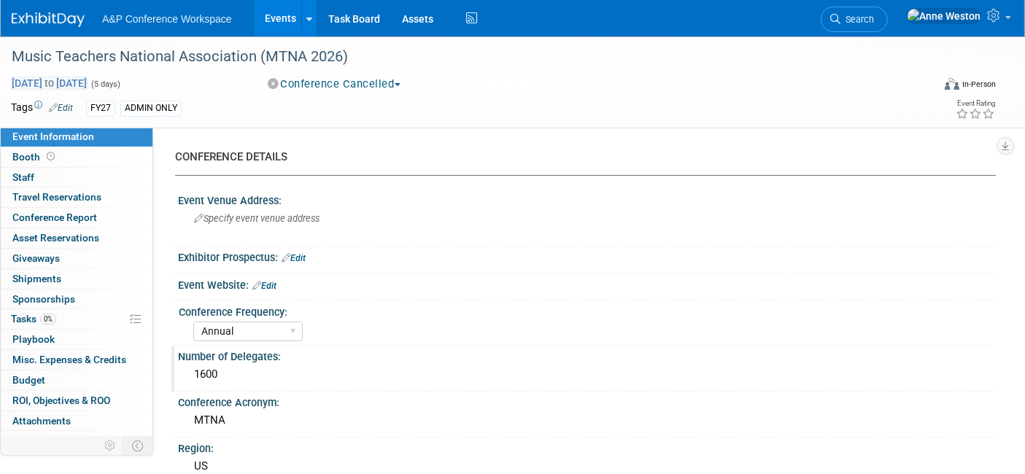
click at [88, 81] on span "Mar 21, 2024 to Mar 25, 2024" at bounding box center [49, 83] width 77 height 13
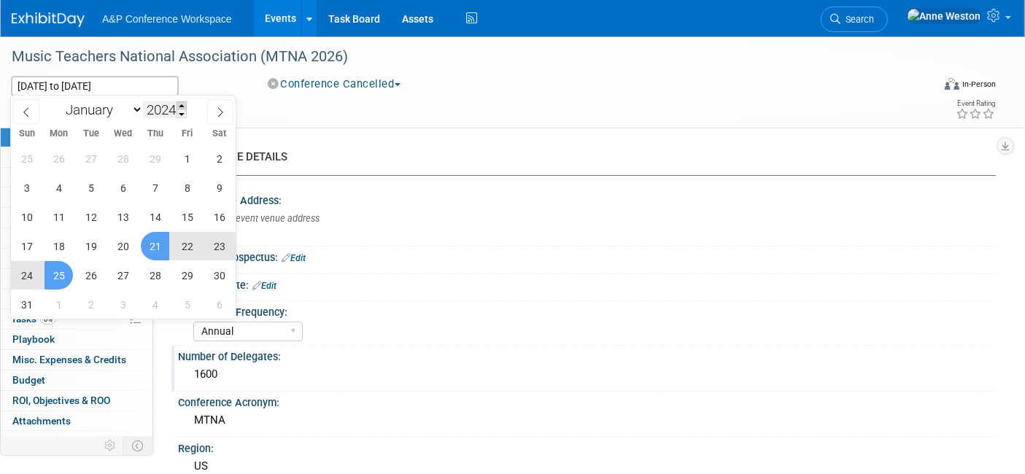
click at [180, 102] on span at bounding box center [182, 105] width 10 height 9
type input "2026"
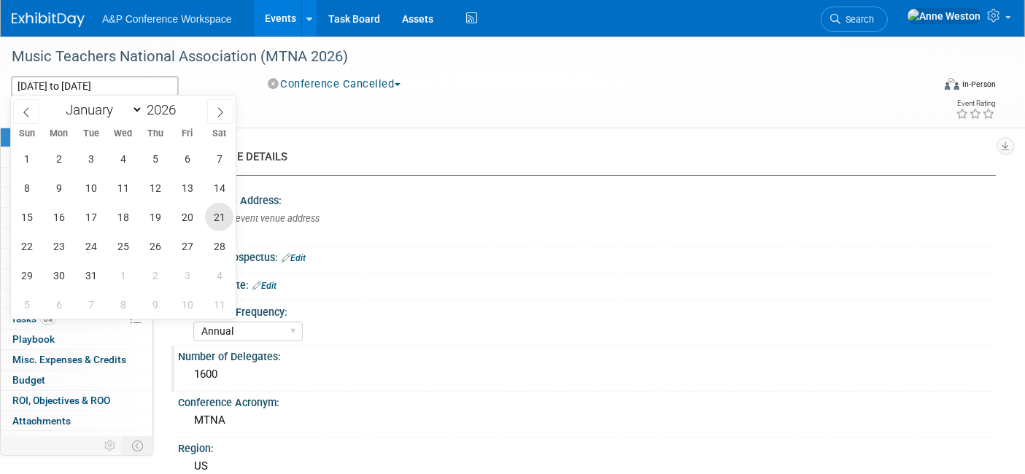
click at [214, 223] on span "21" at bounding box center [219, 217] width 28 height 28
type input "Mar 21, 2026"
click at [124, 253] on span "25" at bounding box center [123, 246] width 28 height 28
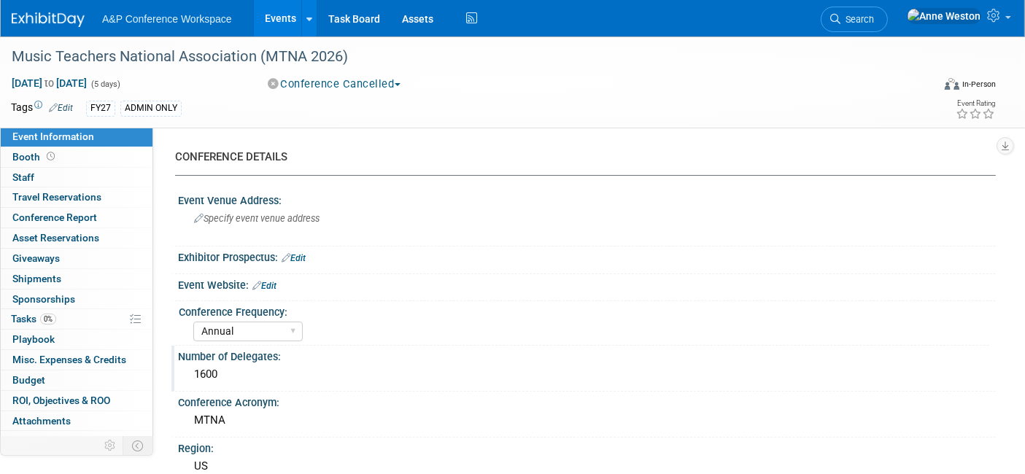
click at [63, 107] on link "Edit" at bounding box center [61, 108] width 24 height 10
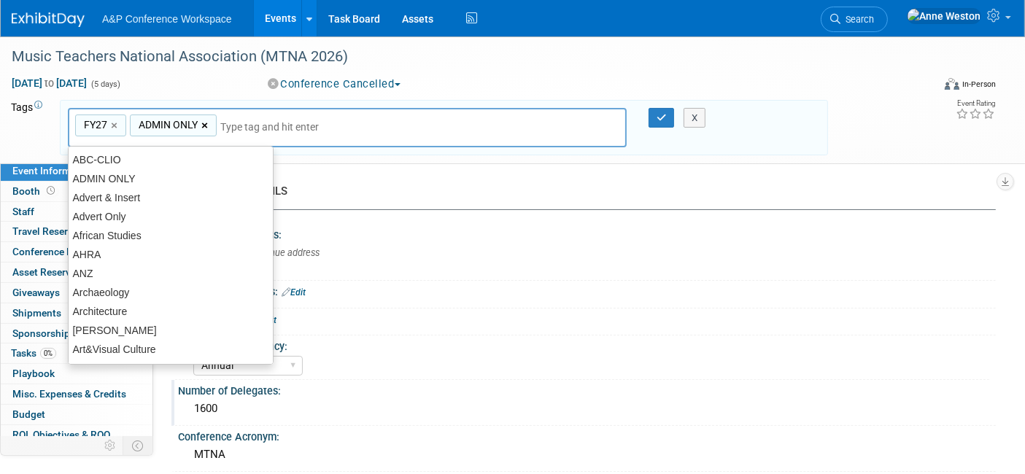
click at [204, 125] on link "×" at bounding box center [205, 125] width 9 height 17
type input "FY27"
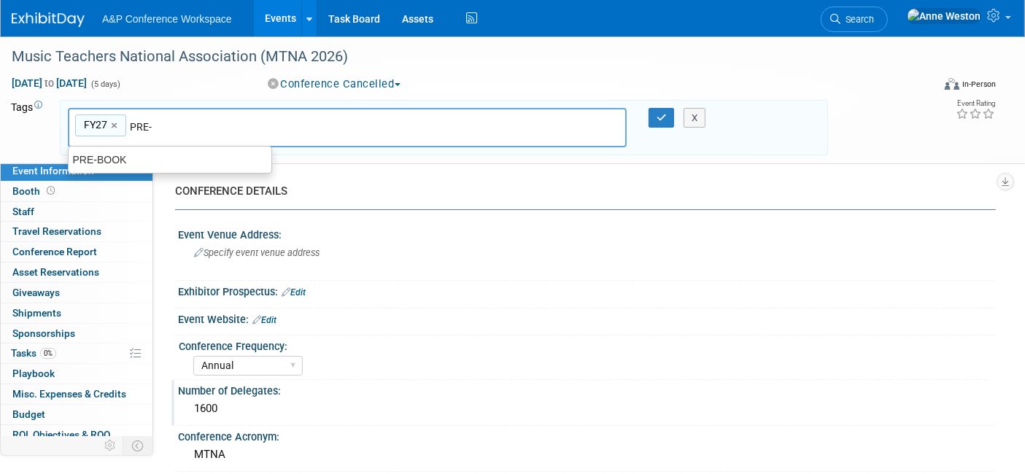
type input "PRE-B"
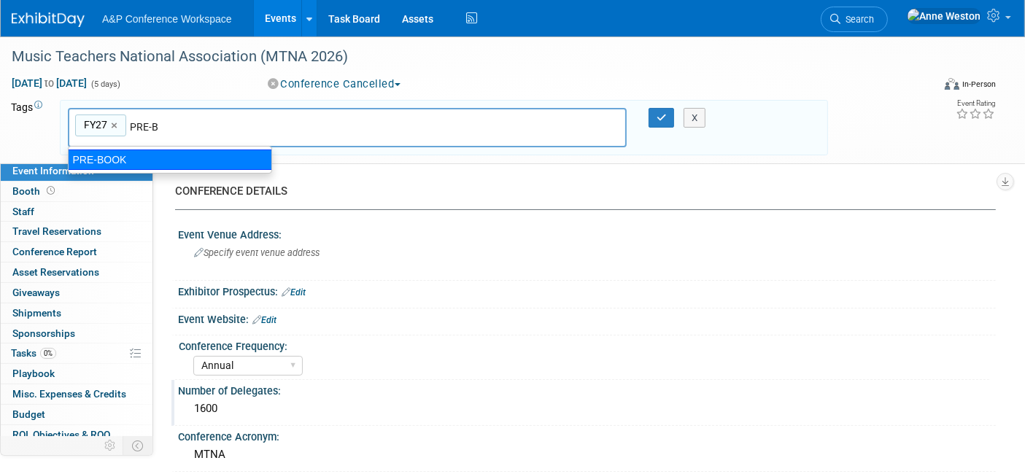
click at [128, 157] on div "PRE-BOOK" at bounding box center [170, 160] width 204 height 20
type input "FY27, PRE-BOOK"
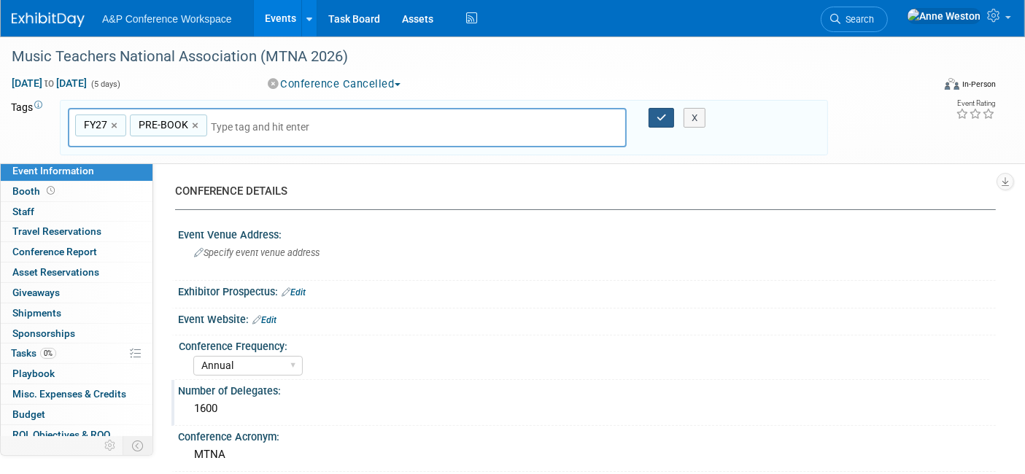
click at [657, 114] on icon "button" at bounding box center [662, 117] width 10 height 9
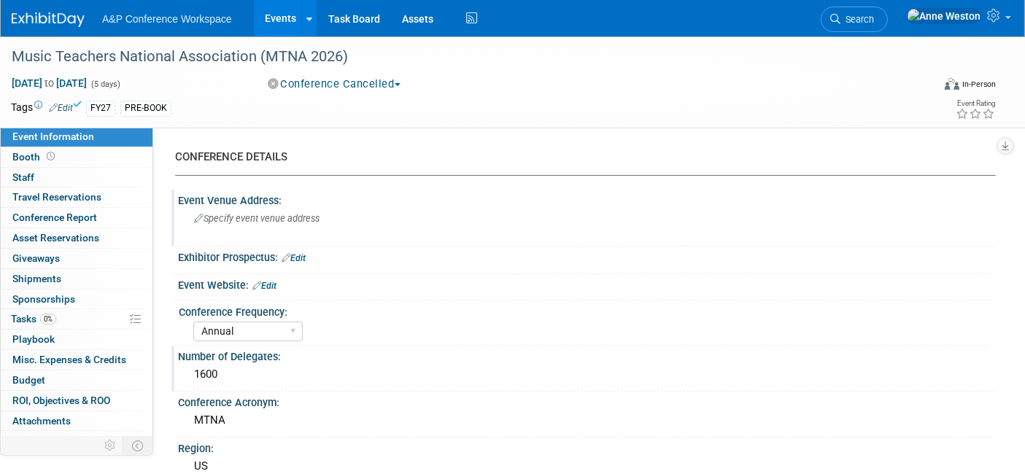
click at [256, 216] on span "Specify event venue address" at bounding box center [256, 218] width 125 height 11
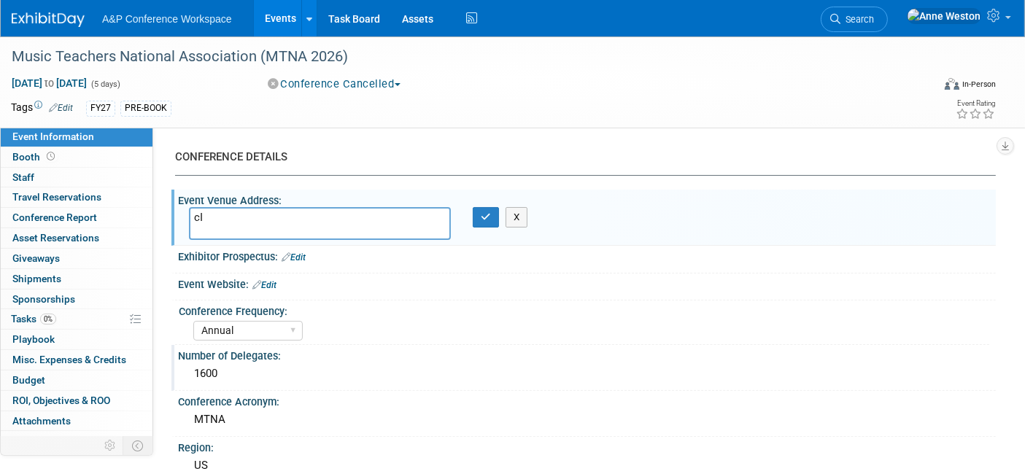
type textarea "c"
type textarea "[GEOGRAPHIC_DATA], [GEOGRAPHIC_DATA]"
click at [484, 214] on icon "button" at bounding box center [486, 216] width 10 height 9
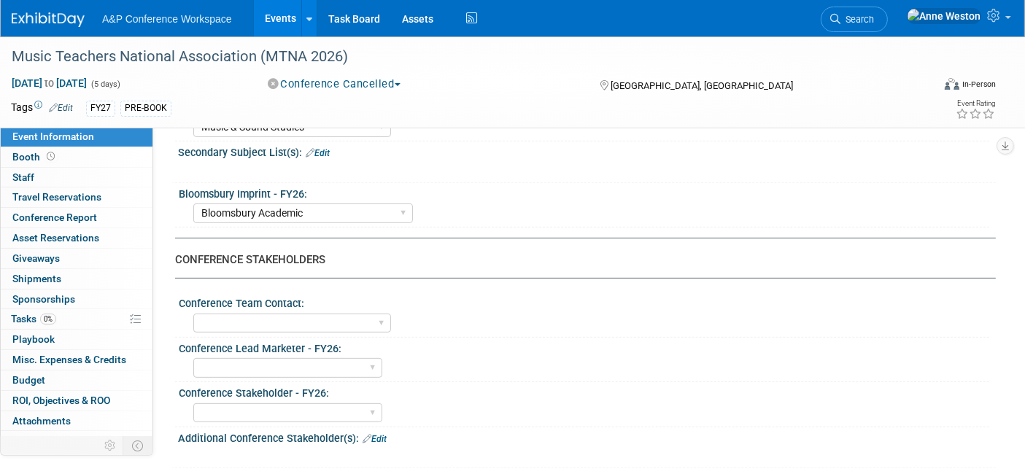
scroll to position [567, 0]
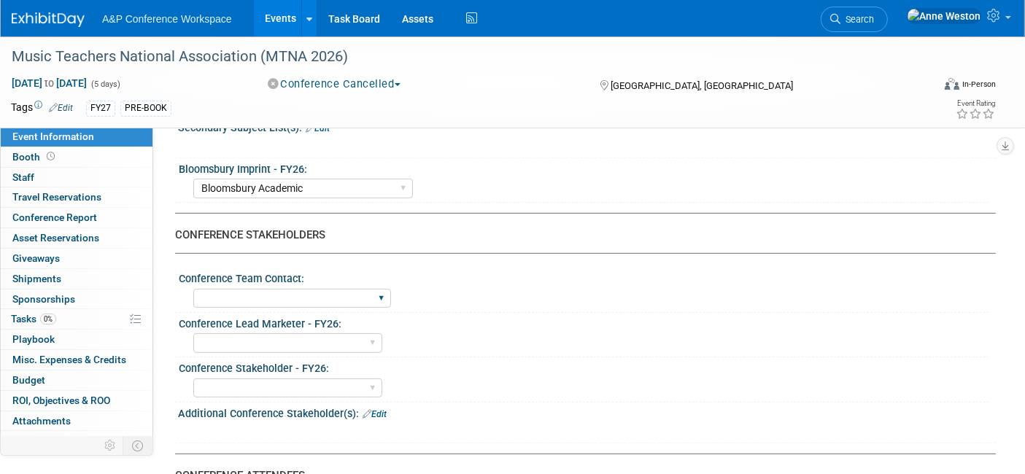
click at [318, 303] on div "Anne Weston Matt Hambridge Amanda Oney Anne Weston & Amanda Oney Anne Weston & …" at bounding box center [292, 298] width 198 height 27
click at [307, 290] on select "Anne Weston Matt Hambridge Amanda Oney Anne Weston & Amanda Oney Anne Weston & …" at bounding box center [292, 299] width 198 height 20
select select "[PERSON_NAME]"
click at [193, 289] on select "Anne Weston Matt Hambridge Amanda Oney Anne Weston & Amanda Oney Anne Weston & …" at bounding box center [292, 299] width 198 height 20
click at [47, 155] on icon at bounding box center [51, 156] width 8 height 8
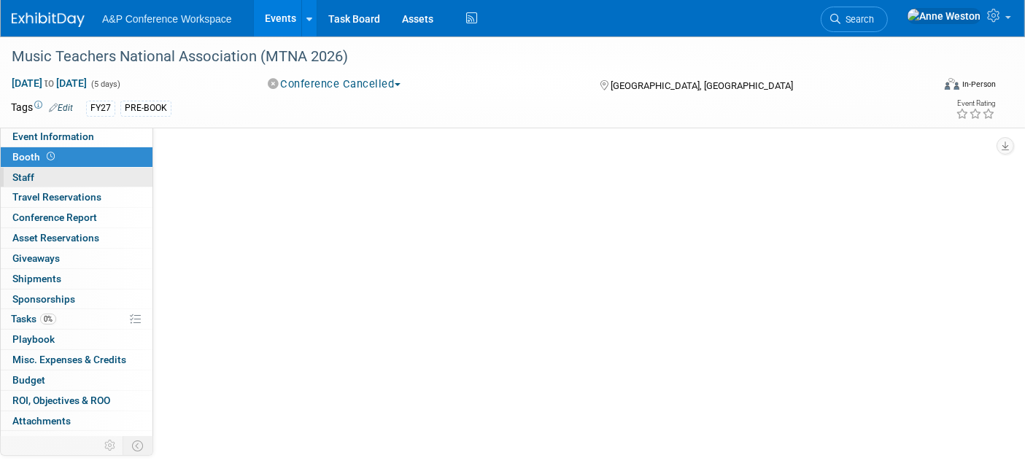
scroll to position [0, 0]
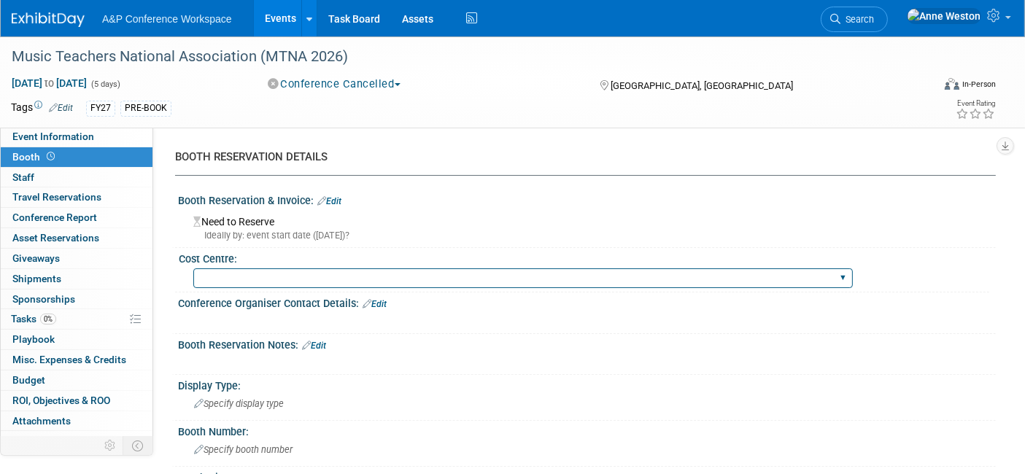
click at [243, 271] on select "BGBG BLRG BPDL BUAV BUIB BUMD COBA COMD CUAP FBAP HART IBIB RGP DIGI BUHA ABC-C…" at bounding box center [523, 278] width 660 height 20
select select "CUAP"
click at [193, 268] on select "BGBG BLRG BPDL BUAV BUIB BUMD COBA COMD CUAP FBAP HART IBIB RGP DIGI BUHA ABC-C…" at bounding box center [523, 278] width 660 height 20
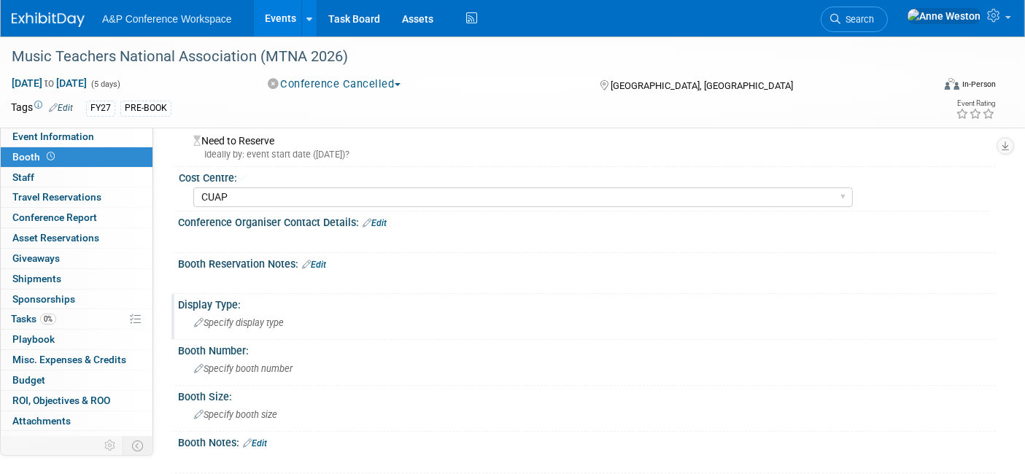
click at [235, 317] on span "Specify display type" at bounding box center [239, 322] width 90 height 11
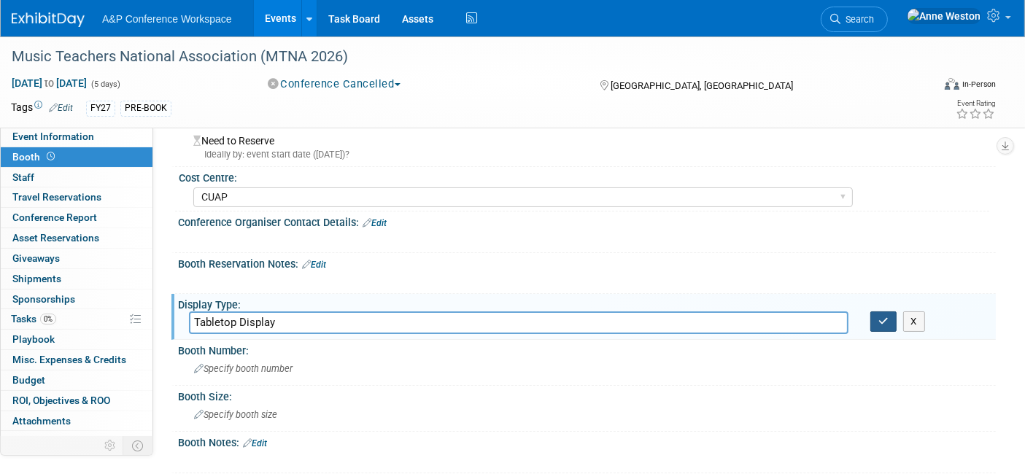
type input "Tabletop Display"
click at [878, 312] on button "button" at bounding box center [883, 322] width 26 height 20
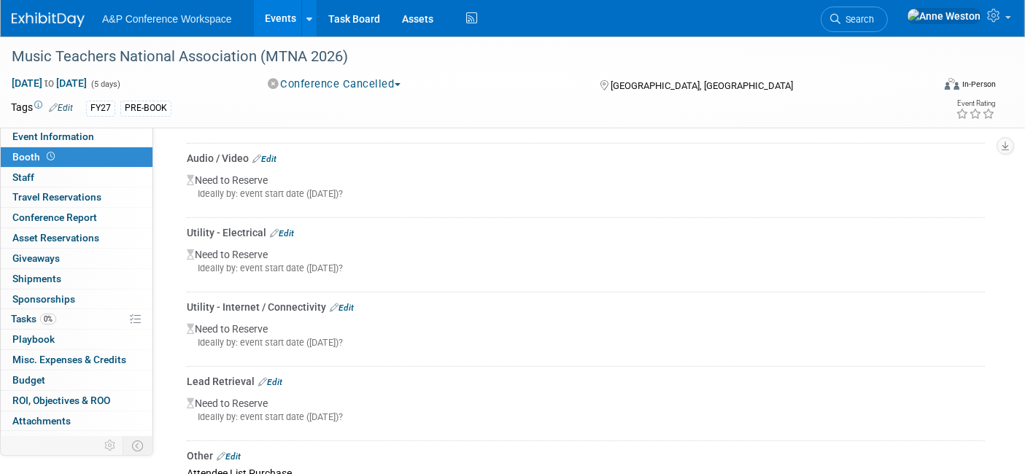
scroll to position [811, 0]
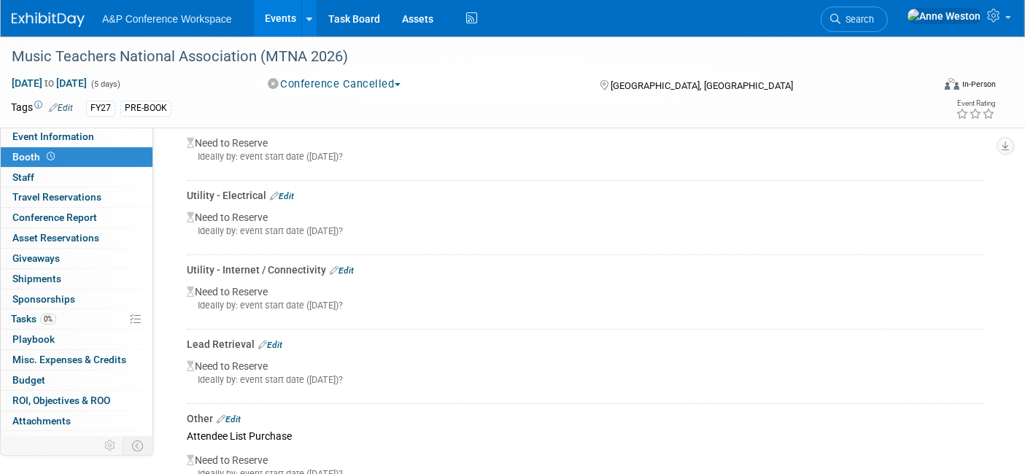
click at [380, 77] on button "Conference Cancelled" at bounding box center [335, 84] width 144 height 15
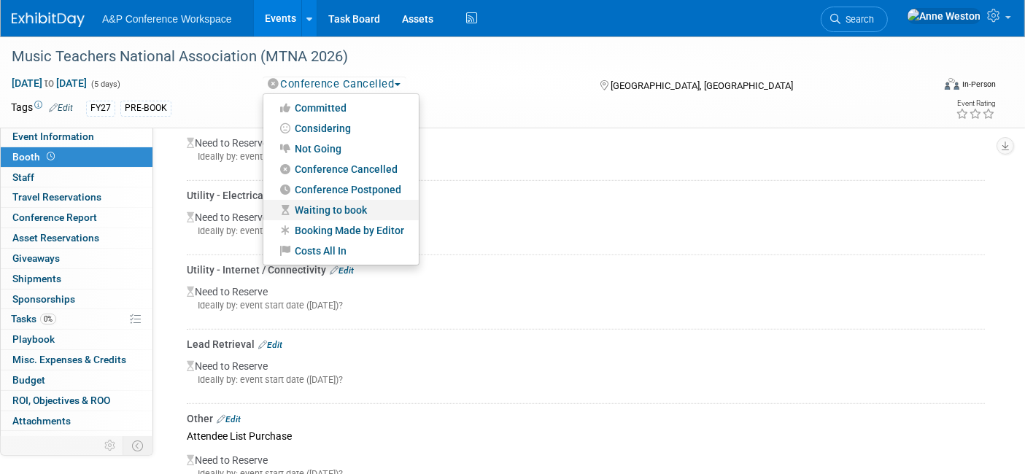
click at [324, 208] on link "Waiting to book" at bounding box center [340, 210] width 155 height 20
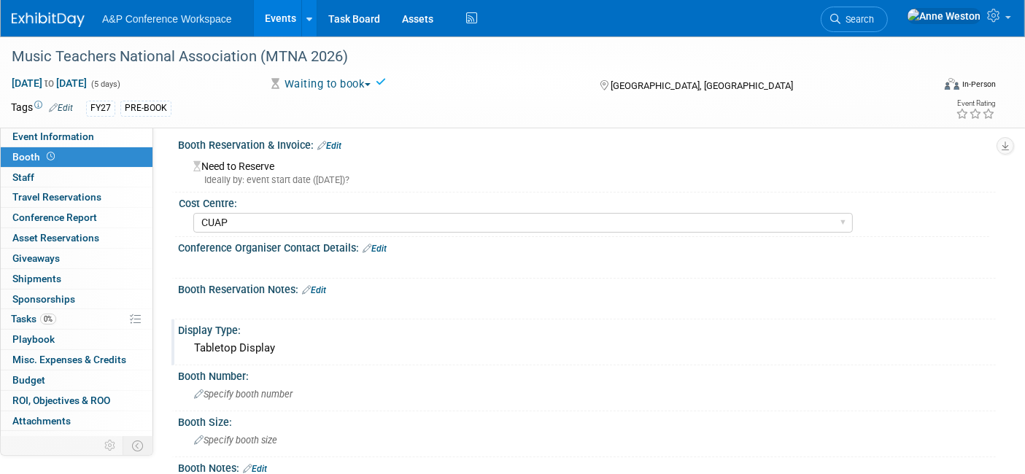
scroll to position [162, 0]
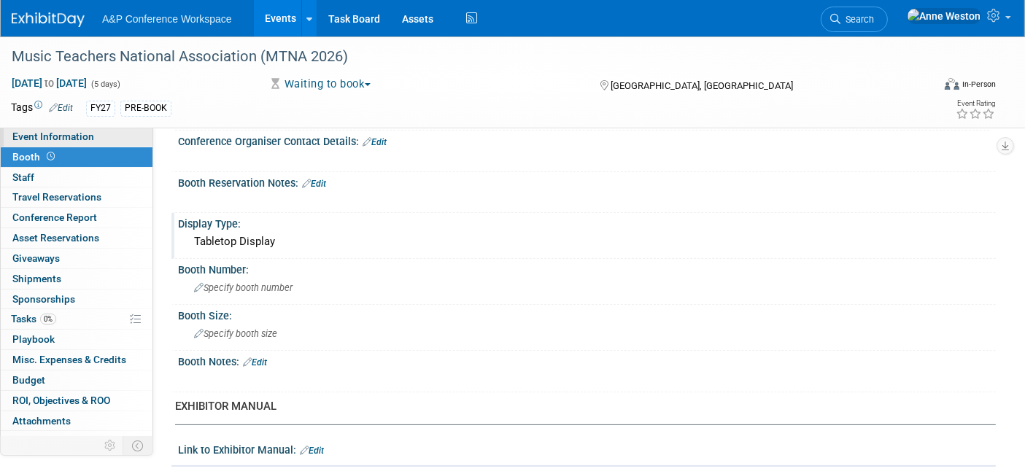
click at [104, 134] on link "Event Information" at bounding box center [77, 137] width 152 height 20
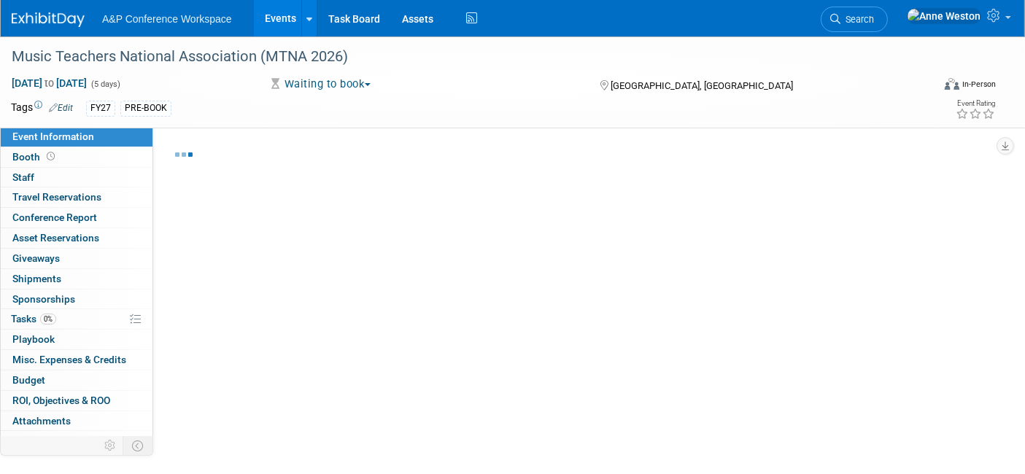
select select "Annual"
select select "Level 2"
select select "In-Person Booth"
select select "Music & Sound Studies"
select select "Bloomsbury Academic"
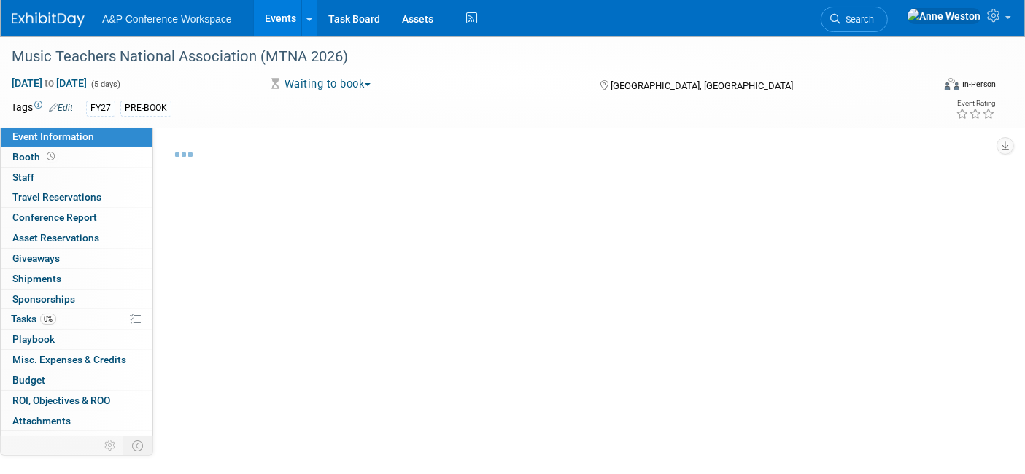
select select "[PERSON_NAME]"
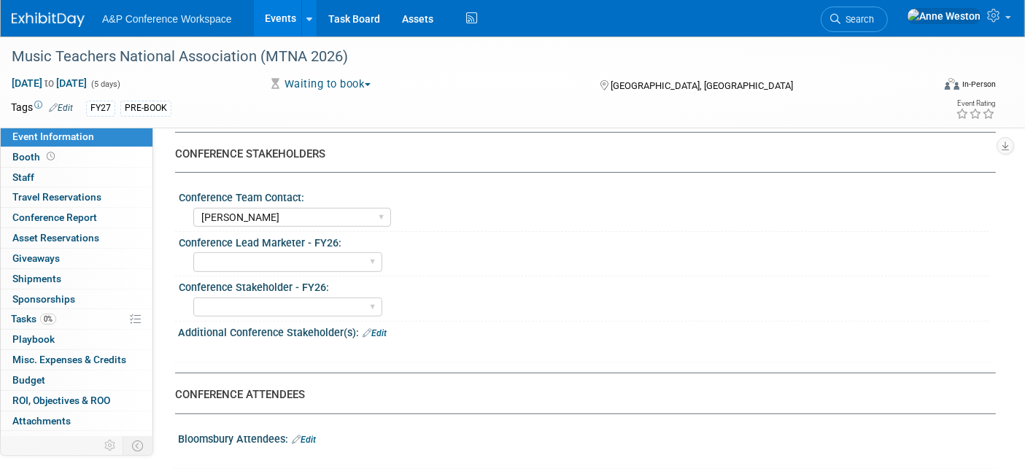
scroll to position [730, 0]
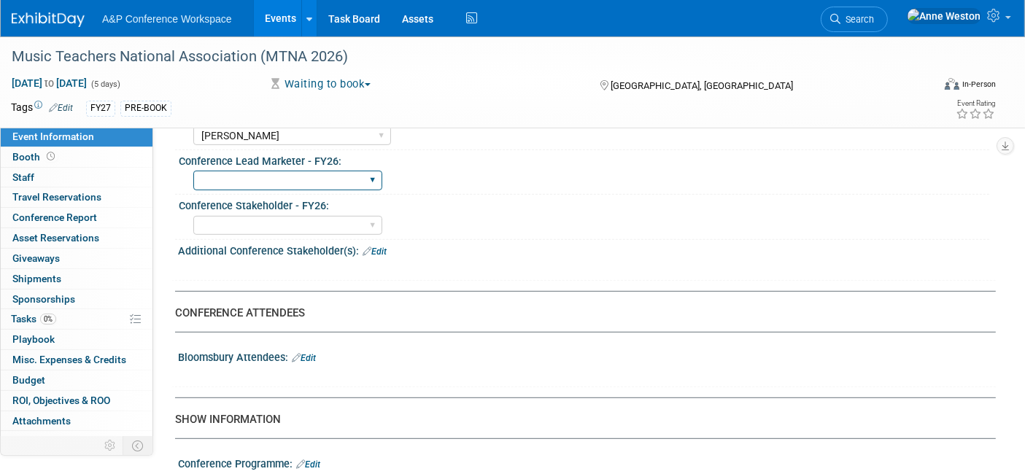
click at [318, 174] on select "Abigail Larkin Alice Billington Ami Reitmeier Amy Suratia Andy Boyd Anna Robert…" at bounding box center [287, 181] width 189 height 20
select select "[PERSON_NAME]"
click at [193, 171] on select "Abigail Larkin Alice Billington Ami Reitmeier Amy Suratia Andy Boyd Anna Robert…" at bounding box center [287, 181] width 189 height 20
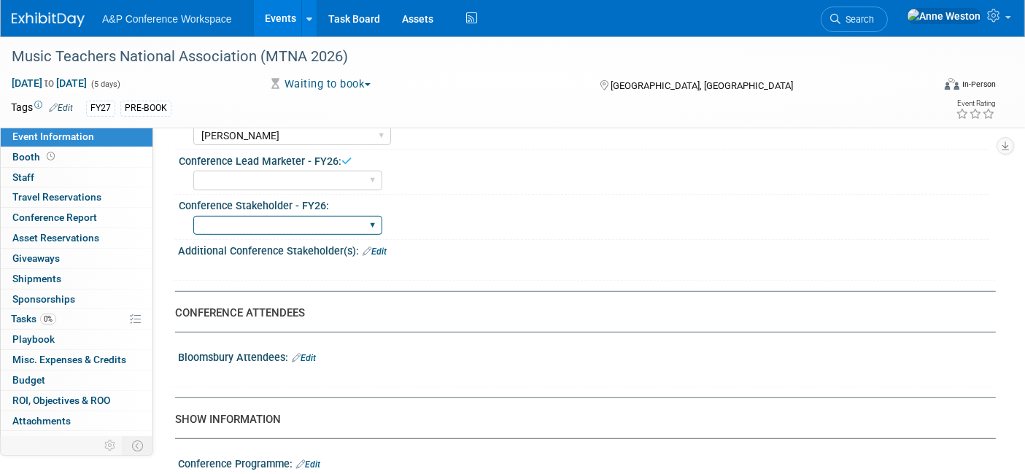
click at [266, 217] on select "Abigail Larkin Alice Billington Ami Reitmeier Amy Suratia Andy Boyd Anna Robert…" at bounding box center [287, 226] width 189 height 20
select select "[PERSON_NAME]"
click at [193, 216] on select "Abigail Larkin Alice Billington Ami Reitmeier Amy Suratia Andy Boyd Anna Robert…" at bounding box center [287, 226] width 189 height 20
click at [314, 353] on link "Edit" at bounding box center [304, 358] width 24 height 10
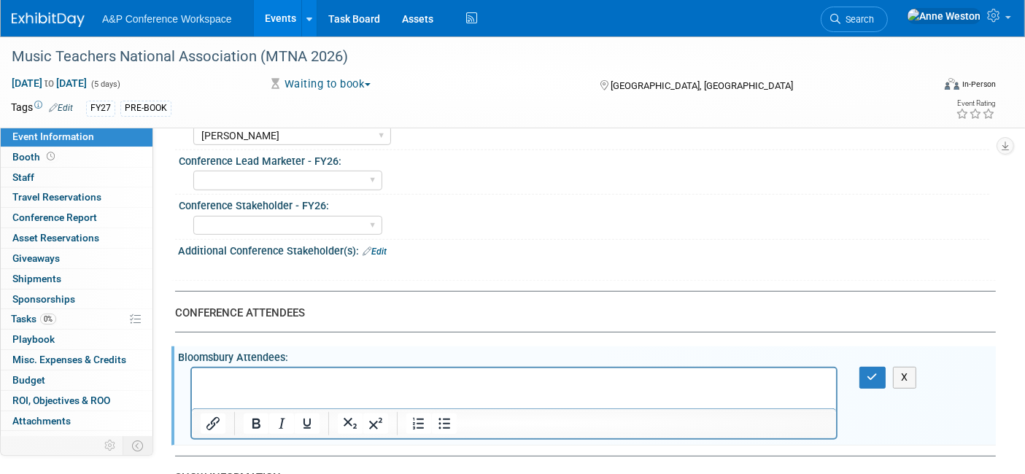
scroll to position [0, 0]
click at [867, 372] on icon "button" at bounding box center [872, 377] width 11 height 10
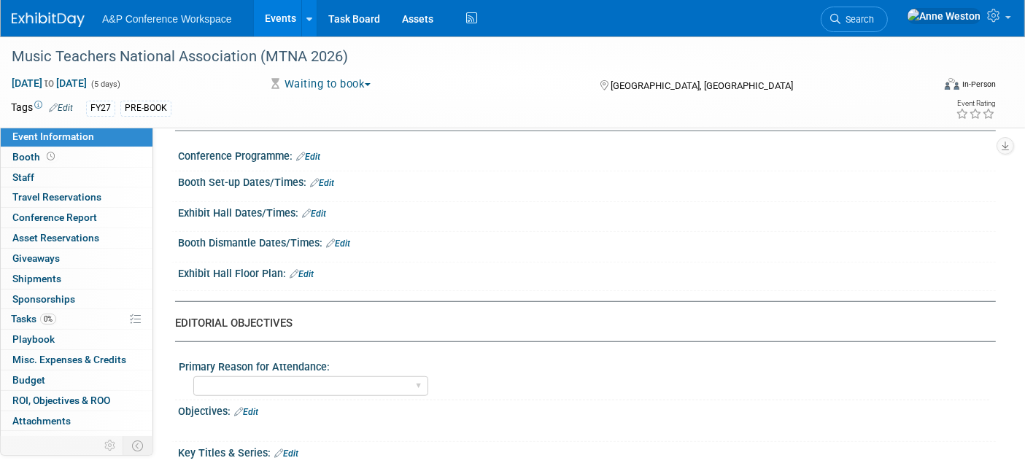
scroll to position [1053, 0]
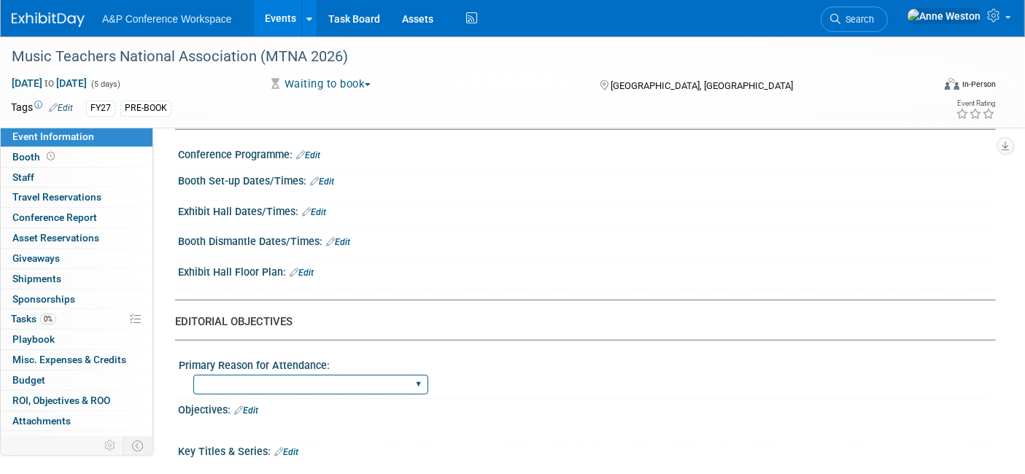
click at [314, 376] on select "BDR Product Awareness and Trial Generation​ Brand/Subject Presence​ Competitor …" at bounding box center [310, 385] width 235 height 20
select select "Brand/Subject Presence​"
click at [193, 375] on select "BDR Product Awareness and Trial Generation​ Brand/Subject Presence​ Competitor …" at bounding box center [310, 385] width 235 height 20
click at [254, 406] on link "Edit" at bounding box center [246, 411] width 24 height 10
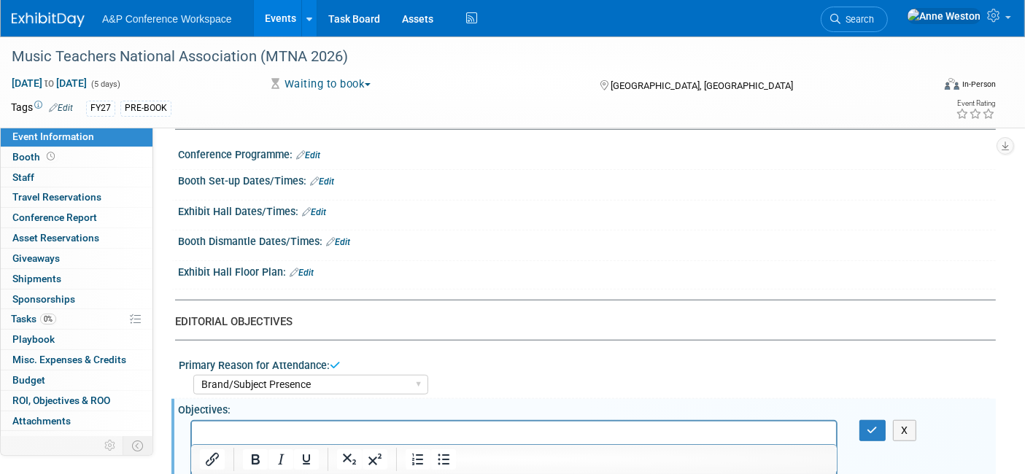
scroll to position [0, 0]
click at [873, 425] on icon "button" at bounding box center [872, 430] width 11 height 10
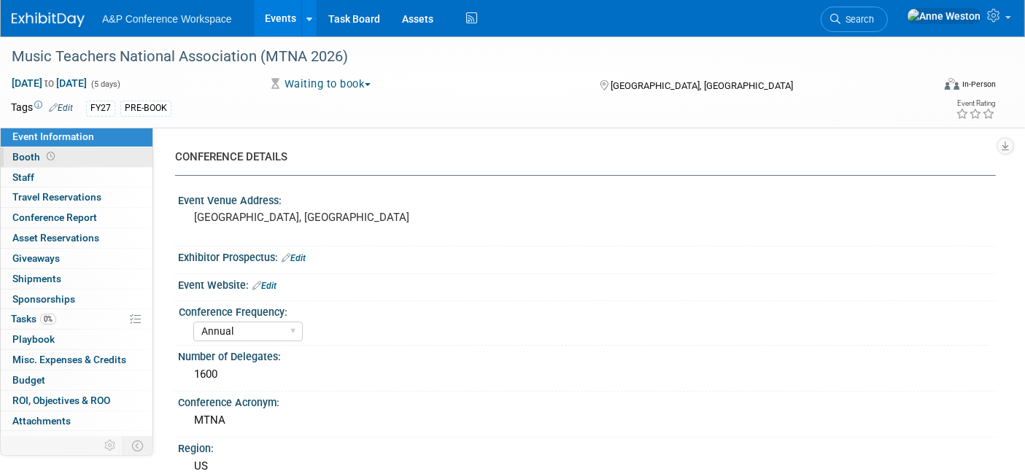
click at [51, 157] on icon at bounding box center [51, 156] width 8 height 8
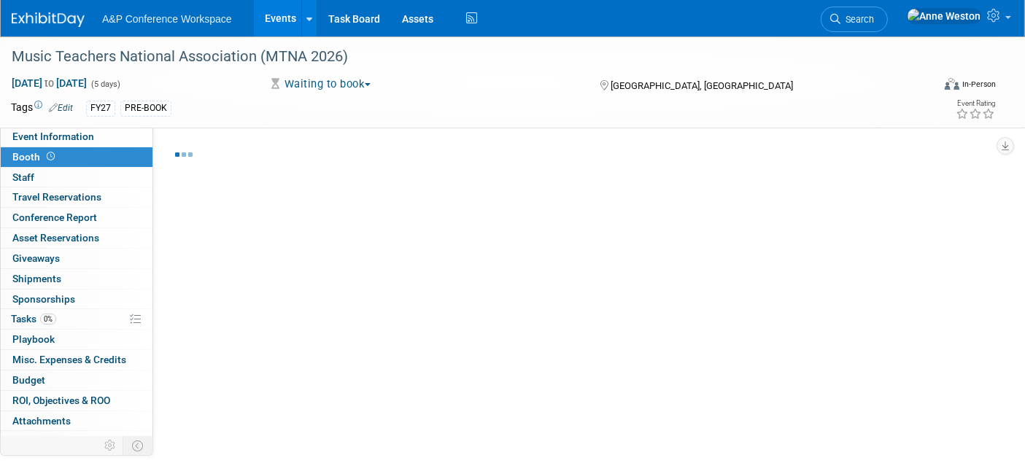
select select "CUAP"
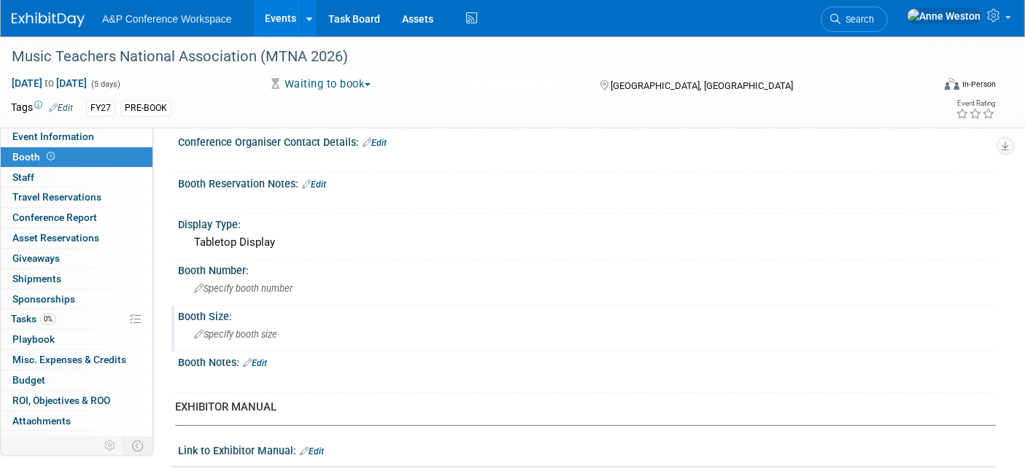
scroll to position [162, 0]
click at [248, 336] on div "Specify booth size" at bounding box center [587, 333] width 796 height 23
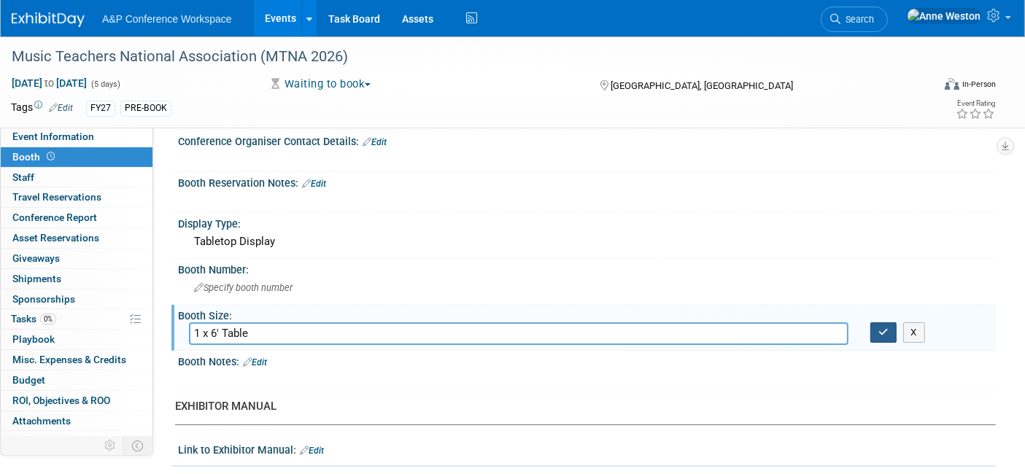
type input "1 x 6' Table"
click at [881, 322] on button "button" at bounding box center [883, 332] width 26 height 20
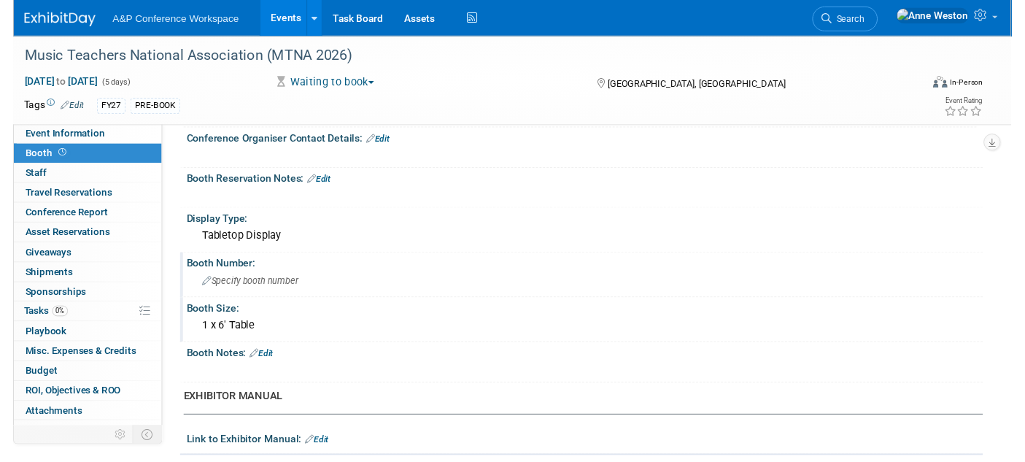
scroll to position [0, 0]
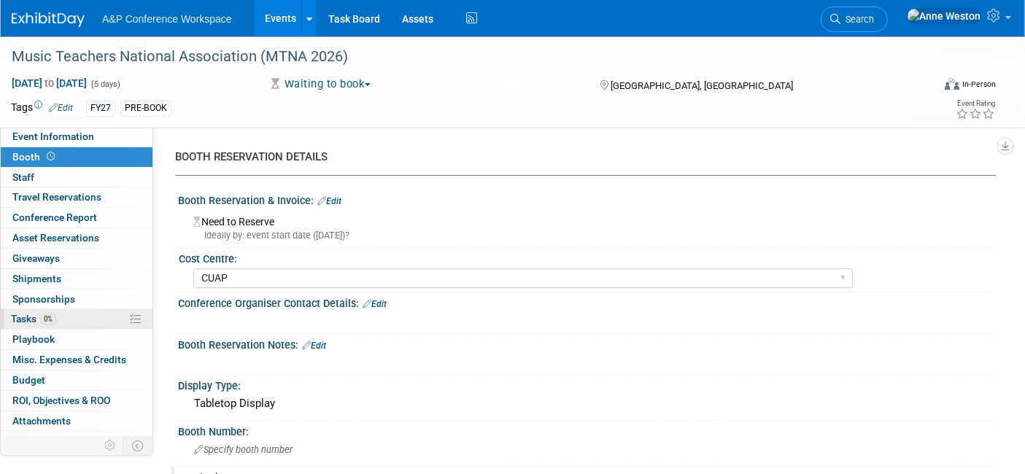
click at [69, 312] on link "0% Tasks 0%" at bounding box center [77, 319] width 152 height 20
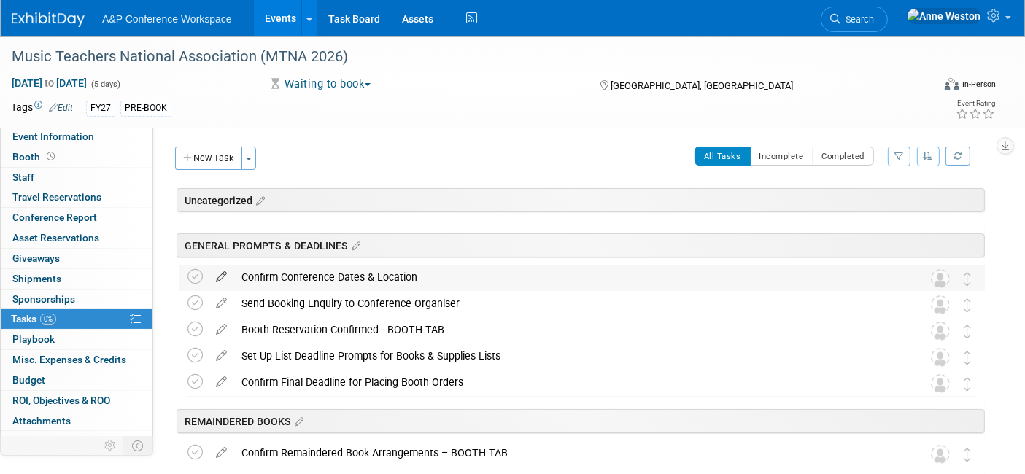
click at [220, 278] on icon at bounding box center [222, 274] width 26 height 18
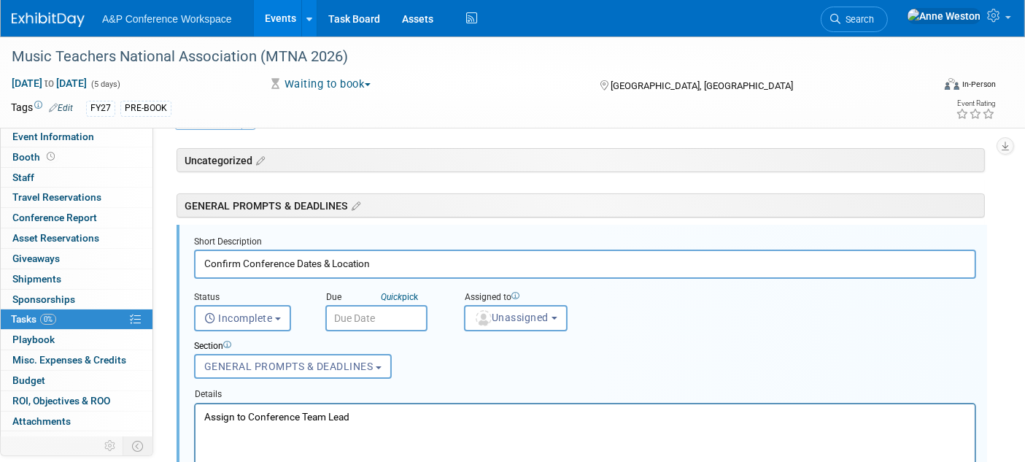
scroll to position [50, 0]
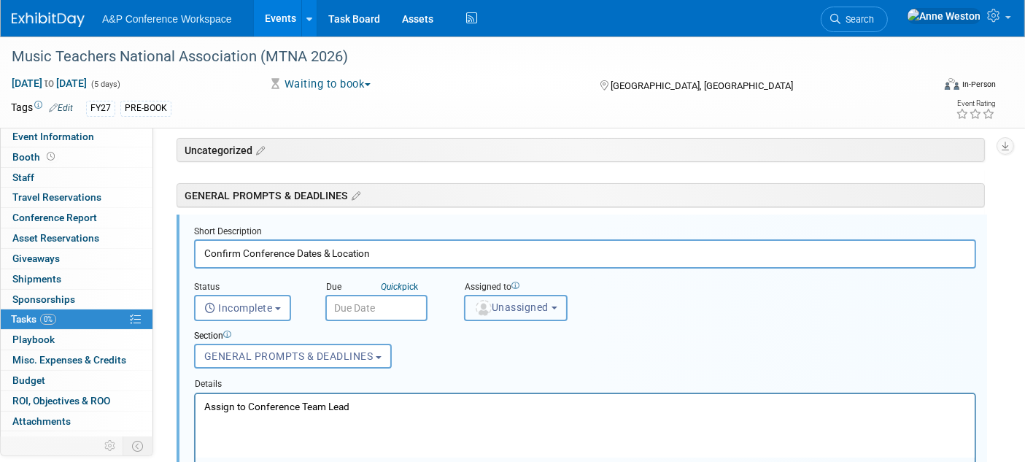
click at [518, 312] on button "Unassigned" at bounding box center [516, 308] width 104 height 26
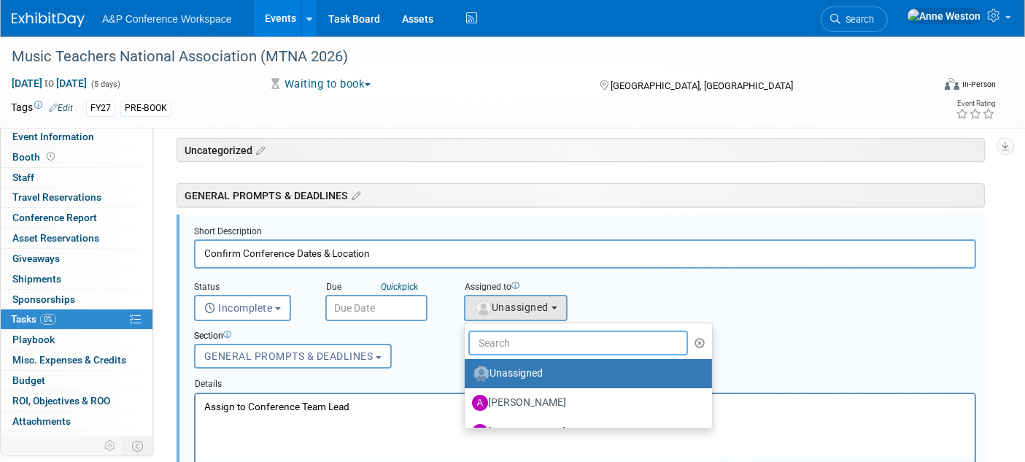
click at [520, 346] on input "text" at bounding box center [578, 342] width 220 height 25
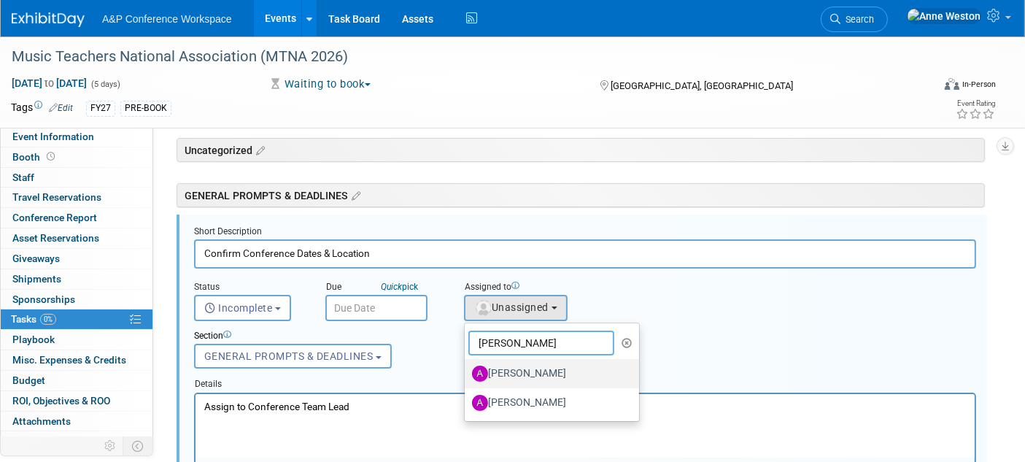
type input "Amanda"
click at [518, 374] on label "[PERSON_NAME]" at bounding box center [548, 373] width 152 height 23
click at [467, 374] on input "[PERSON_NAME]" at bounding box center [461, 371] width 9 height 9
select select "3fc68575-f872-4db6-8d2a-11755123f12c"
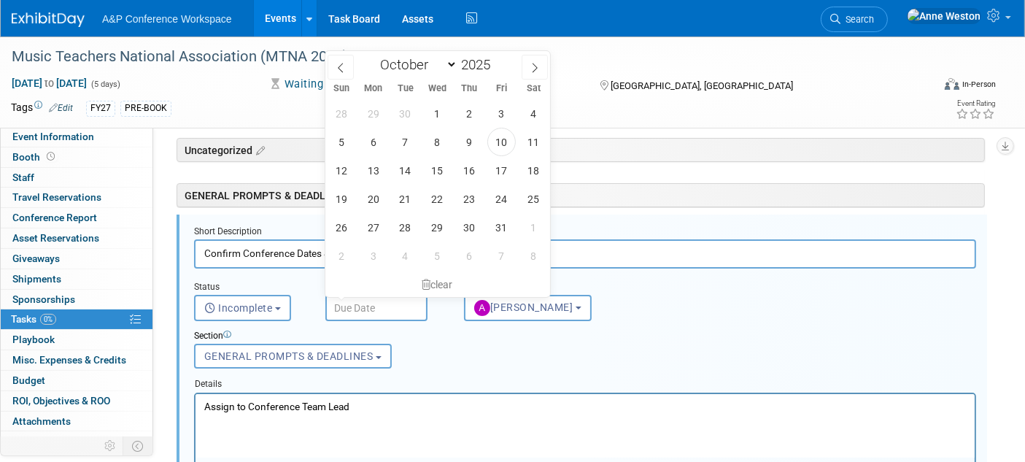
click at [350, 307] on input "text" at bounding box center [376, 308] width 102 height 26
click at [498, 136] on span "10" at bounding box center [501, 142] width 28 height 28
type input "Oct 10, 2025"
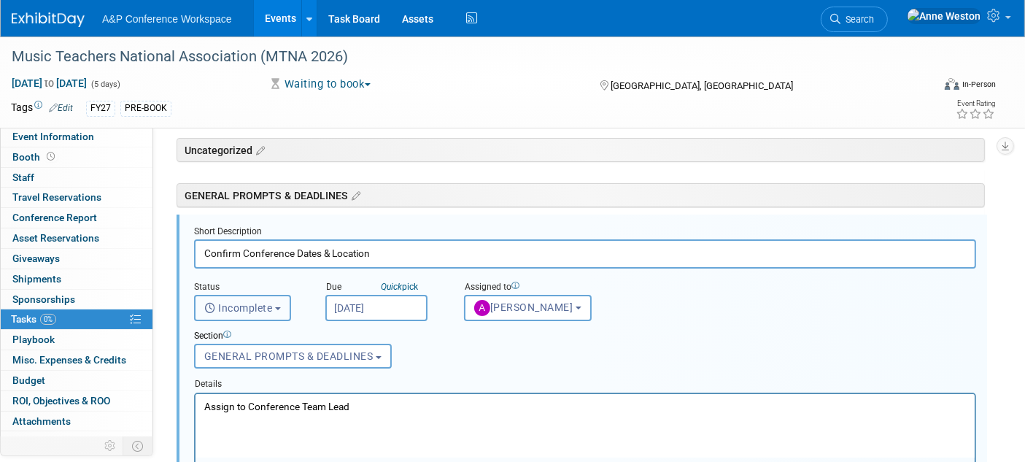
click at [242, 302] on span "Incomplete" at bounding box center [238, 308] width 69 height 12
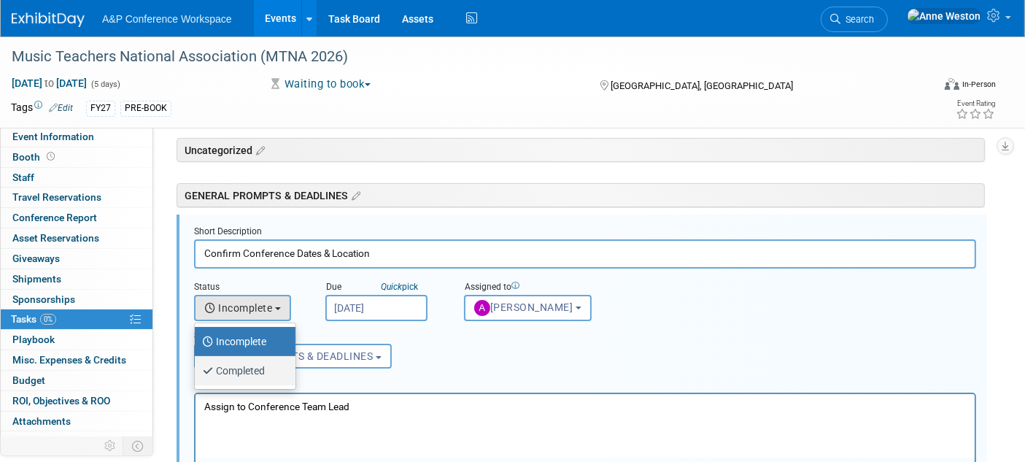
click at [232, 368] on label "Completed" at bounding box center [241, 370] width 79 height 23
click at [197, 368] on input "Completed" at bounding box center [191, 368] width 9 height 9
select select "3"
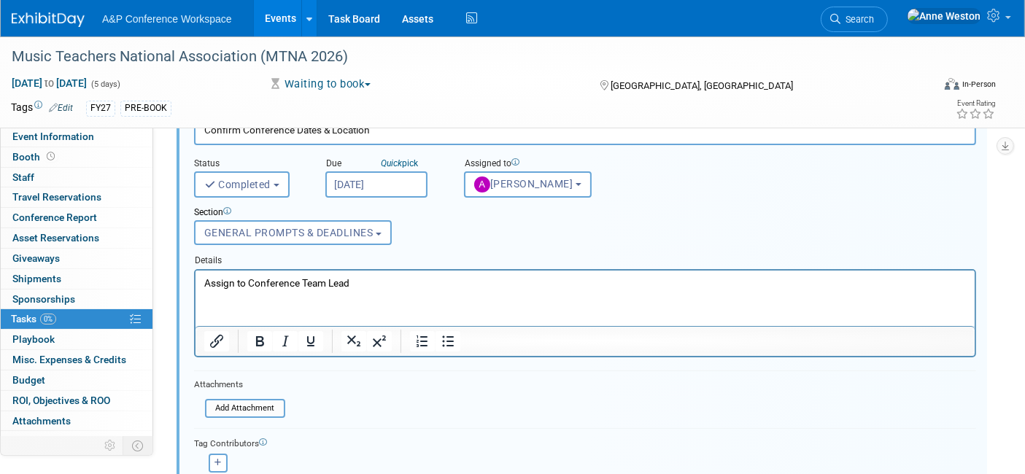
scroll to position [212, 0]
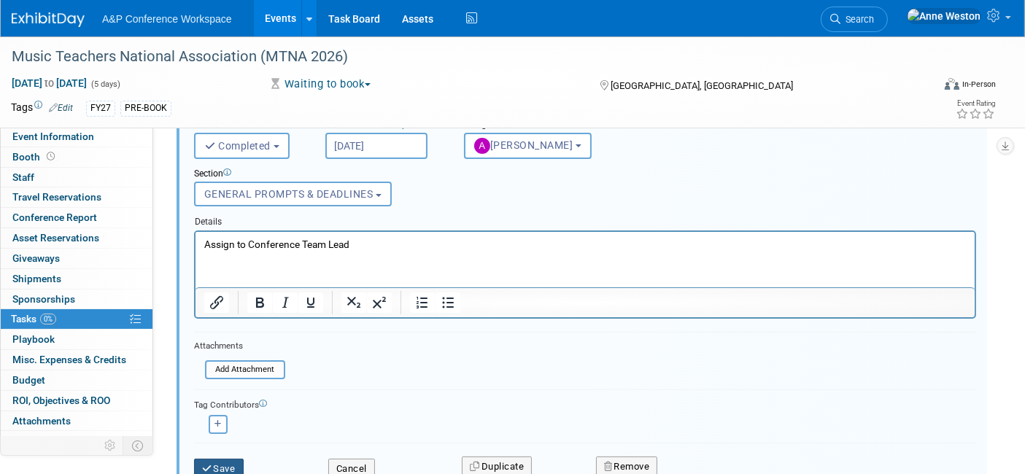
click at [212, 459] on button "Save" at bounding box center [219, 469] width 50 height 20
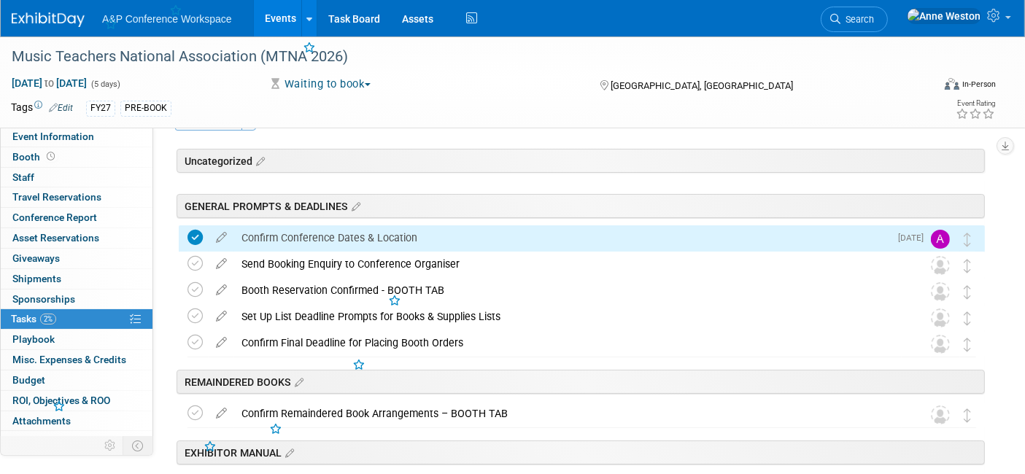
scroll to position [0, 0]
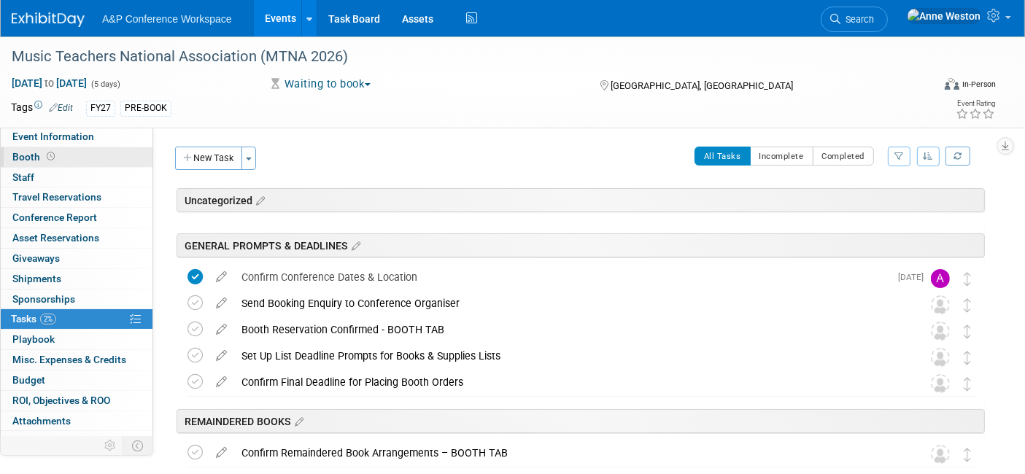
click at [55, 154] on span at bounding box center [51, 156] width 14 height 11
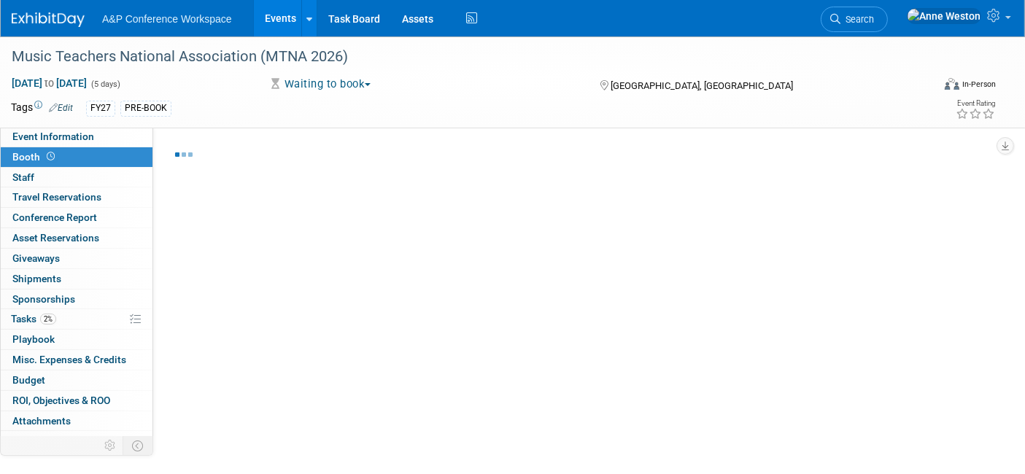
select select "CUAP"
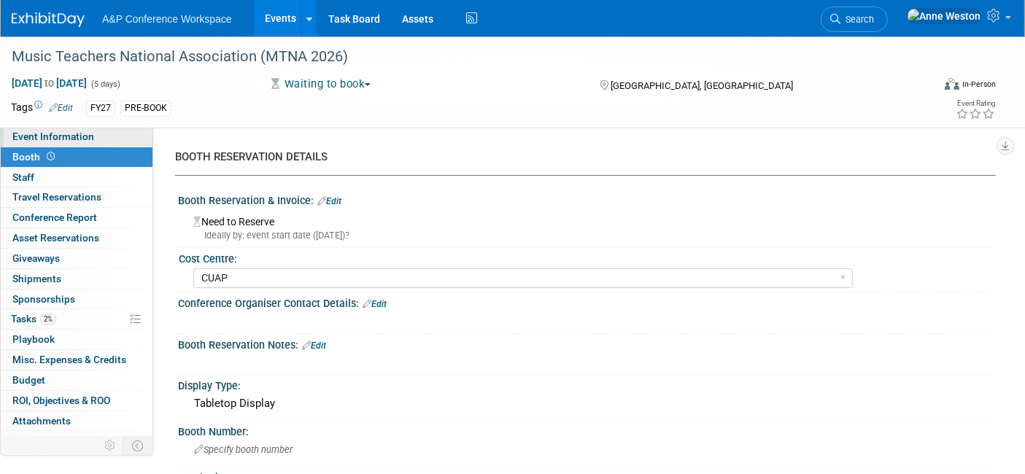
drag, startPoint x: 55, startPoint y: 137, endPoint x: 64, endPoint y: 137, distance: 9.5
click at [54, 137] on span "Event Information" at bounding box center [53, 137] width 82 height 12
select select "Annual"
select select "Level 2"
select select "In-Person Booth"
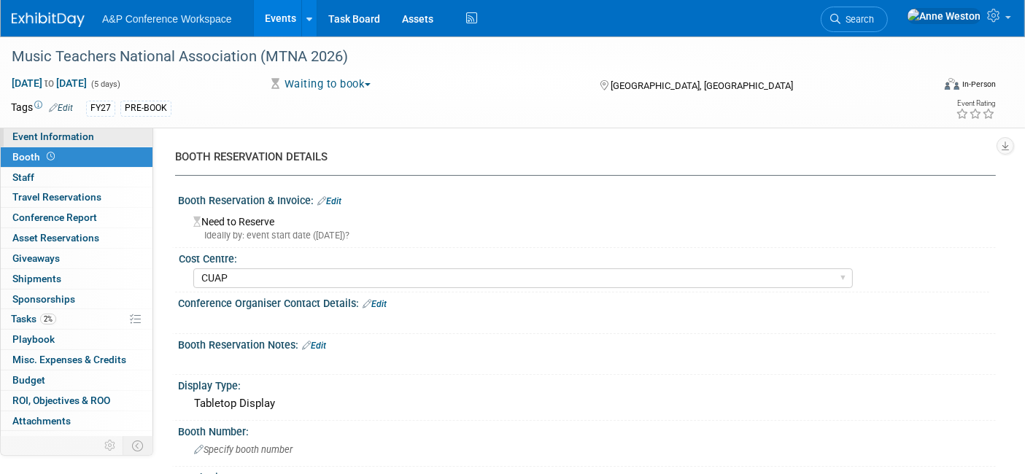
select select "Music & Sound Studies"
select select "Bloomsbury Academic"
select select "[PERSON_NAME]"
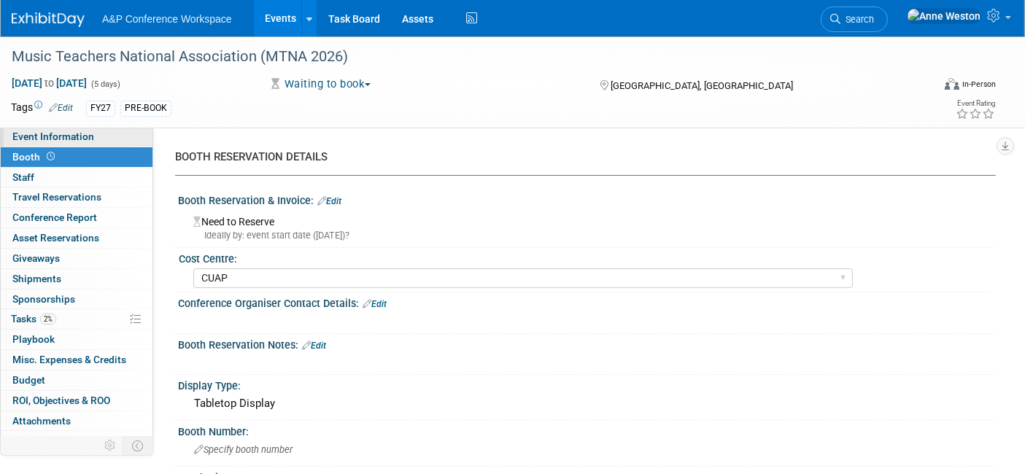
select select "Brand/Subject Presence​"
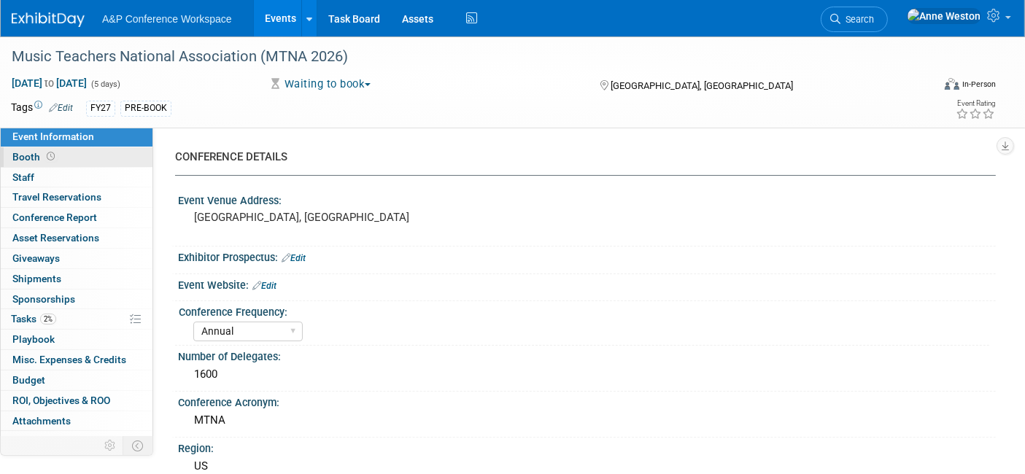
click at [40, 155] on span "Booth" at bounding box center [34, 157] width 45 height 12
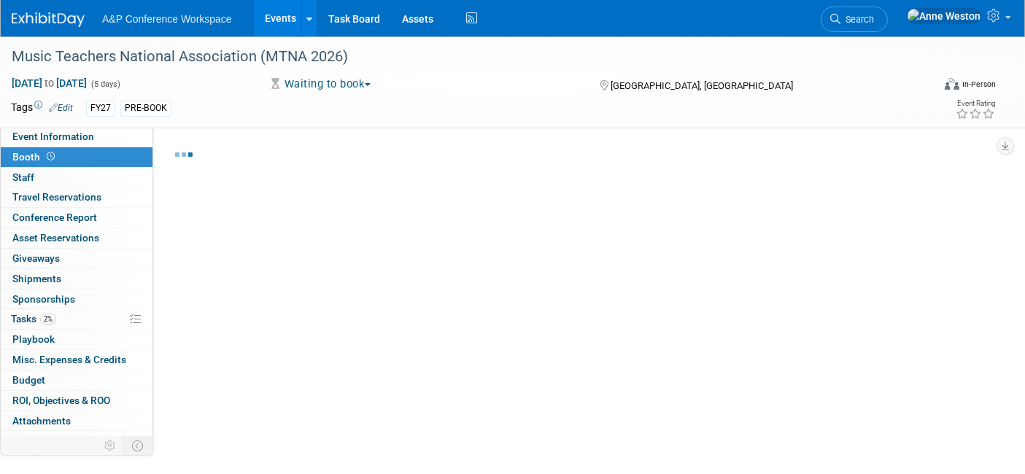
select select "CUAP"
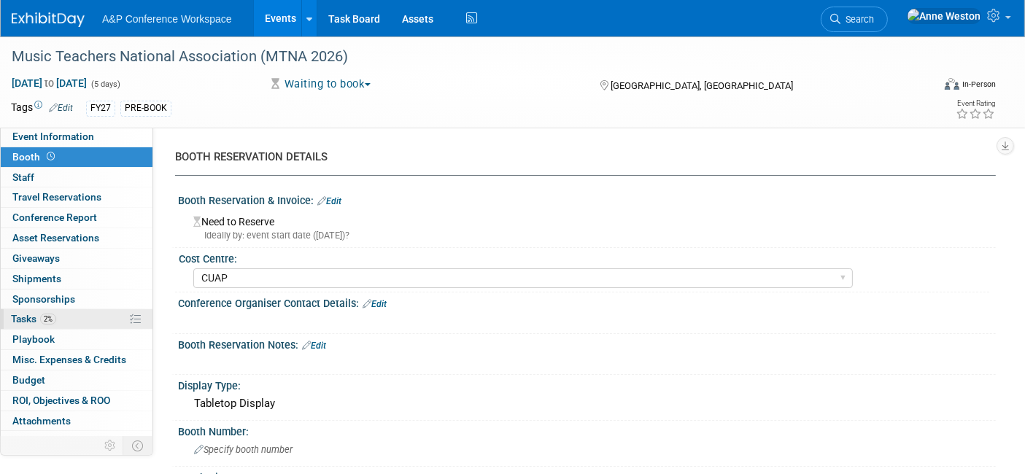
click at [65, 316] on link "2% Tasks 2%" at bounding box center [77, 319] width 152 height 20
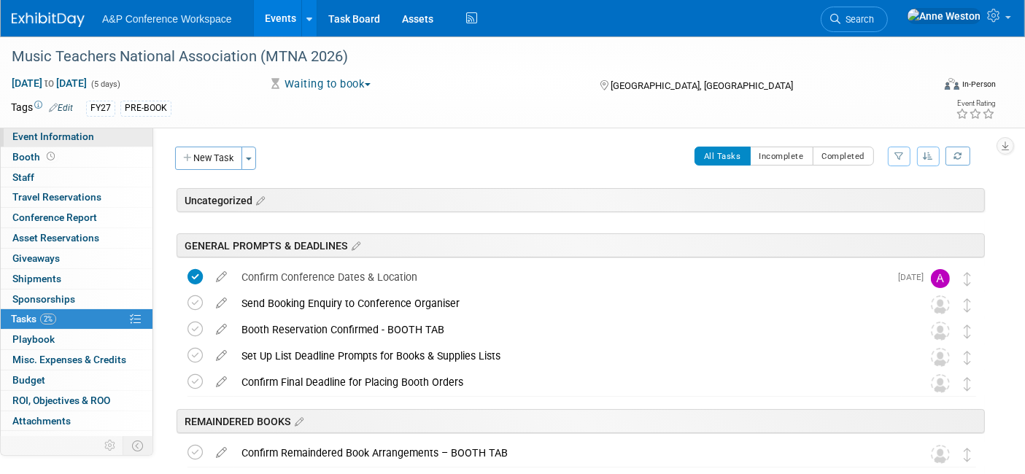
click at [66, 133] on span "Event Information" at bounding box center [53, 137] width 82 height 12
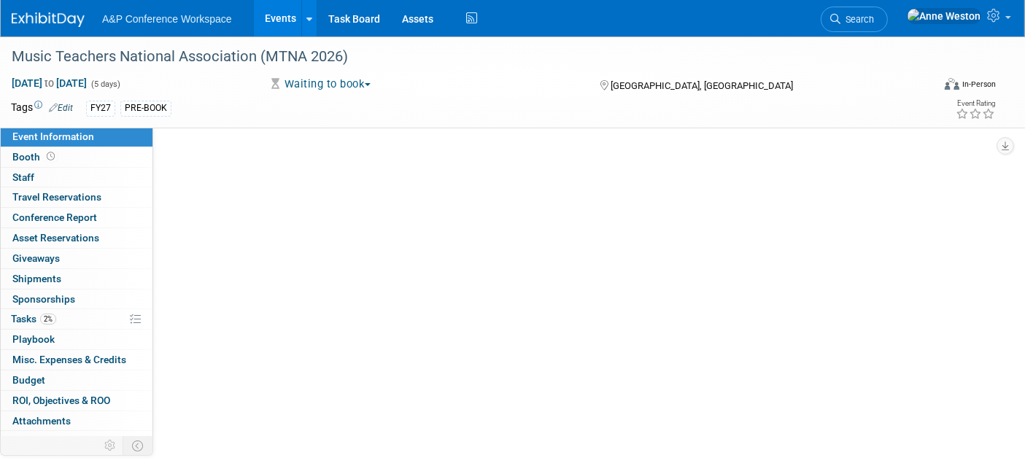
select select "Annual"
select select "Level 2"
select select "In-Person Booth"
select select "Music & Sound Studies"
select select "Bloomsbury Academic"
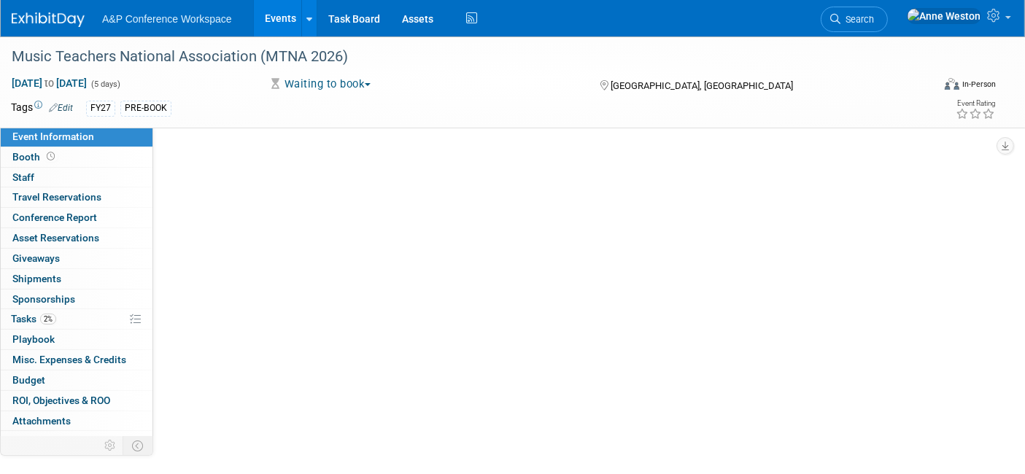
select select "[PERSON_NAME]"
select select "Brand/Subject Presence​"
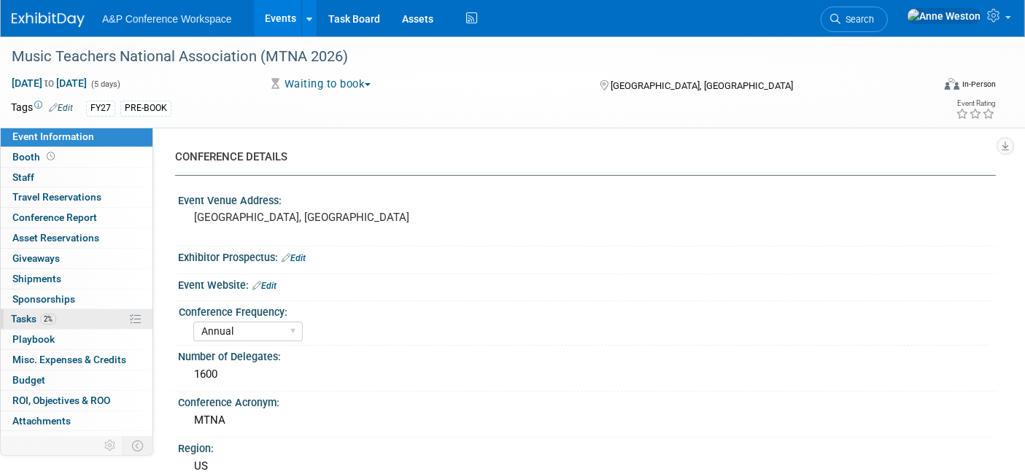
click at [29, 320] on span "Tasks 2%" at bounding box center [33, 319] width 45 height 12
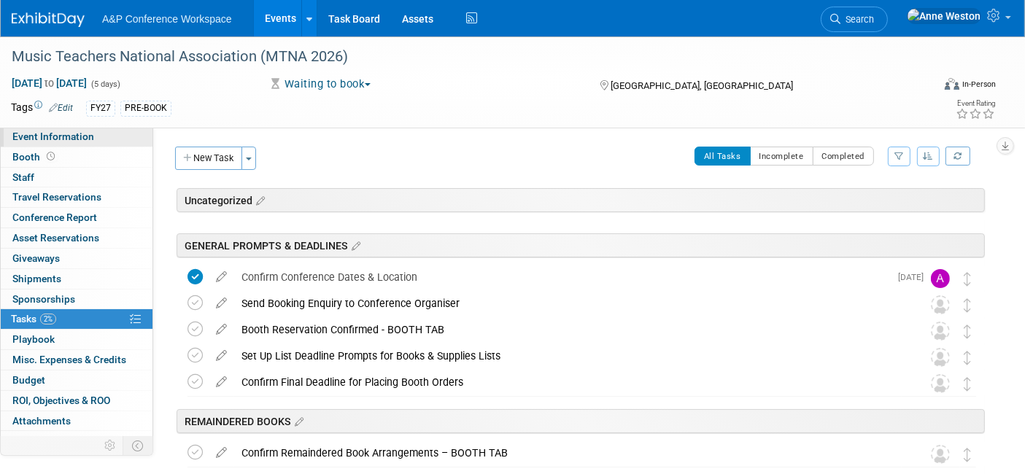
click at [47, 136] on span "Event Information" at bounding box center [53, 137] width 82 height 12
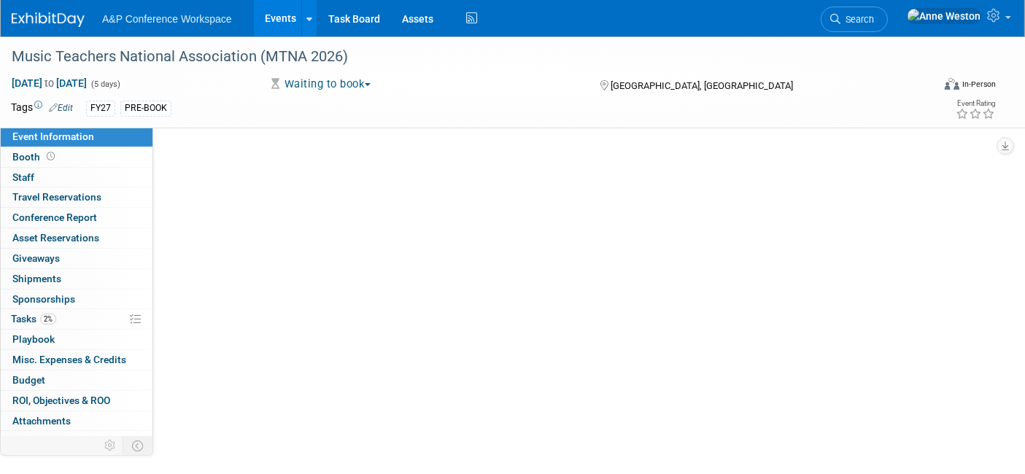
select select "Annual"
select select "Level 2"
select select "In-Person Booth"
select select "Music & Sound Studies"
select select "Bloomsbury Academic"
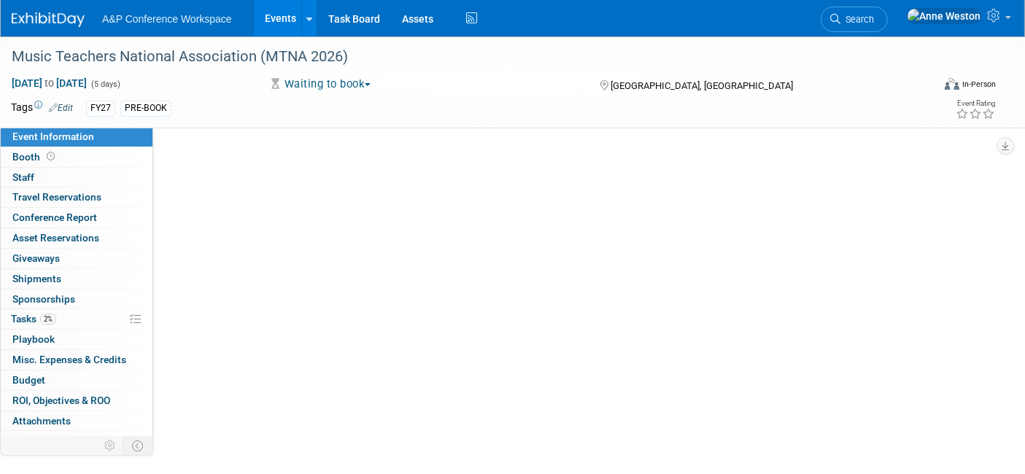
select select "[PERSON_NAME]"
select select "Brand/Subject Presence​"
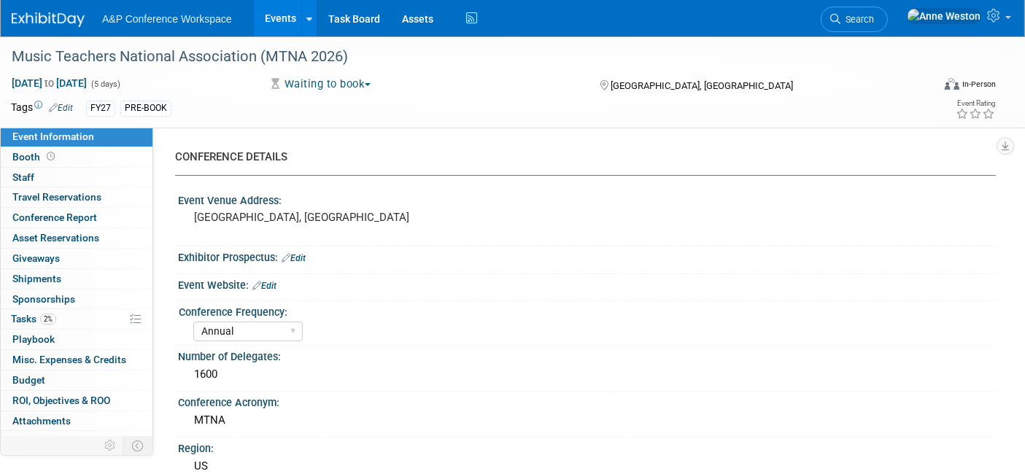
click at [263, 285] on link "Edit" at bounding box center [264, 286] width 24 height 10
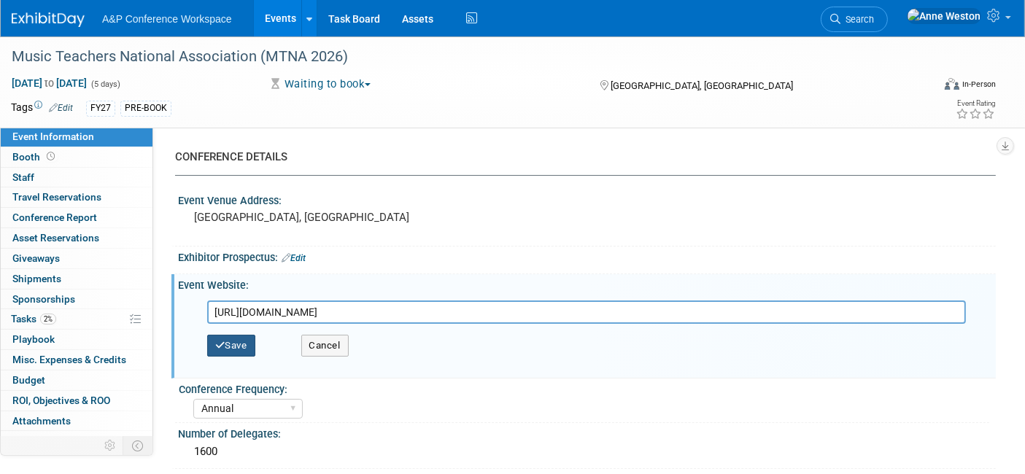
type input "https://www.mtna.org/Conference/Exhibitors/Conference/Exhibitors/Copy_of_Exhibi…"
click at [238, 341] on button "Save" at bounding box center [231, 346] width 48 height 22
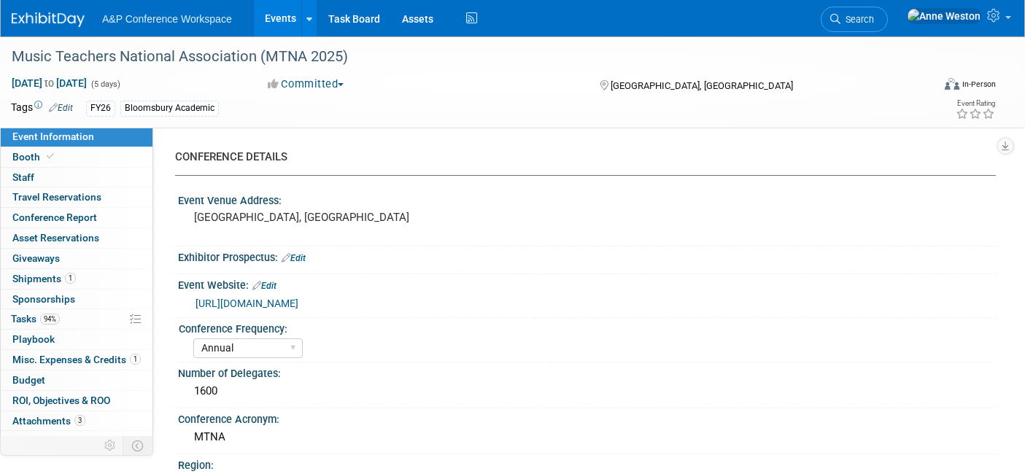
select select "Annual"
select select "Level 2"
select select "In-Person Booth"
select select "Music & Sound Studies"
select select "Rowman"
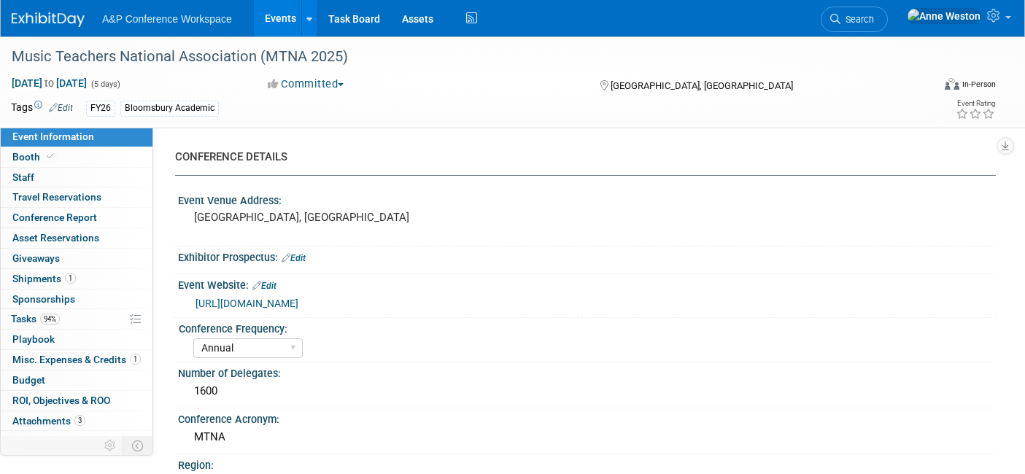
select select "[PERSON_NAME]"
select select "Networking/Commissioning"
click at [71, 155] on link "Booth" at bounding box center [77, 157] width 152 height 20
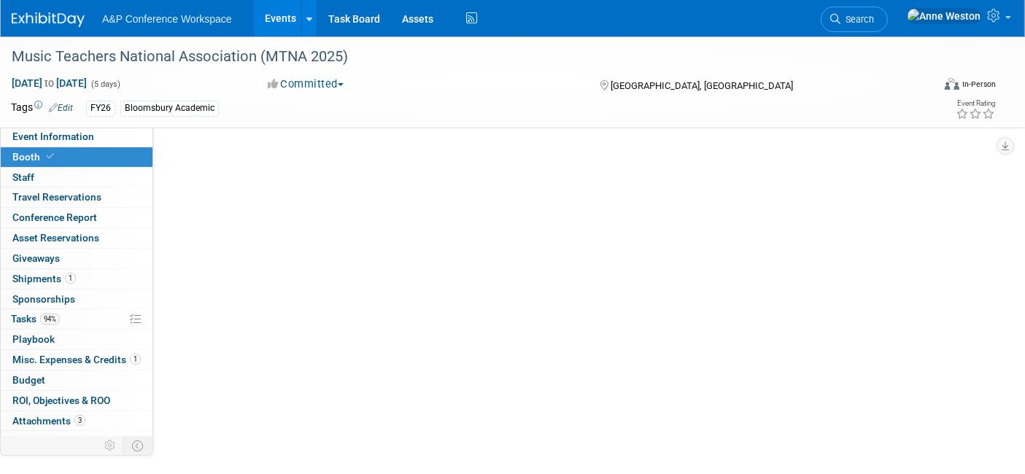
select select "RLKP"
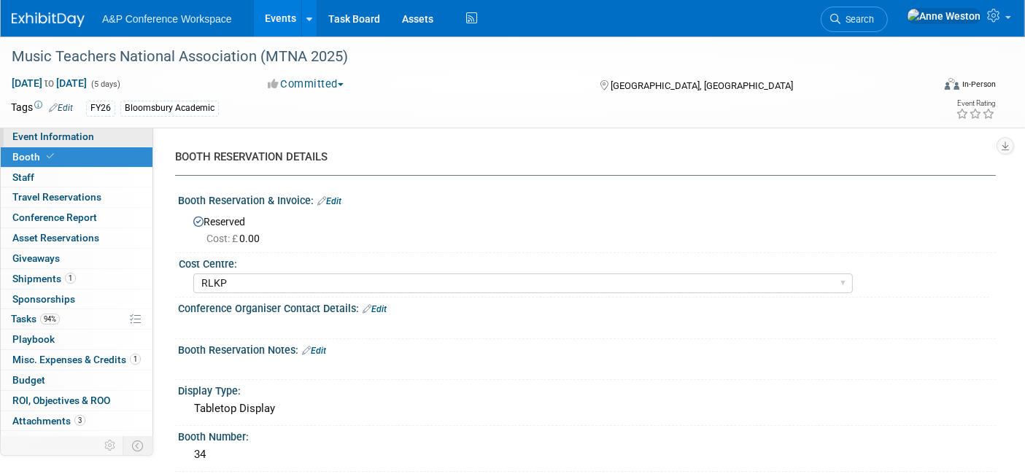
click at [49, 142] on span "Event Information" at bounding box center [53, 137] width 82 height 12
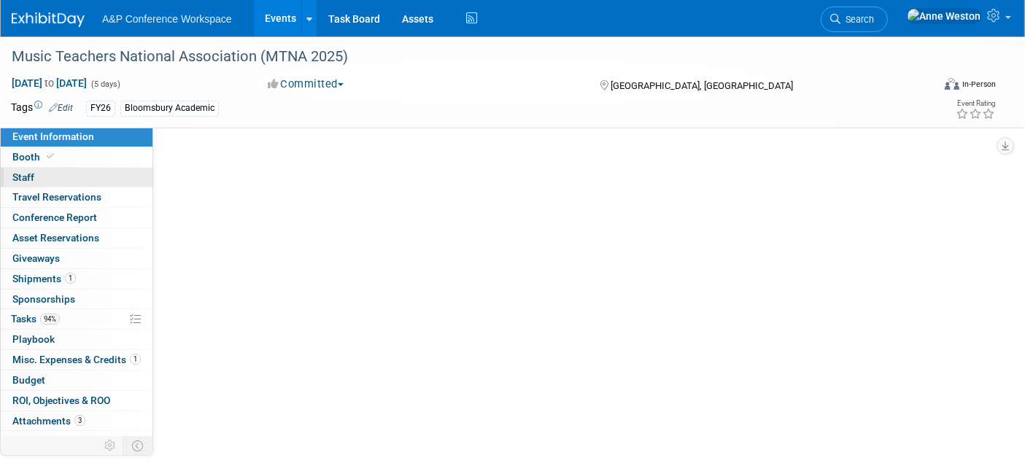
select select "Annual"
select select "Level 2"
select select "In-Person Booth"
select select "Music & Sound Studies"
select select "Rowman"
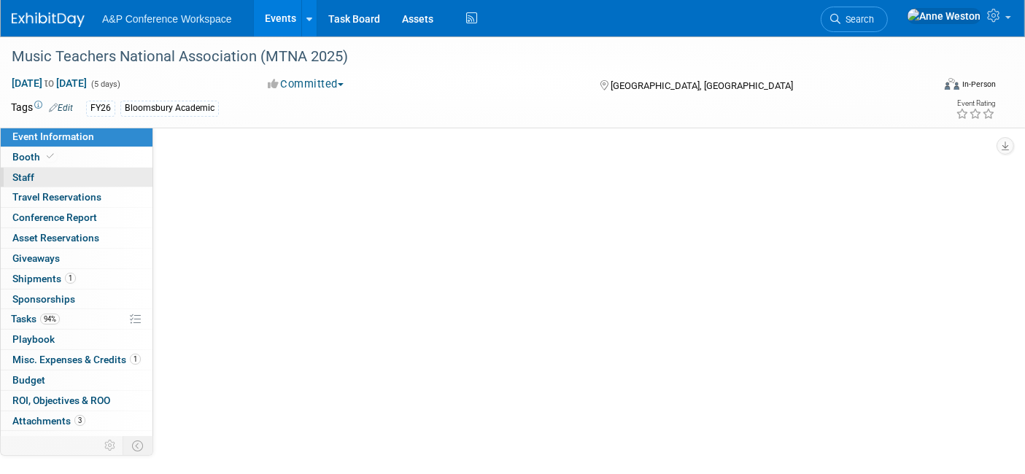
select select "[PERSON_NAME]"
select select "Networking/Commissioning"
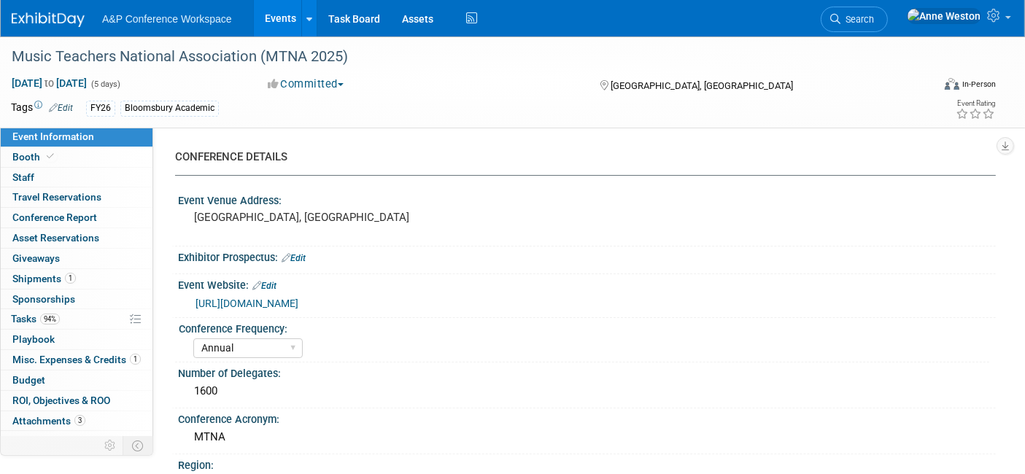
click at [298, 299] on link "https://www.mtna.org/Conference/Exhibitors/Conference/Exhibitors/Copy_of_Exhibi…" at bounding box center [247, 304] width 103 height 12
click at [874, 18] on span "Search" at bounding box center [857, 19] width 34 height 11
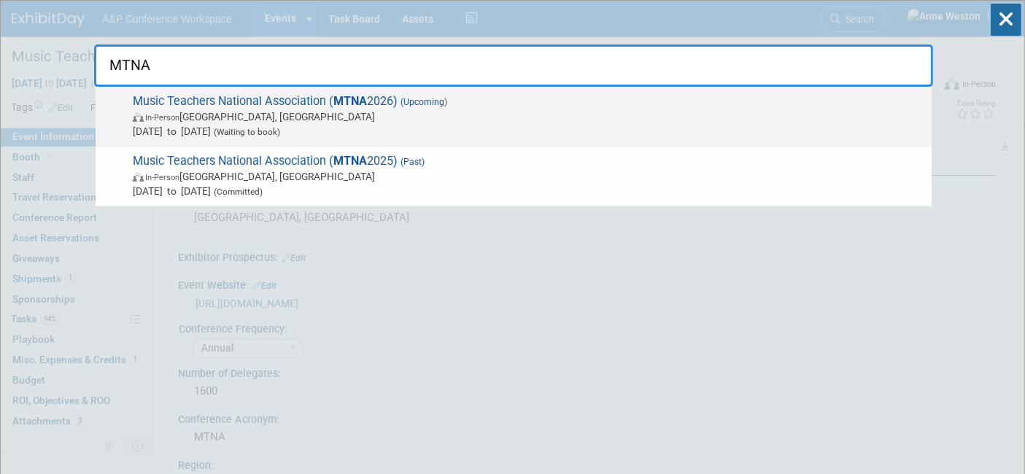
type input "MTNA"
click at [225, 117] on span "In-Person Chicago, IL" at bounding box center [529, 116] width 792 height 15
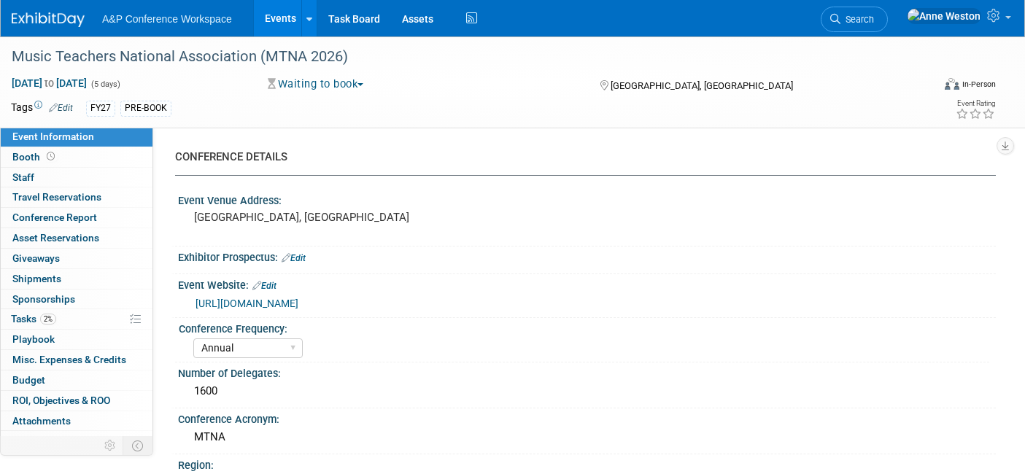
select select "Annual"
select select "Level 2"
select select "In-Person Booth"
select select "Music & Sound Studies"
select select "Bloomsbury Academic"
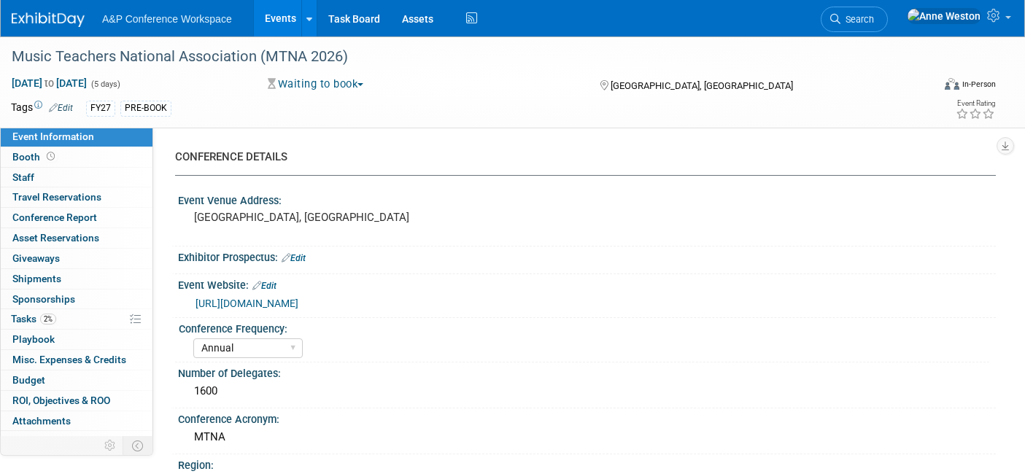
select select "[PERSON_NAME]"
select select "Brand/Subject Presence​"
click at [60, 154] on link "Booth" at bounding box center [77, 157] width 152 height 20
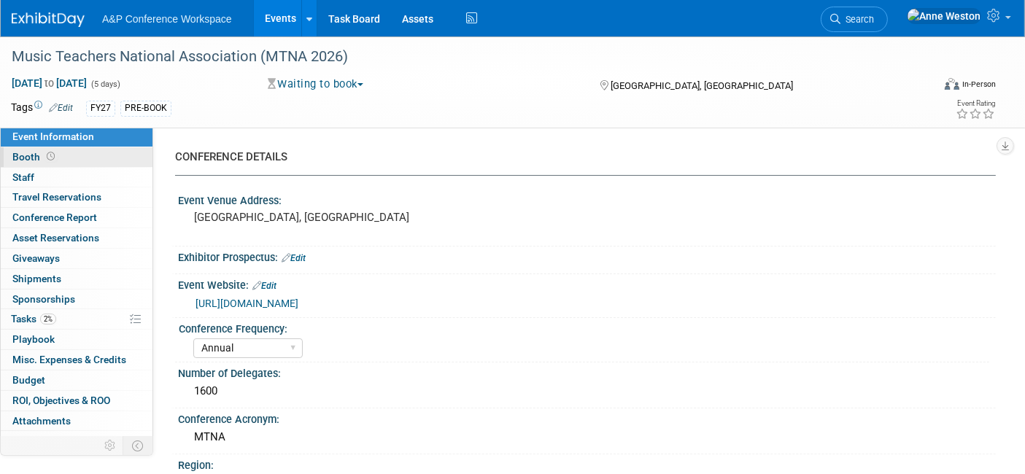
select select "CUAP"
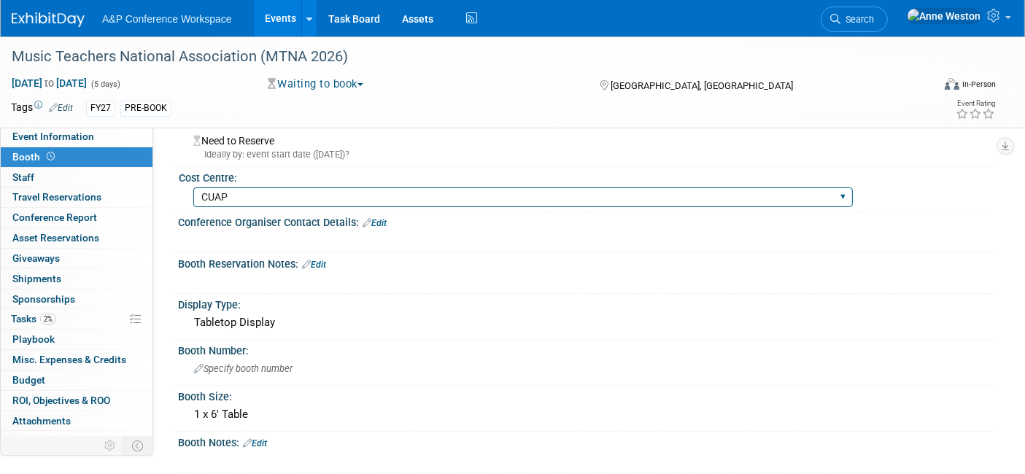
scroll to position [162, 0]
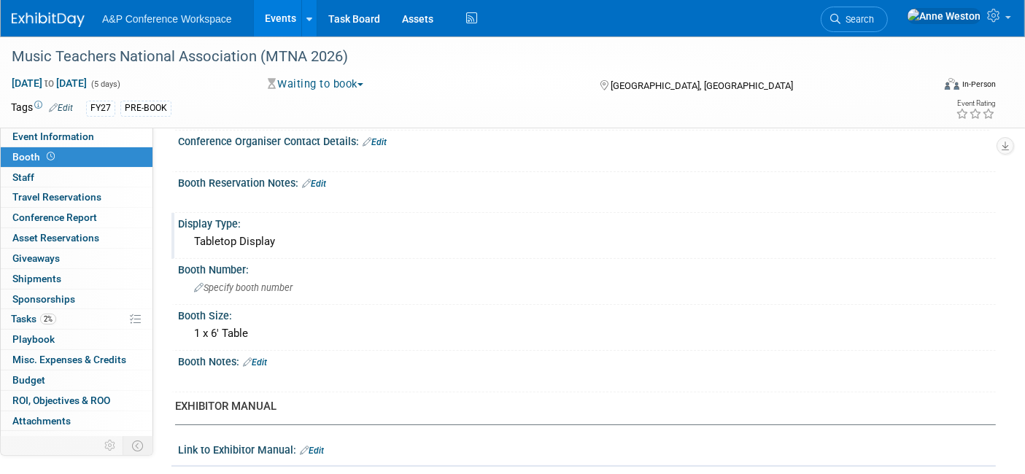
click at [292, 233] on div "Tabletop Display" at bounding box center [587, 242] width 796 height 23
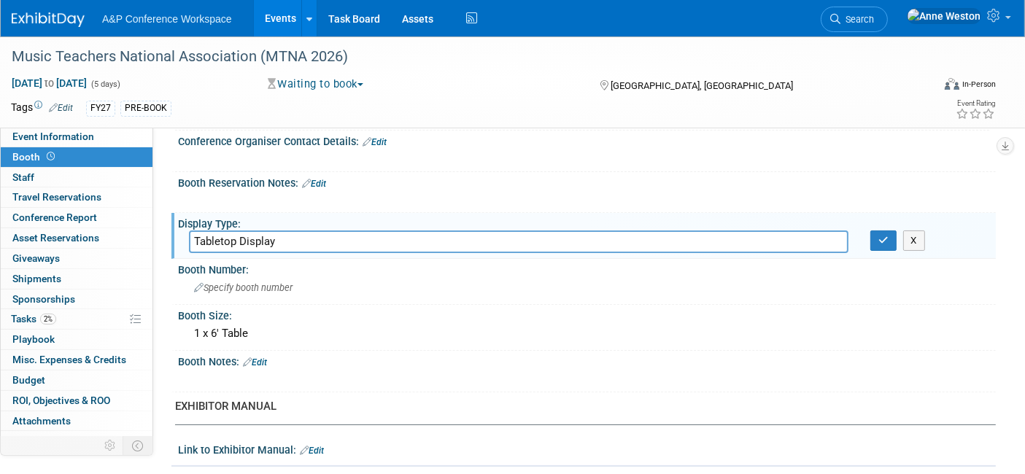
drag, startPoint x: 294, startPoint y: 236, endPoint x: 162, endPoint y: 234, distance: 132.1
click at [162, 234] on div "CONFERENCE DETAILS Event Venue Address: [GEOGRAPHIC_DATA], [GEOGRAPHIC_DATA] Ex…" at bounding box center [574, 126] width 843 height 322
type input "Booth"
click at [881, 241] on icon "button" at bounding box center [883, 240] width 10 height 9
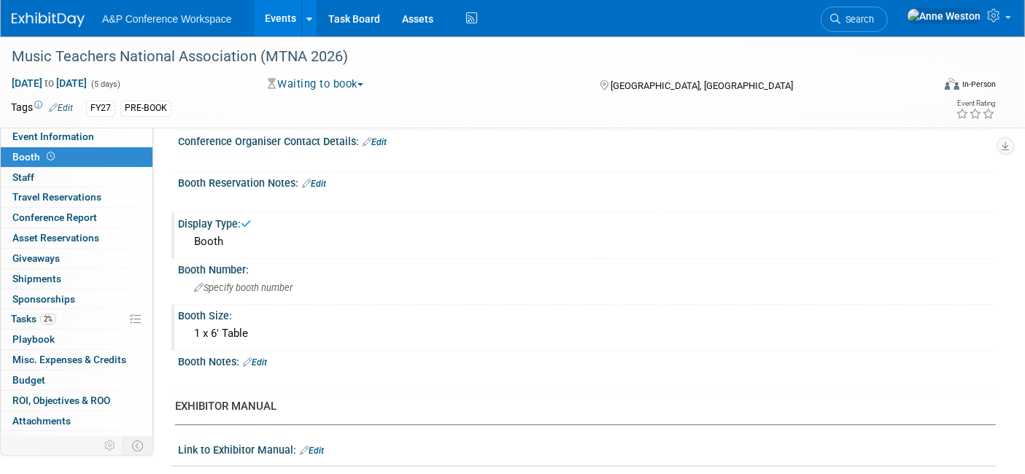
click at [258, 336] on div "1 x 6' Table" at bounding box center [587, 333] width 796 height 23
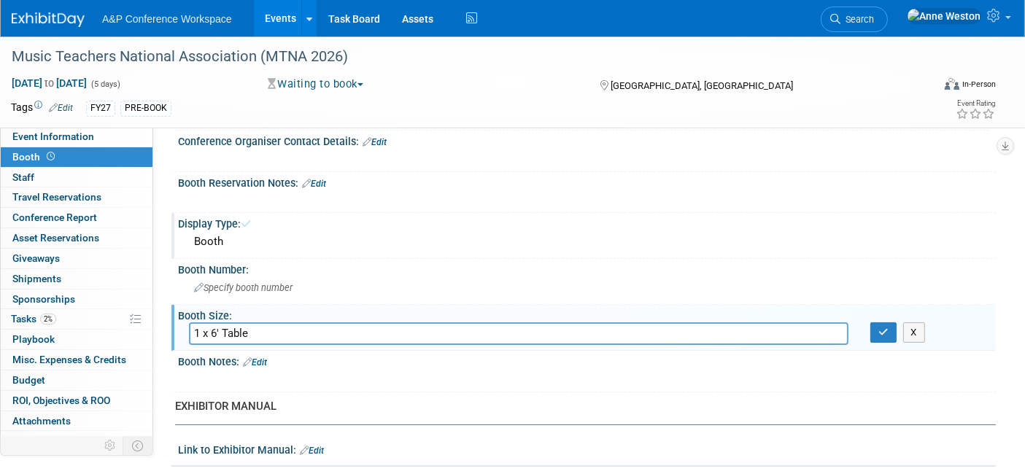
drag, startPoint x: 272, startPoint y: 330, endPoint x: 163, endPoint y: 329, distance: 109.4
type input "8' x 10'"
click at [879, 328] on icon "button" at bounding box center [883, 332] width 10 height 9
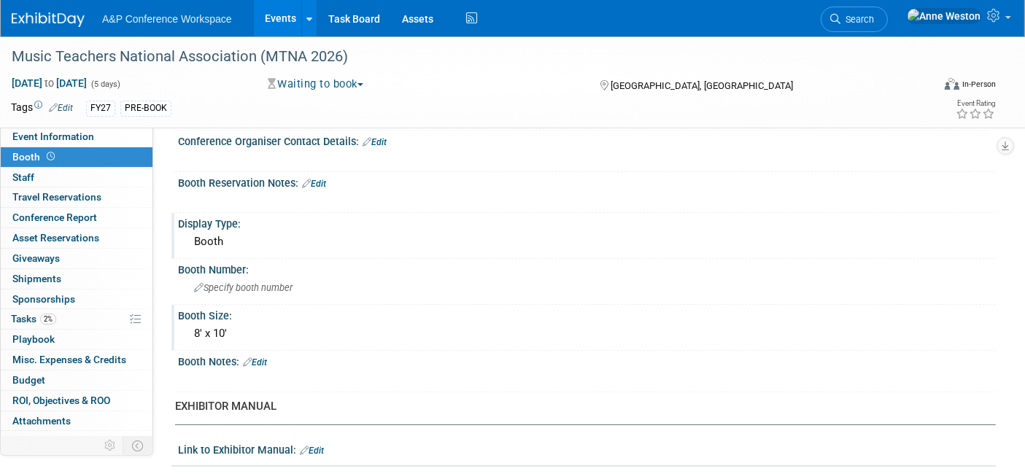
click at [263, 357] on link "Edit" at bounding box center [255, 362] width 24 height 10
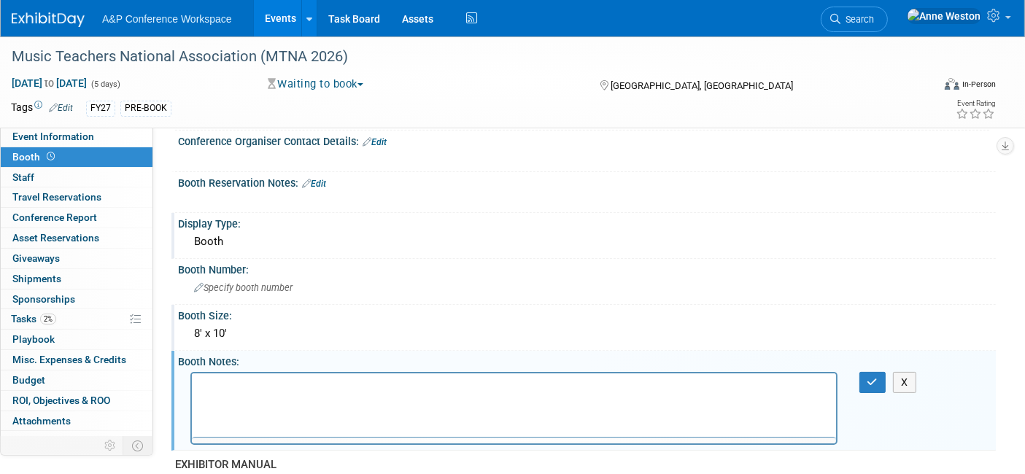
scroll to position [0, 0]
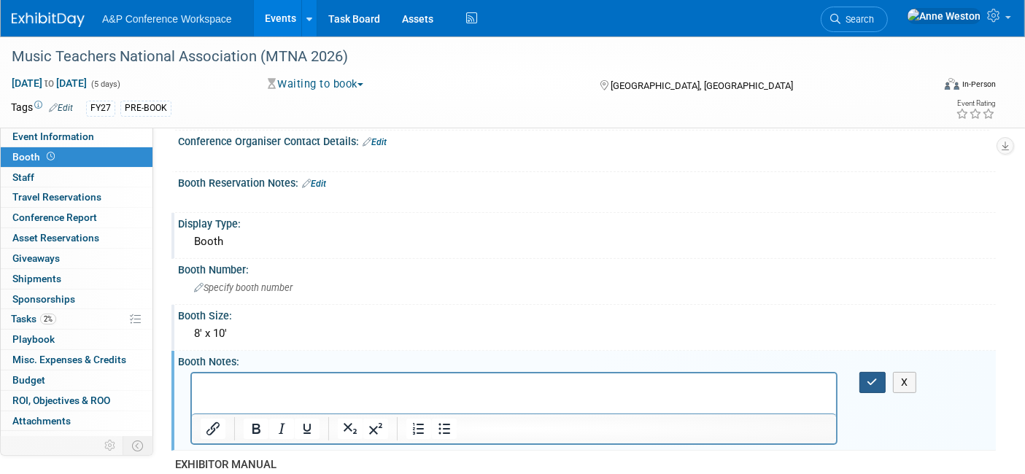
click at [873, 377] on icon "button" at bounding box center [872, 382] width 11 height 10
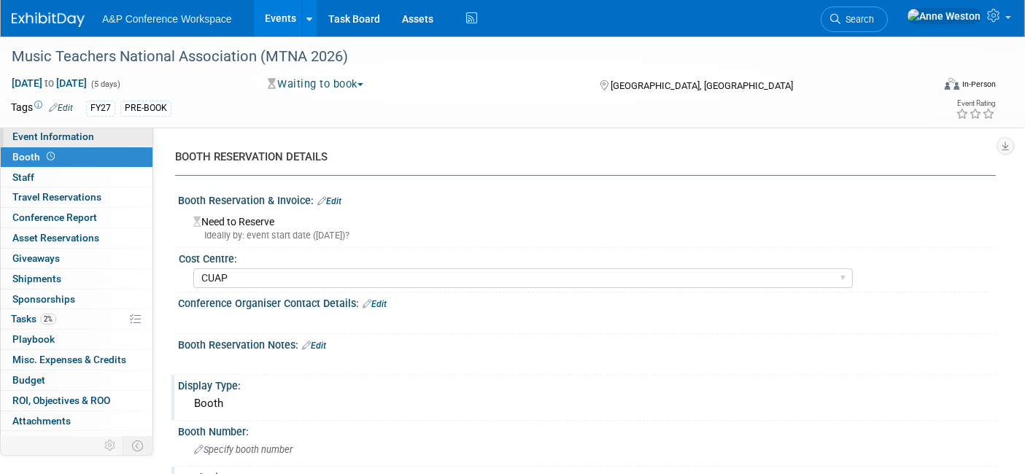
click at [76, 132] on span "Event Information" at bounding box center [53, 137] width 82 height 12
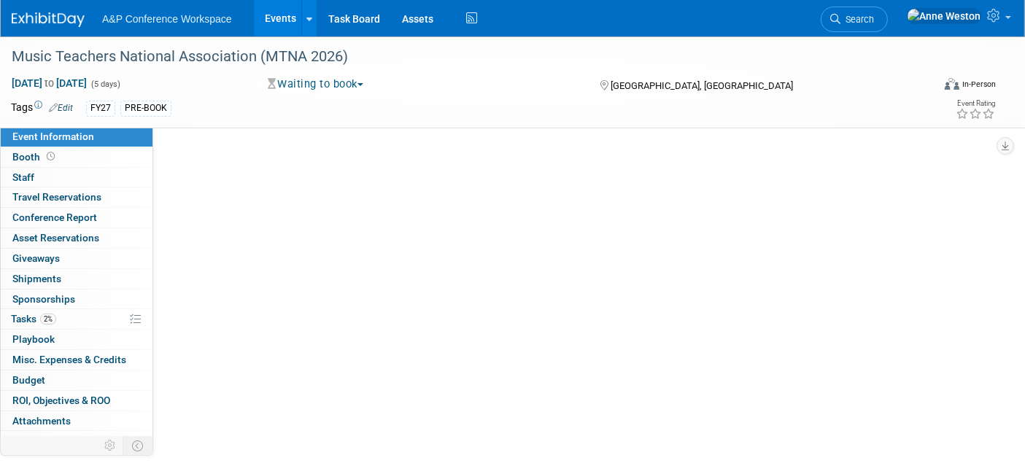
select select "Annual"
select select "Level 2"
select select "In-Person Booth"
select select "Music & Sound Studies"
select select "Bloomsbury Academic"
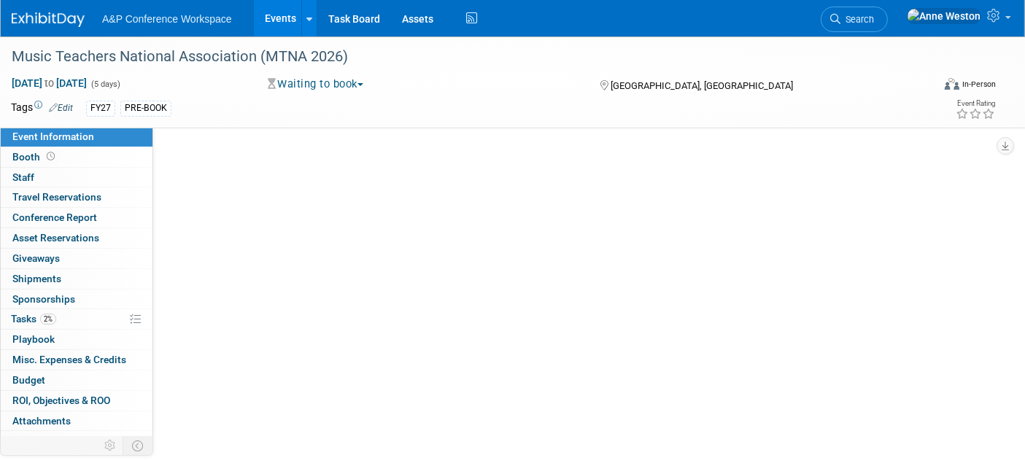
select select "[PERSON_NAME]"
select select "Brand/Subject Presence​"
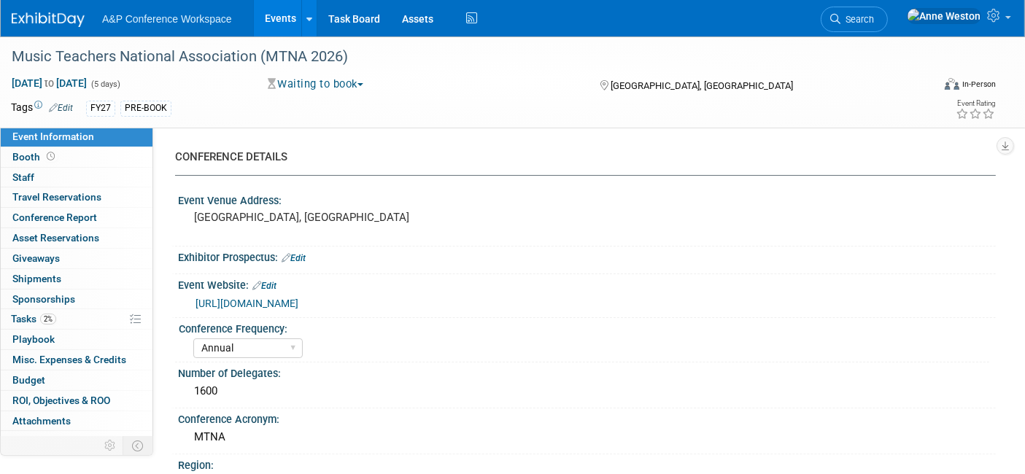
click at [298, 298] on link "[URL][DOMAIN_NAME]" at bounding box center [247, 304] width 103 height 12
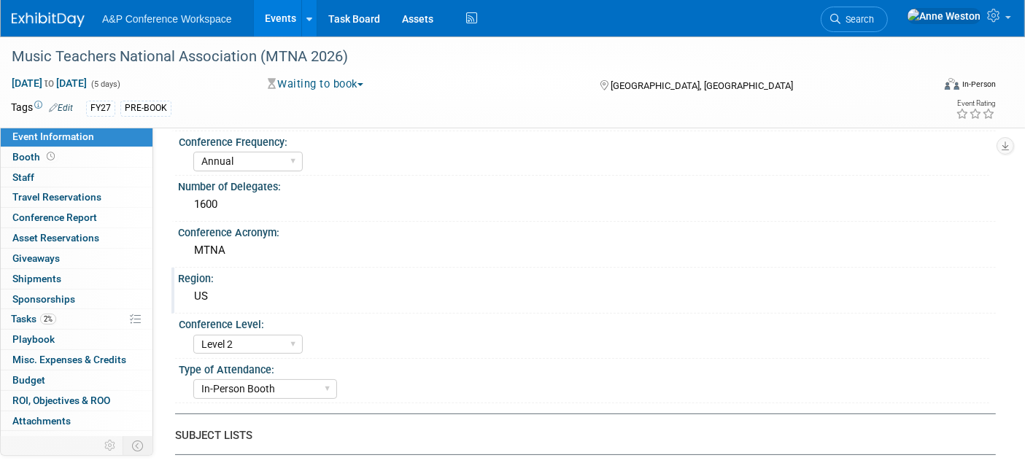
scroll to position [162, 0]
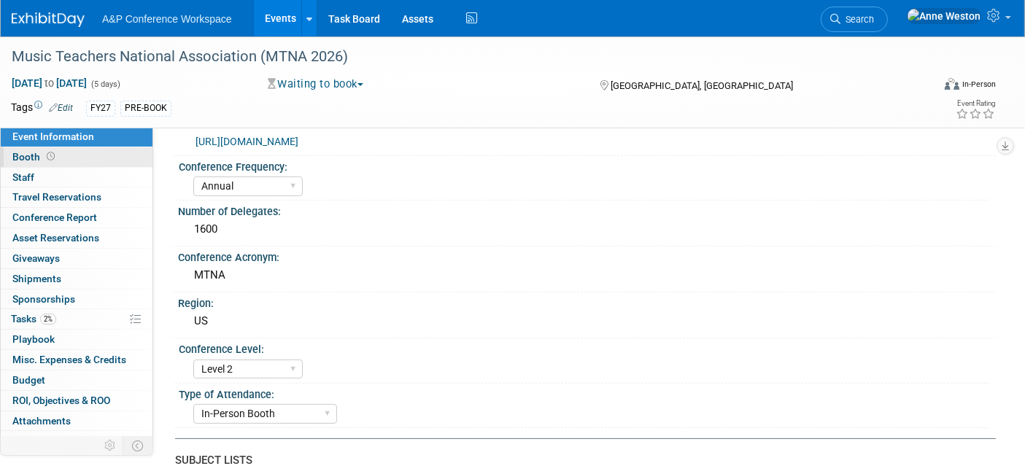
drag, startPoint x: 62, startPoint y: 160, endPoint x: 77, endPoint y: 157, distance: 14.9
click at [62, 159] on link "Booth" at bounding box center [77, 157] width 152 height 20
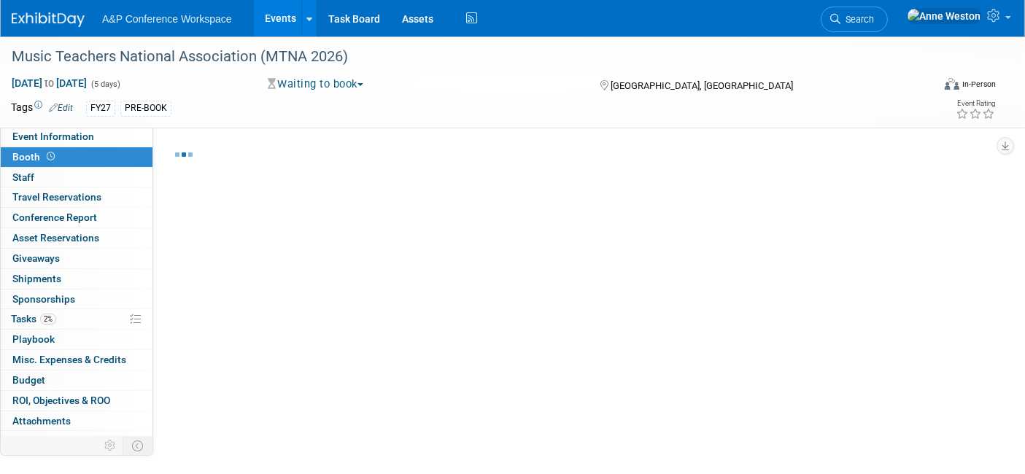
select select "CUAP"
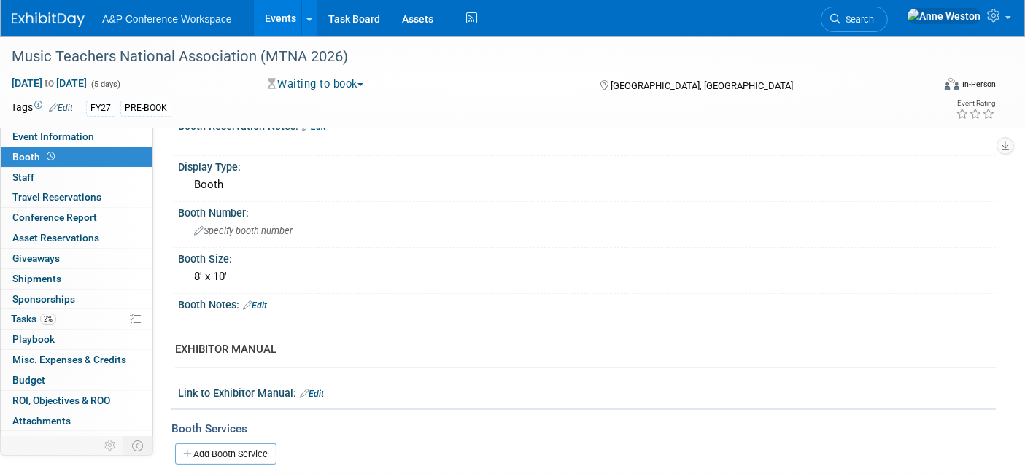
scroll to position [243, 0]
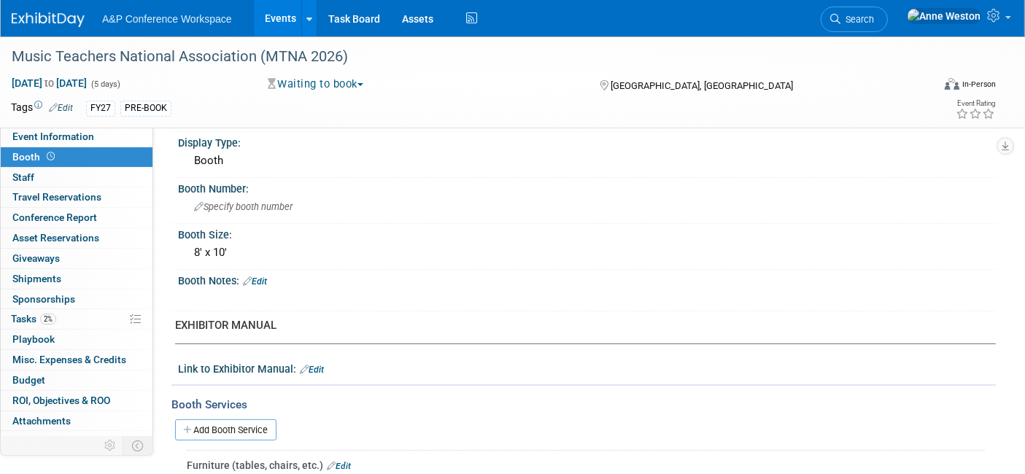
click at [264, 277] on link "Edit" at bounding box center [255, 282] width 24 height 10
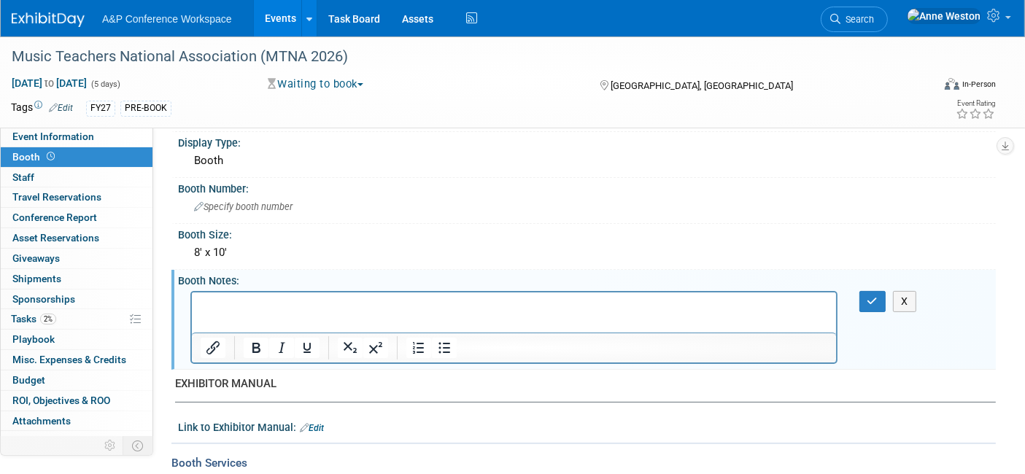
scroll to position [0, 0]
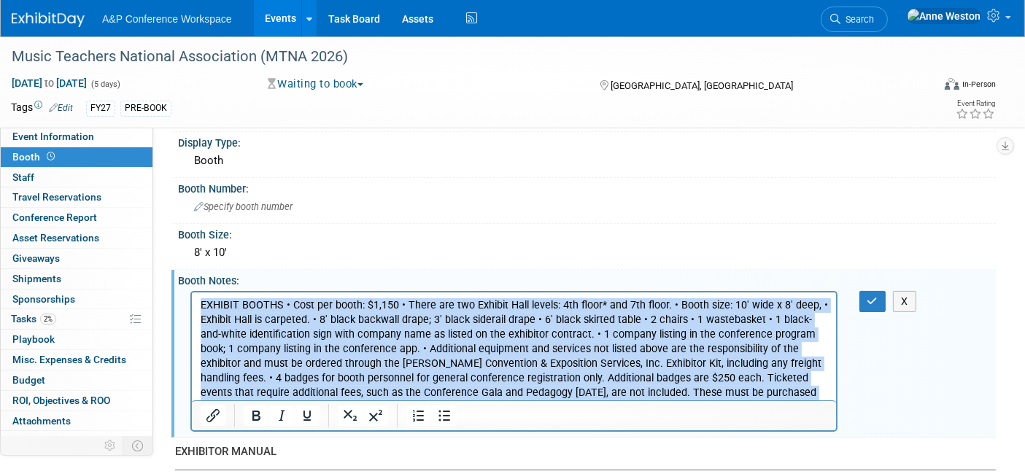
drag, startPoint x: 804, startPoint y: 390, endPoint x: 23, endPoint y: 176, distance: 810.1
click at [191, 292] on html "EXHIBIT BOOTHS • Cost per booth: $1,150 • There are two Exhibit Hall levels: 4t…" at bounding box center [513, 353] width 644 height 123
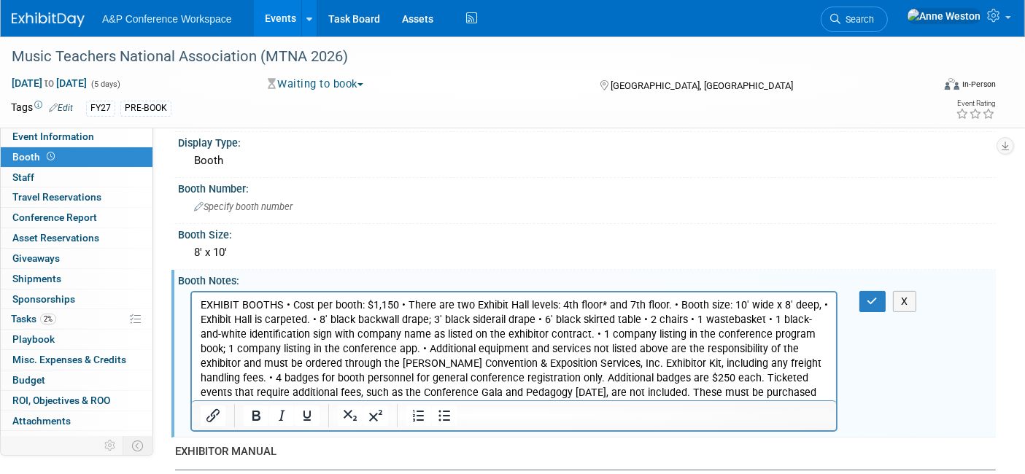
click at [409, 298] on p "EXHIBIT BOOTHS • Cost per booth: $1,150 • There are two Exhibit Hall levels: 4t…" at bounding box center [513, 356] width 627 height 117
click at [402, 291] on div at bounding box center [513, 361] width 647 height 141
click at [403, 305] on p "EXHIBIT BOOTHS • Cost per booth: $1,150 • There are two Exhibit Hall levels: 4t…" at bounding box center [513, 356] width 627 height 117
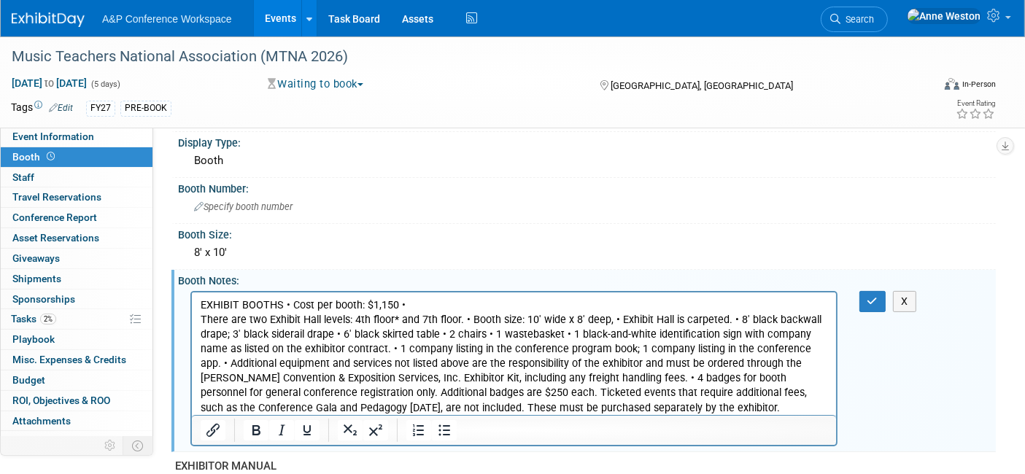
click at [409, 305] on p "EXHIBIT BOOTHS • Cost per booth: $1,150 •" at bounding box center [513, 305] width 627 height 15
click at [288, 302] on p "EXHIBIT BOOTHS • Cost per booth: $1,150" at bounding box center [513, 305] width 627 height 15
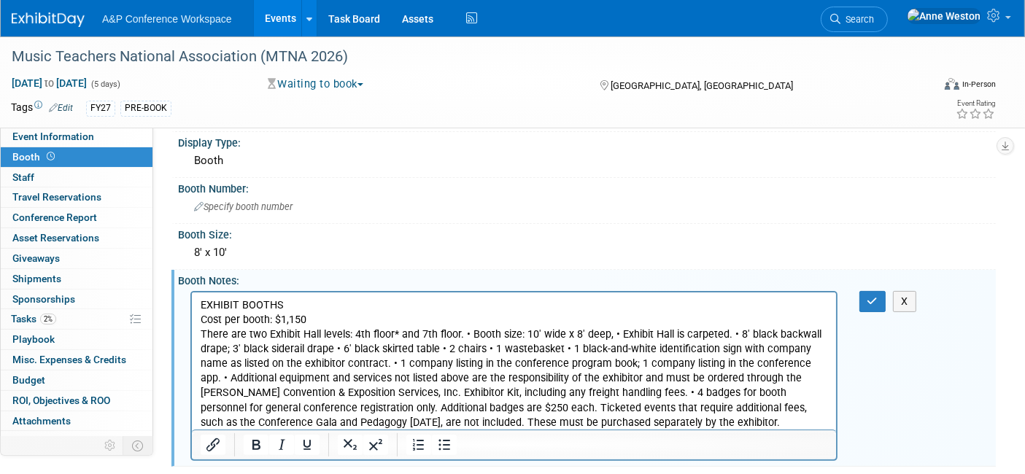
click at [462, 333] on p "There are two Exhibit Hall levels: 4th floor* and 7th floor. • Booth size: 10' …" at bounding box center [513, 378] width 627 height 103
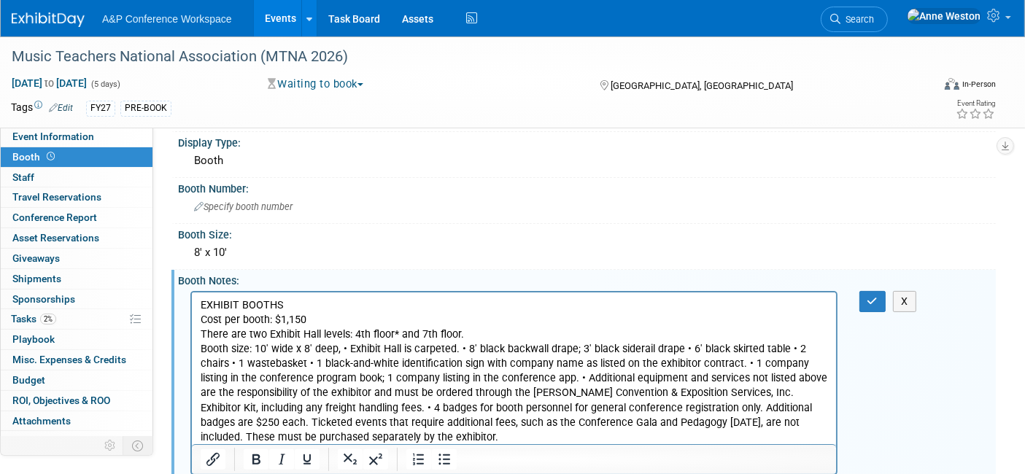
click at [346, 350] on p "Booth size: 10' wide x 8' deep, • Exhibit Hall is carpeted. • 8' black backwall…" at bounding box center [513, 392] width 627 height 103
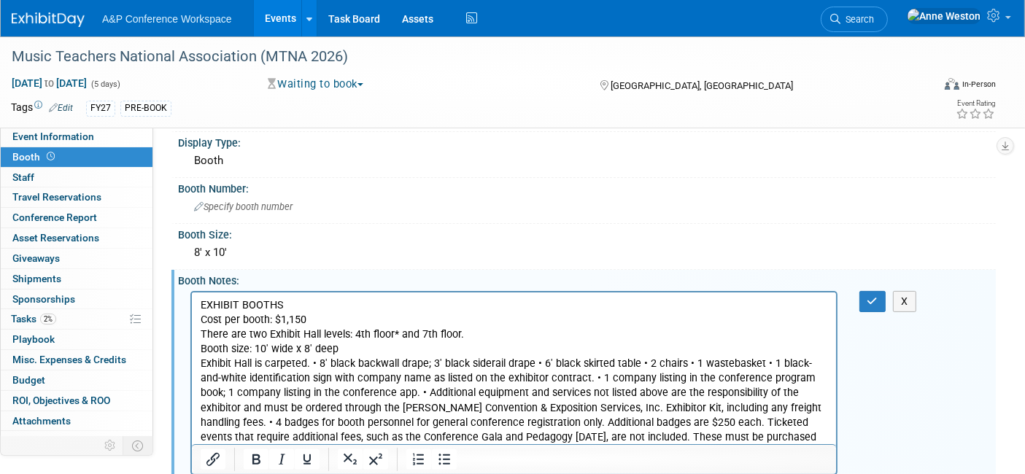
click at [314, 365] on p "Exhibit Hall is carpeted. • 8' black backwall drape; 3' black siderail drape • …" at bounding box center [513, 407] width 627 height 103
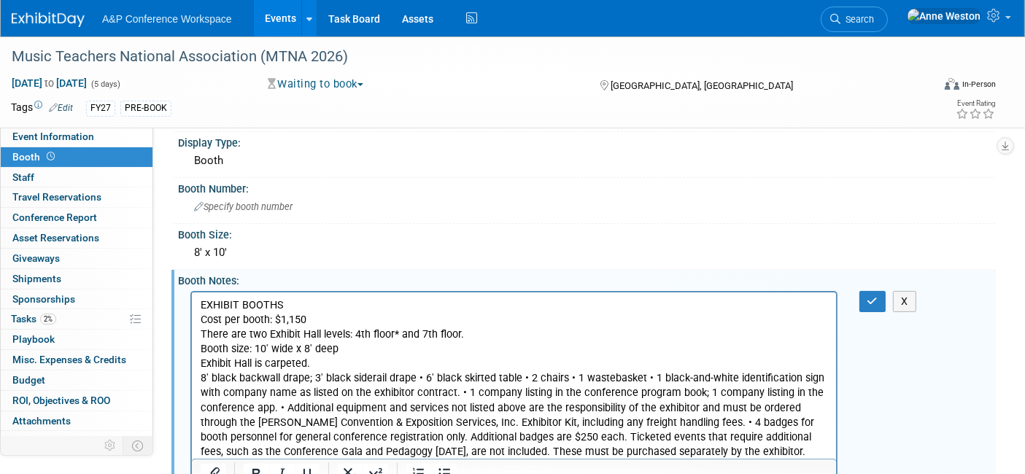
click at [419, 376] on p "8' black backwall drape; 3' black siderail drape • 6' black skirted table • 2 c…" at bounding box center [513, 415] width 627 height 88
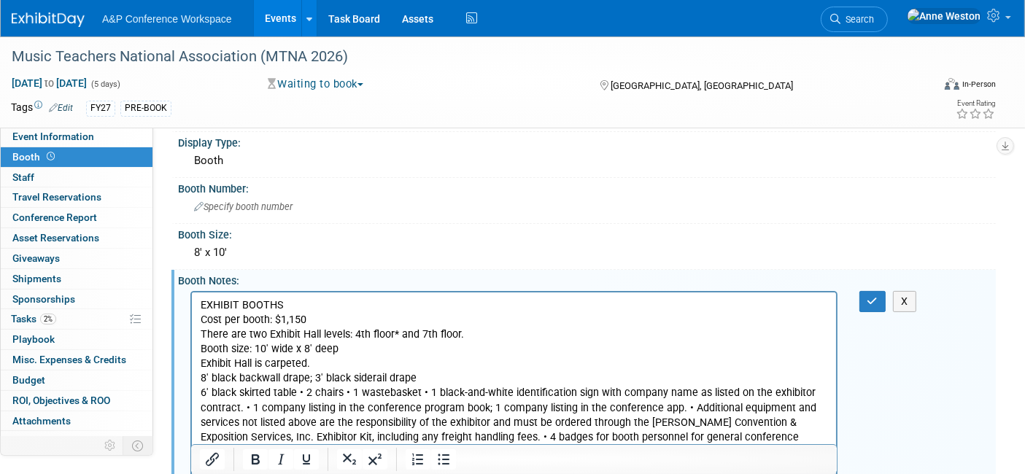
click at [306, 388] on p "6' black skirted table • 2 chairs • 1 wastebasket • 1 black-and-white identific…" at bounding box center [513, 429] width 627 height 88
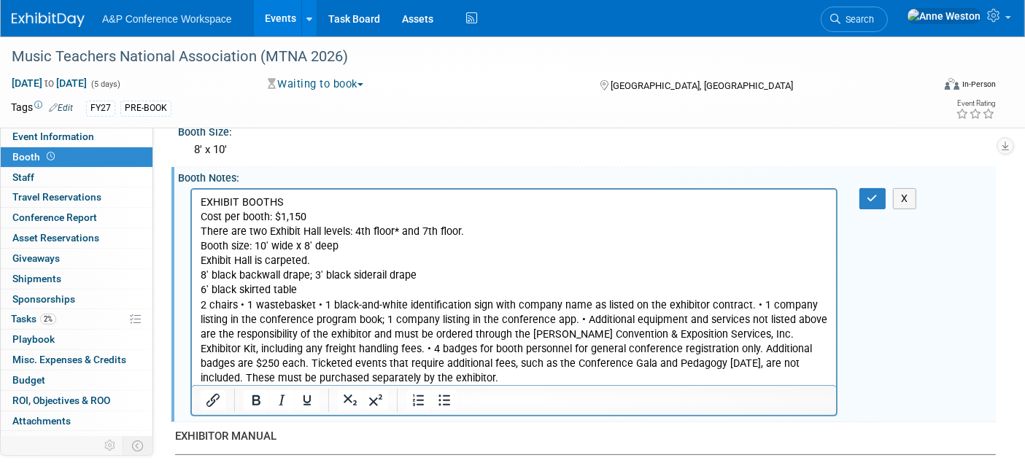
scroll to position [405, 0]
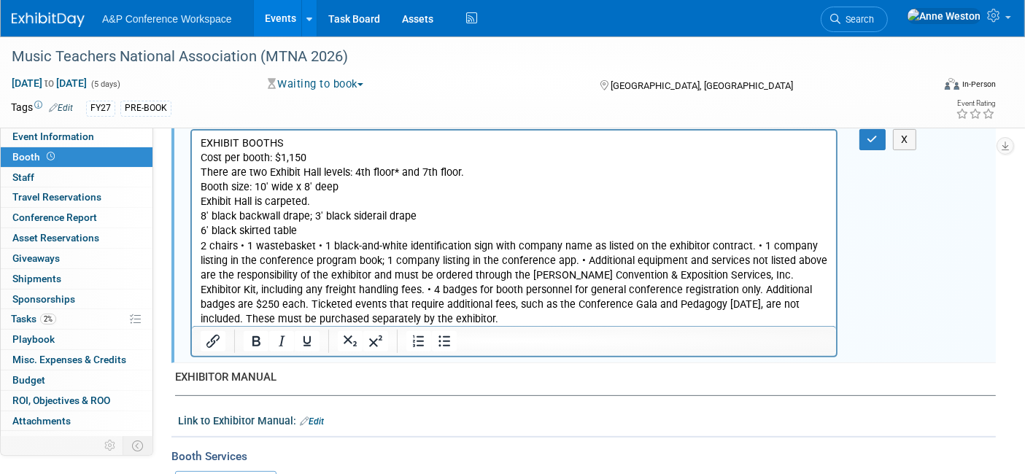
click at [245, 244] on p "2 chairs • 1 wastebasket • 1 black-and-white identification sign with company n…" at bounding box center [513, 283] width 627 height 88
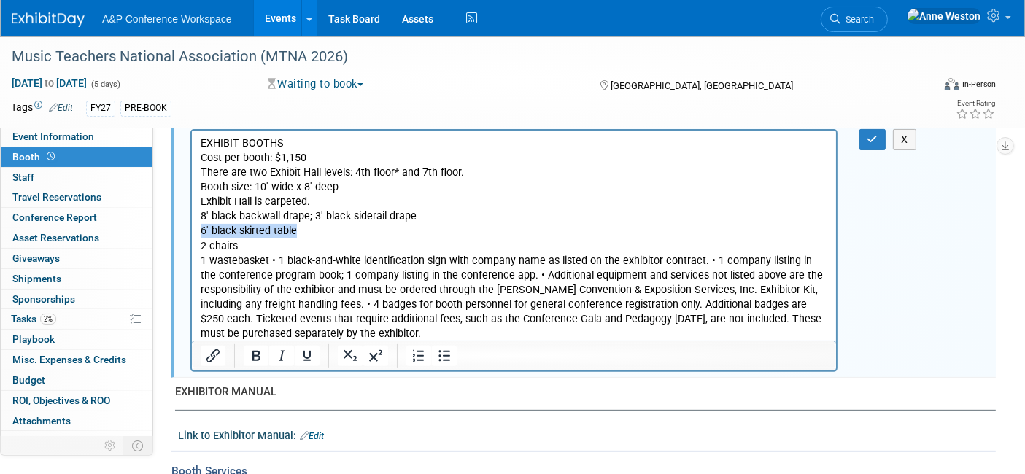
drag, startPoint x: 315, startPoint y: 231, endPoint x: 193, endPoint y: 225, distance: 122.7
click at [193, 225] on html "EXHIBIT BOOTHS Cost per booth: $1,150 There are two Exhibit Hall levels: 4th fl…" at bounding box center [513, 235] width 644 height 211
click at [252, 353] on icon "Bold" at bounding box center [256, 356] width 8 height 10
click at [274, 258] on p "1 wastebasket • 1 black-and-white identification sign with company name as list…" at bounding box center [513, 297] width 627 height 88
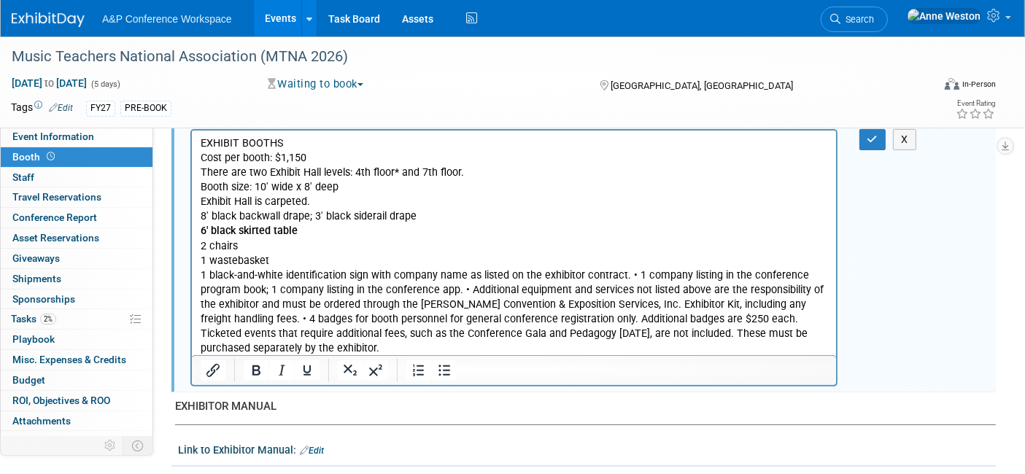
click at [627, 275] on p "1 black-and-white identification sign with company name as listed on the exhibi…" at bounding box center [513, 312] width 627 height 88
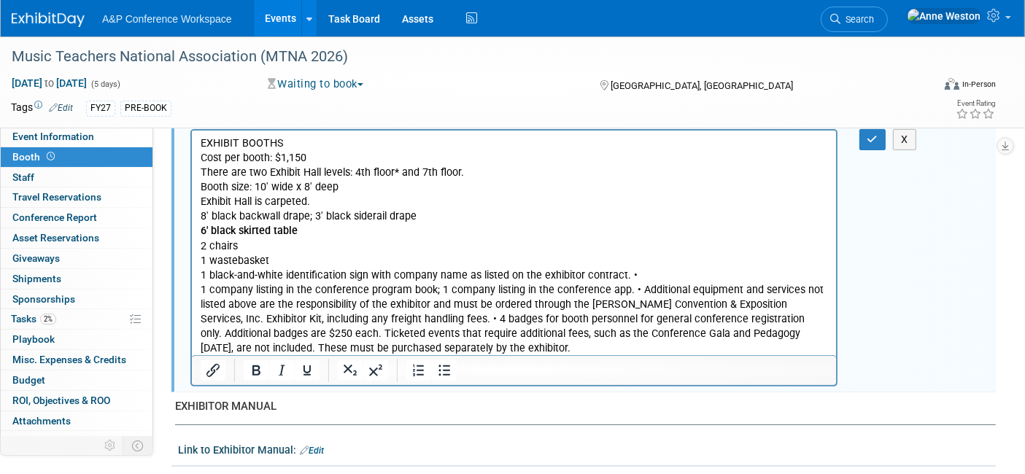
click at [436, 288] on p "1 company listing in the conference program book; 1 company listing in the conf…" at bounding box center [513, 318] width 627 height 73
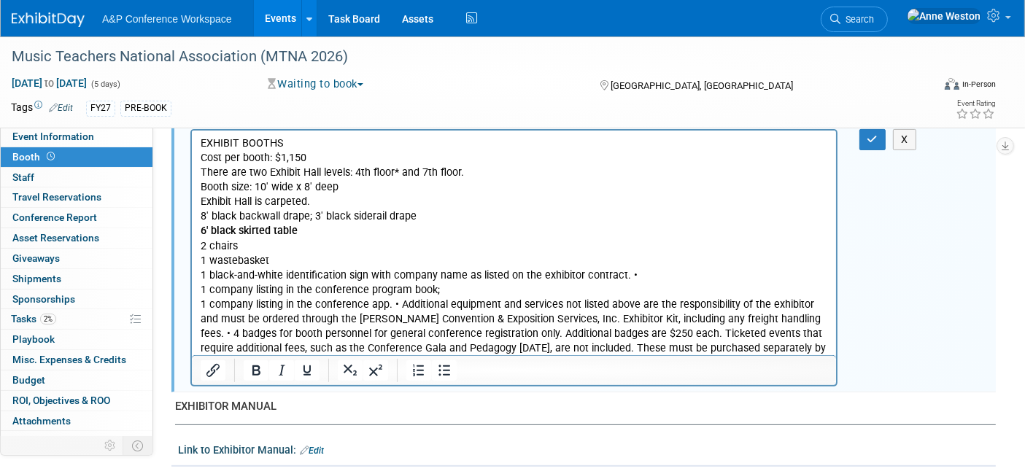
click at [388, 306] on p "1 company listing in the conference app. • Additional equipment and services no…" at bounding box center [513, 333] width 627 height 73
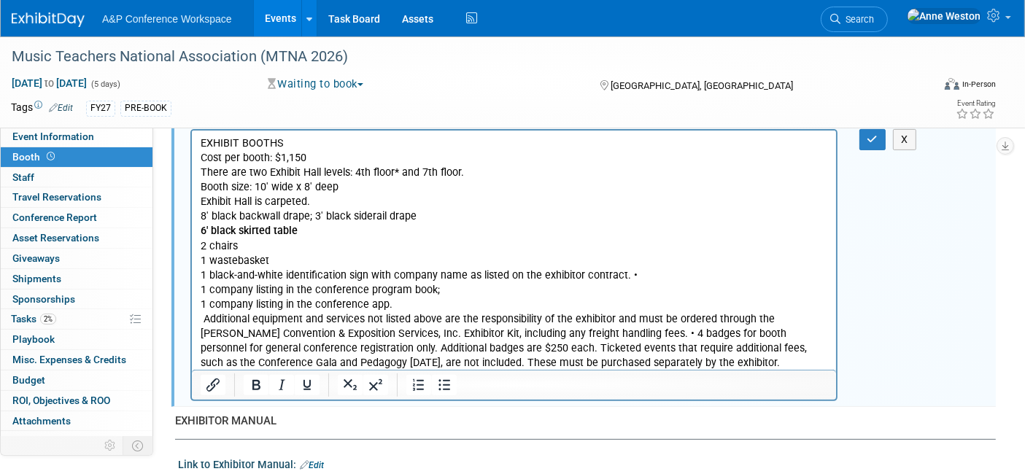
click at [599, 330] on p "Additional equipment and services not listed above are the responsibility of th…" at bounding box center [513, 341] width 627 height 58
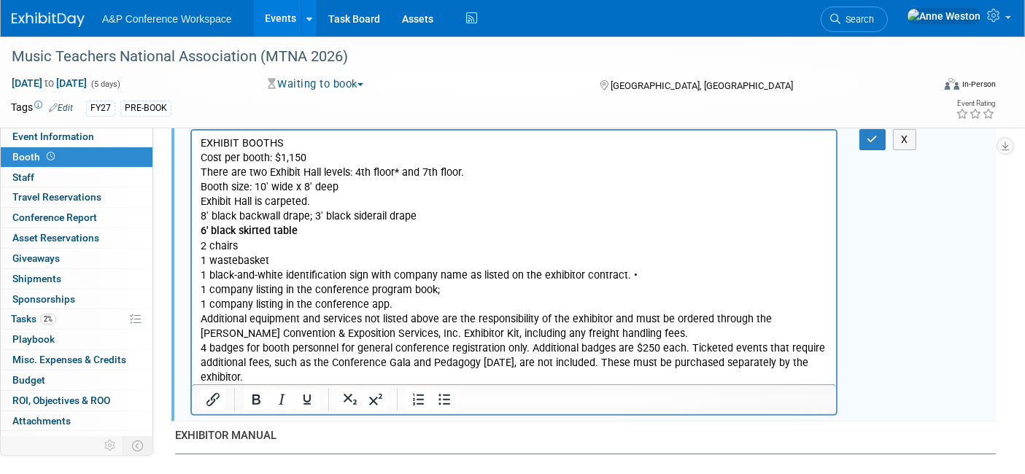
click at [530, 345] on p "4 badges for booth personnel for general conference registration only. Addition…" at bounding box center [513, 363] width 627 height 44
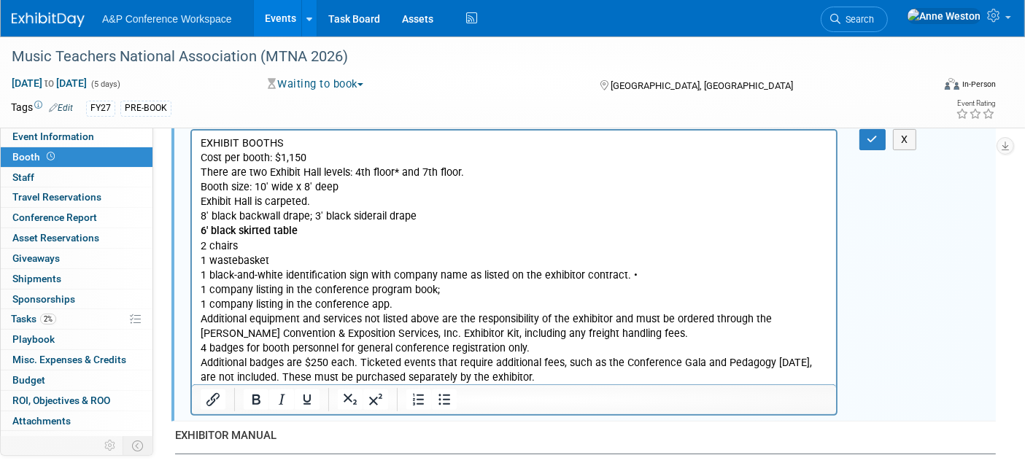
click at [201, 348] on p "4 badges for booth personnel for general conference registration only." at bounding box center [513, 348] width 627 height 15
click at [357, 357] on p "Additional badges are $250 each. Ticketed events that require additional fees, …" at bounding box center [513, 369] width 627 height 29
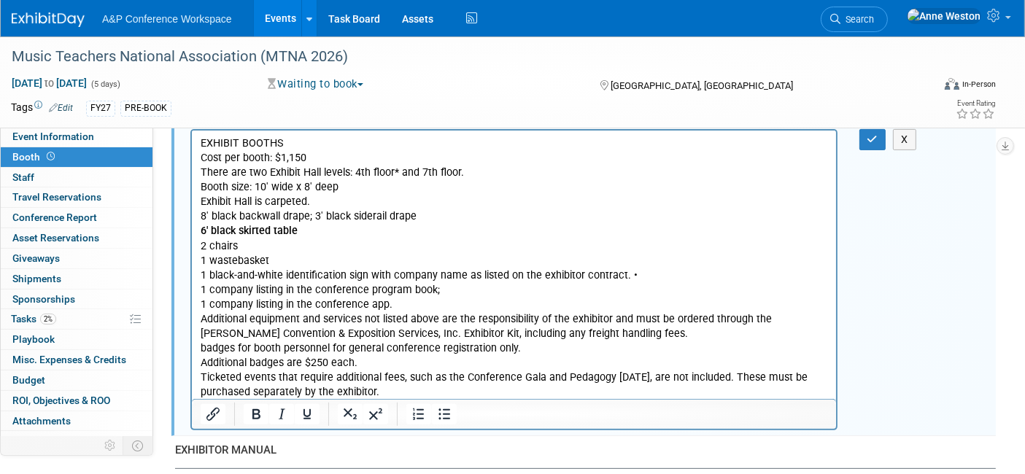
drag, startPoint x: 384, startPoint y: 392, endPoint x: 374, endPoint y: 287, distance: 105.6
click at [191, 162] on html "EXHIBIT BOOTHS Cost per booth: $1,150 There are two Exhibit Hall levels: 4th fl…" at bounding box center [513, 264] width 644 height 269
click at [436, 416] on icon "Bullet list" at bounding box center [445, 415] width 18 height 18
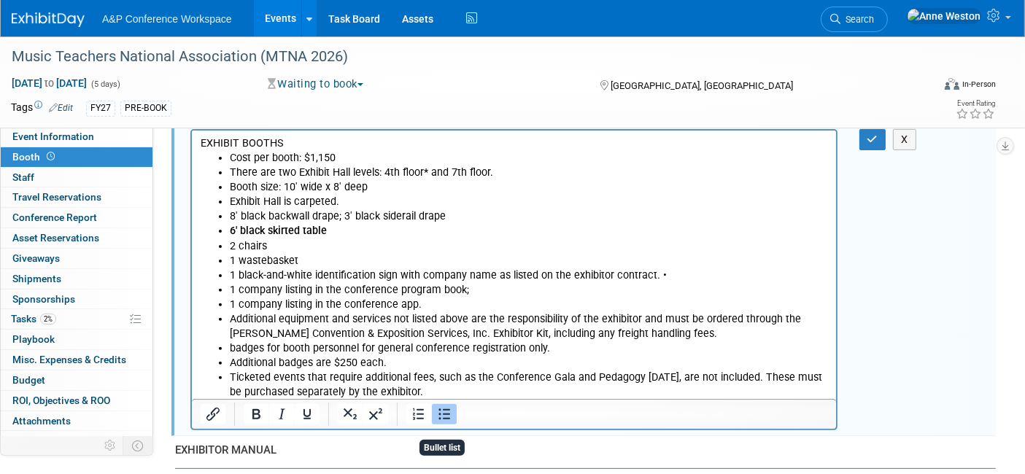
click at [476, 378] on li "Ticketed events that require additional fees, such as the Conference Gala and P…" at bounding box center [528, 384] width 598 height 29
drag, startPoint x: 268, startPoint y: 138, endPoint x: 200, endPoint y: 137, distance: 67.9
click at [200, 137] on p "EXHIBIT BOOTHS" at bounding box center [513, 143] width 627 height 15
click at [257, 411] on icon "Bold" at bounding box center [256, 415] width 18 height 18
click at [376, 257] on li "1 wastebasket" at bounding box center [528, 260] width 598 height 15
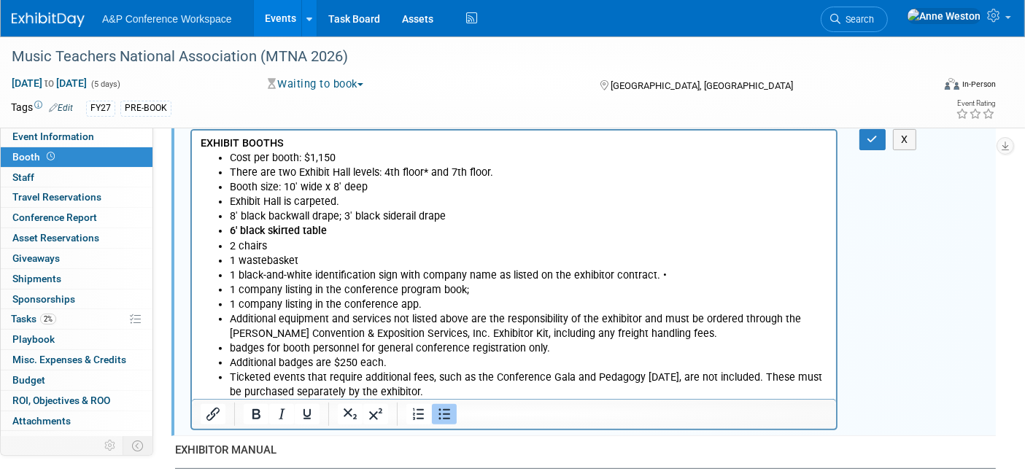
drag, startPoint x: 301, startPoint y: 260, endPoint x: 217, endPoint y: 242, distance: 85.9
click at [217, 242] on ul "Cost per booth: $1,150 There are two Exhibit Hall levels: 4th floor* and 7th fl…" at bounding box center [513, 274] width 627 height 249
click at [256, 406] on icon "Bold" at bounding box center [256, 415] width 18 height 18
click at [441, 278] on li "1 black-and-white identification sign with company name as listed on the exhibi…" at bounding box center [528, 275] width 598 height 15
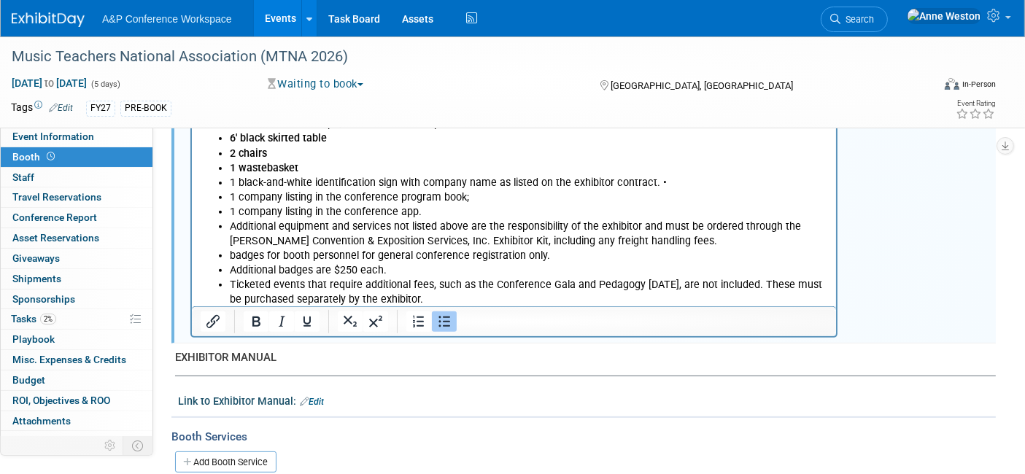
scroll to position [243, 0]
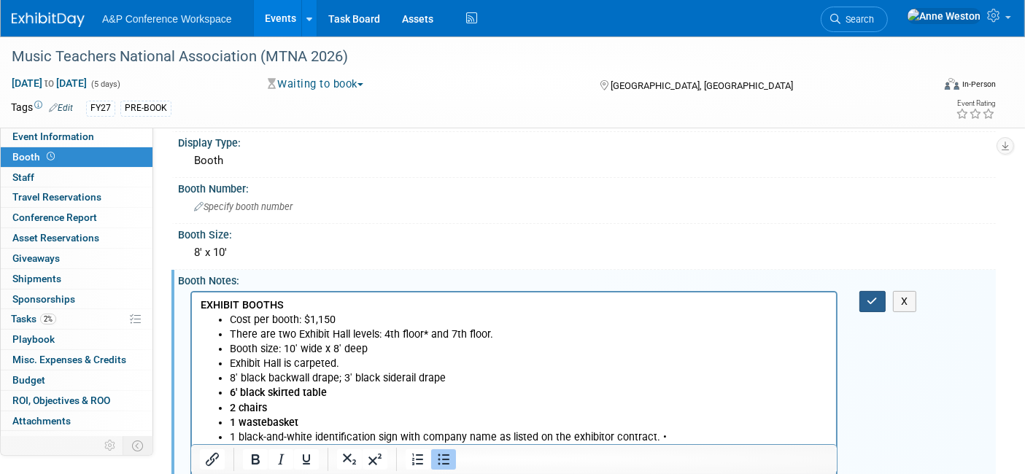
click at [871, 296] on icon "button" at bounding box center [872, 301] width 11 height 10
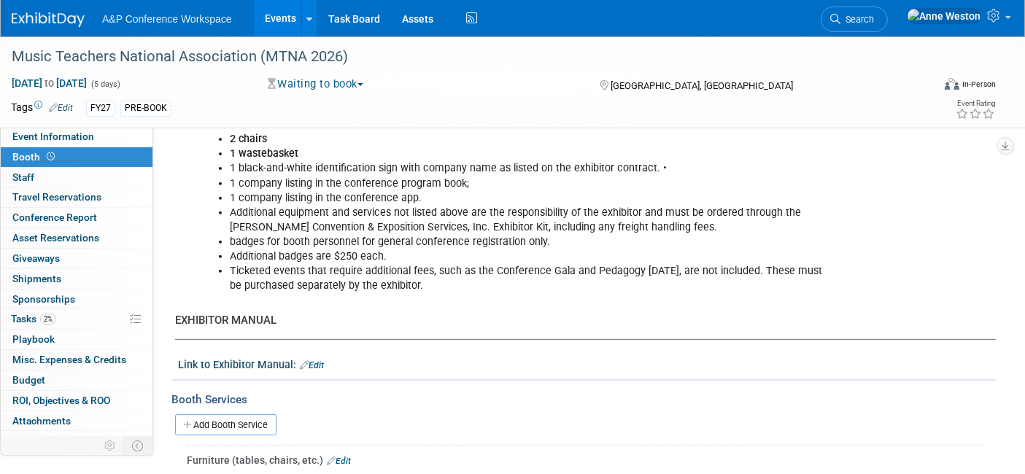
scroll to position [486, 0]
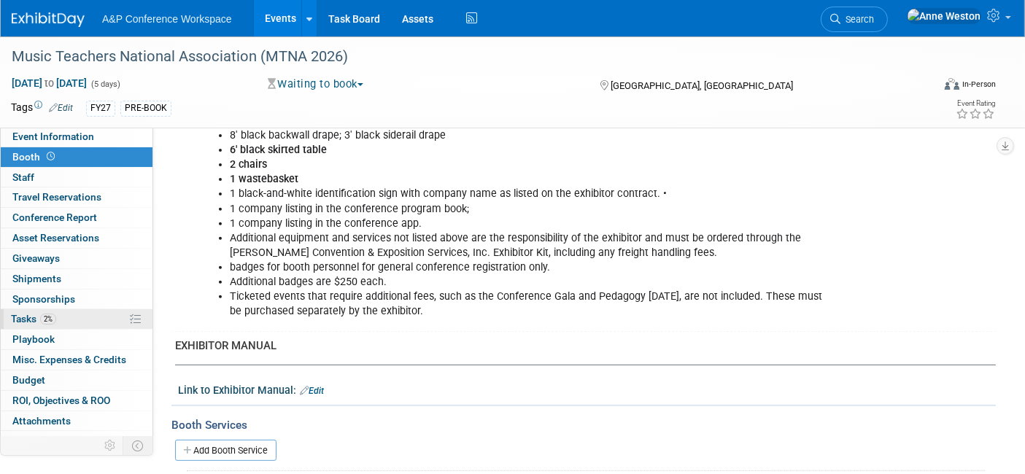
click at [31, 309] on link "2% Tasks 2%" at bounding box center [77, 319] width 152 height 20
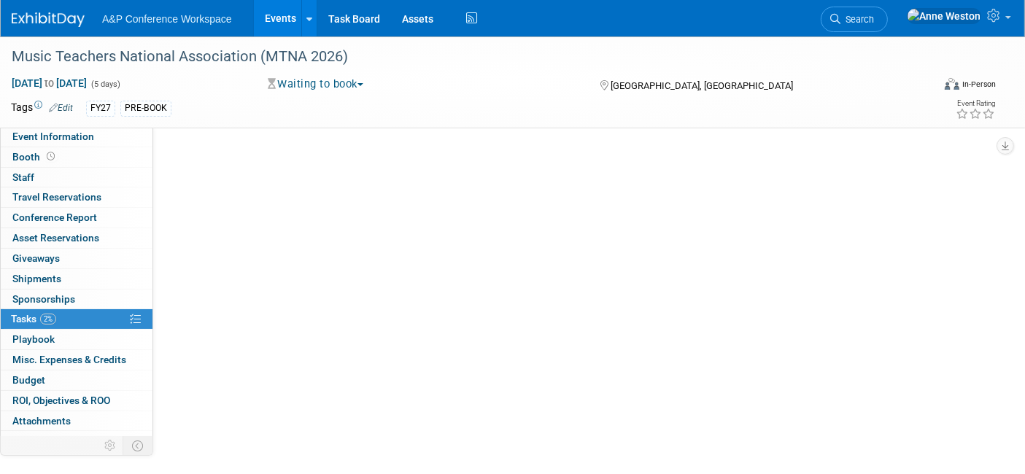
scroll to position [0, 0]
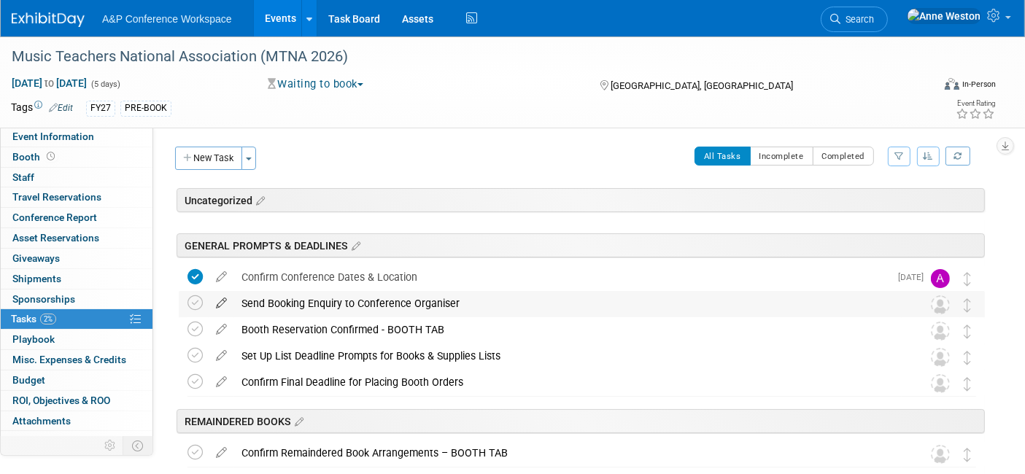
click at [220, 301] on icon at bounding box center [222, 300] width 26 height 18
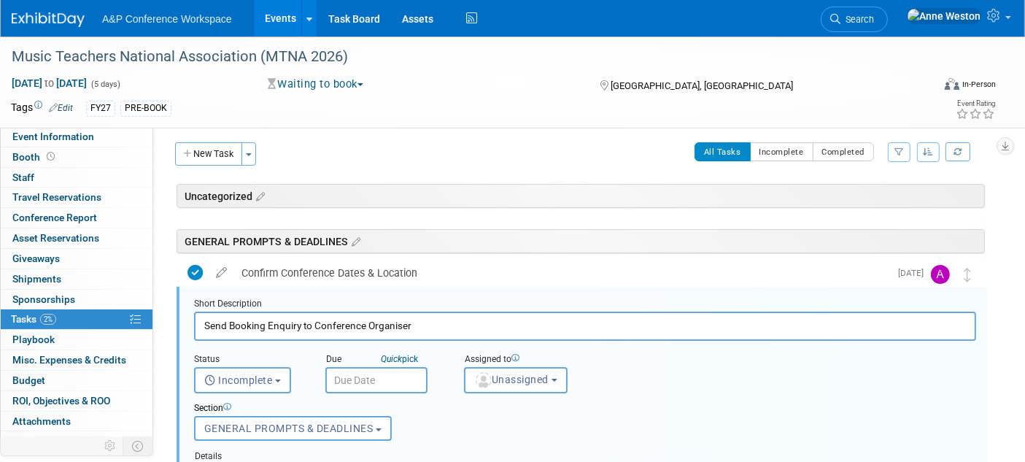
scroll to position [77, 0]
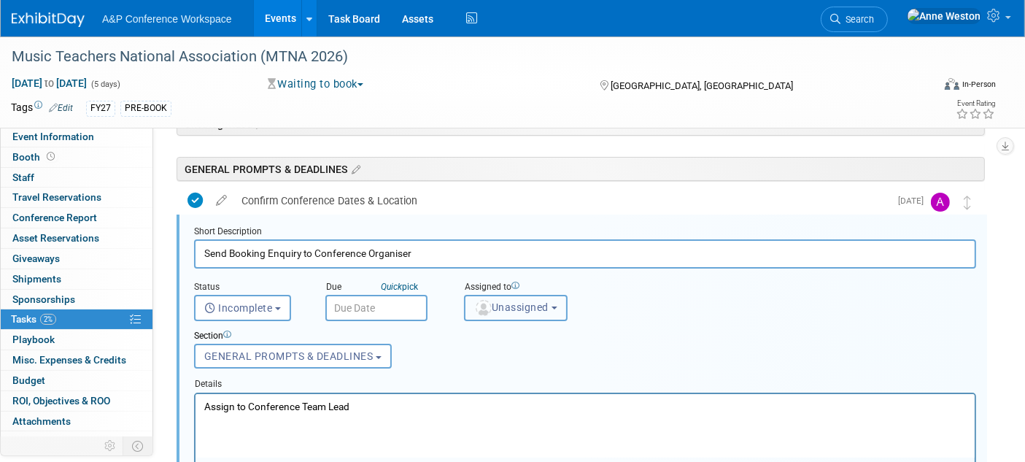
click at [508, 301] on span "Unassigned" at bounding box center [511, 307] width 74 height 12
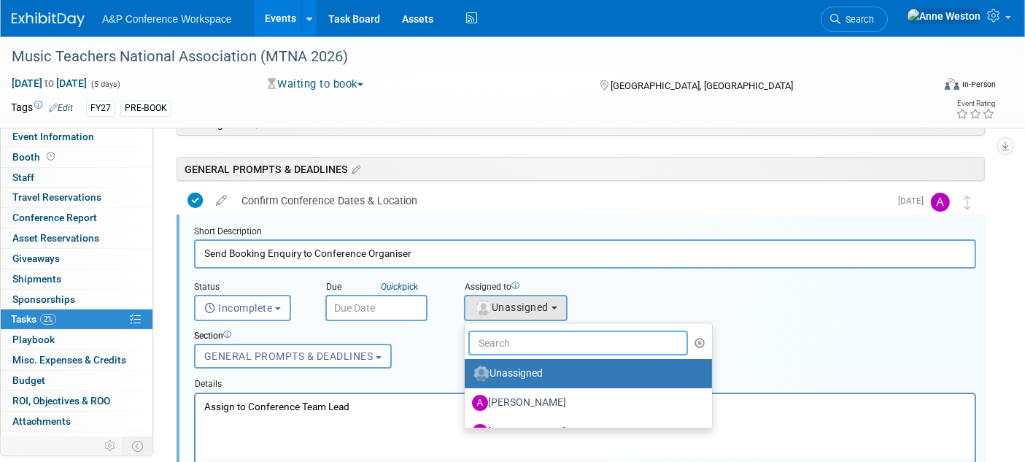
click at [517, 341] on input "text" at bounding box center [578, 342] width 220 height 25
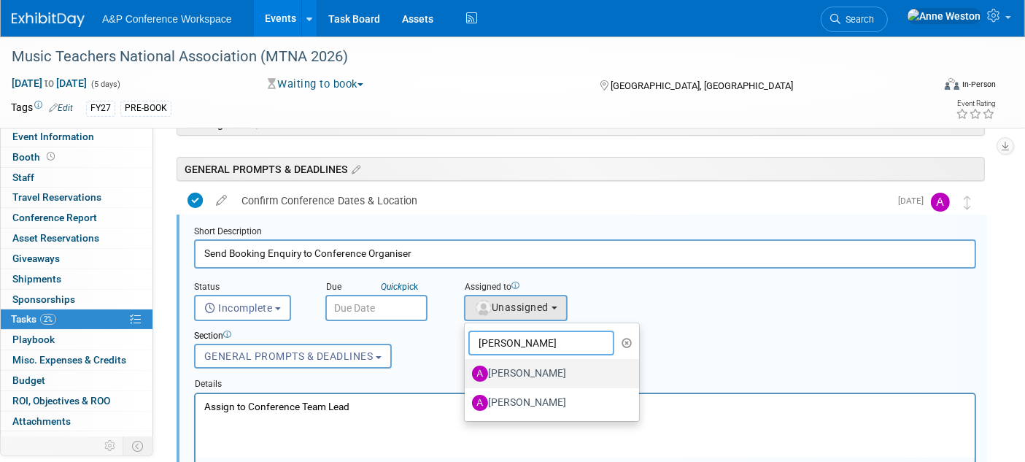
type input "Amanda"
click at [513, 371] on label "[PERSON_NAME]" at bounding box center [548, 373] width 152 height 23
click at [467, 371] on input "[PERSON_NAME]" at bounding box center [461, 371] width 9 height 9
select select "3fc68575-f872-4db6-8d2a-11755123f12c"
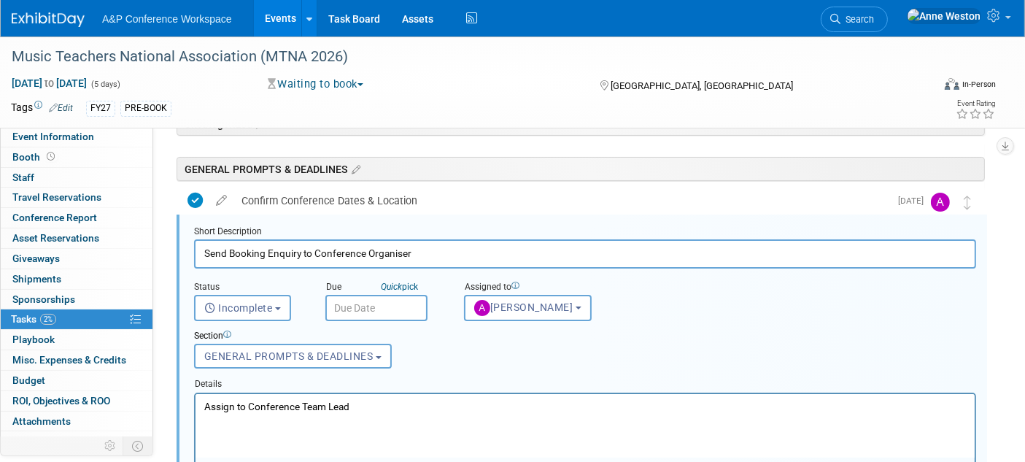
click at [352, 303] on input "text" at bounding box center [376, 308] width 102 height 26
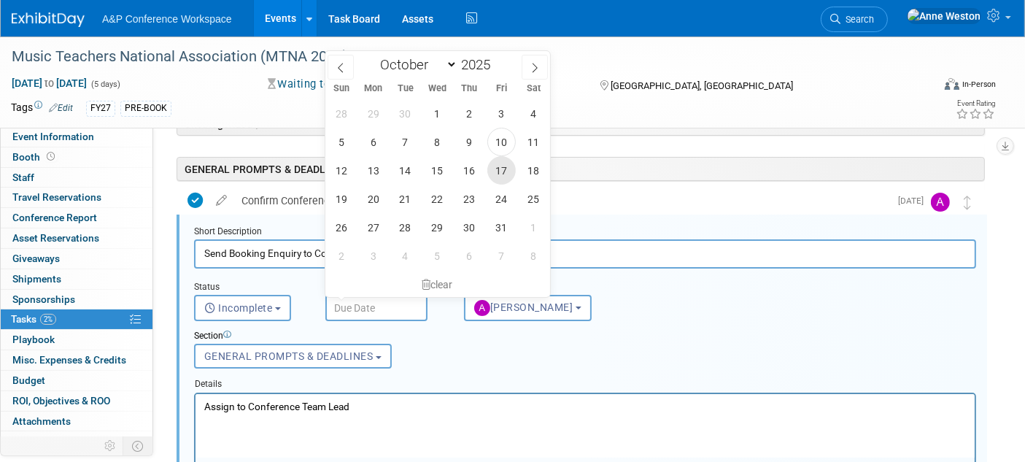
click at [500, 171] on span "17" at bounding box center [501, 170] width 28 height 28
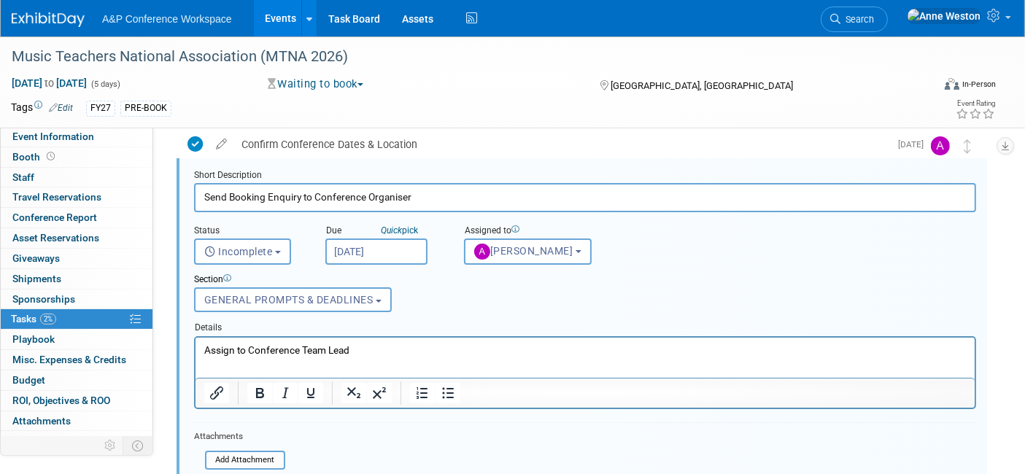
scroll to position [158, 0]
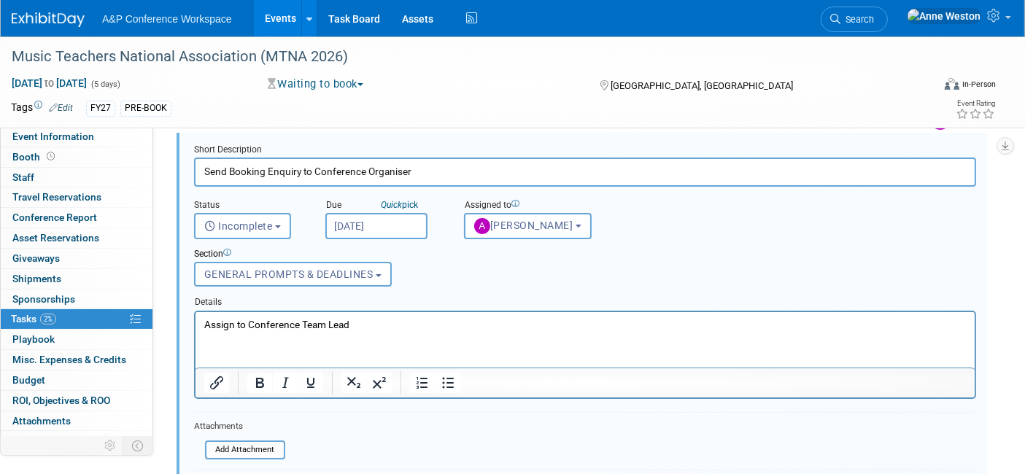
click at [373, 220] on input "Oct 17, 2025" at bounding box center [376, 226] width 102 height 26
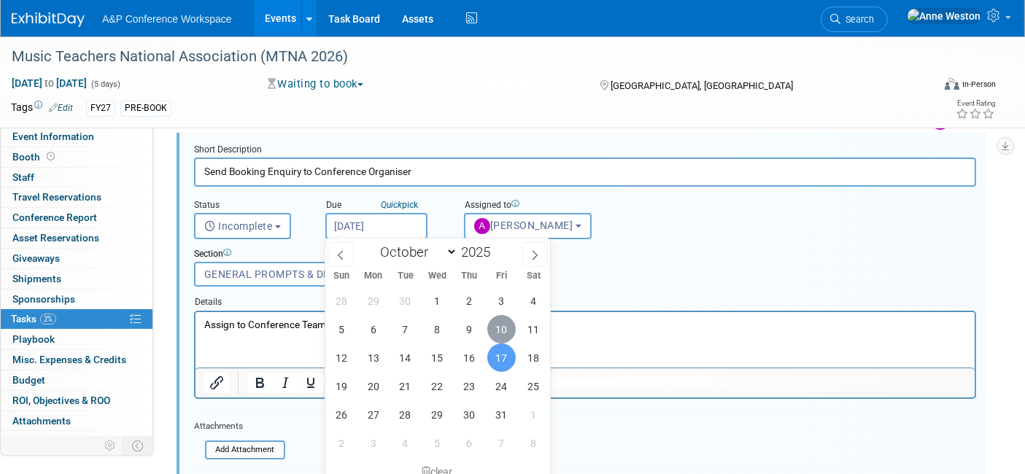
drag, startPoint x: 501, startPoint y: 332, endPoint x: 306, endPoint y: 23, distance: 364.9
click at [501, 332] on span "10" at bounding box center [501, 329] width 28 height 28
type input "Oct 10, 2025"
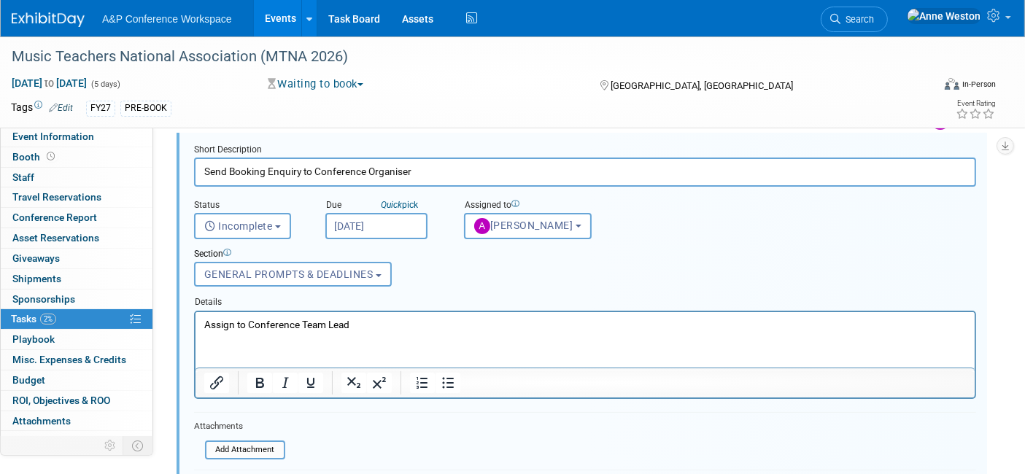
scroll to position [239, 0]
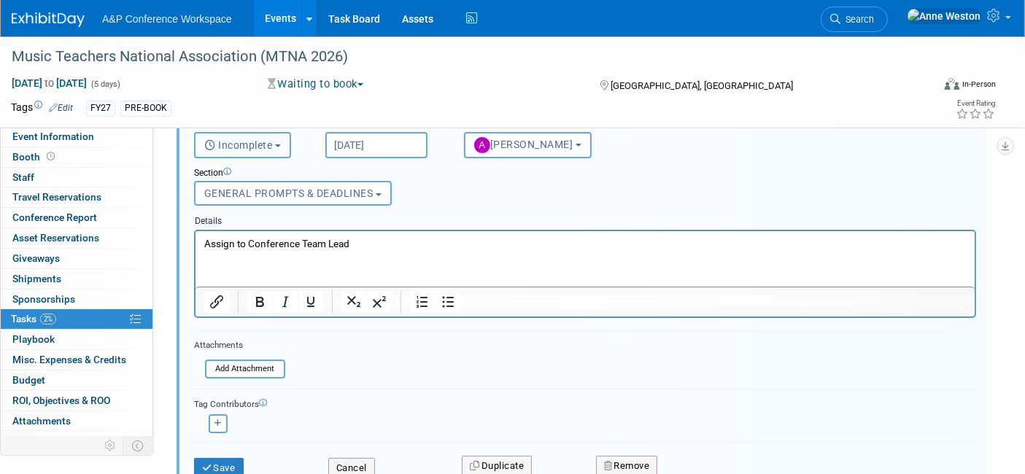
click at [264, 139] on span "Incomplete" at bounding box center [238, 145] width 69 height 12
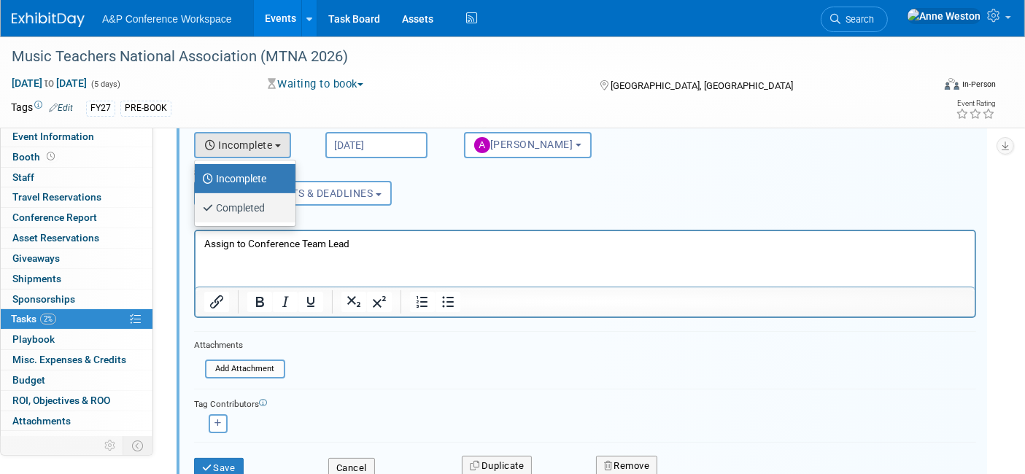
click at [243, 205] on label "Completed" at bounding box center [241, 207] width 79 height 23
click at [197, 205] on input "Completed" at bounding box center [191, 205] width 9 height 9
select select "3"
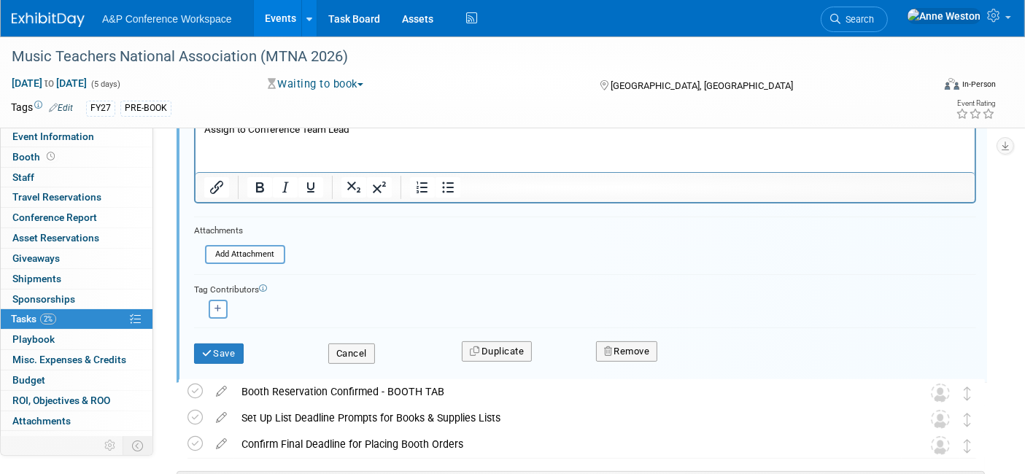
scroll to position [401, 0]
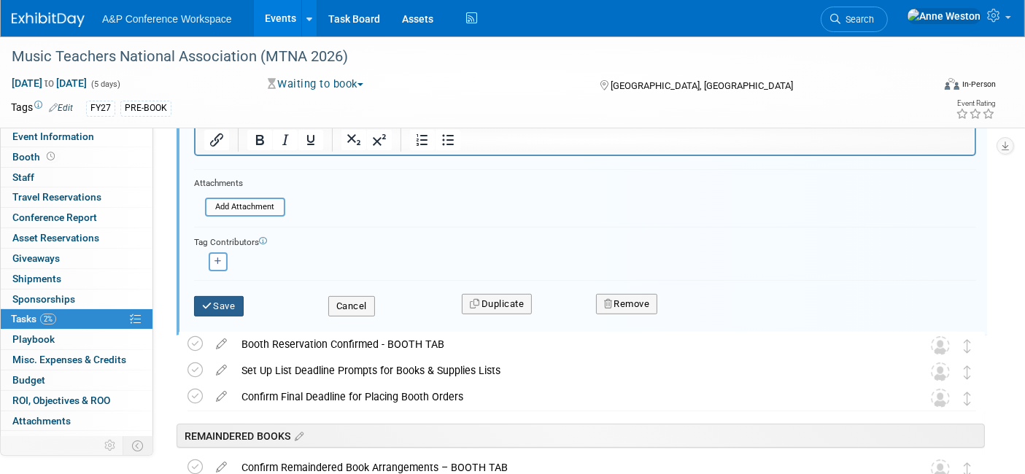
click at [239, 301] on button "Save" at bounding box center [219, 306] width 50 height 20
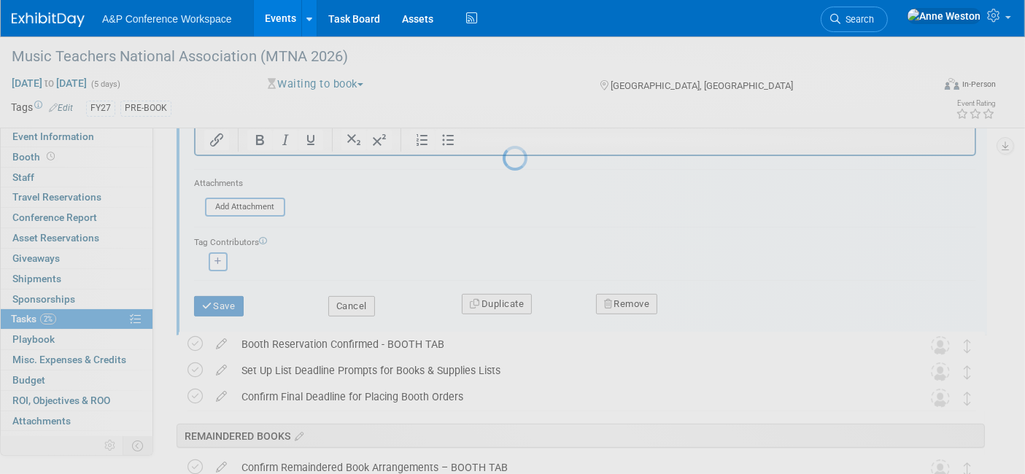
click at [503, 297] on div at bounding box center [513, 237] width 20 height 474
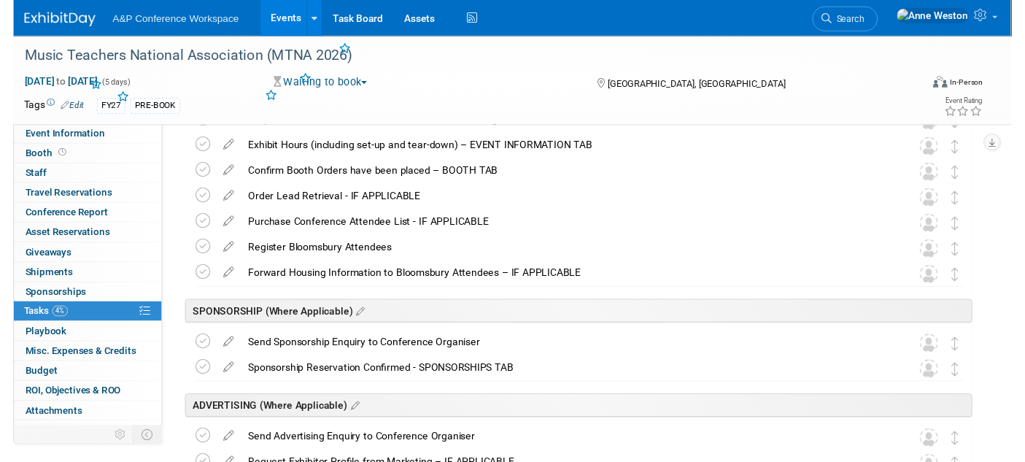
scroll to position [77, 0]
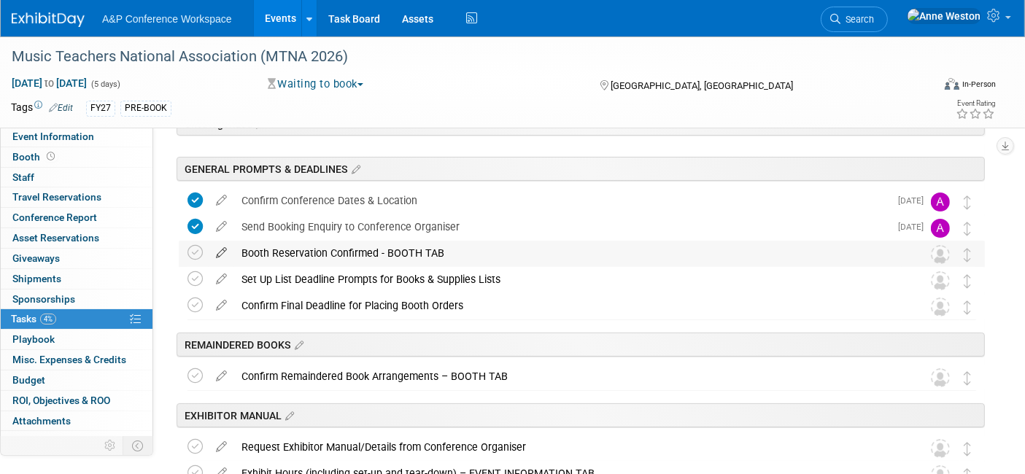
click at [219, 253] on icon at bounding box center [222, 250] width 26 height 18
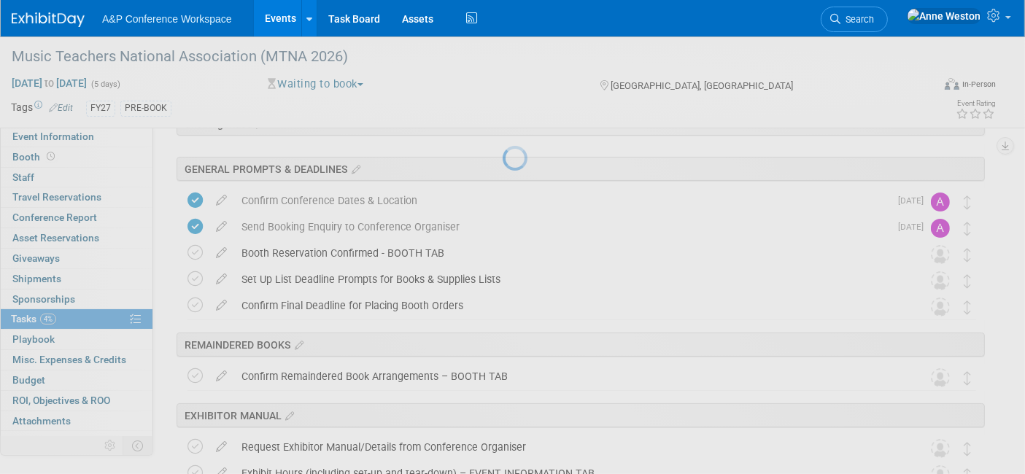
select select "9"
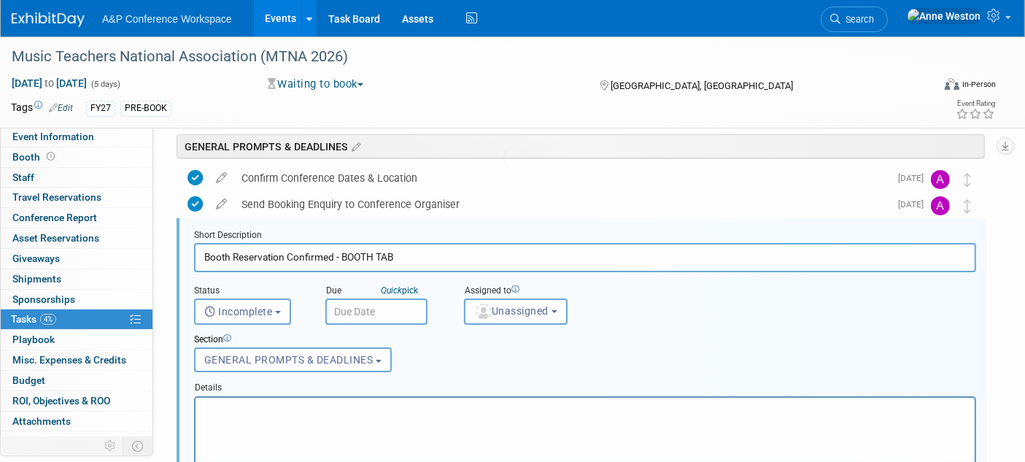
scroll to position [104, 0]
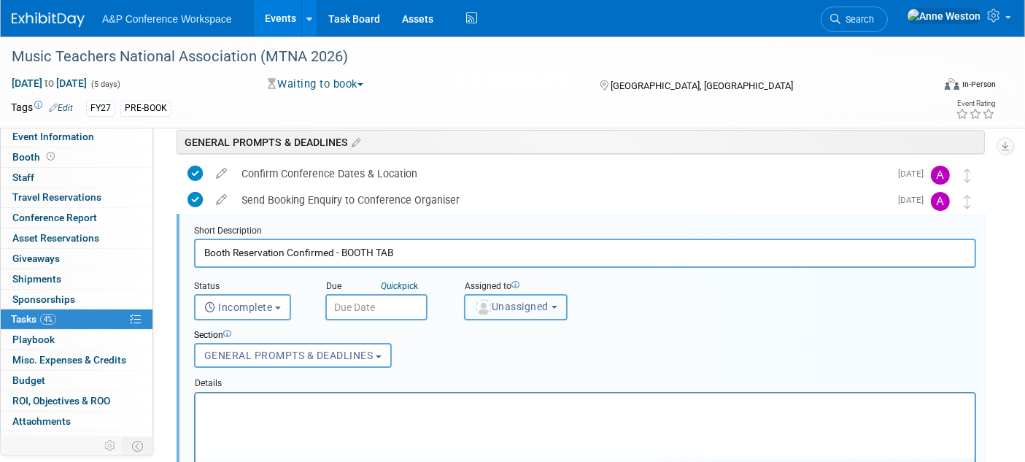
click at [521, 309] on span "Unassigned" at bounding box center [511, 307] width 74 height 12
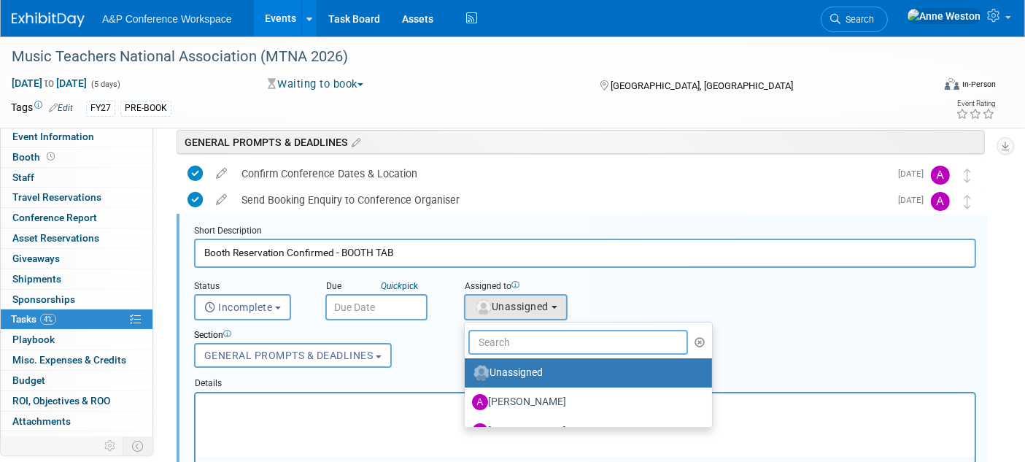
click at [523, 345] on input "text" at bounding box center [578, 342] width 220 height 25
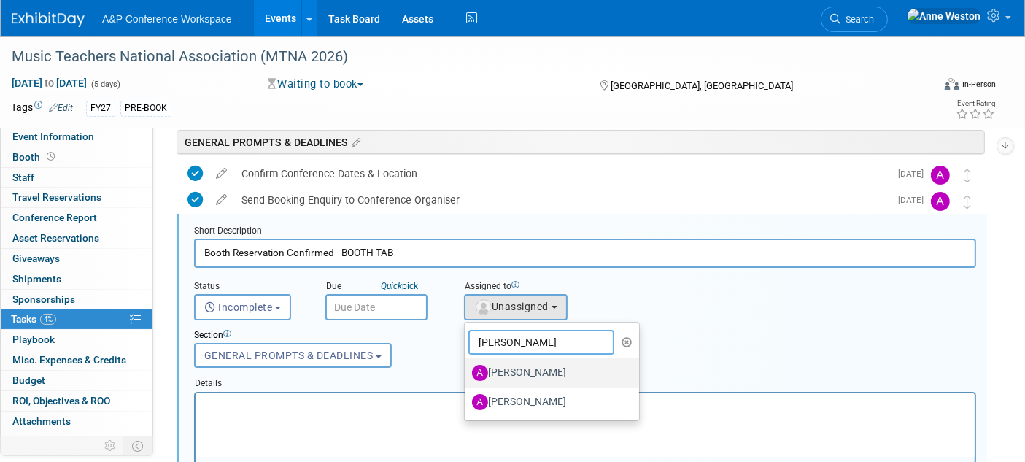
type input "Amanda"
click at [537, 367] on label "[PERSON_NAME]" at bounding box center [548, 372] width 152 height 23
click at [467, 367] on input "[PERSON_NAME]" at bounding box center [461, 370] width 9 height 9
select select "3fc68575-f872-4db6-8d2a-11755123f12c"
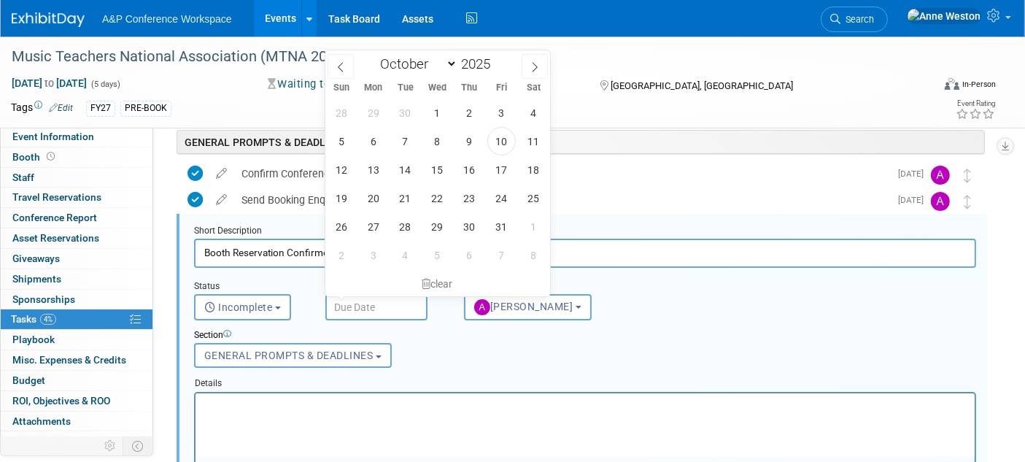
click at [341, 303] on input "text" at bounding box center [376, 307] width 102 height 26
click at [498, 169] on span "17" at bounding box center [501, 169] width 28 height 28
type input "Oct 17, 2025"
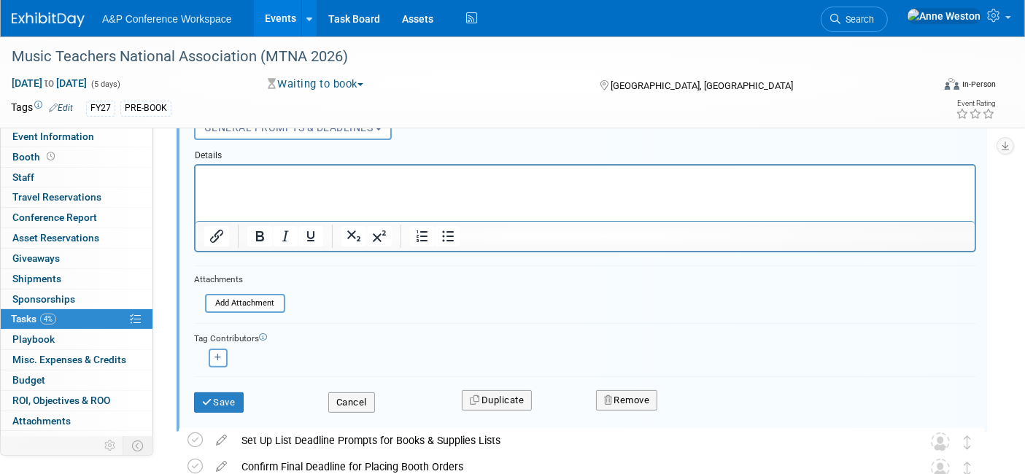
scroll to position [347, 0]
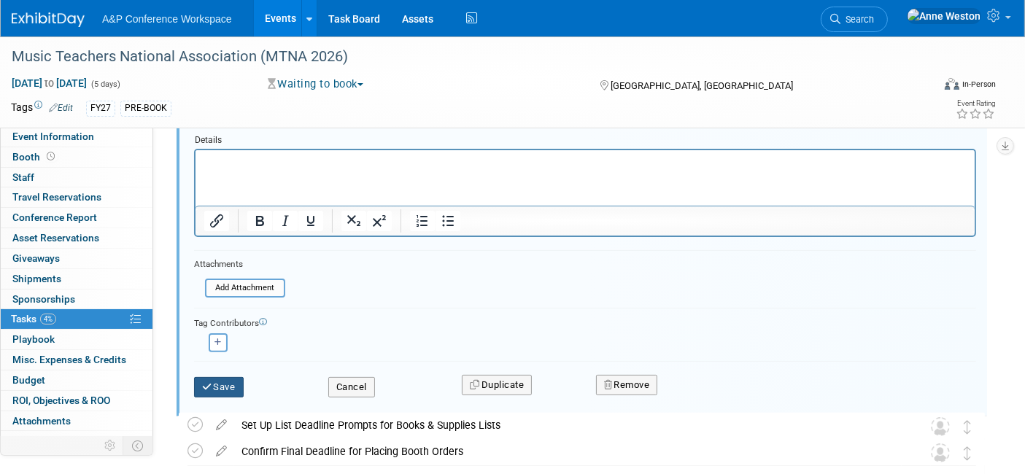
click at [225, 382] on button "Save" at bounding box center [219, 387] width 50 height 20
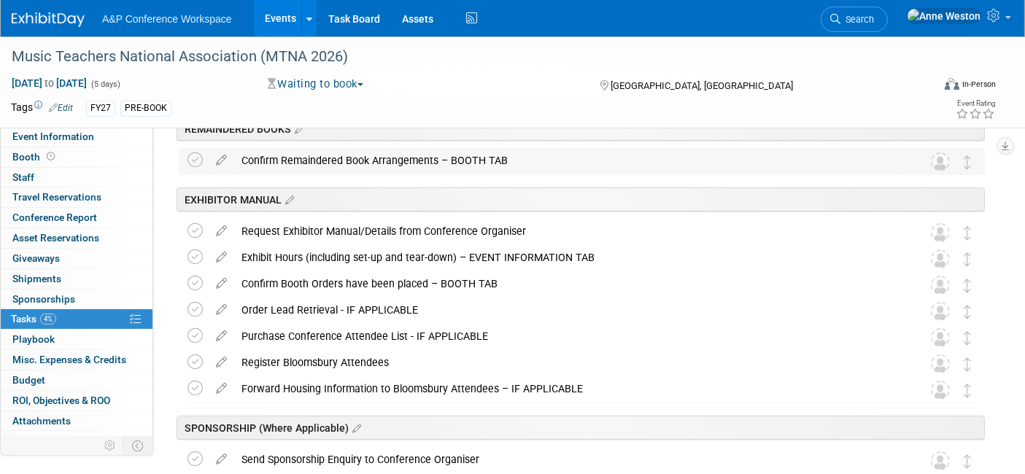
scroll to position [0, 0]
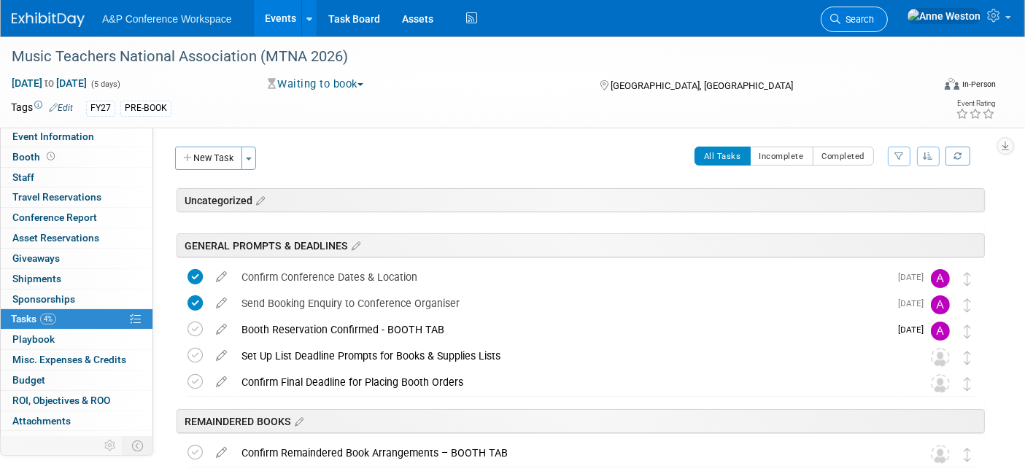
click at [874, 15] on span "Search" at bounding box center [857, 19] width 34 height 11
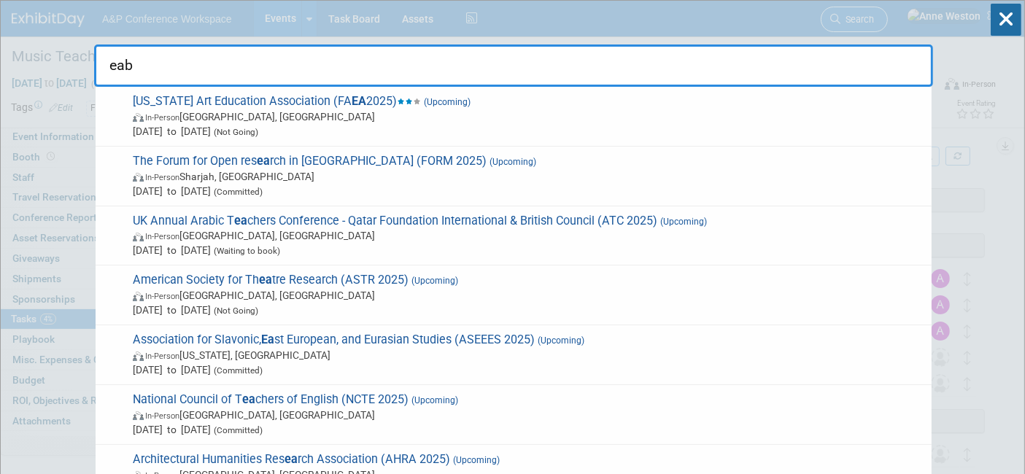
type input "eabs"
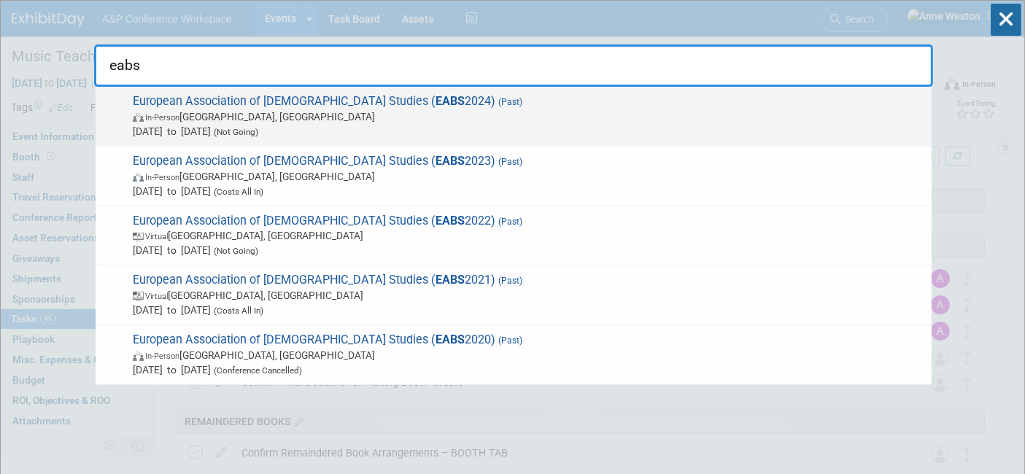
click at [231, 118] on span "In-Person Sofia, Bulgaria" at bounding box center [529, 116] width 792 height 15
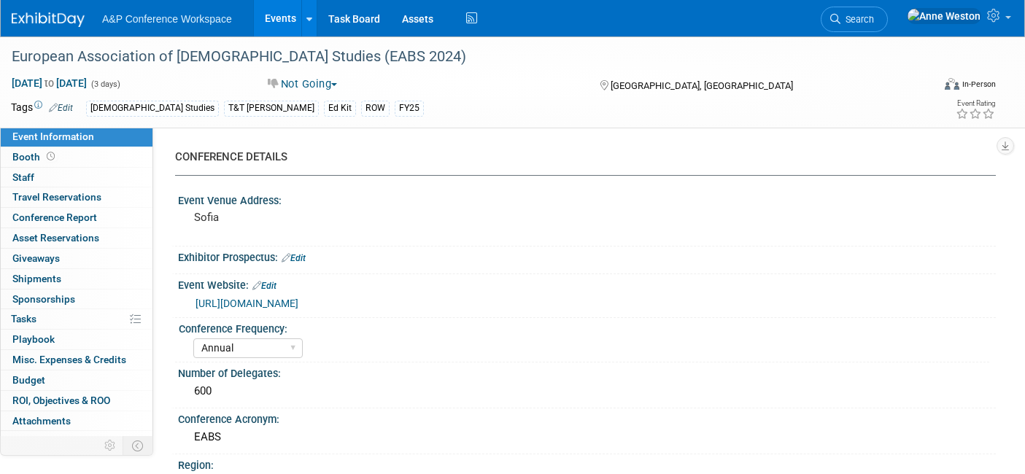
select select "Annual"
select select "Level 2"
select select "In-Person Booth"
select select "[PERSON_NAME]"
drag, startPoint x: 0, startPoint y: 0, endPoint x: 886, endPoint y: 20, distance: 885.9
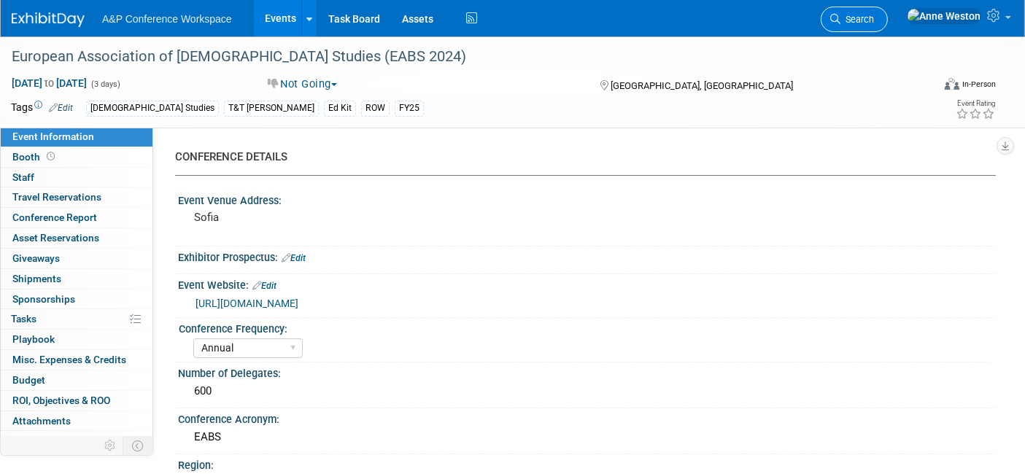
click at [840, 20] on icon at bounding box center [835, 19] width 10 height 10
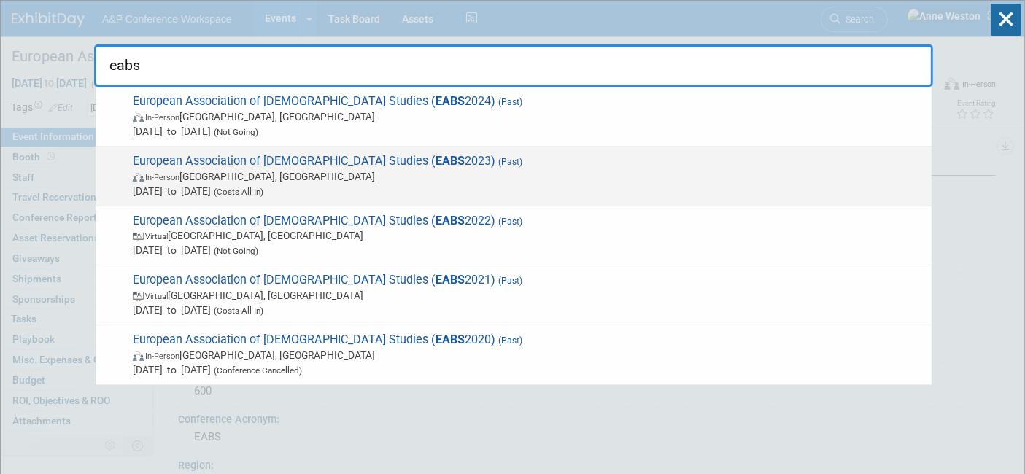
type input "eabs"
click at [242, 178] on span "In-Person [GEOGRAPHIC_DATA], [GEOGRAPHIC_DATA]" at bounding box center [529, 176] width 792 height 15
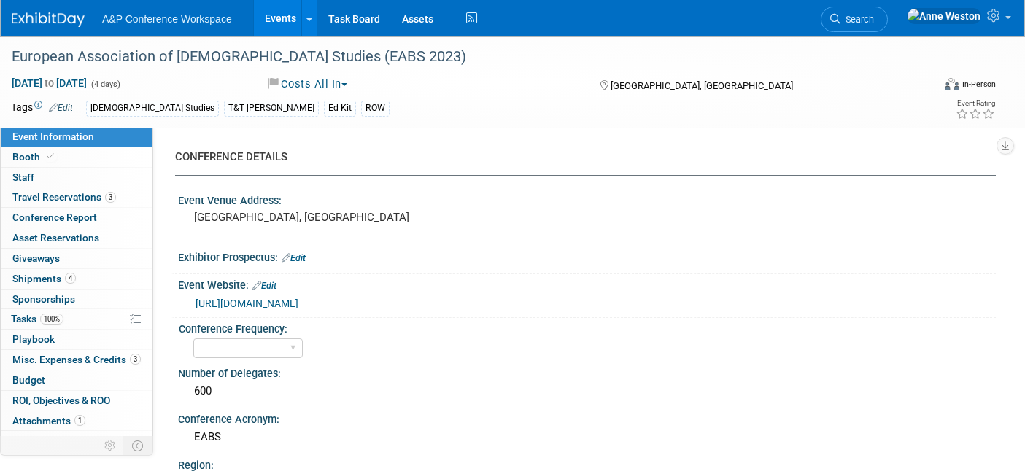
select select "Level 2"
select select "Ed Kit"
select select "[PERSON_NAME]"
click at [61, 158] on link "Booth" at bounding box center [77, 157] width 152 height 20
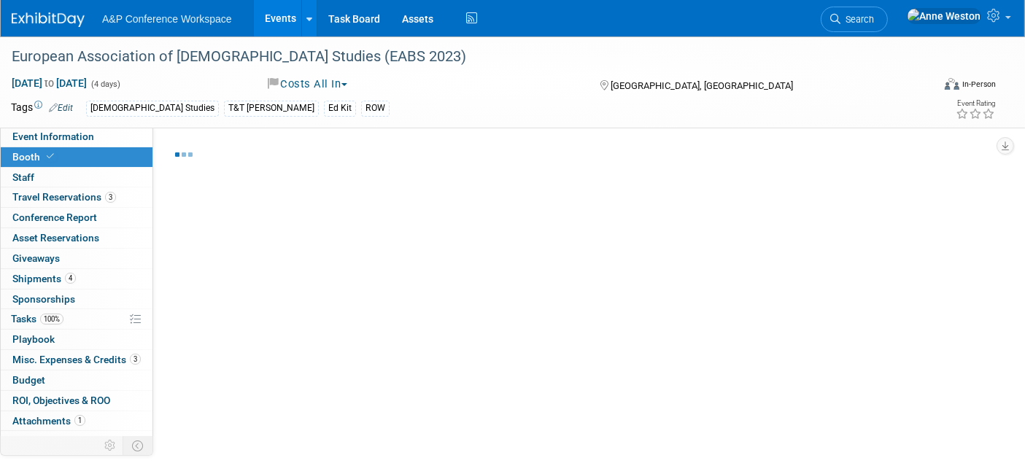
select select "COBA"
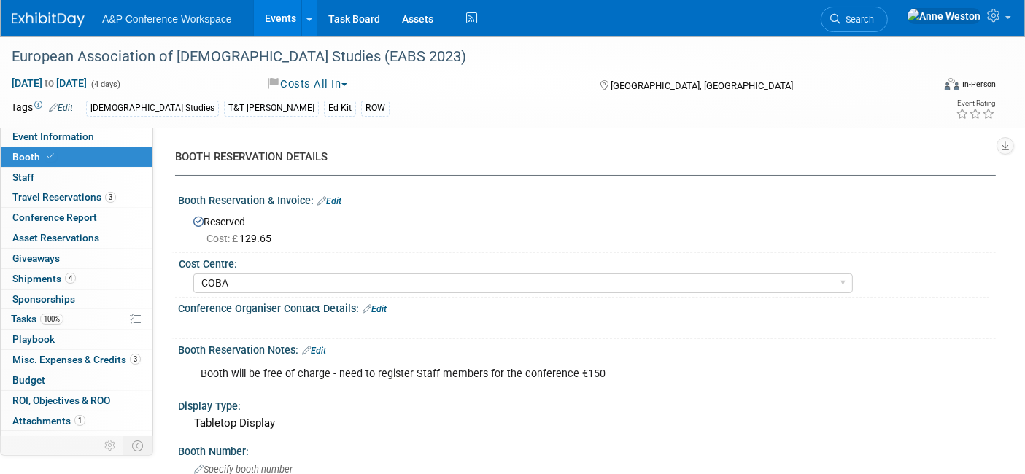
click at [874, 22] on span "Search" at bounding box center [857, 19] width 34 height 11
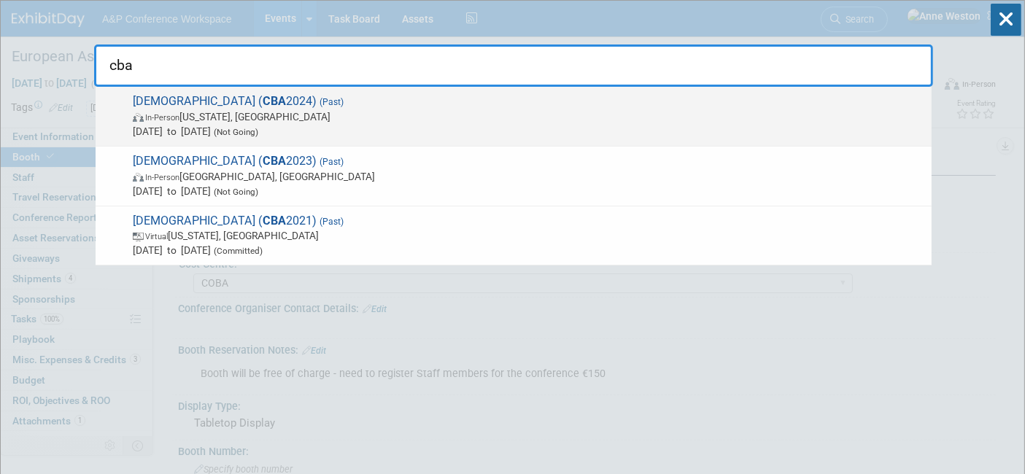
type input "cba"
click at [325, 98] on span "Catholic Bible Association of America ( CBA 2024) (Past) In-Person Washington, …" at bounding box center [526, 116] width 796 height 45
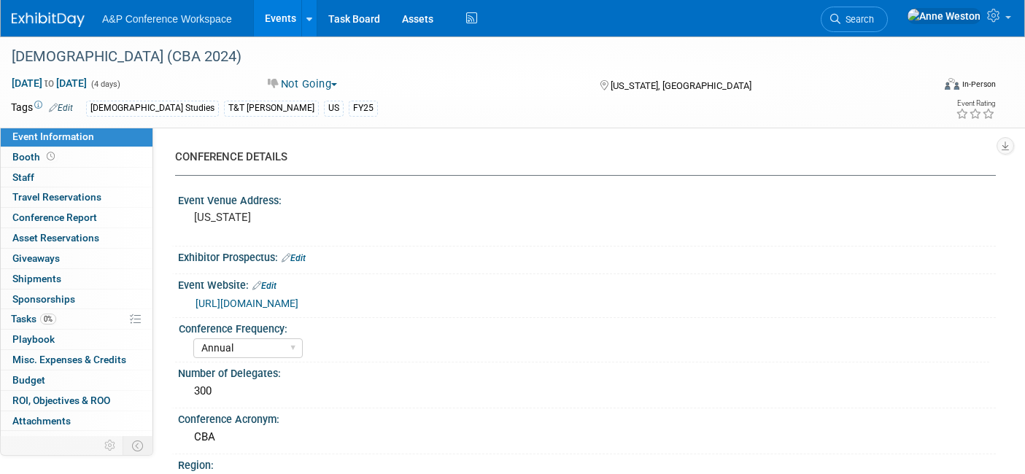
select select "Annual"
select select "Level 2"
select select "Ed Kit"
select select "[PERSON_NAME]"
click at [298, 302] on link "[URL][DOMAIN_NAME]" at bounding box center [247, 304] width 103 height 12
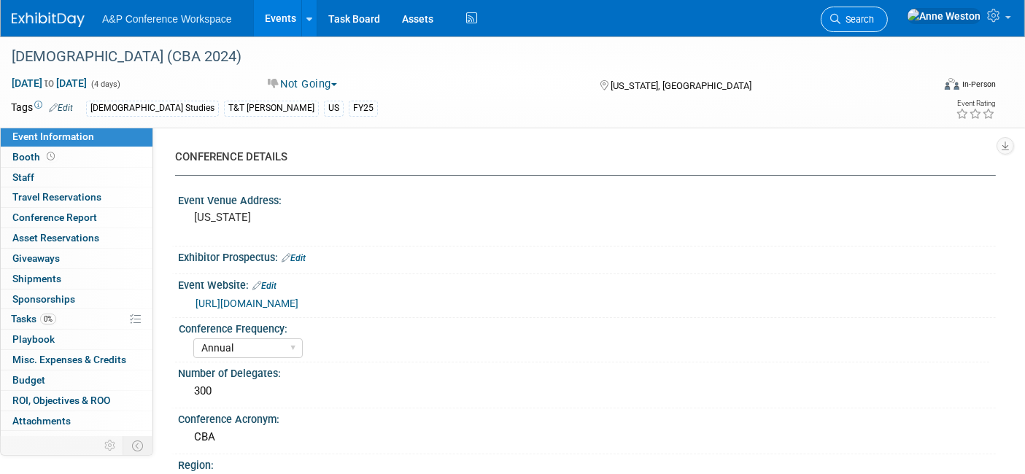
click at [874, 18] on span "Search" at bounding box center [857, 19] width 34 height 11
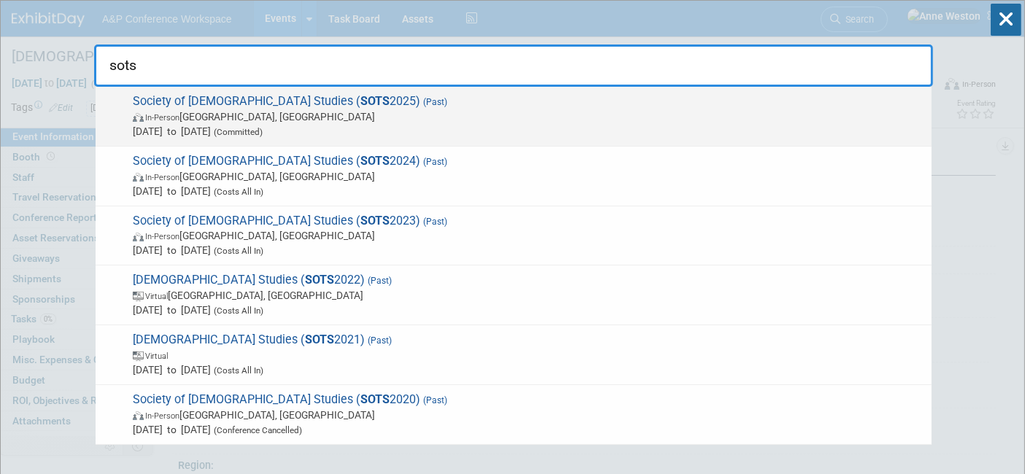
type input "sots"
click at [228, 95] on span "Society of [DEMOGRAPHIC_DATA] Studies ( SOTS 2025) (Past) In-Person [GEOGRAPHIC…" at bounding box center [526, 116] width 796 height 45
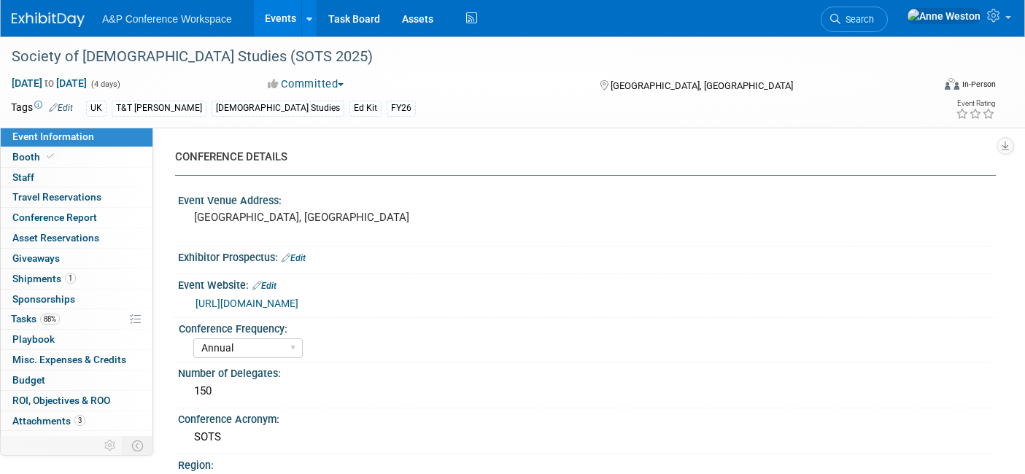
select select "Annual"
select select "Level 3"
select select "Ed Kit"
select select "[DEMOGRAPHIC_DATA] Studies"
select select "T&T [PERSON_NAME]"
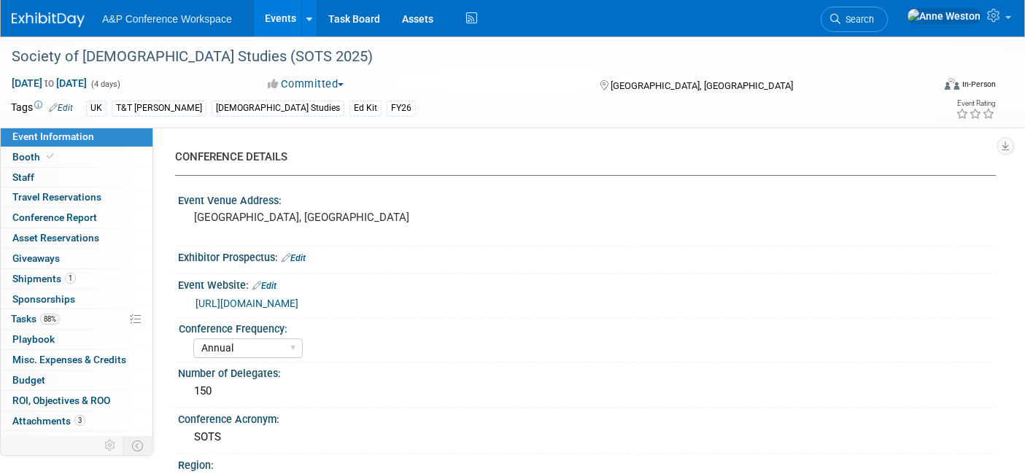
select select "[PERSON_NAME]"
select select "Networking/Commissioning"
click at [298, 300] on link "[URL][DOMAIN_NAME]" at bounding box center [247, 304] width 103 height 12
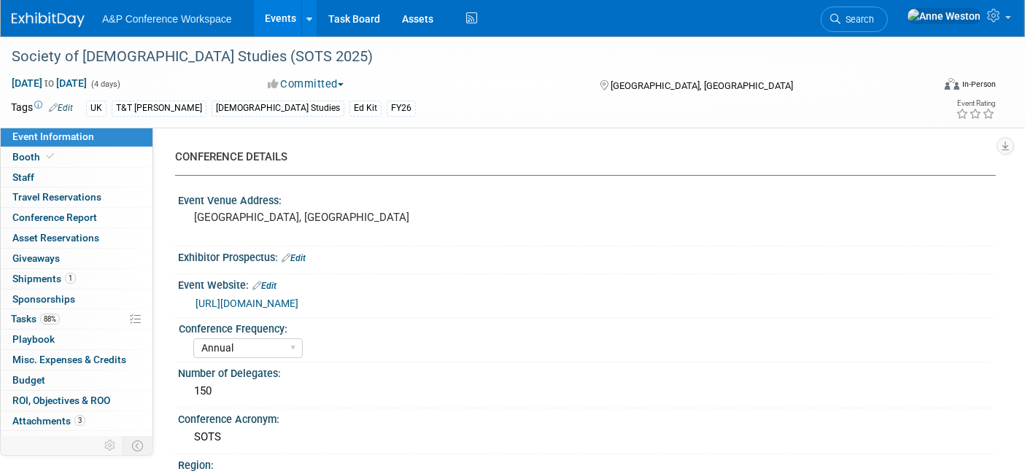
click at [874, 16] on span "Search" at bounding box center [857, 19] width 34 height 11
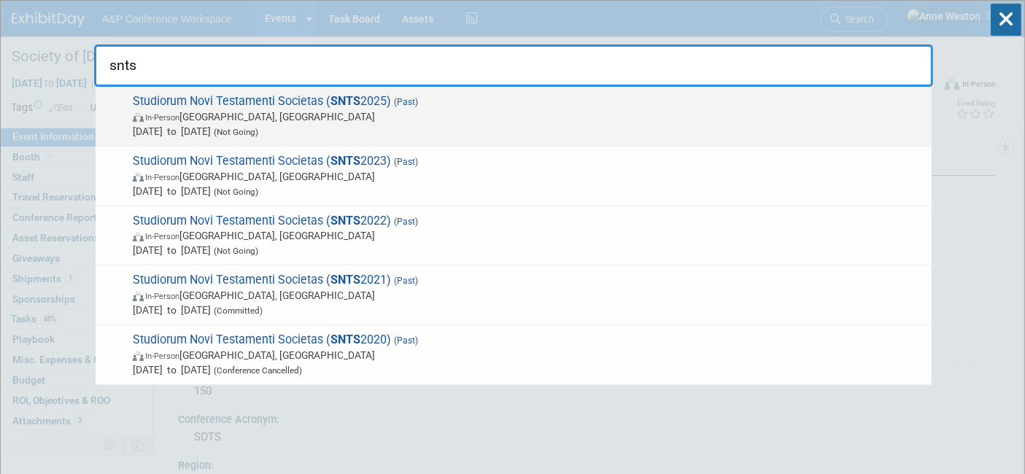
type input "snts"
click at [216, 107] on span "Studiorum [DEMOGRAPHIC_DATA] Societas ( SNTS 2025) (Past) In-Person [GEOGRAPHIC…" at bounding box center [526, 116] width 796 height 45
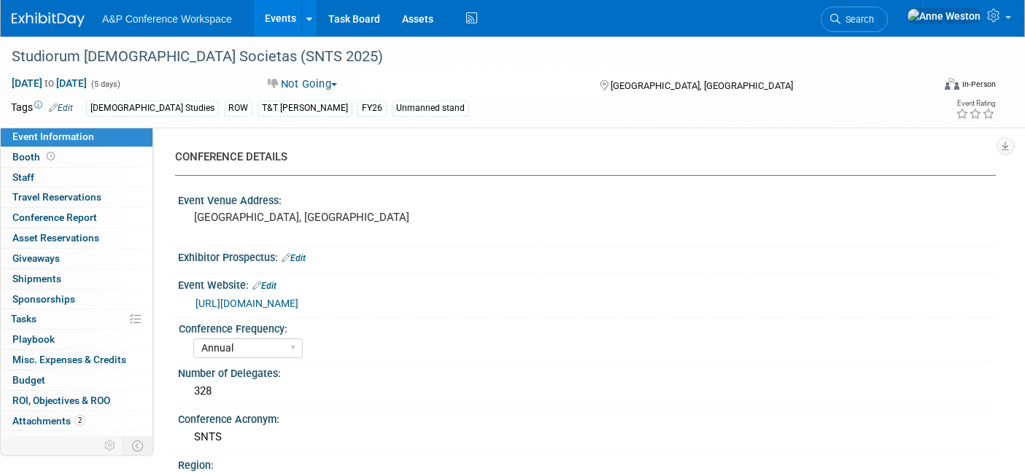
select select "Annual"
select select "Level 3"
select select "Unmanned Display"
select select "[DEMOGRAPHIC_DATA] Studies"
select select "T&T [PERSON_NAME]"
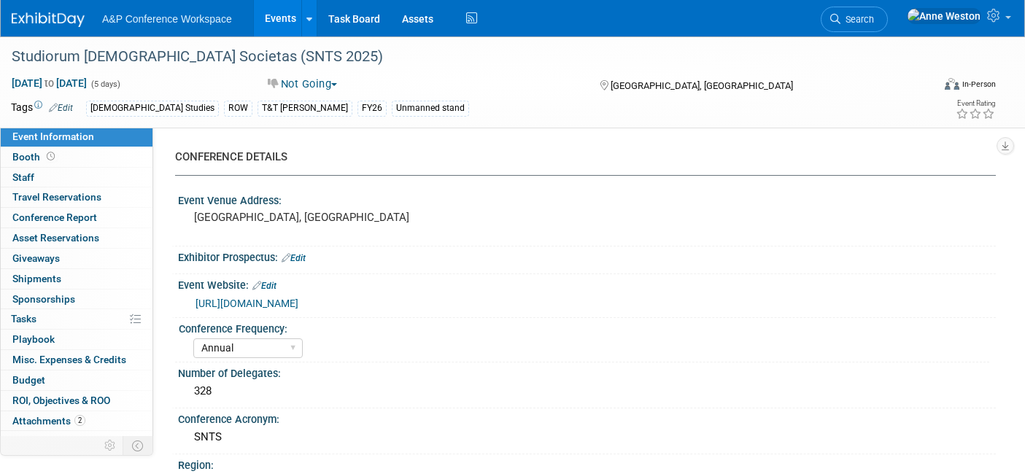
select select "[PERSON_NAME]"
select select "Brand/Subject Presence​"
click at [269, 309] on link "[URL][DOMAIN_NAME]" at bounding box center [247, 304] width 103 height 12
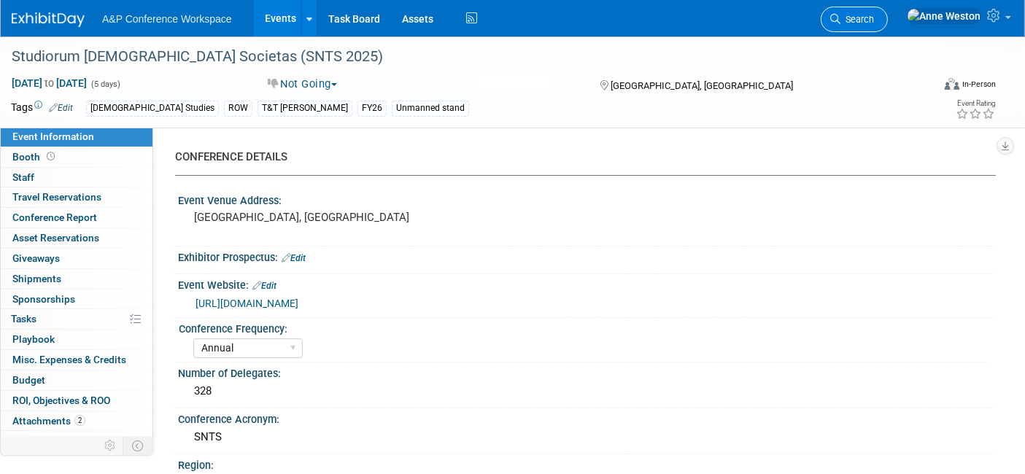
click at [874, 23] on span "Search" at bounding box center [857, 19] width 34 height 11
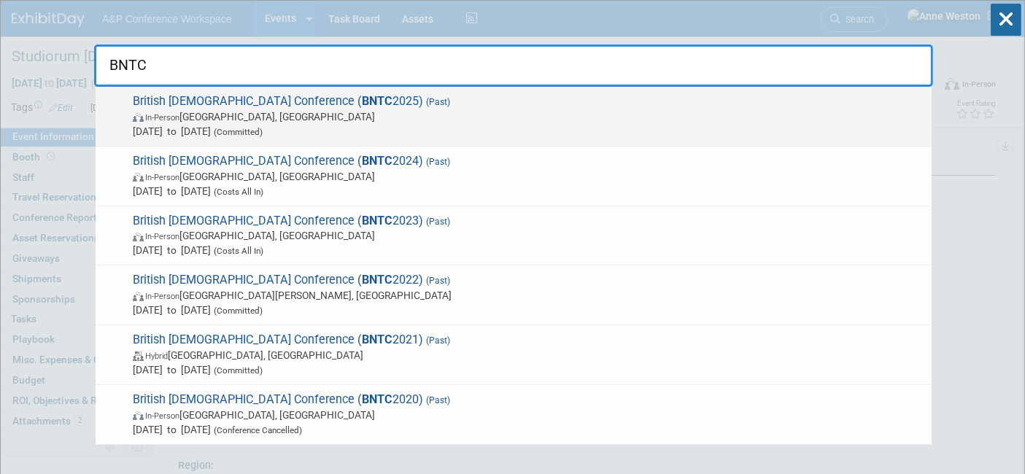
type input "BNTC"
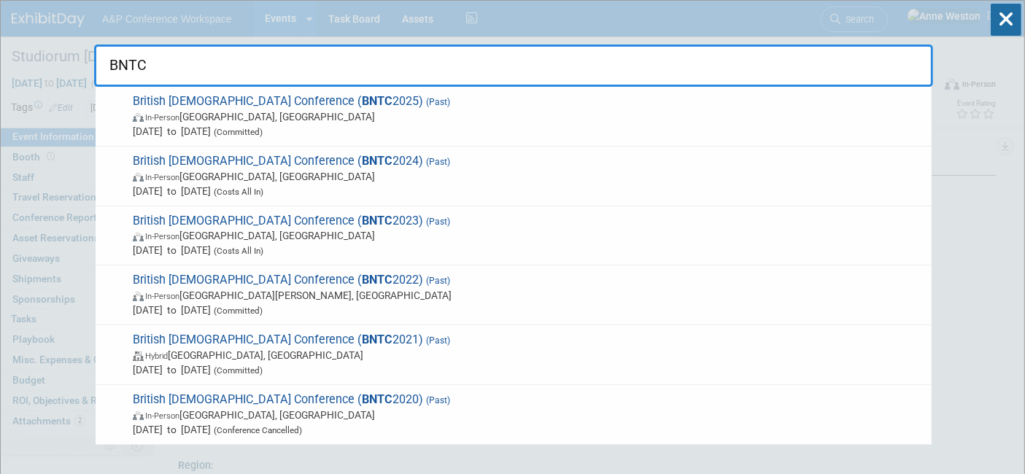
click at [233, 96] on span "British [DEMOGRAPHIC_DATA] Conference ( BNTC 2025) (Past) In-Person [GEOGRAPHIC…" at bounding box center [526, 116] width 796 height 45
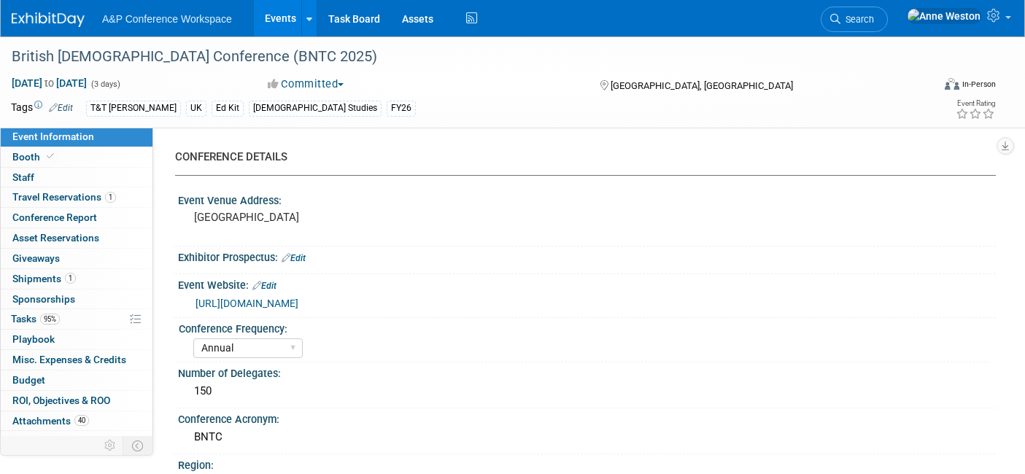
select select "Annual"
select select "Level 3"
select select "Ed Kit"
select select "[DEMOGRAPHIC_DATA] Studies"
select select "T&T [PERSON_NAME]"
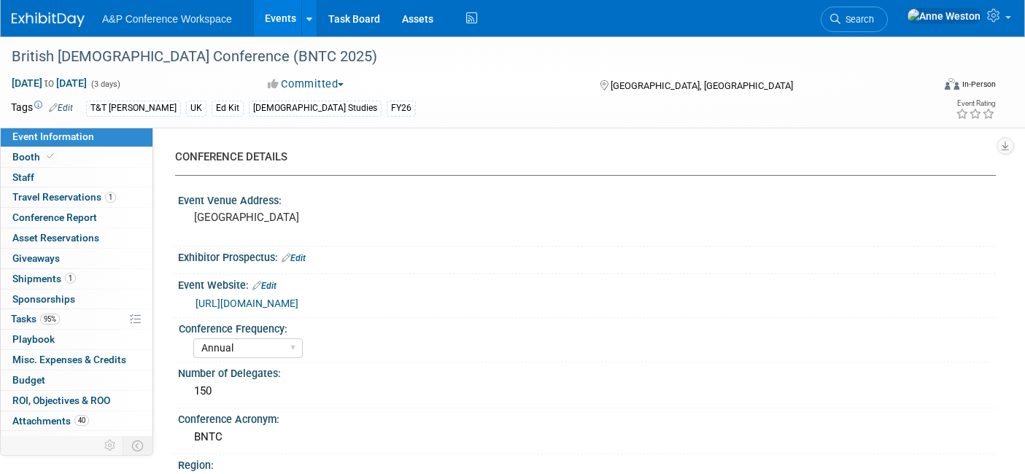
select select "[PERSON_NAME]"
select select "Networking/Commissioning"
click at [250, 301] on link "[URL][DOMAIN_NAME]" at bounding box center [247, 304] width 103 height 12
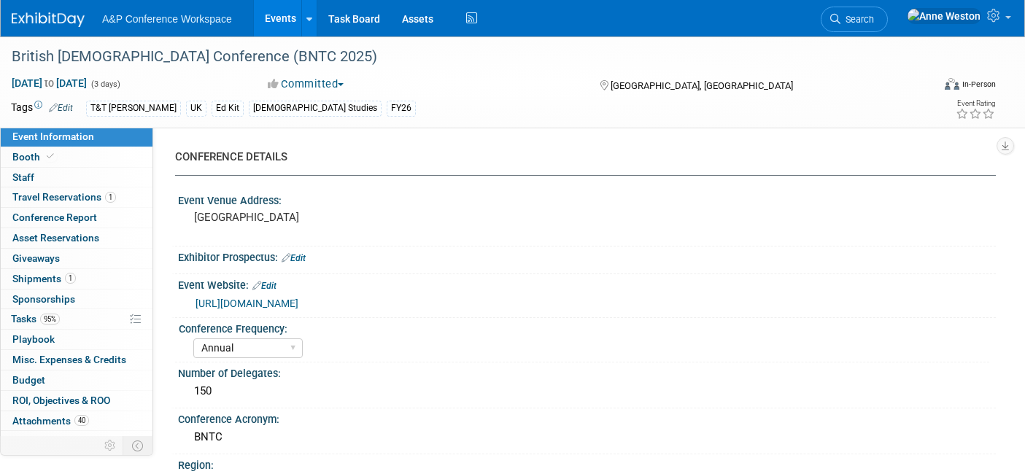
select select "Annual"
select select "Level 3"
select select "Ed Kit"
select select "[DEMOGRAPHIC_DATA] Studies"
select select "T&T [PERSON_NAME]"
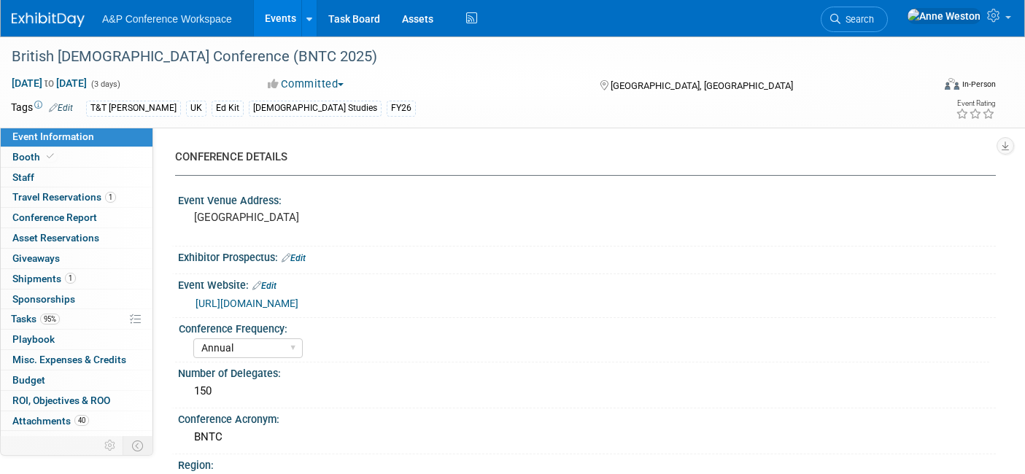
select select "[PERSON_NAME]"
select select "Networking/Commissioning"
